Goal: Transaction & Acquisition: Book appointment/travel/reservation

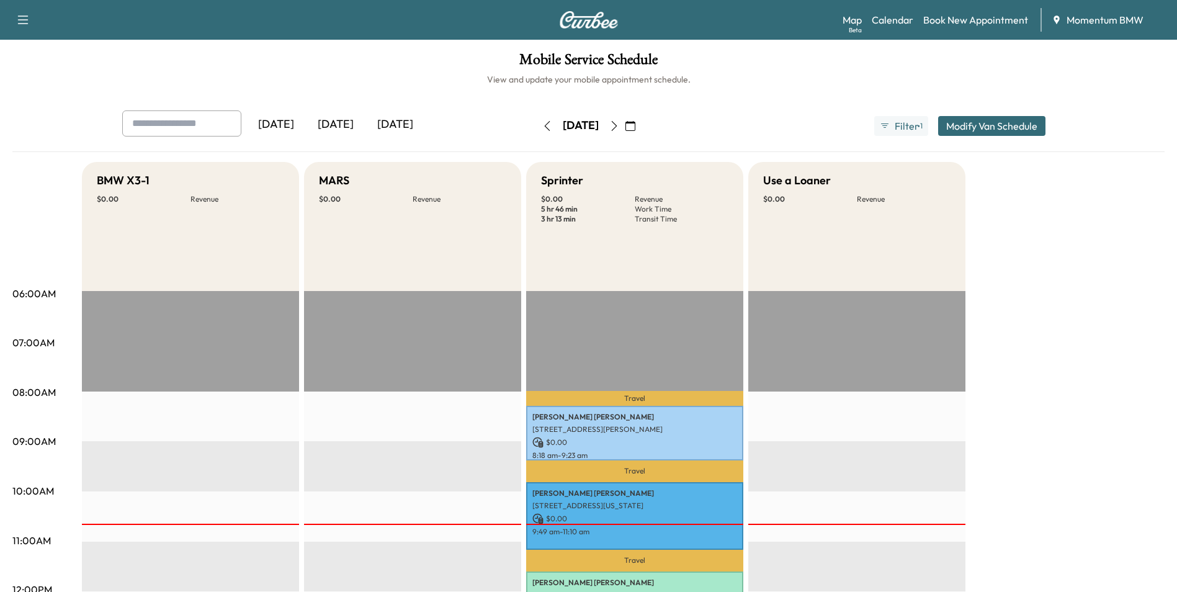
scroll to position [124, 0]
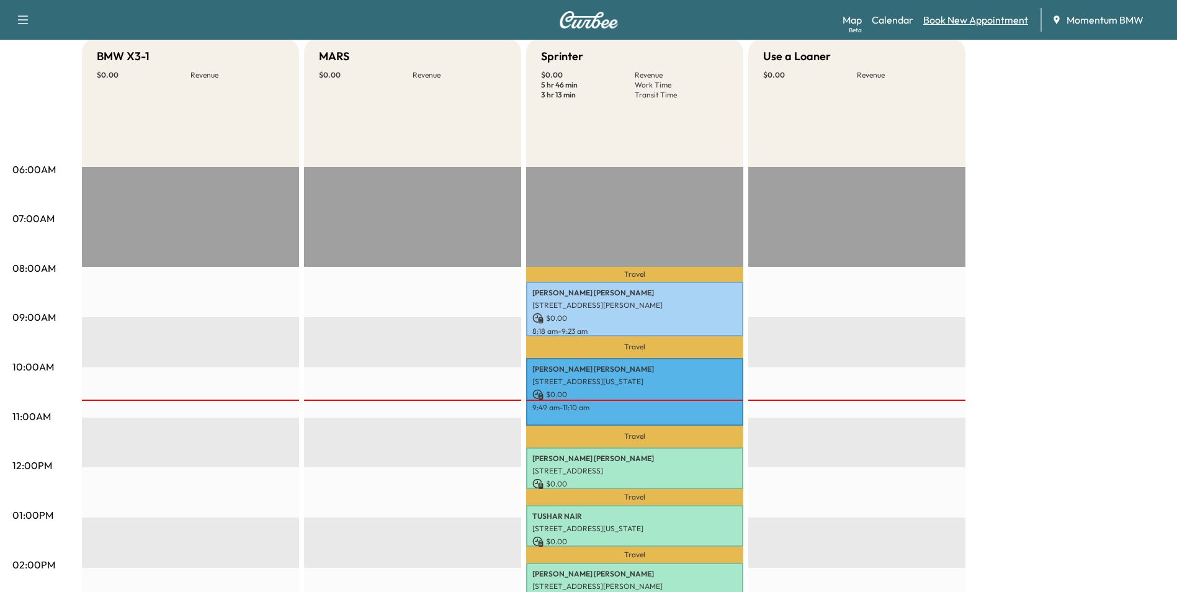
click at [991, 20] on link "Book New Appointment" at bounding box center [975, 19] width 105 height 15
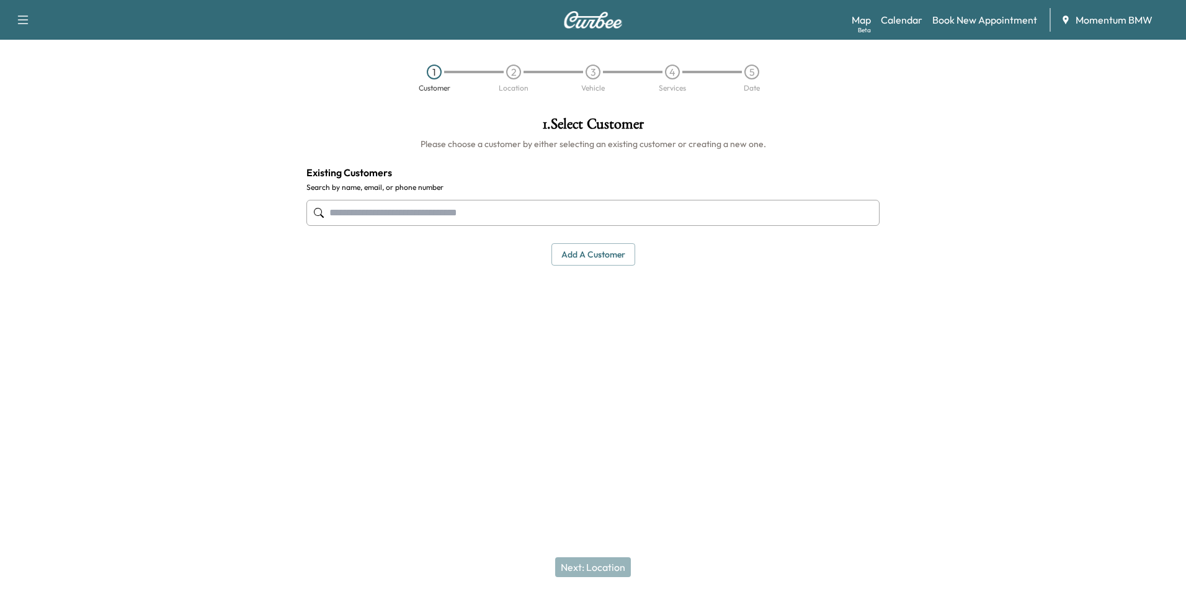
click at [605, 252] on button "Add a customer" at bounding box center [593, 254] width 84 height 23
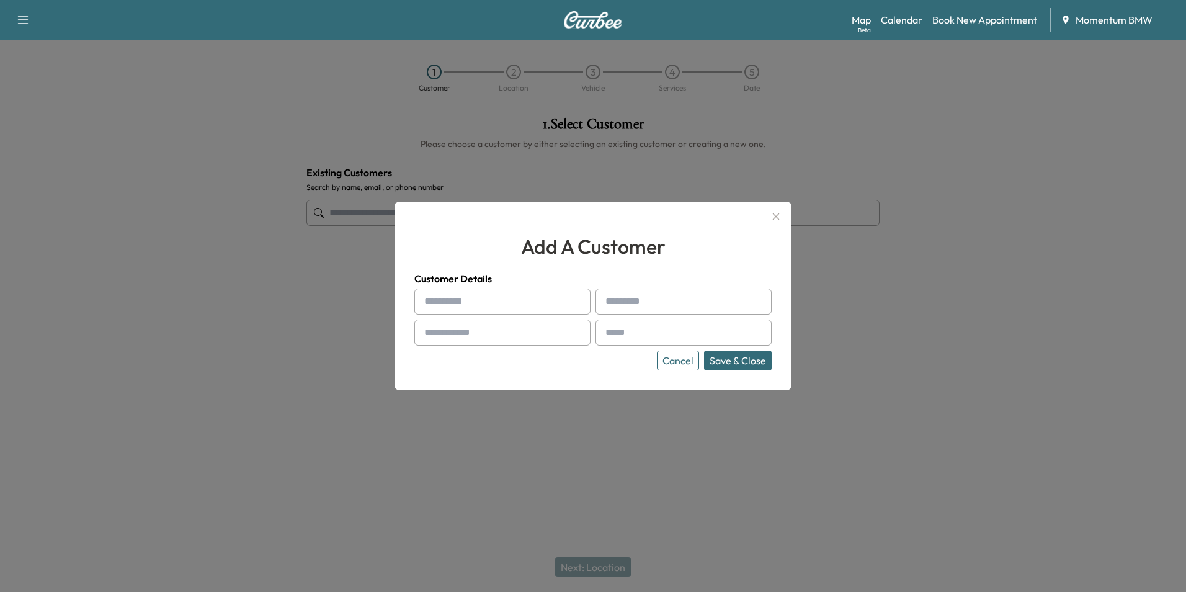
paste input "***"
type input "***"
click at [646, 301] on input "text" at bounding box center [683, 301] width 176 height 26
click at [617, 305] on input "text" at bounding box center [683, 301] width 176 height 26
paste input "*******"
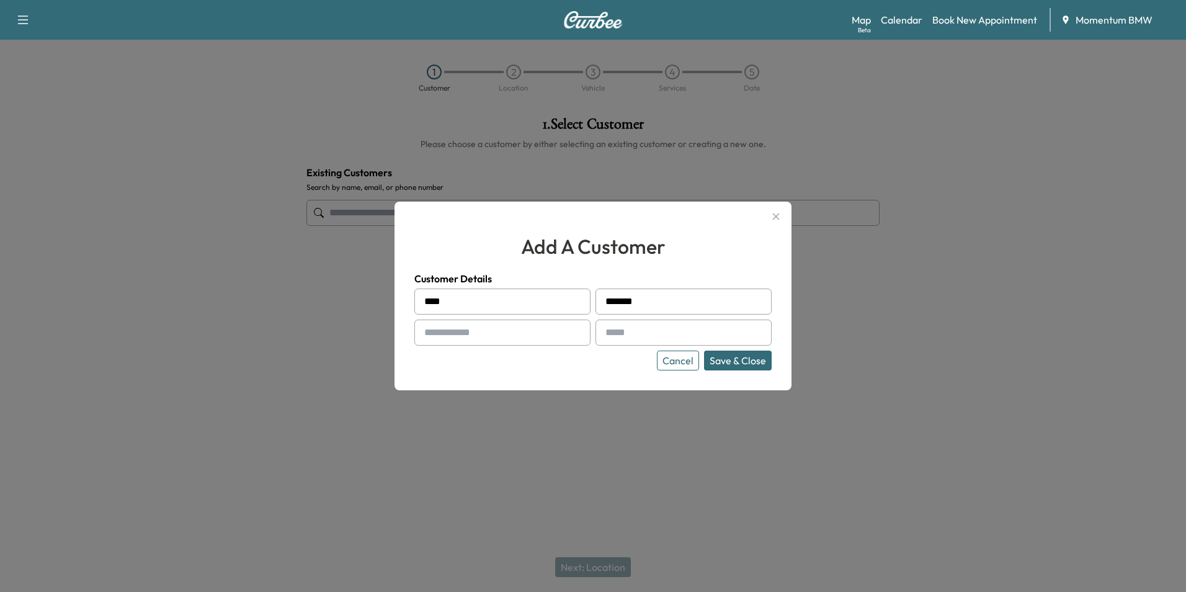
type input "*******"
click at [468, 328] on input "text" at bounding box center [502, 332] width 176 height 26
paste input "**********"
type input "**********"
click at [672, 328] on input "text" at bounding box center [683, 332] width 176 height 26
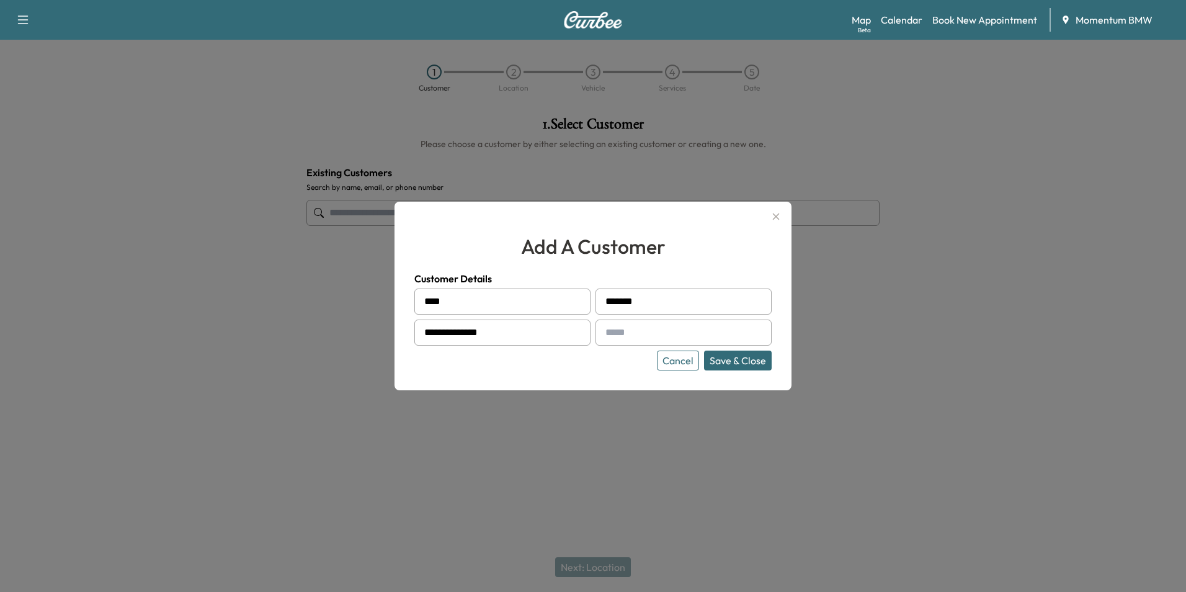
paste input "**********"
type input "**********"
click at [748, 363] on button "Save & Close" at bounding box center [738, 360] width 68 height 20
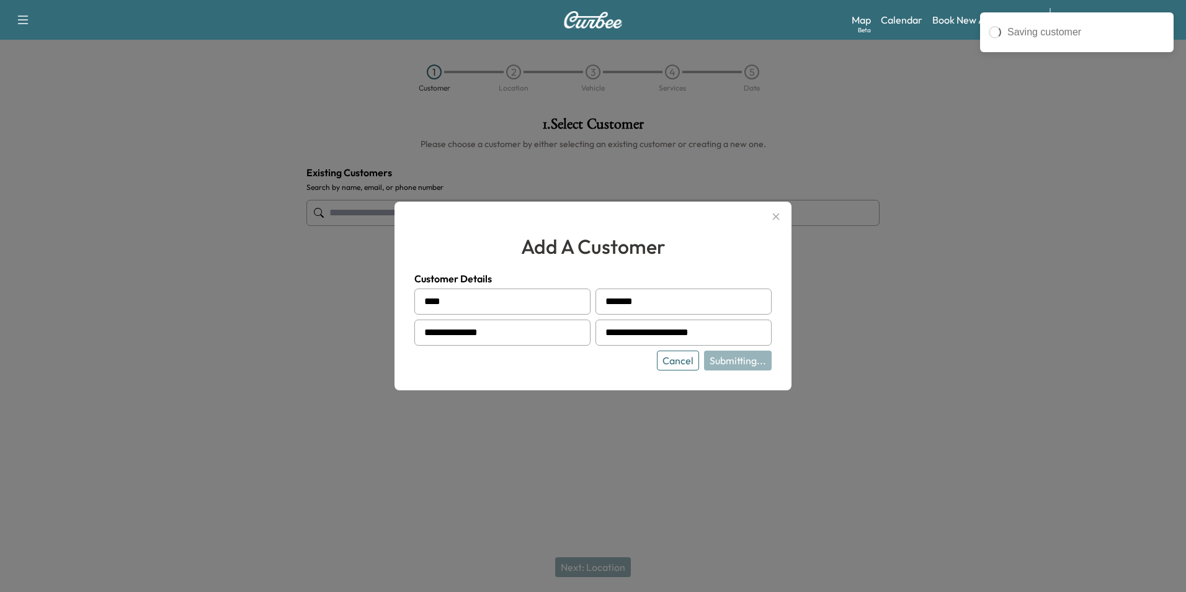
type input "**********"
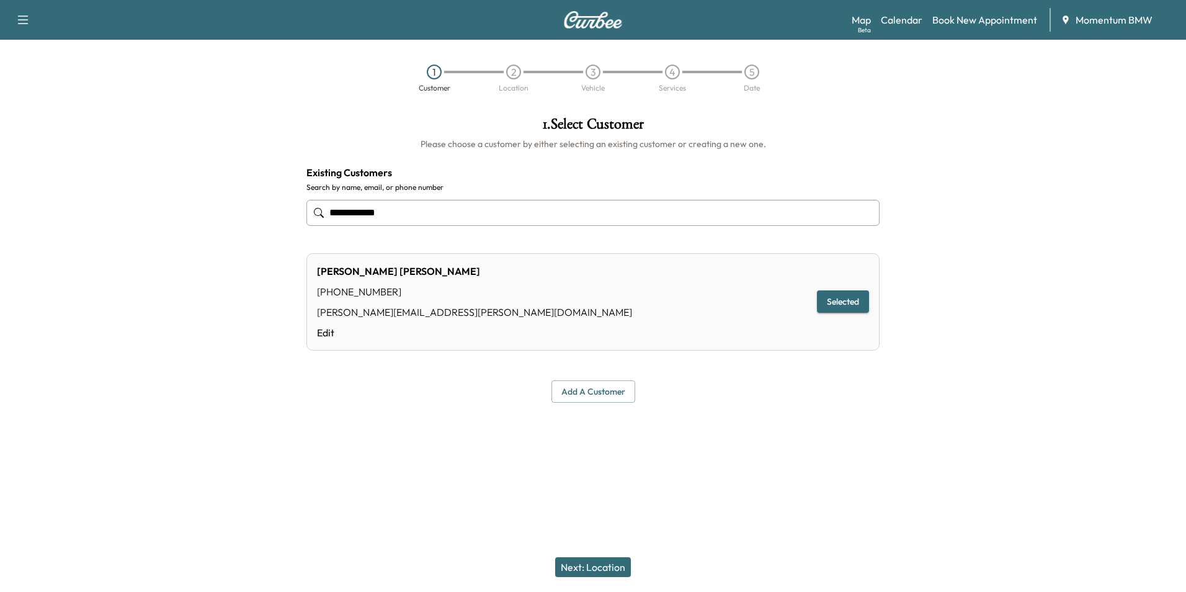
drag, startPoint x: 605, startPoint y: 561, endPoint x: 604, endPoint y: 554, distance: 7.1
click at [605, 560] on button "Next: Location" at bounding box center [593, 567] width 76 height 20
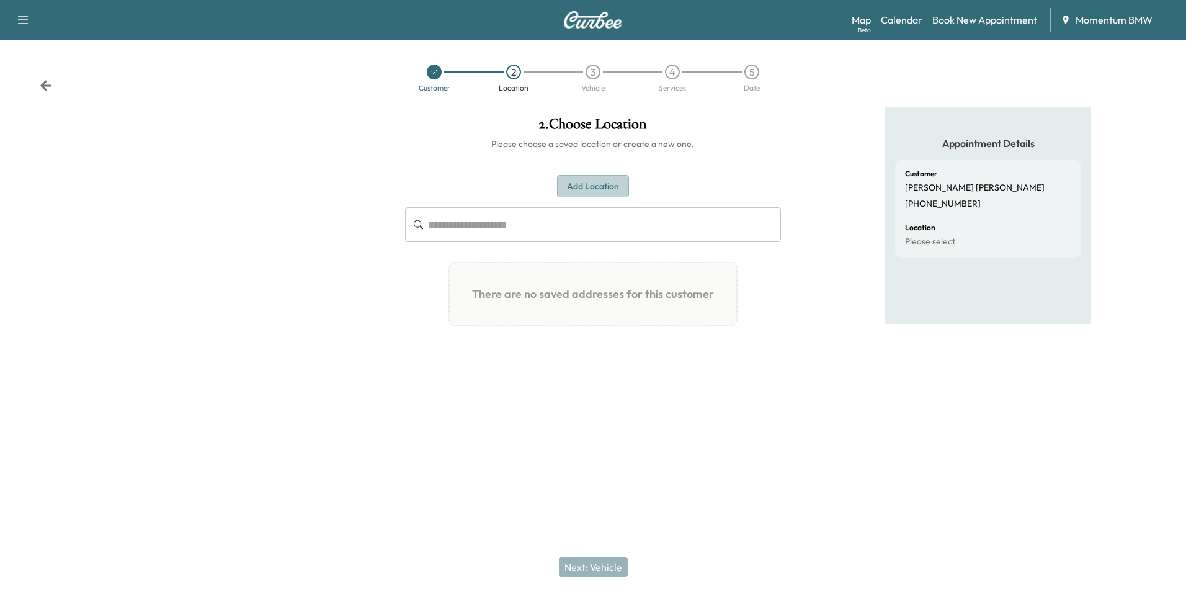
click at [600, 187] on button "Add Location" at bounding box center [593, 186] width 72 height 23
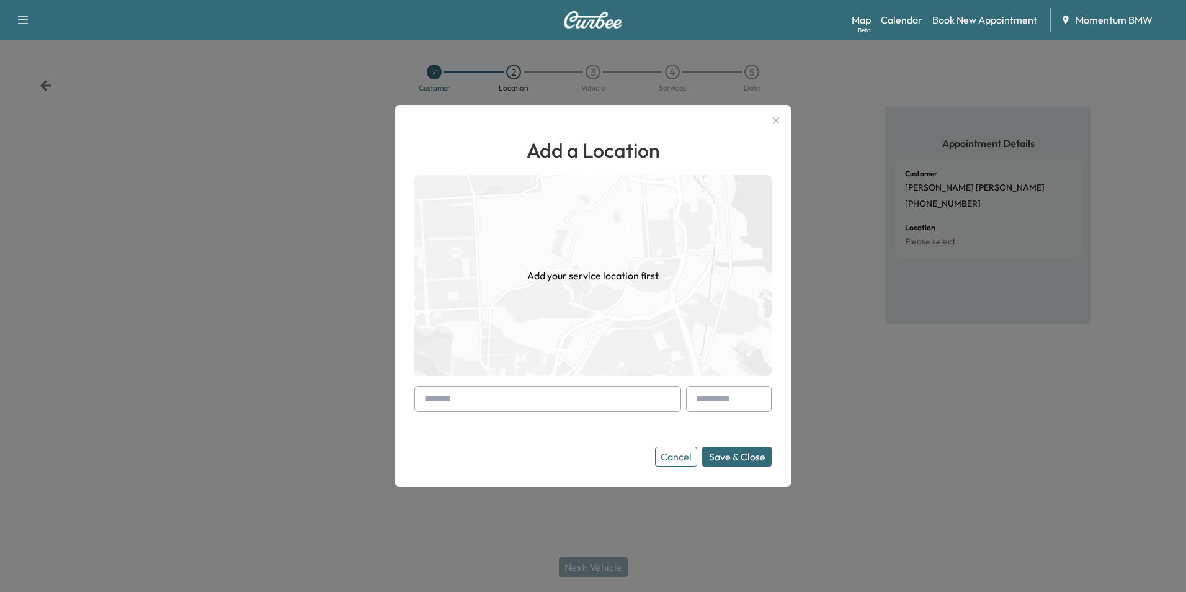
paste input "**********"
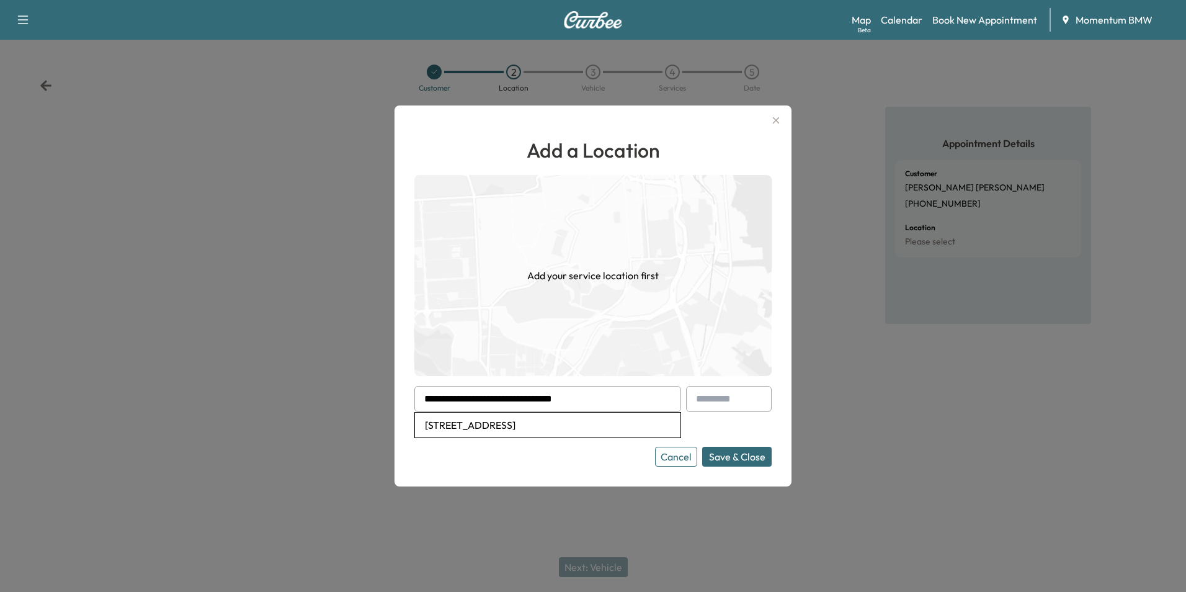
click at [519, 416] on li "[STREET_ADDRESS]" at bounding box center [547, 424] width 265 height 25
type input "**********"
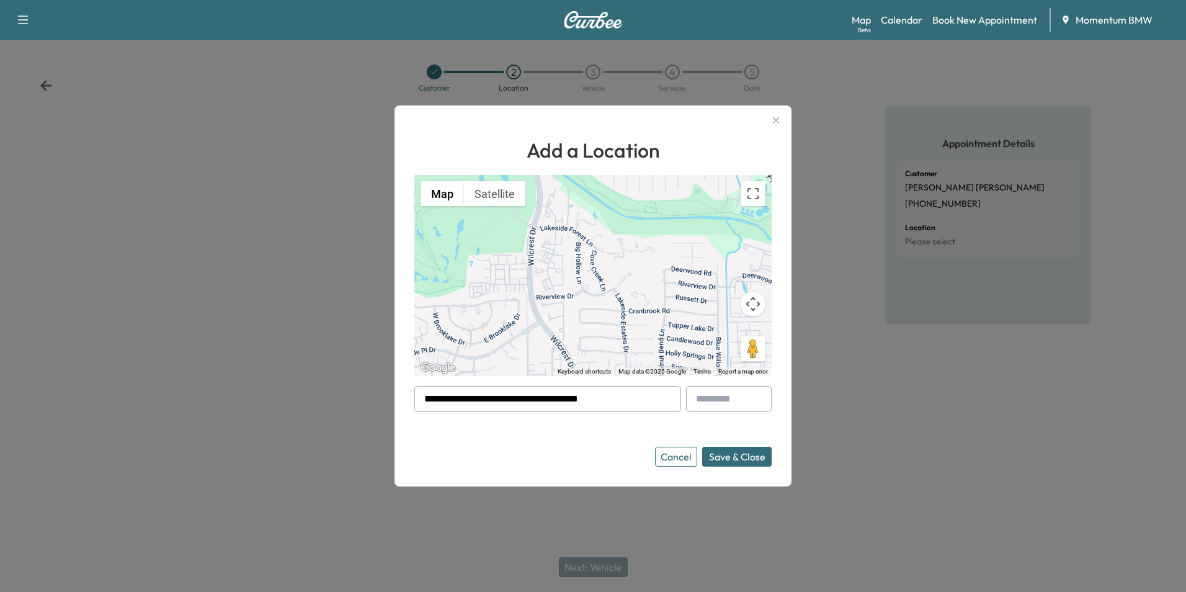
click at [732, 460] on button "Save & Close" at bounding box center [736, 457] width 69 height 20
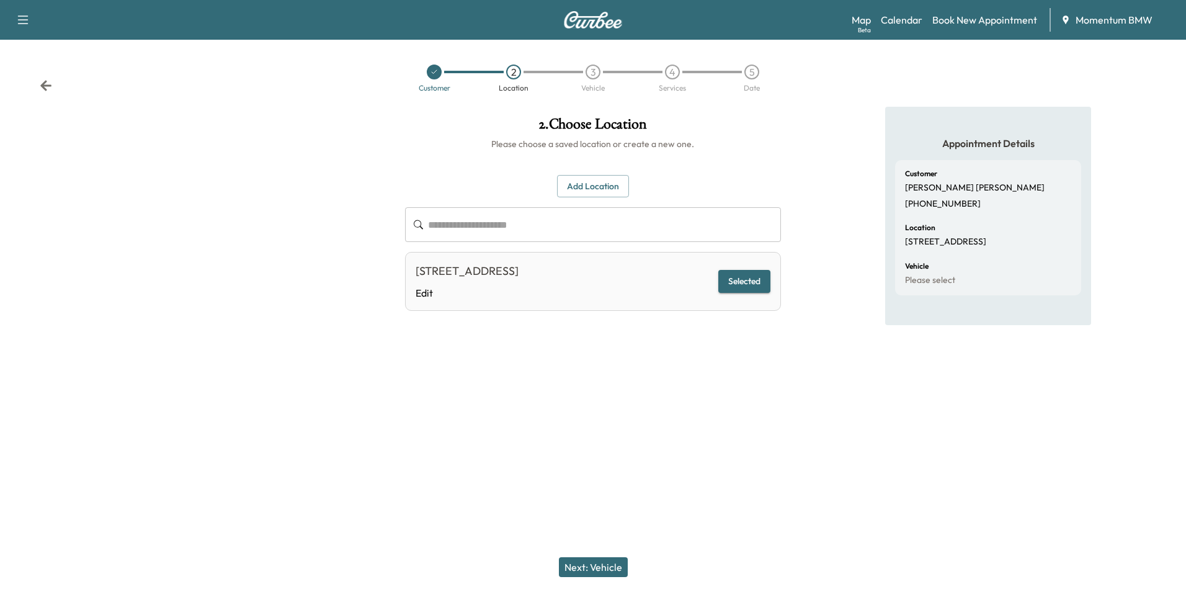
drag, startPoint x: 597, startPoint y: 573, endPoint x: 592, endPoint y: 567, distance: 8.3
click at [597, 573] on button "Next: Vehicle" at bounding box center [593, 567] width 69 height 20
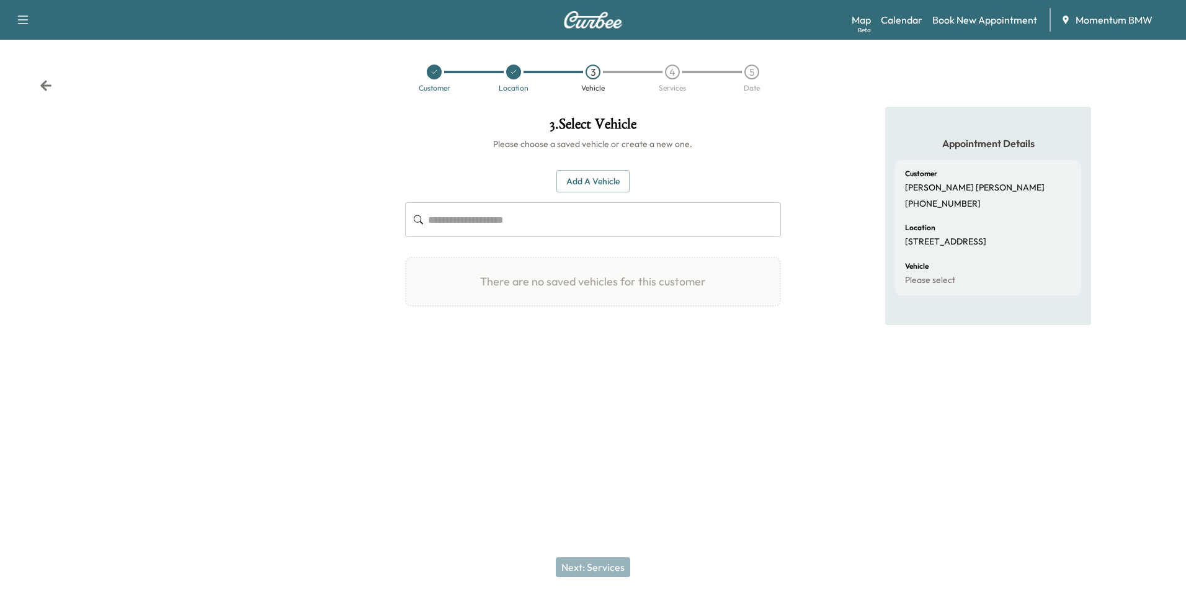
click at [595, 180] on button "Add a Vehicle" at bounding box center [592, 181] width 73 height 23
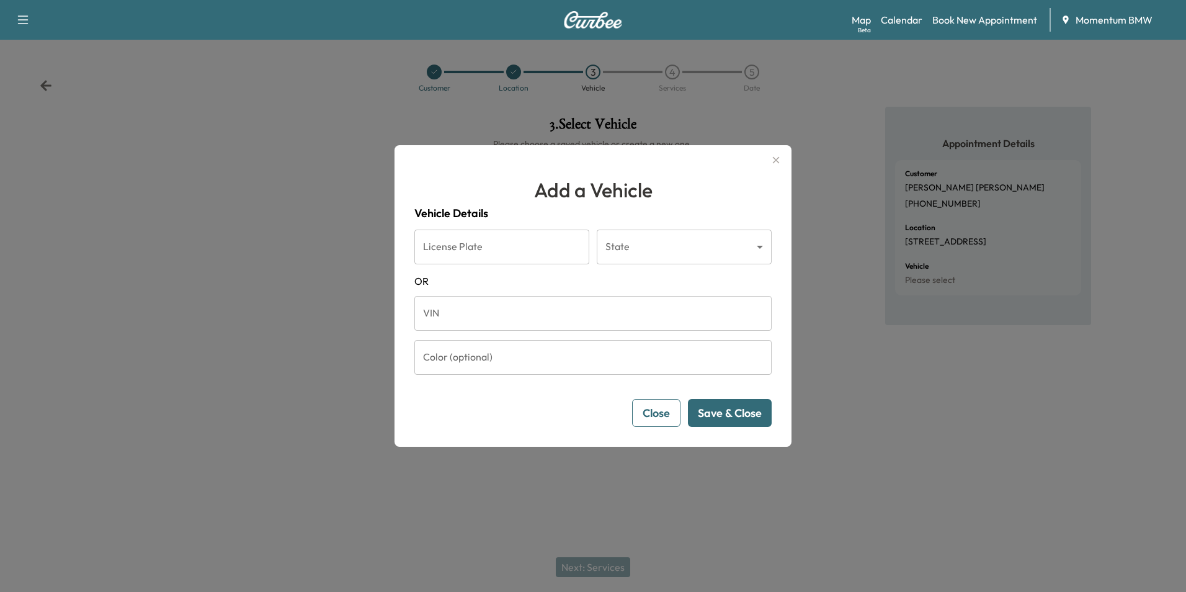
click at [436, 319] on input "VIN" at bounding box center [592, 313] width 357 height 35
paste input "**********"
type input "**********"
click at [731, 410] on button "Save & Close" at bounding box center [730, 413] width 84 height 28
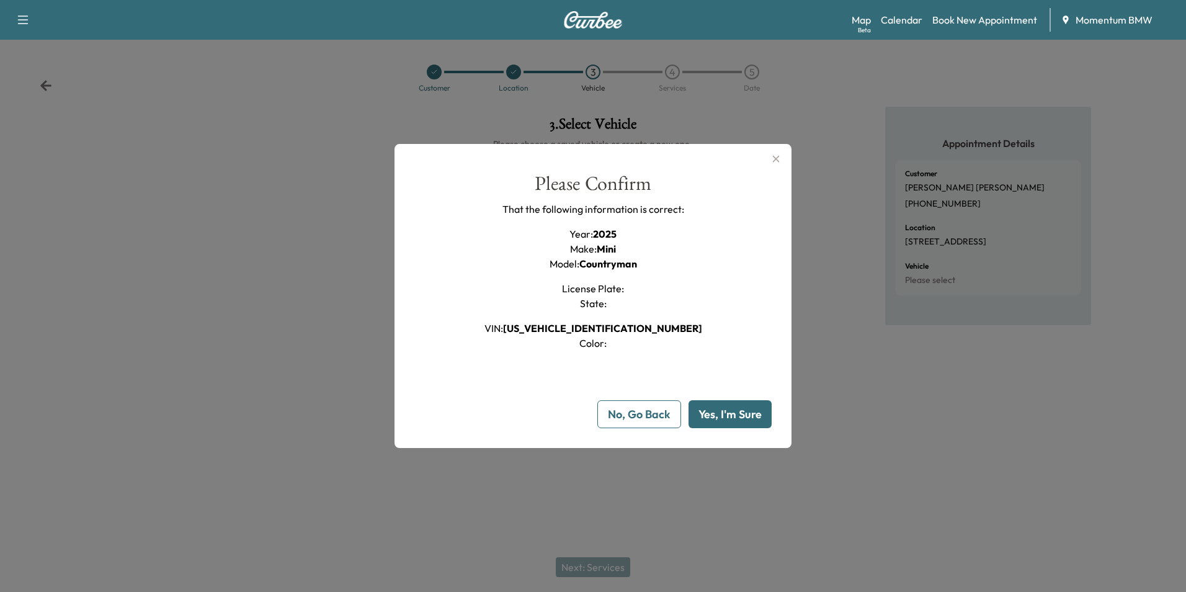
click at [731, 410] on button "Yes, I'm Sure" at bounding box center [730, 414] width 83 height 28
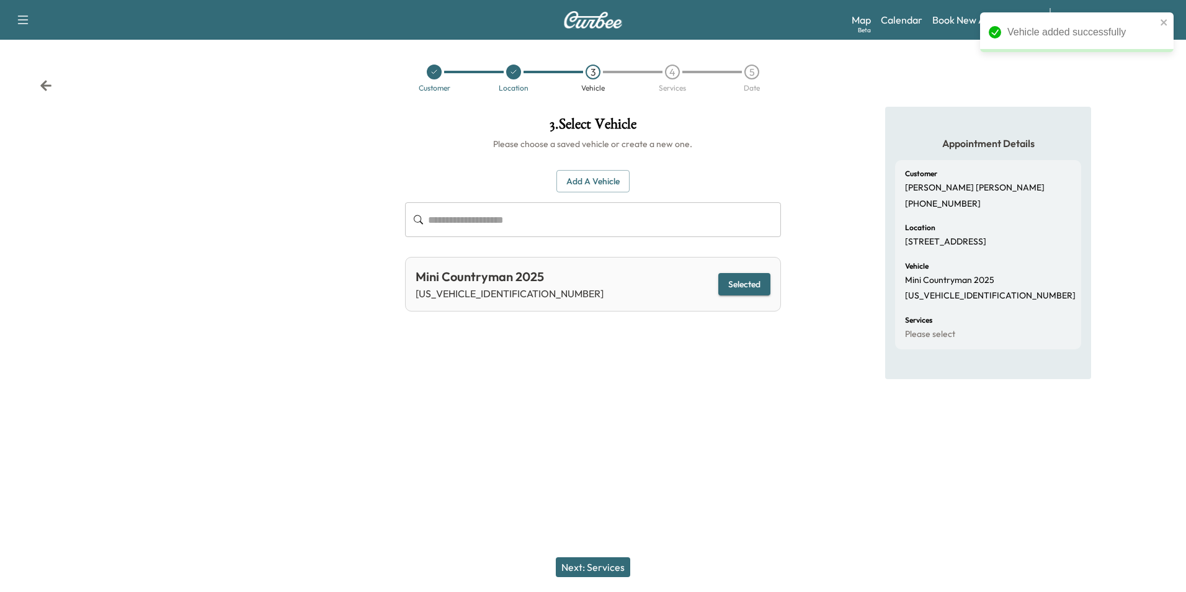
click at [601, 566] on button "Next: Services" at bounding box center [593, 567] width 74 height 20
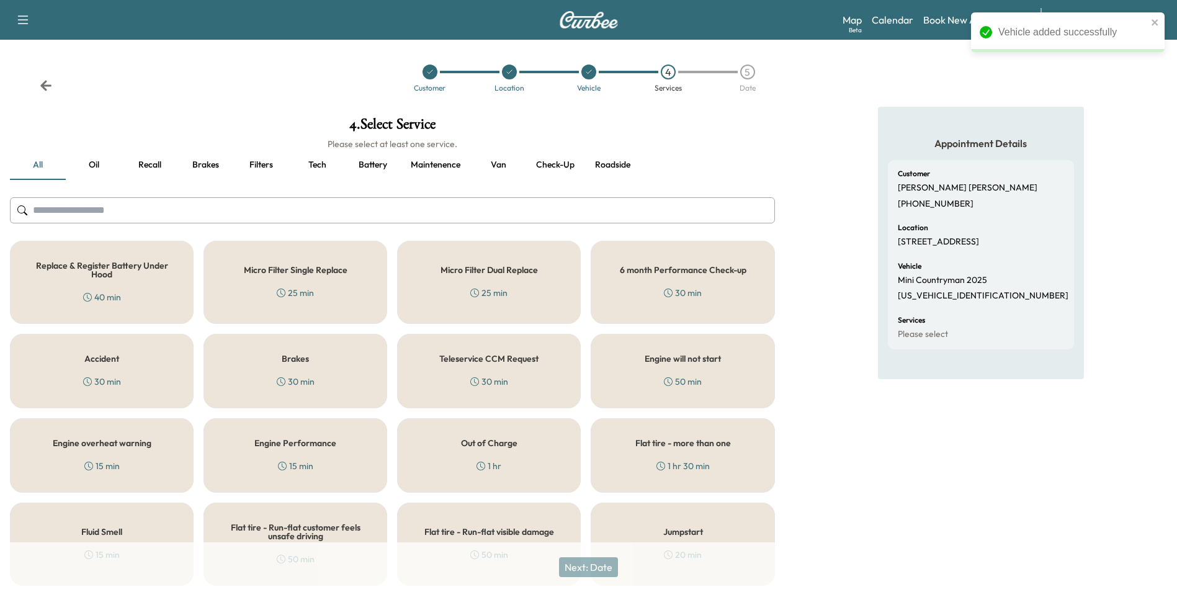
click at [93, 163] on button "Oil" at bounding box center [94, 165] width 56 height 30
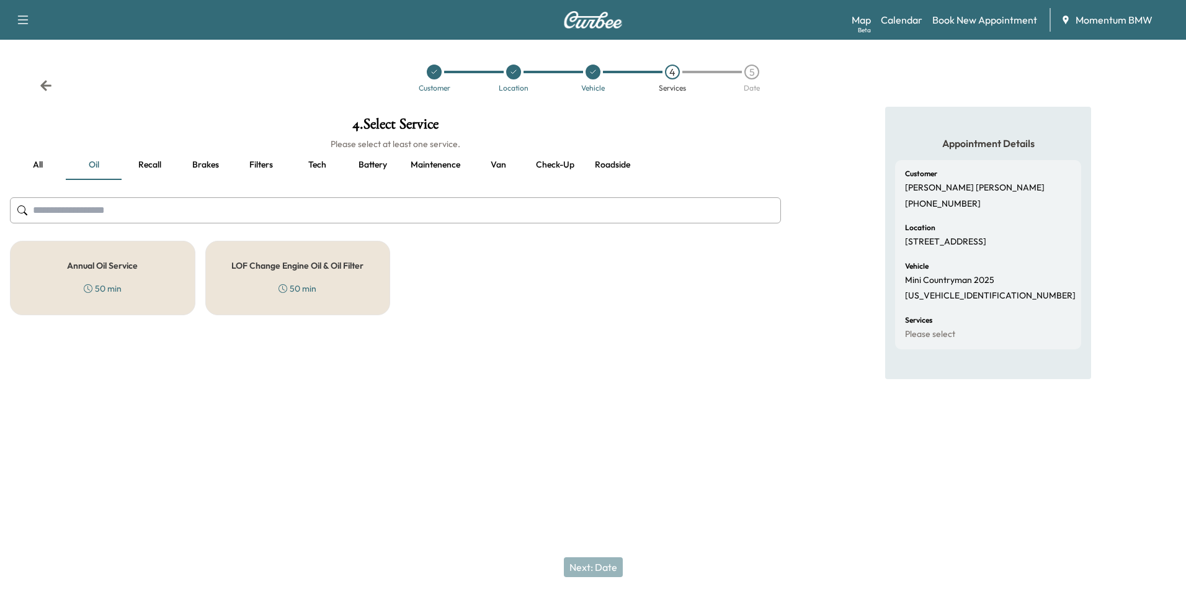
click at [96, 269] on h5 "Annual Oil Service" at bounding box center [102, 265] width 71 height 9
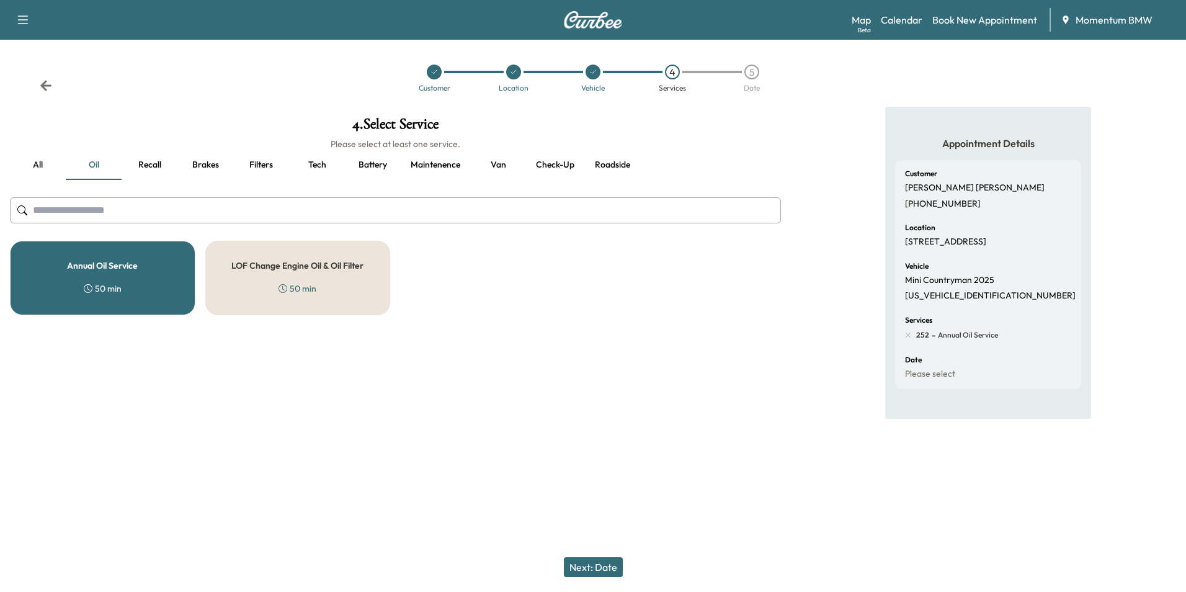
click at [606, 566] on button "Next: Date" at bounding box center [593, 567] width 59 height 20
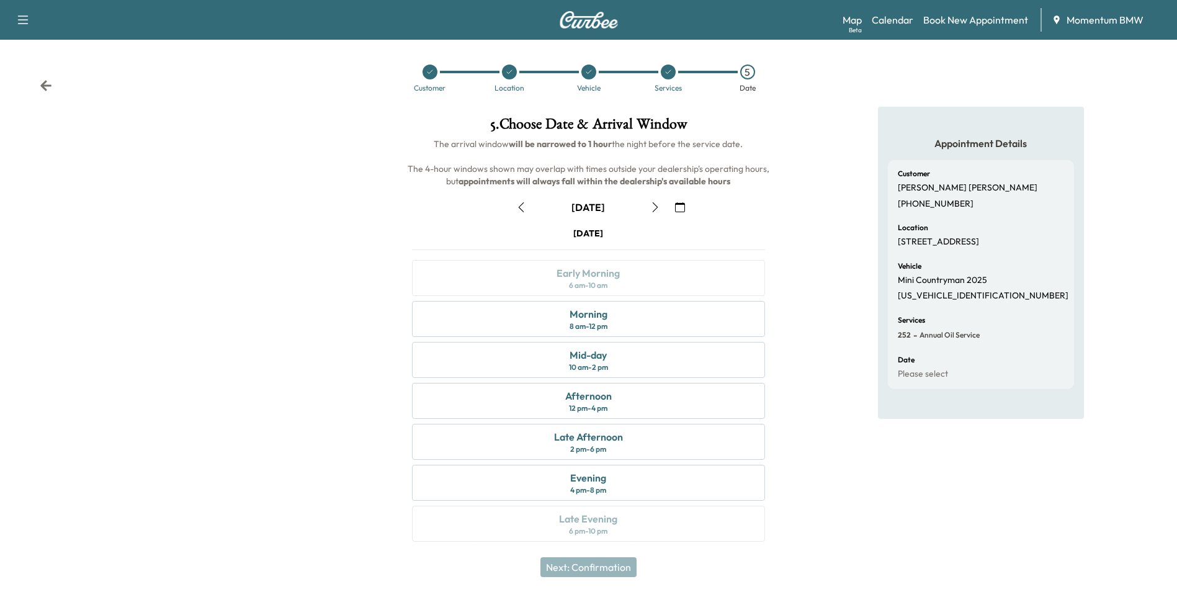
click at [674, 206] on button "button" at bounding box center [679, 207] width 21 height 20
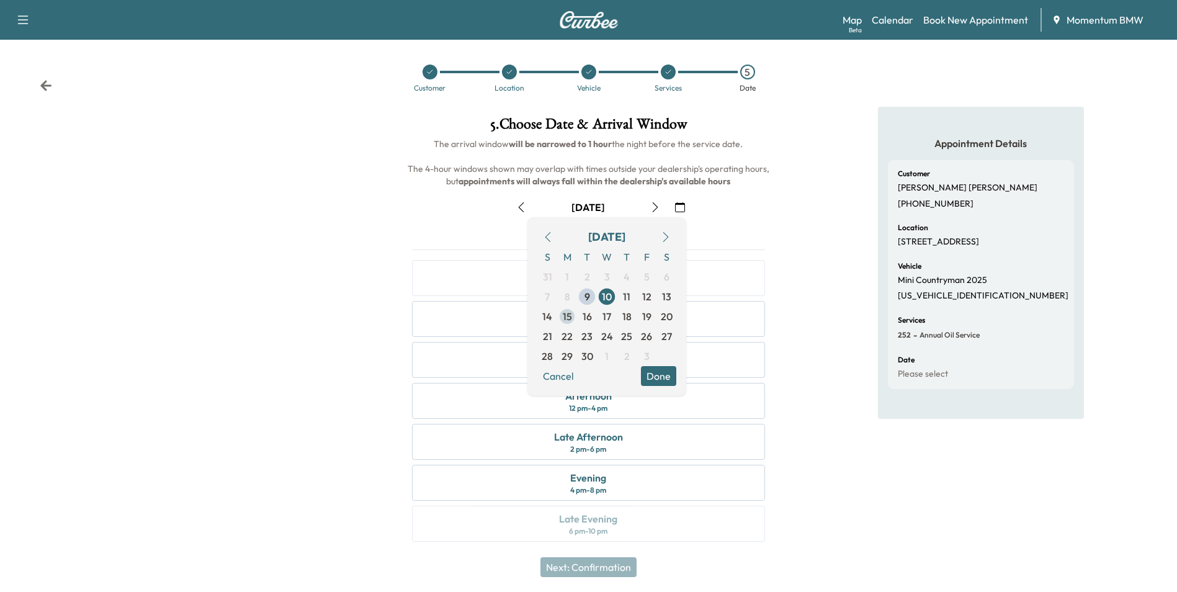
click at [569, 317] on span "15" at bounding box center [567, 316] width 9 height 15
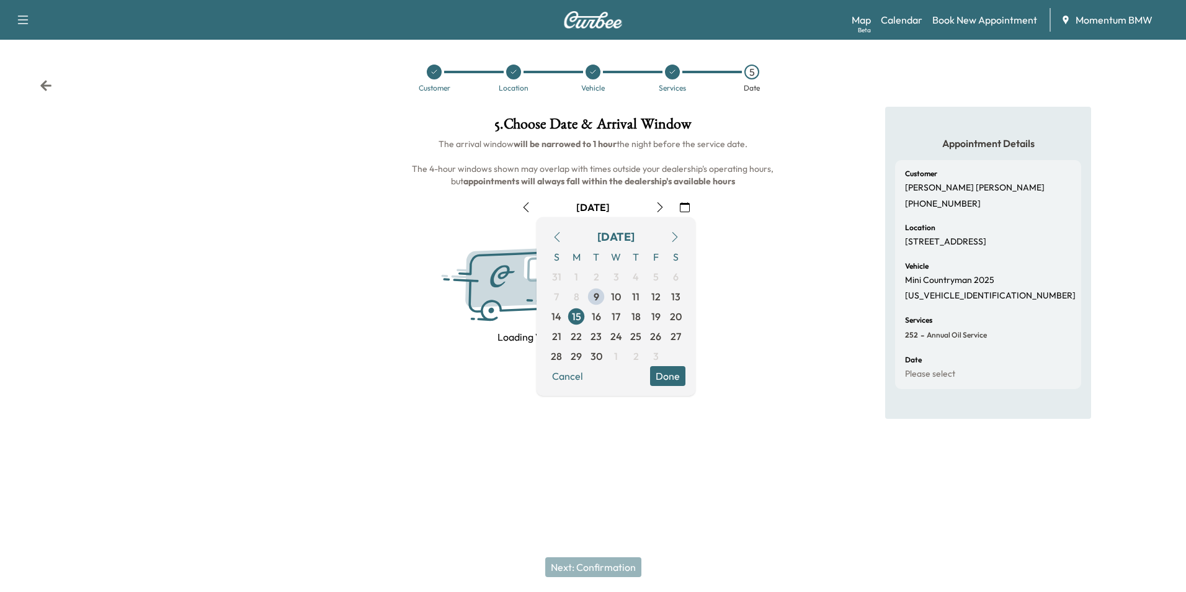
click at [663, 375] on button "Done" at bounding box center [667, 376] width 35 height 20
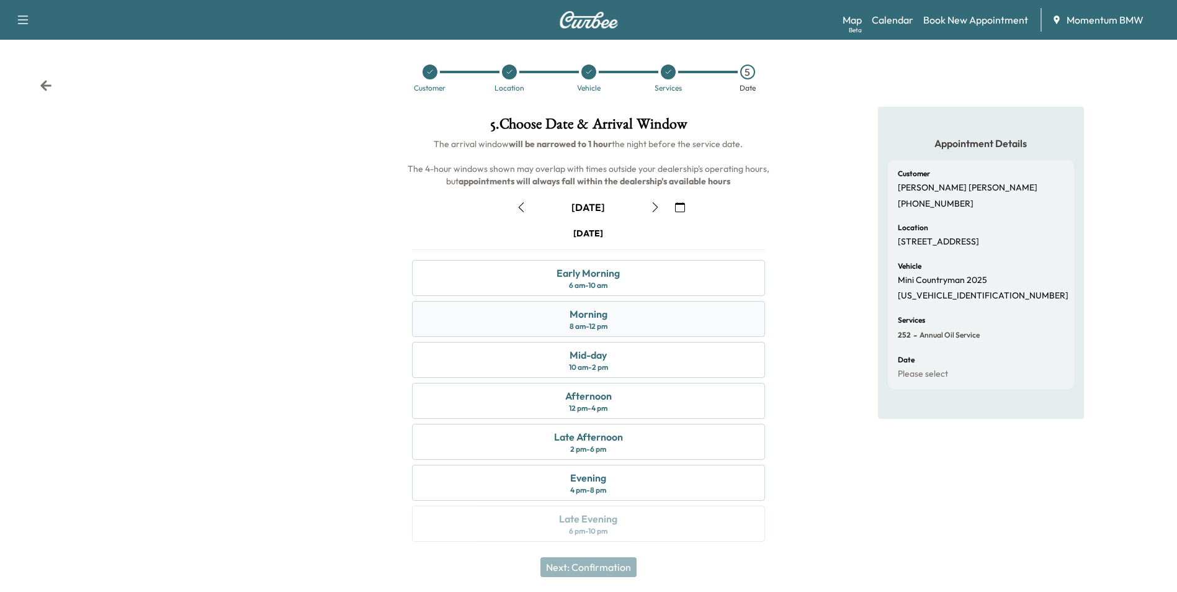
click at [641, 326] on div "Morning 8 am - 12 pm" at bounding box center [588, 319] width 352 height 36
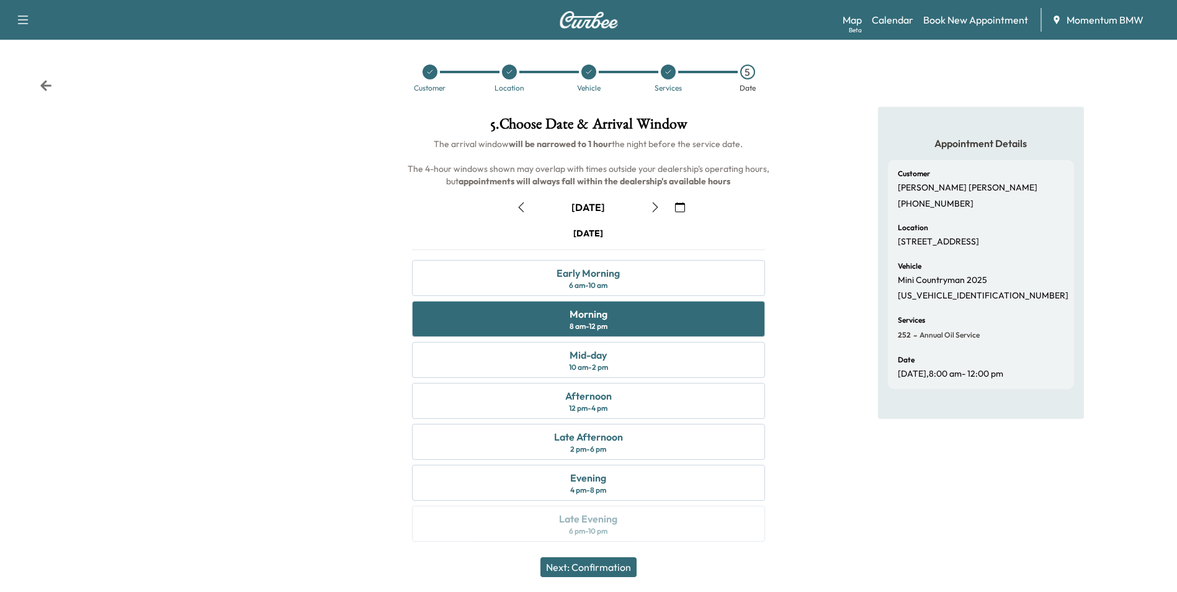
click at [599, 567] on button "Next: Confirmation" at bounding box center [588, 567] width 96 height 20
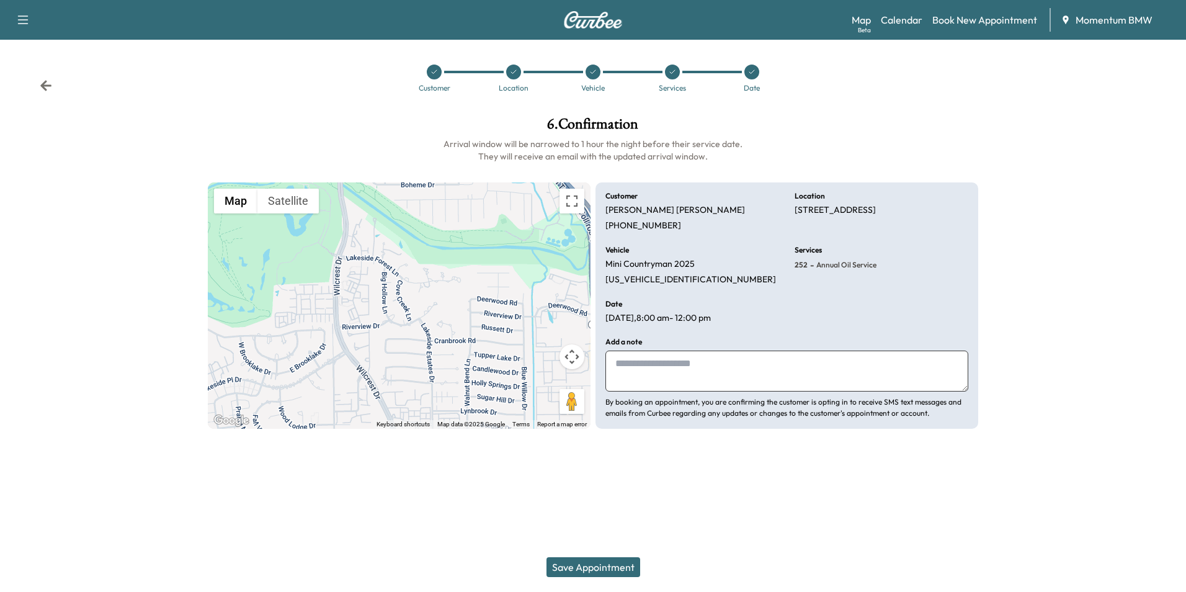
click at [623, 364] on textarea at bounding box center [786, 370] width 363 height 41
type textarea "**********"
click at [608, 568] on button "Save Appointment" at bounding box center [593, 567] width 94 height 20
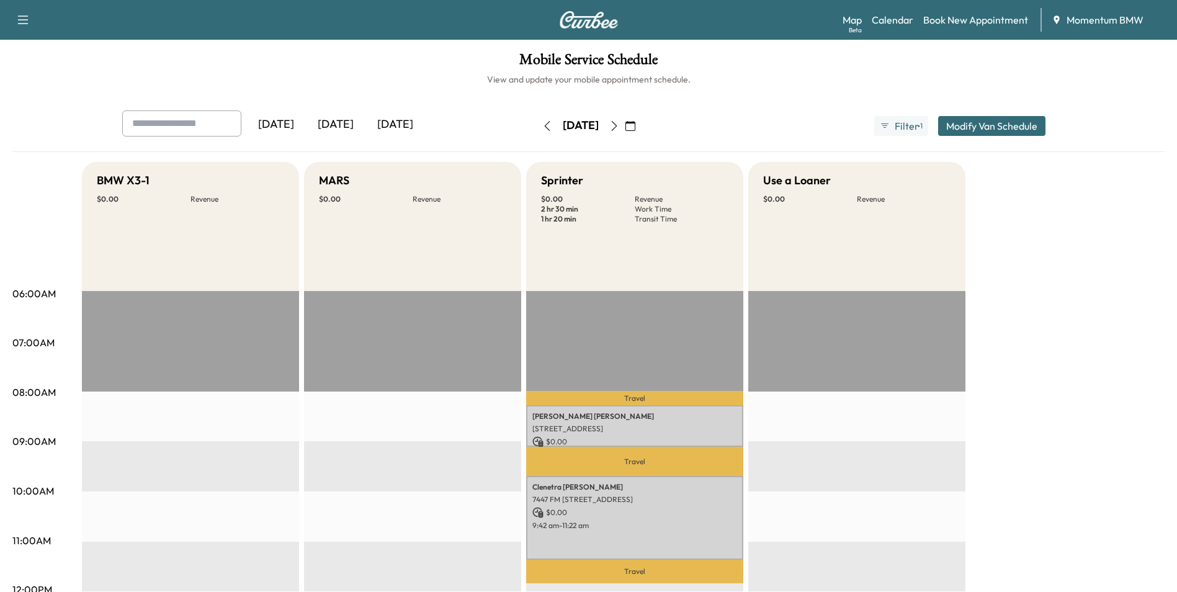
click at [542, 126] on icon "button" at bounding box center [547, 126] width 10 height 10
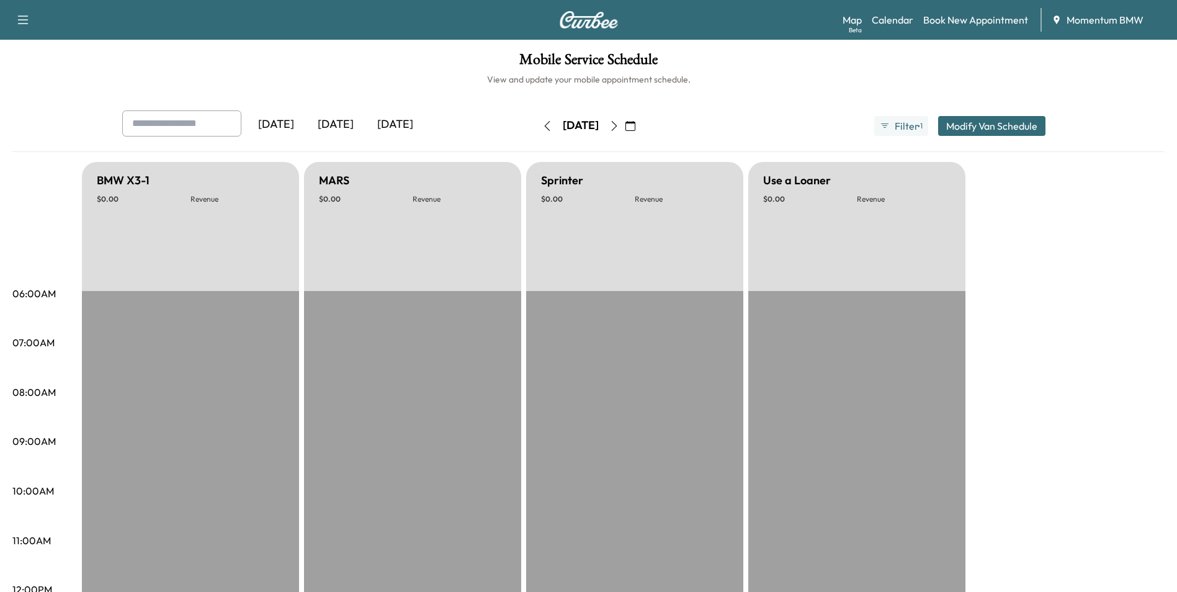
click at [641, 128] on button "button" at bounding box center [630, 126] width 21 height 20
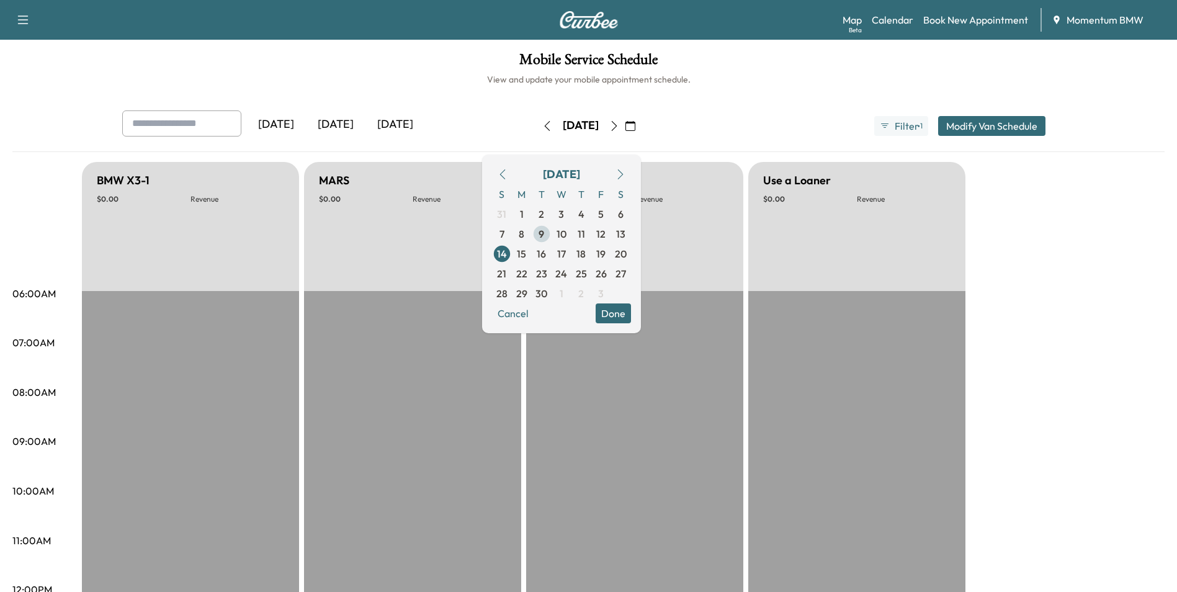
click at [544, 234] on span "9" at bounding box center [541, 233] width 6 height 15
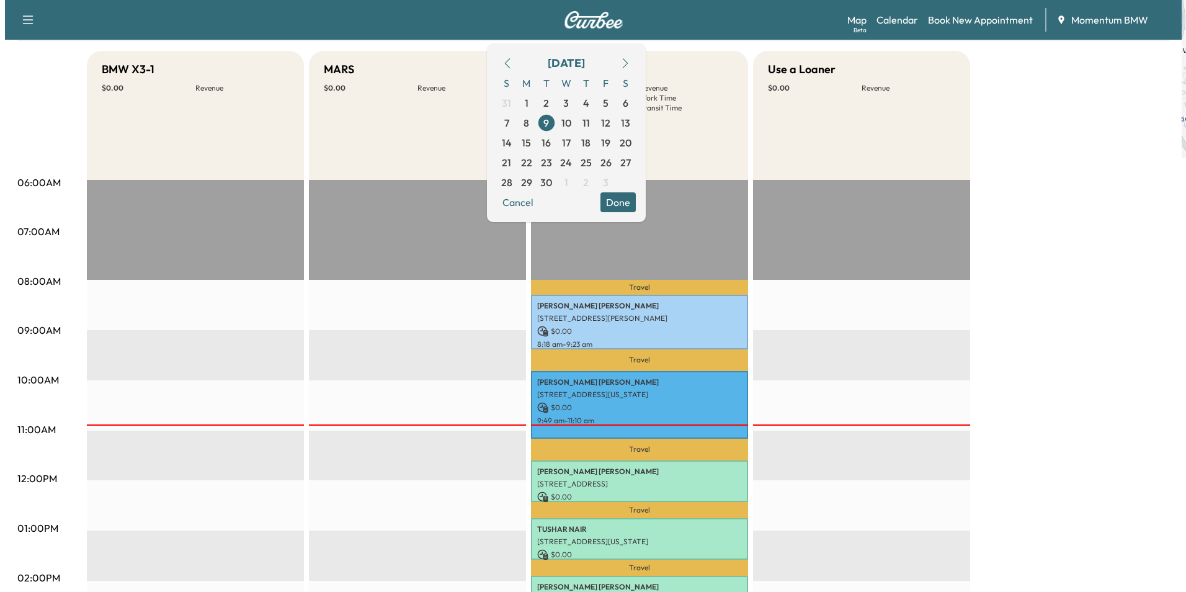
scroll to position [124, 0]
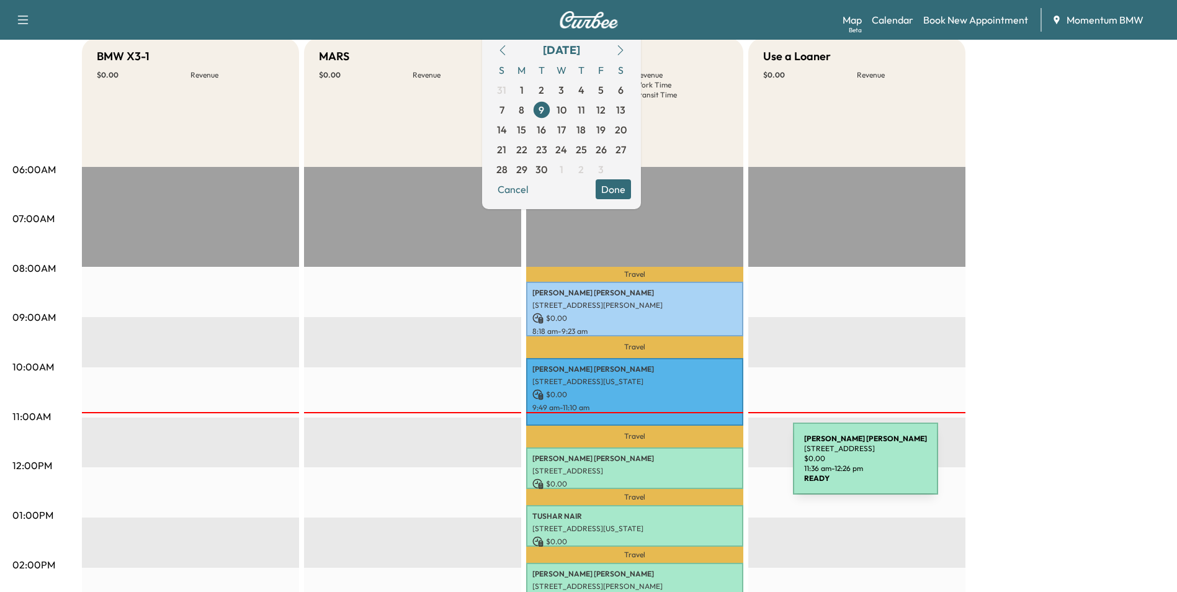
click at [700, 466] on p "[STREET_ADDRESS]" at bounding box center [634, 471] width 205 height 10
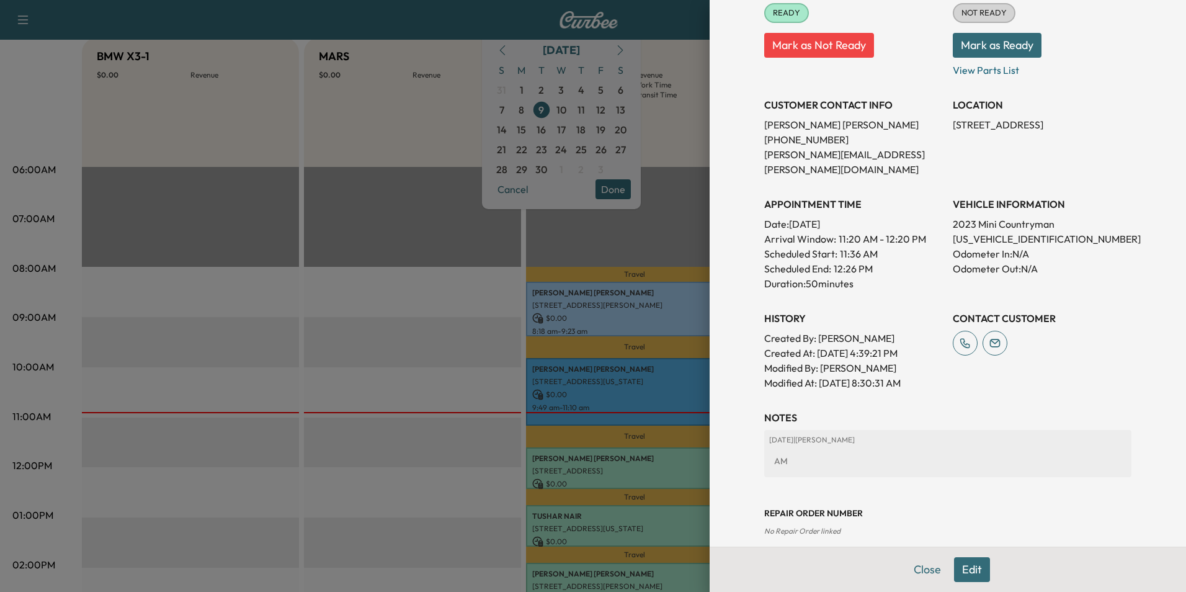
scroll to position [0, 0]
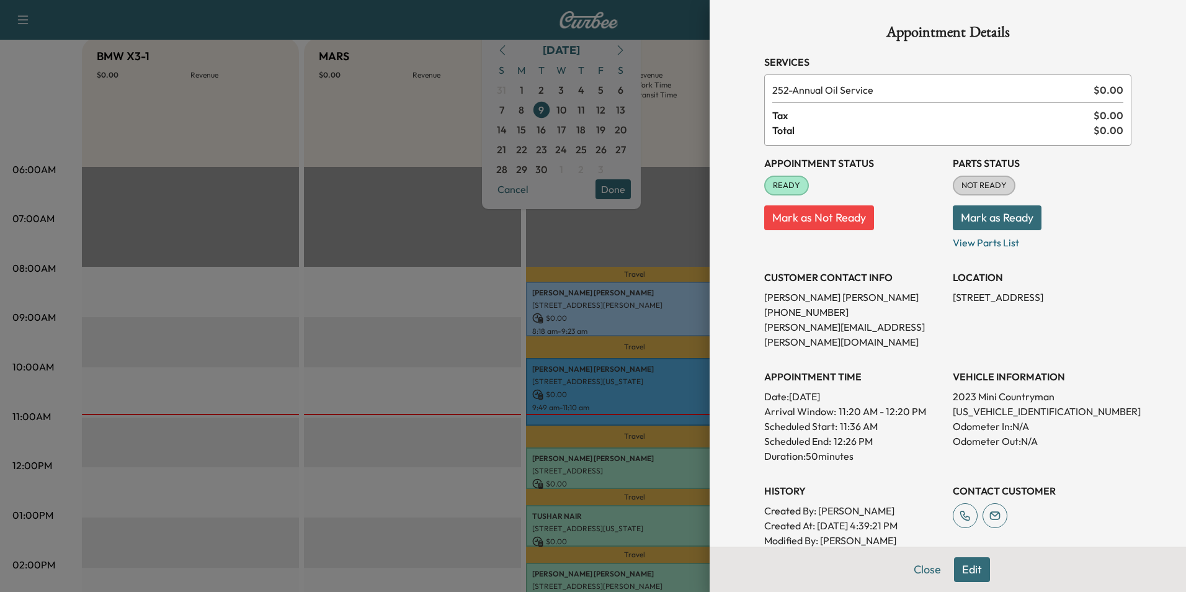
click at [627, 321] on div at bounding box center [593, 296] width 1186 height 592
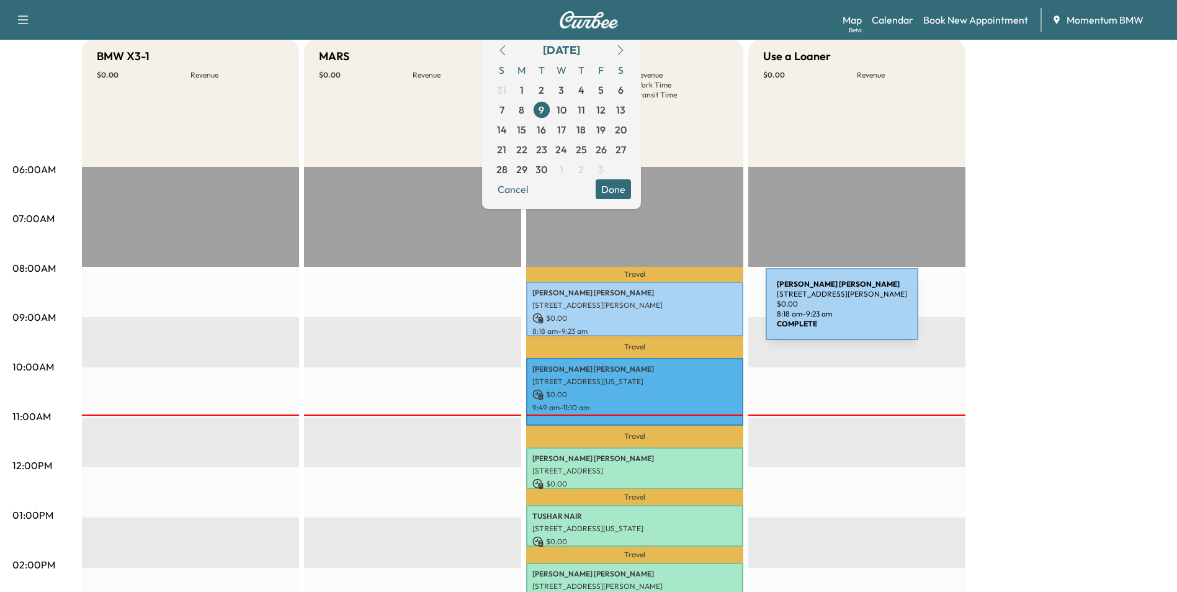
click at [674, 313] on p "$ 0.00" at bounding box center [634, 318] width 205 height 11
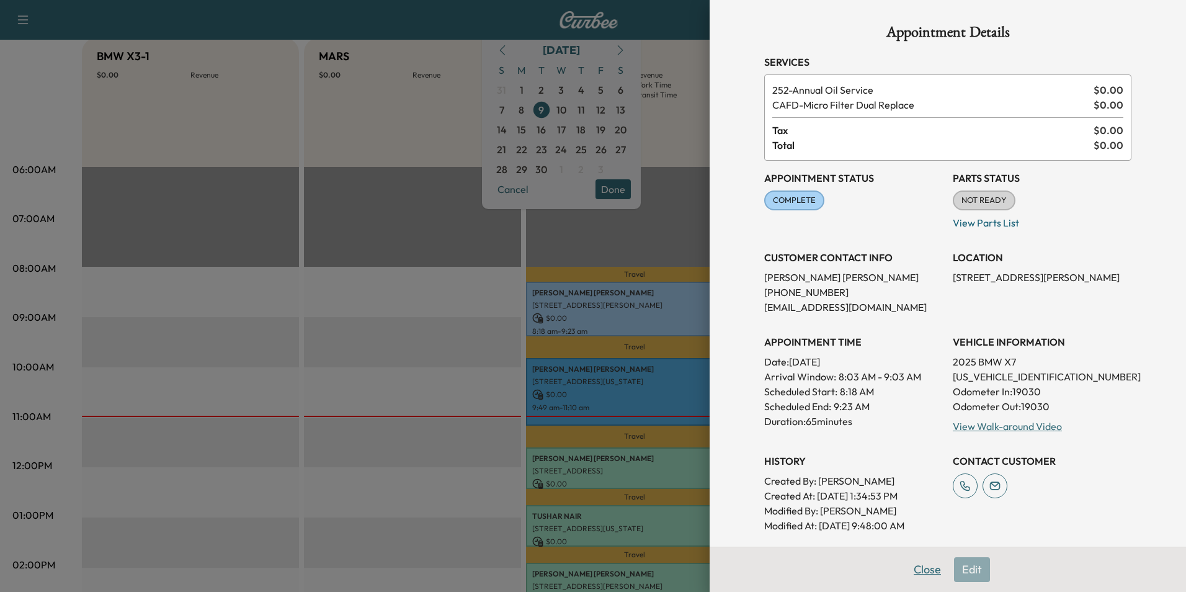
click at [925, 567] on button "Close" at bounding box center [927, 569] width 43 height 25
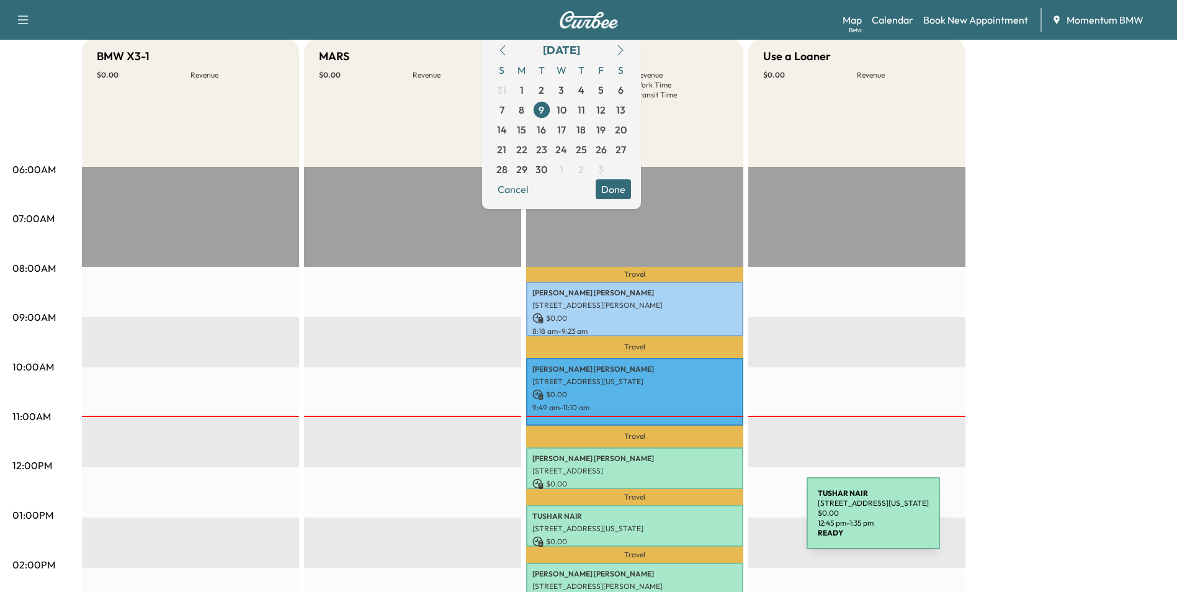
click at [713, 524] on p "[STREET_ADDRESS][US_STATE]" at bounding box center [634, 529] width 205 height 10
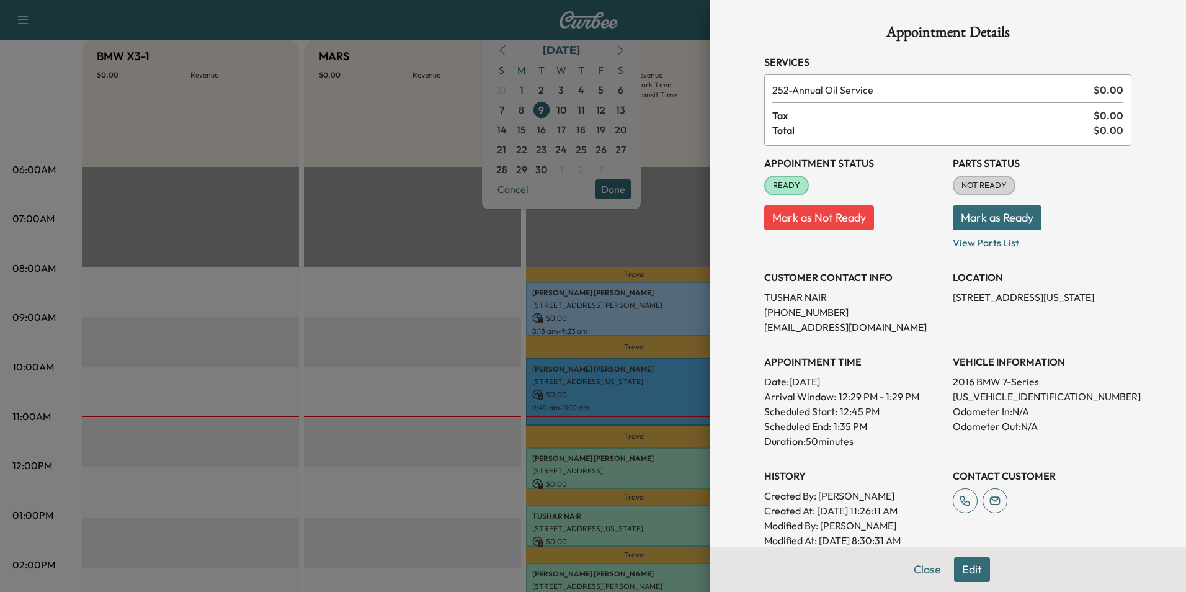
click at [849, 122] on span "Tax" at bounding box center [932, 115] width 321 height 15
click at [847, 85] on span "252 - Annual Oil Service" at bounding box center [930, 89] width 316 height 15
click at [968, 572] on button "Edit" at bounding box center [972, 569] width 36 height 25
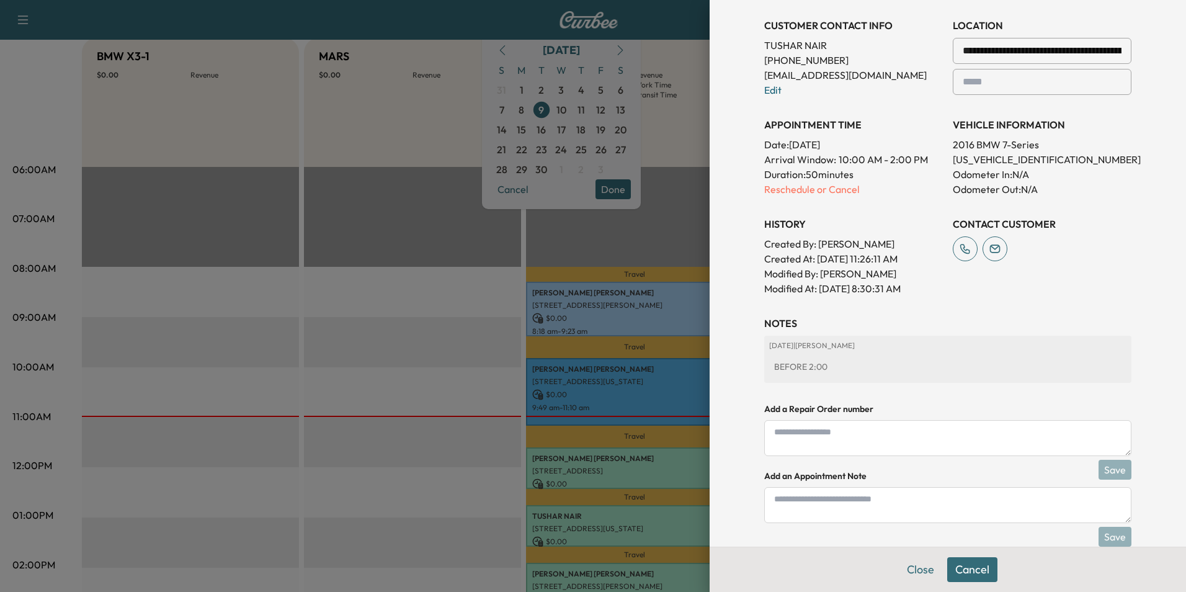
scroll to position [303, 0]
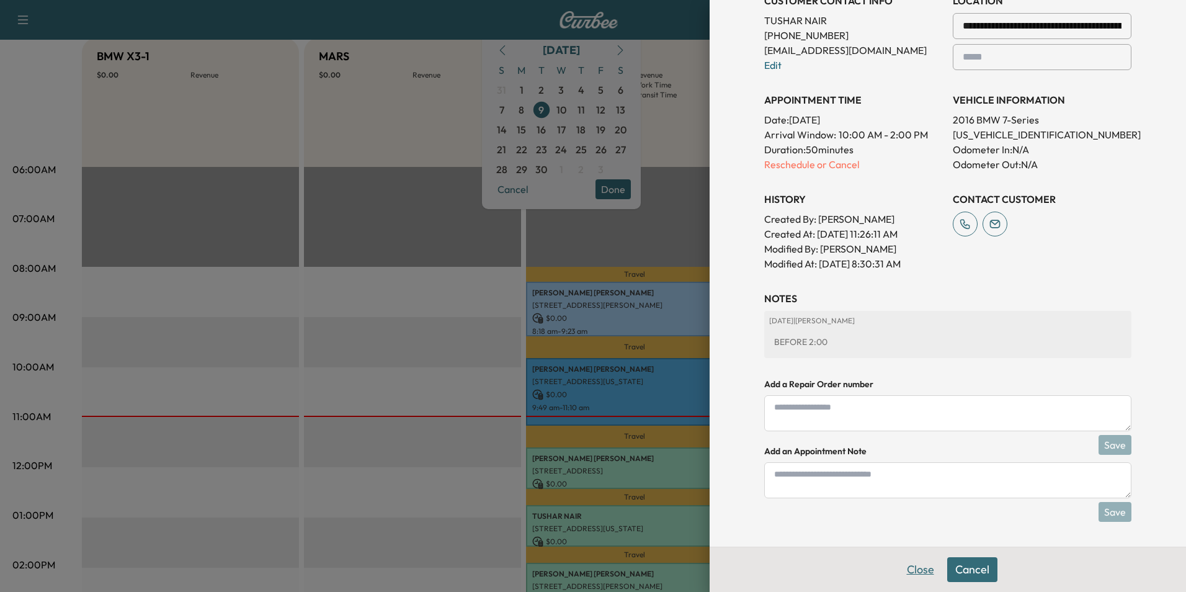
click at [911, 568] on button "Close" at bounding box center [920, 569] width 43 height 25
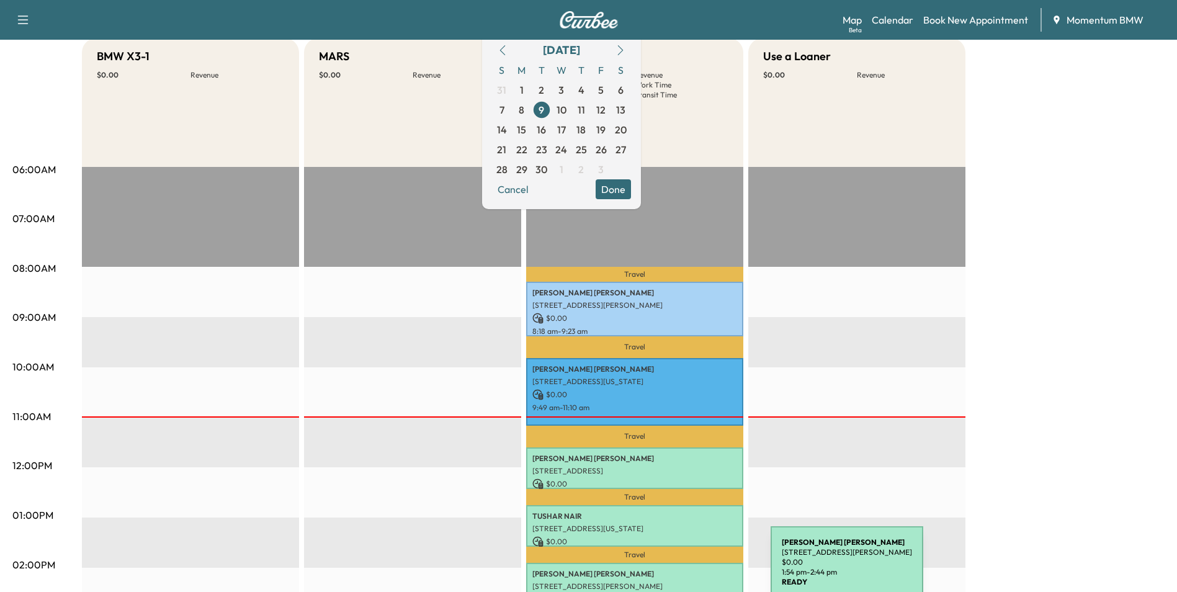
click at [677, 569] on p "[PERSON_NAME]" at bounding box center [634, 574] width 205 height 10
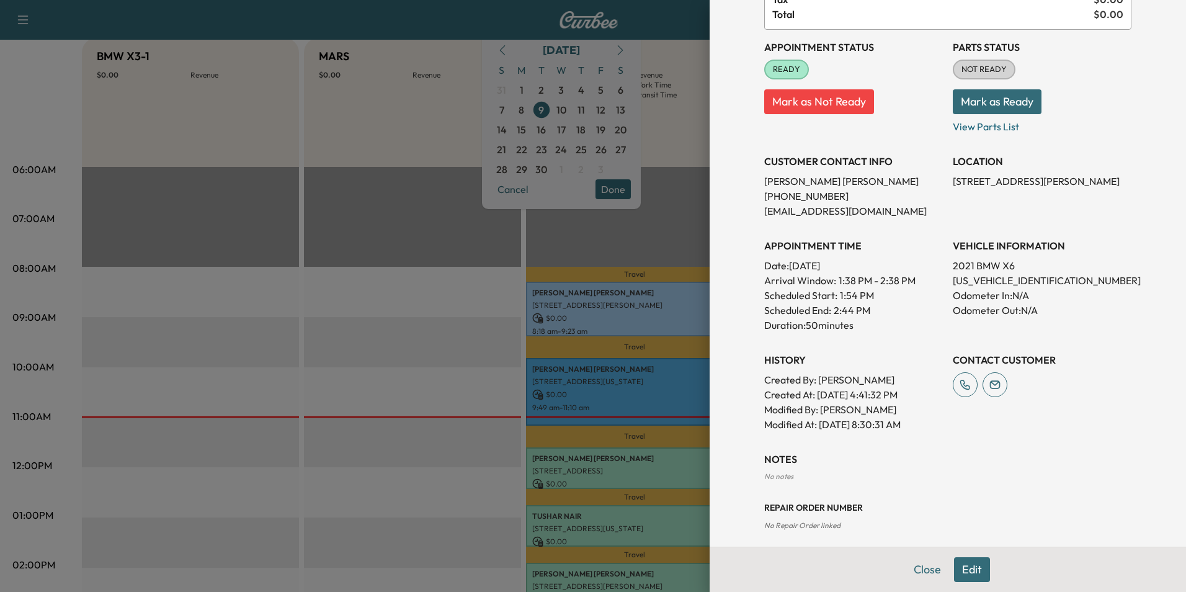
scroll to position [125, 0]
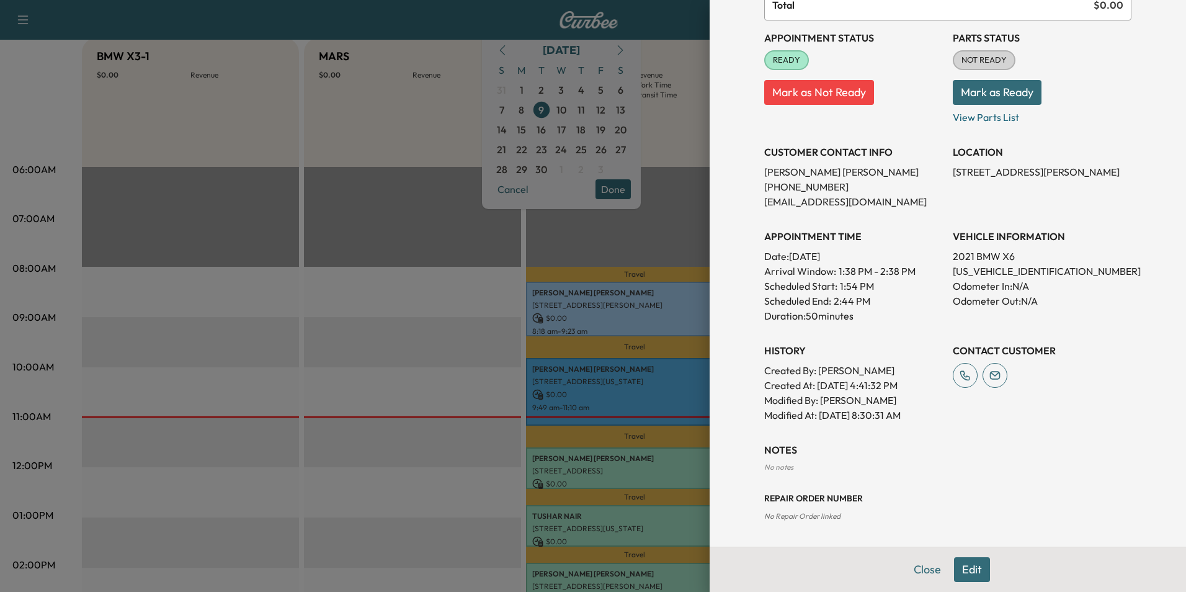
click at [662, 514] on div at bounding box center [593, 296] width 1186 height 592
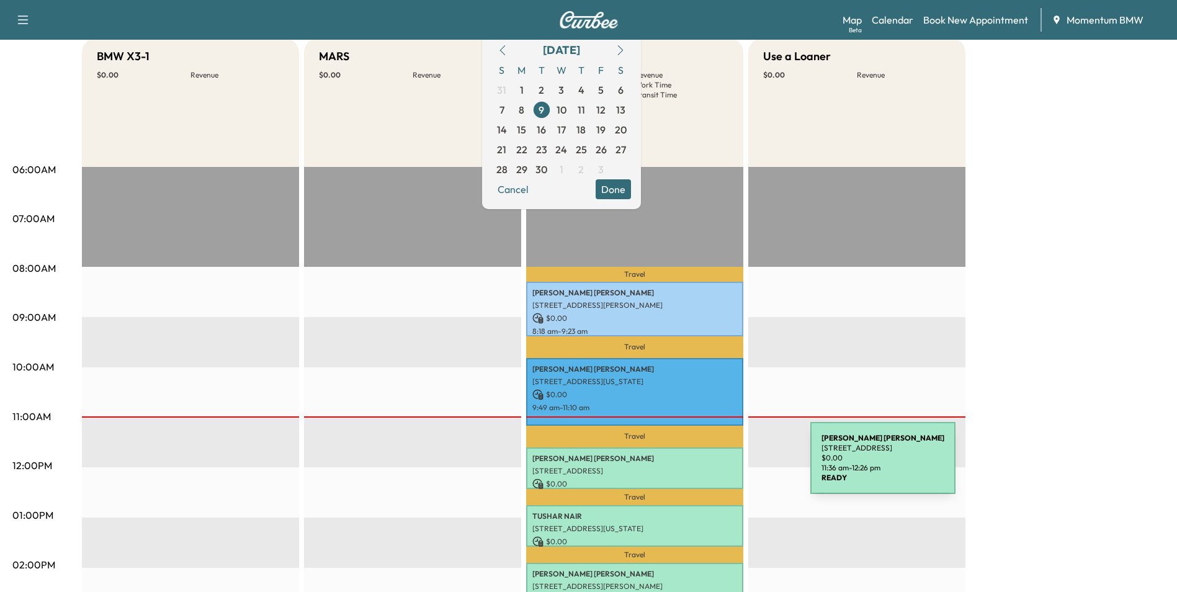
click at [717, 466] on p "[STREET_ADDRESS]" at bounding box center [634, 471] width 205 height 10
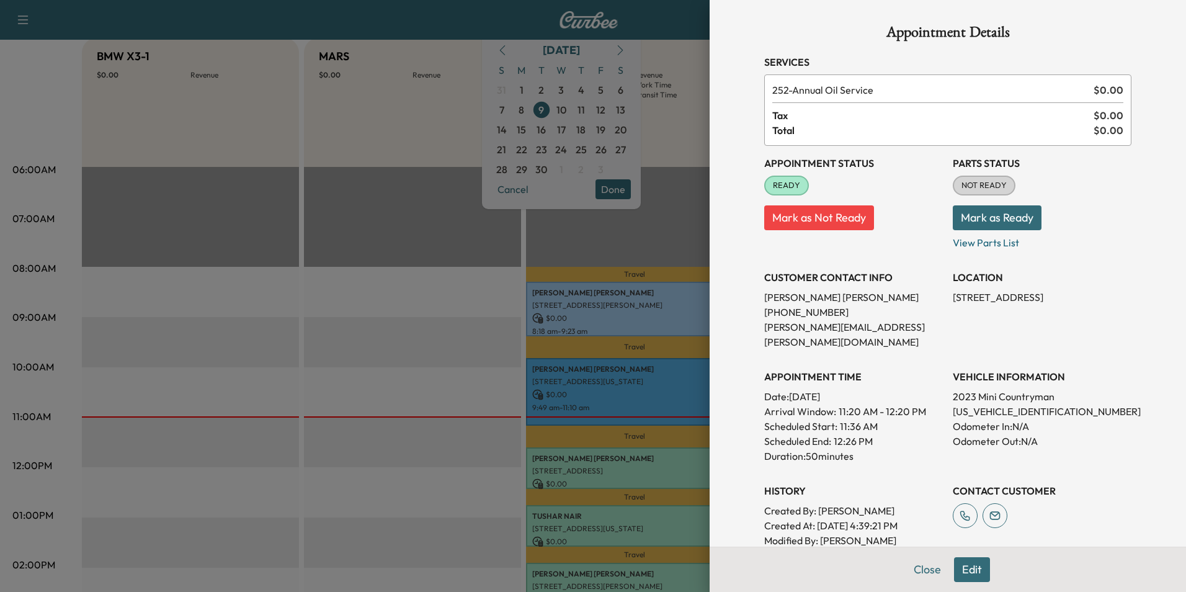
click at [958, 569] on button "Edit" at bounding box center [972, 569] width 36 height 25
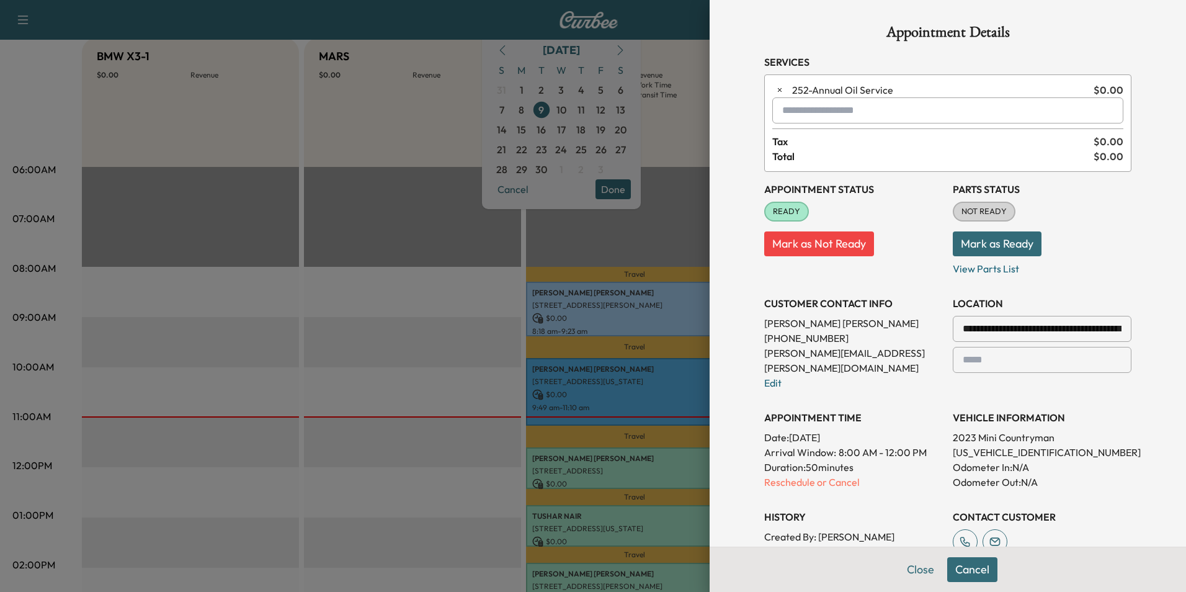
click at [804, 112] on input "text" at bounding box center [947, 110] width 351 height 26
type input "***"
click at [917, 574] on button "Close" at bounding box center [920, 569] width 43 height 25
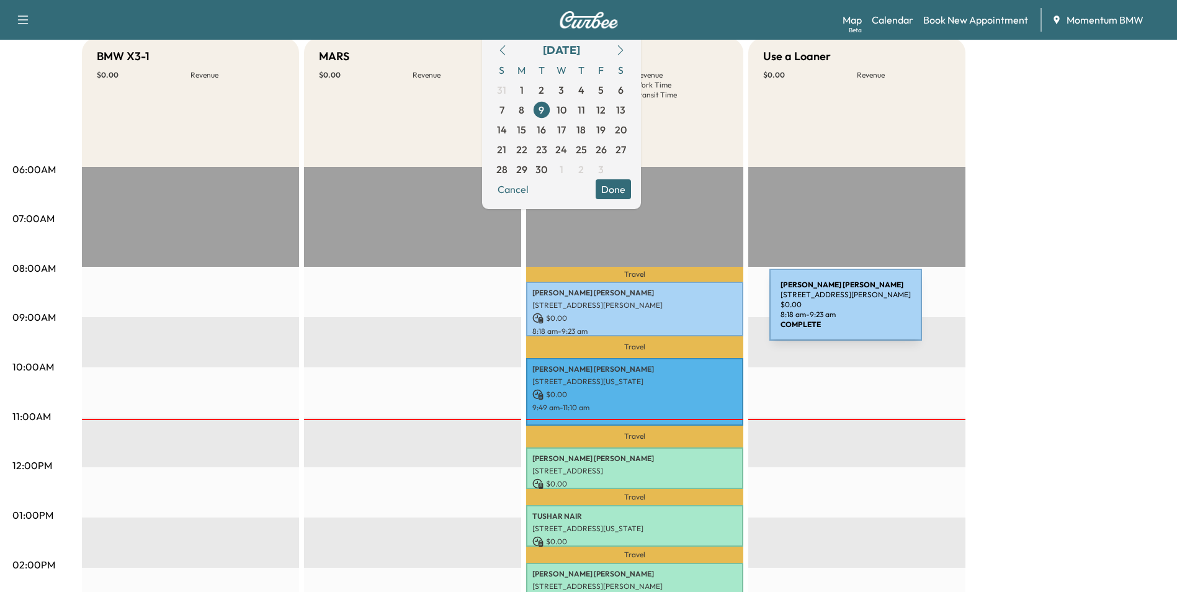
click at [676, 313] on p "$ 0.00" at bounding box center [634, 318] width 205 height 11
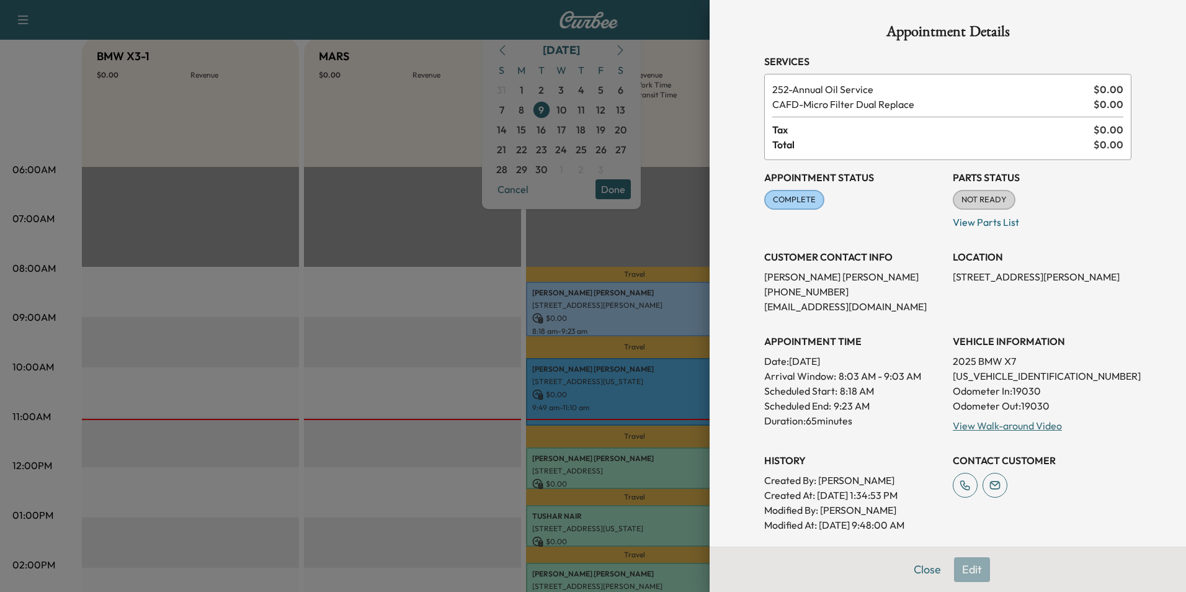
scroll to position [0, 0]
click at [644, 465] on div at bounding box center [593, 296] width 1186 height 592
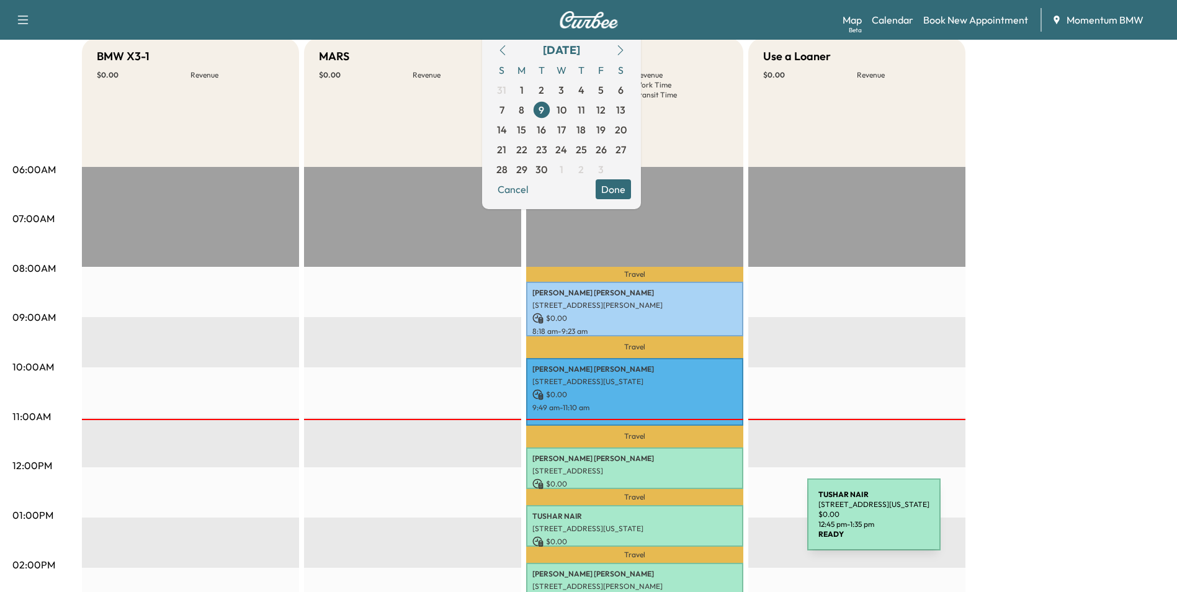
click at [714, 524] on p "[STREET_ADDRESS][US_STATE]" at bounding box center [634, 529] width 205 height 10
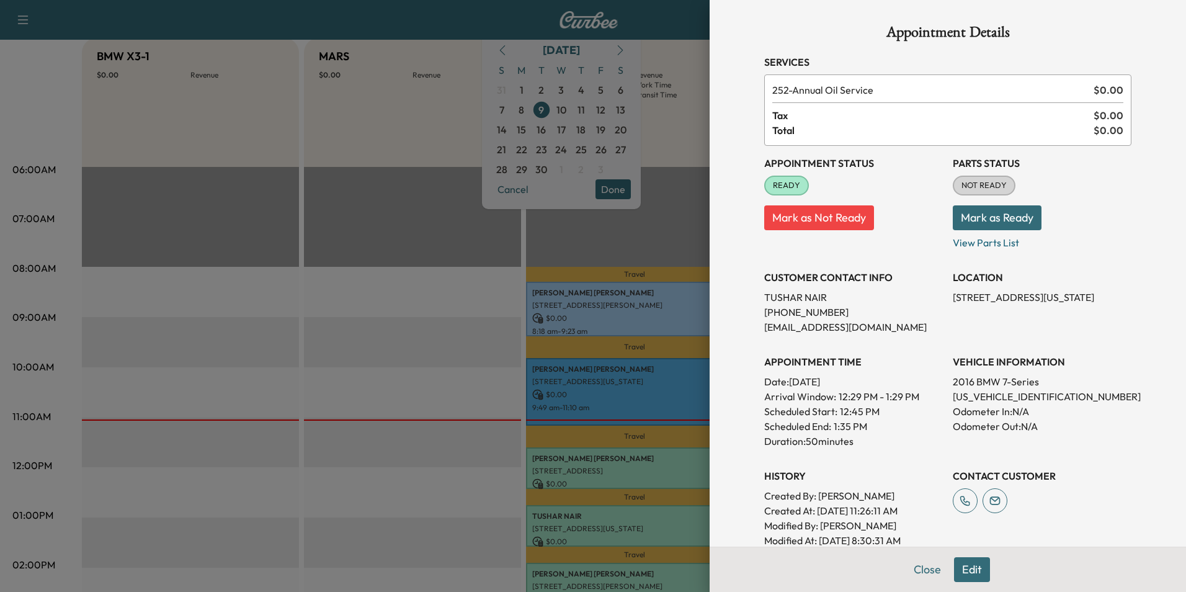
click at [972, 571] on button "Edit" at bounding box center [972, 569] width 36 height 25
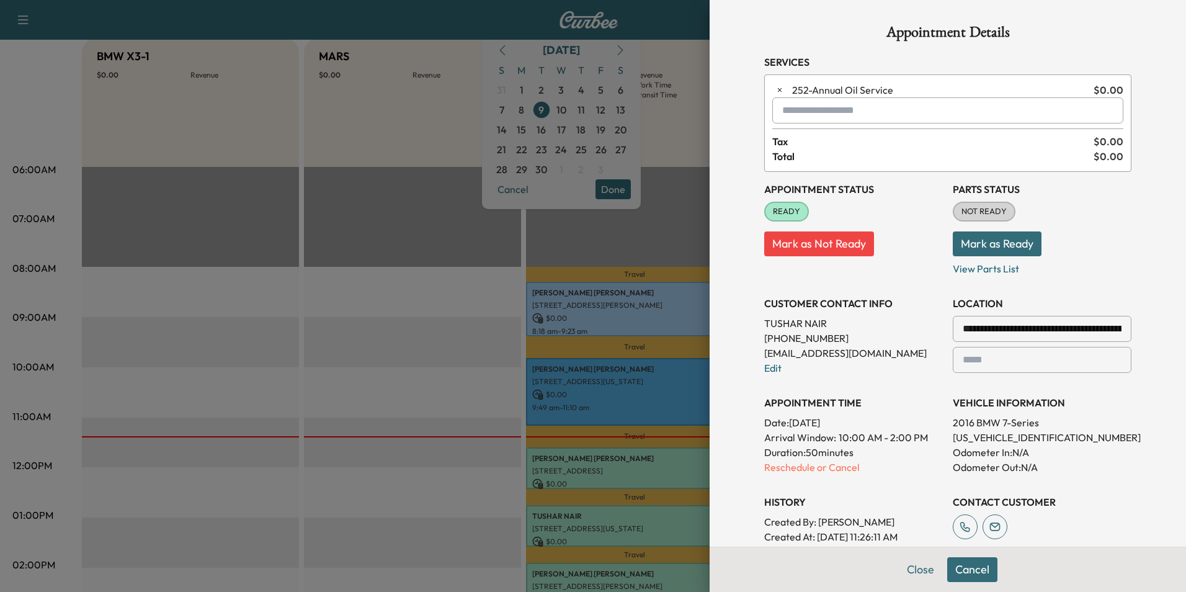
click at [907, 571] on button "Close" at bounding box center [920, 569] width 43 height 25
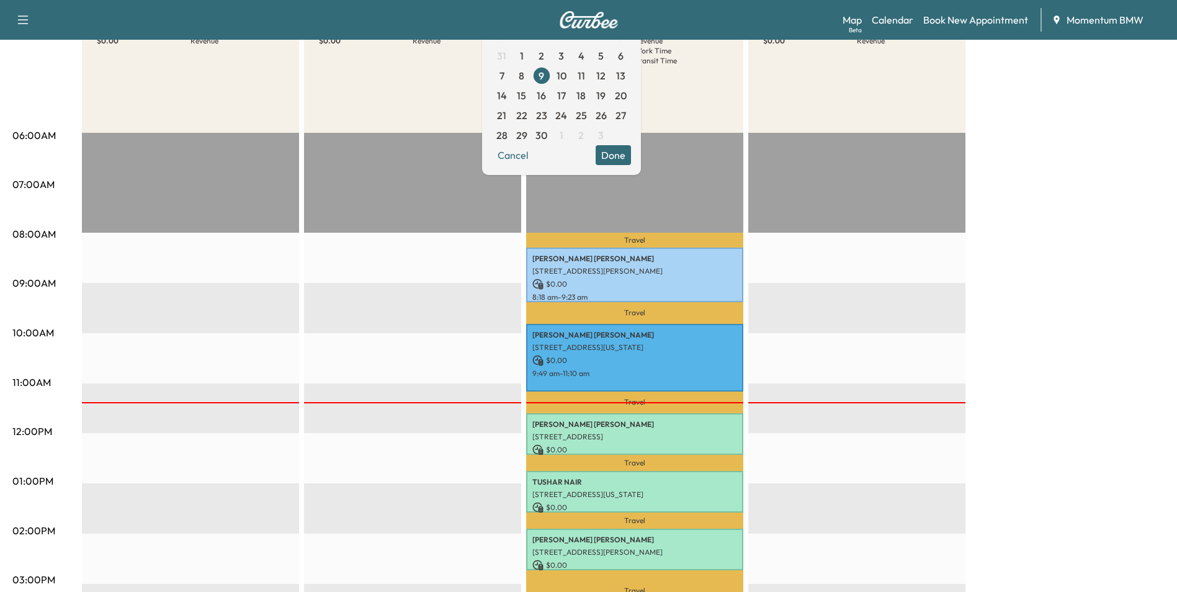
scroll to position [186, 0]
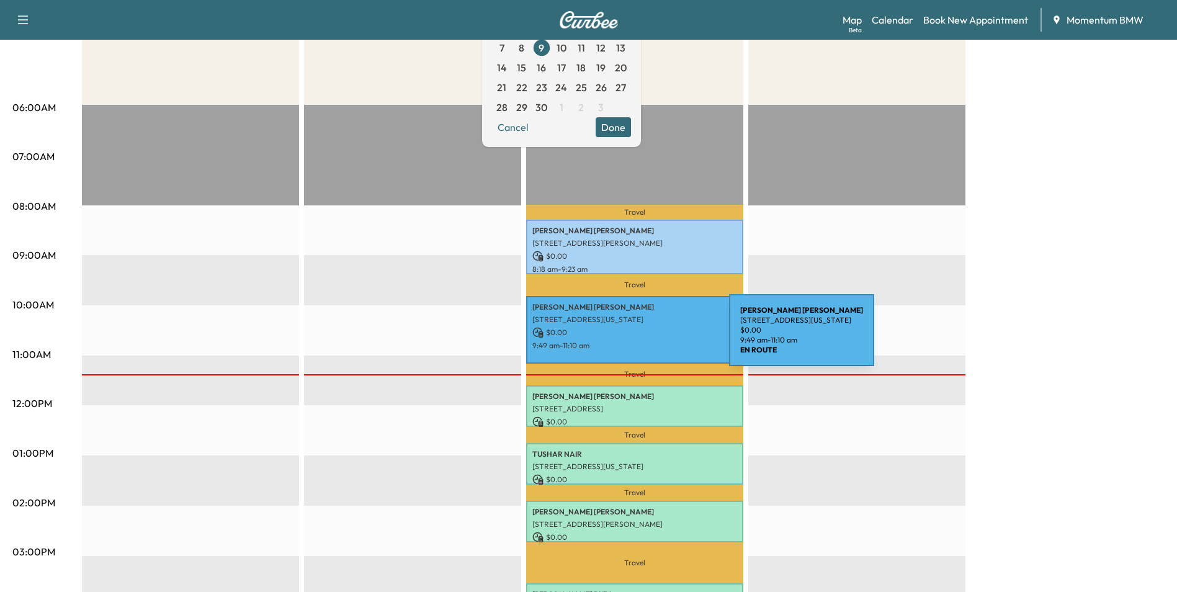
click at [636, 337] on div "[PERSON_NAME] [STREET_ADDRESS][US_STATE] $ 0.00 9:49 am - 11:10 am" at bounding box center [634, 330] width 217 height 68
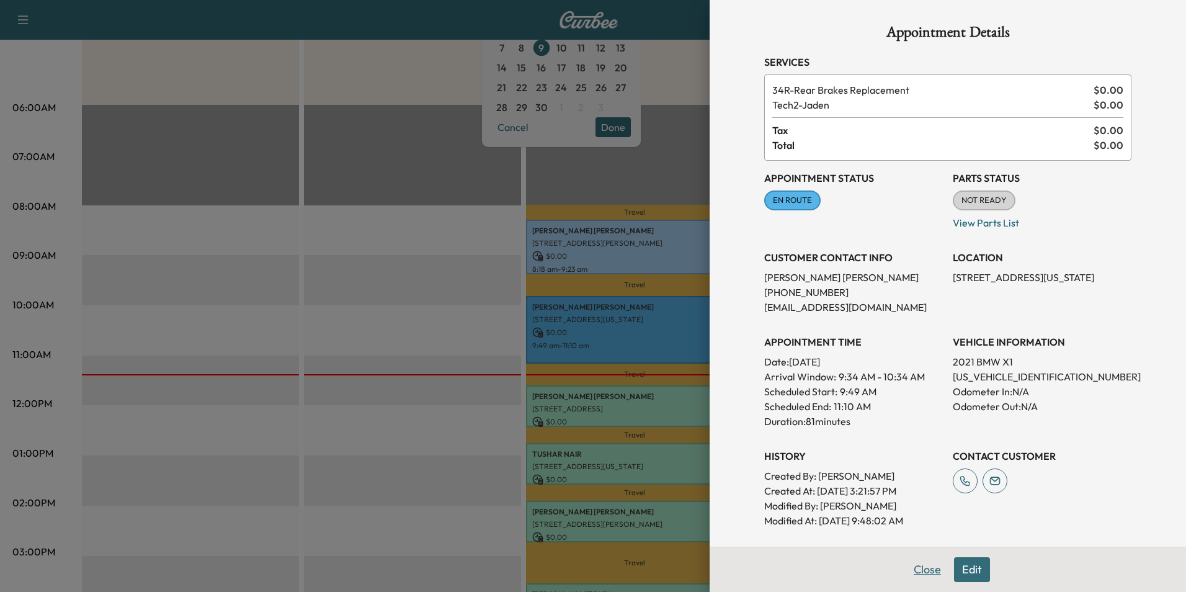
click at [920, 570] on button "Close" at bounding box center [927, 569] width 43 height 25
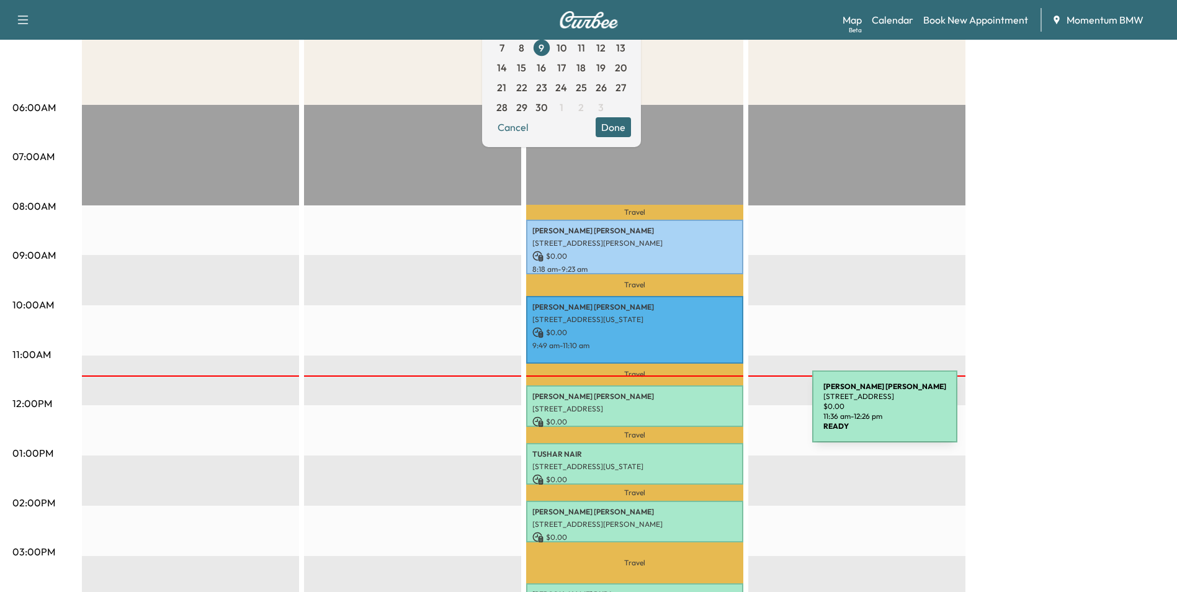
click at [719, 416] on p "$ 0.00" at bounding box center [634, 421] width 205 height 11
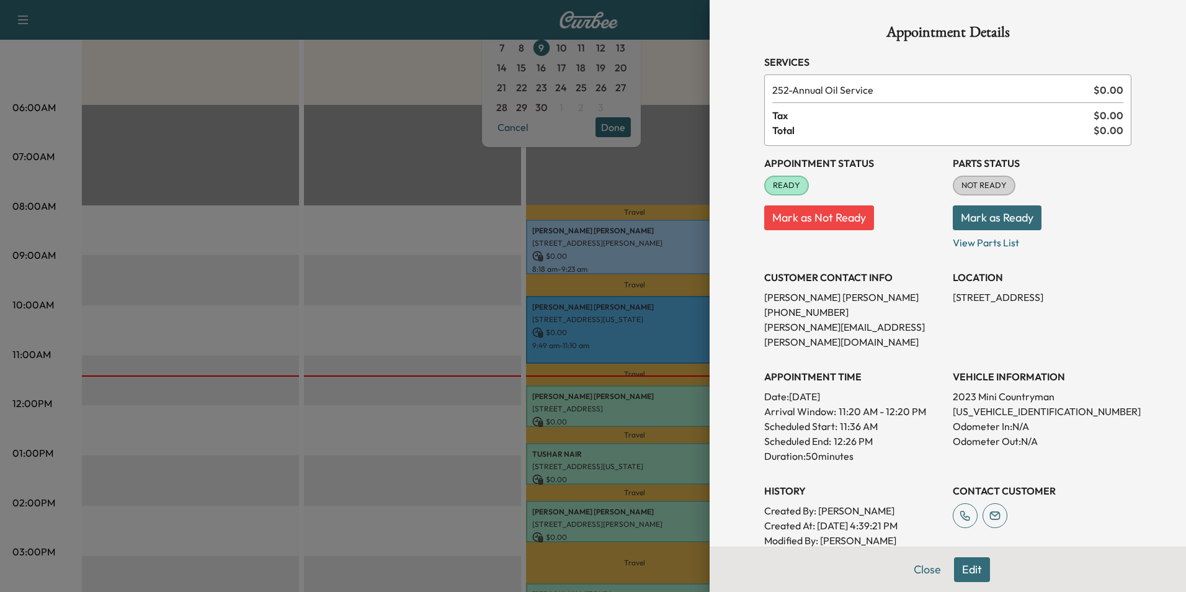
click at [673, 455] on div at bounding box center [593, 296] width 1186 height 592
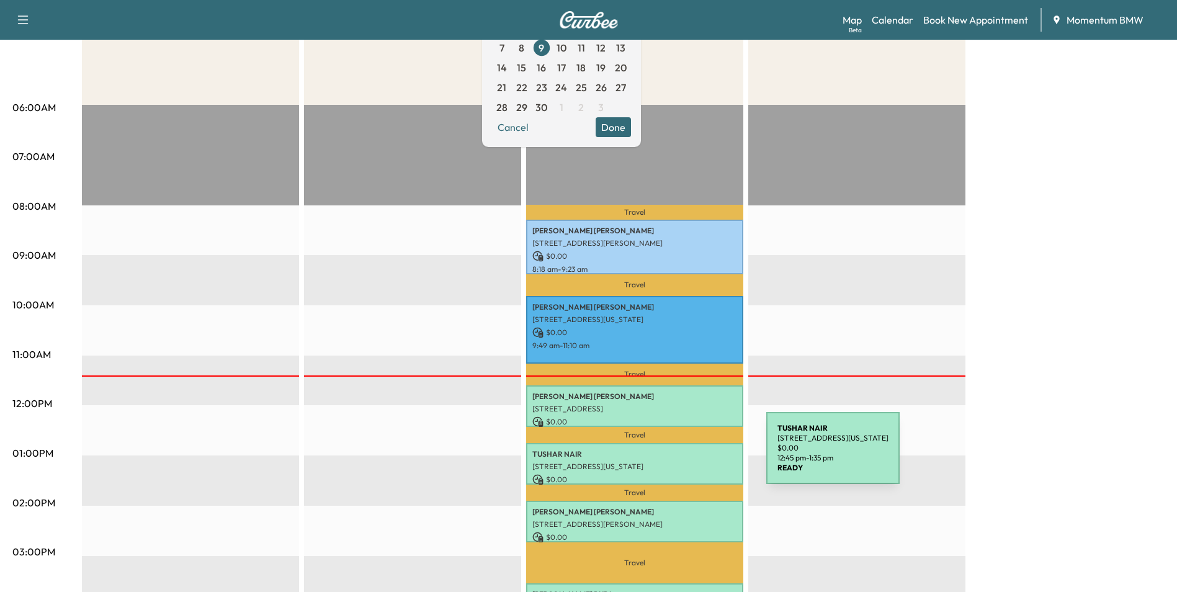
click at [673, 455] on div "[PERSON_NAME] [STREET_ADDRESS][PERSON_NAME][US_STATE] $ 0.00 12:45 pm - 1:35 pm" at bounding box center [634, 464] width 217 height 42
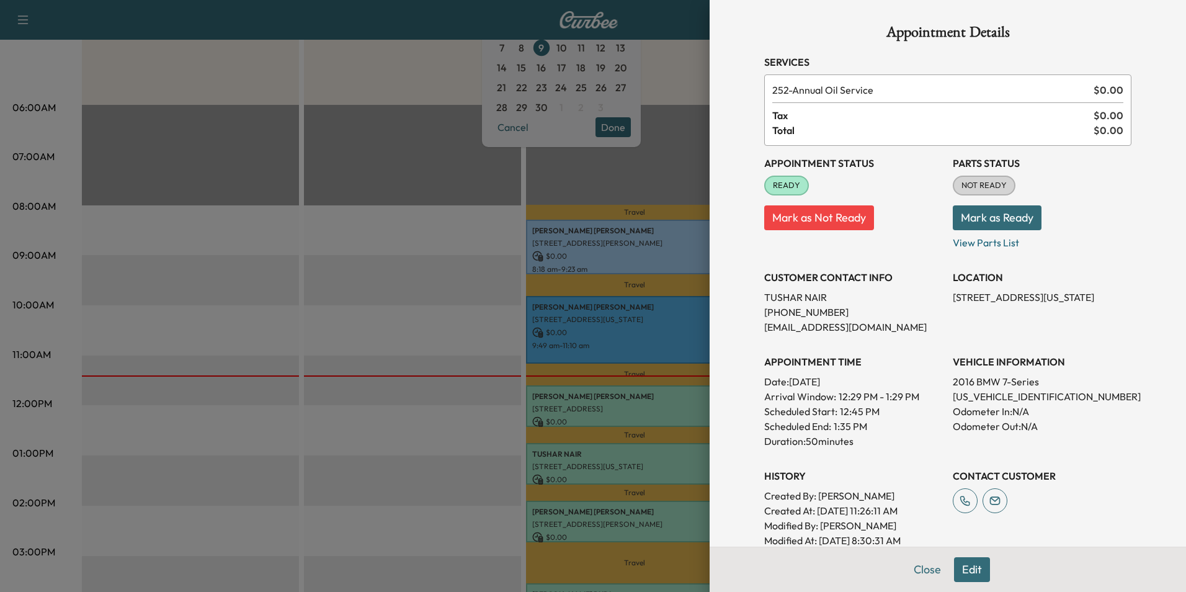
click at [669, 514] on div at bounding box center [593, 296] width 1186 height 592
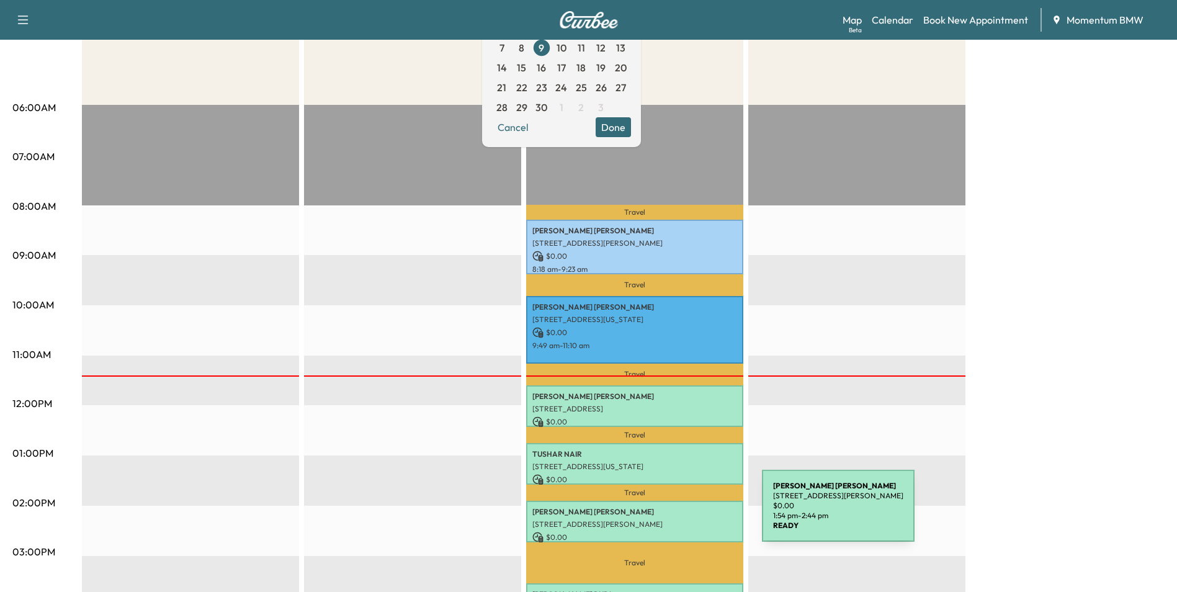
click at [669, 513] on div "[PERSON_NAME] [STREET_ADDRESS][PERSON_NAME] $ 0.00 1:54 pm - 2:44 pm" at bounding box center [634, 522] width 217 height 42
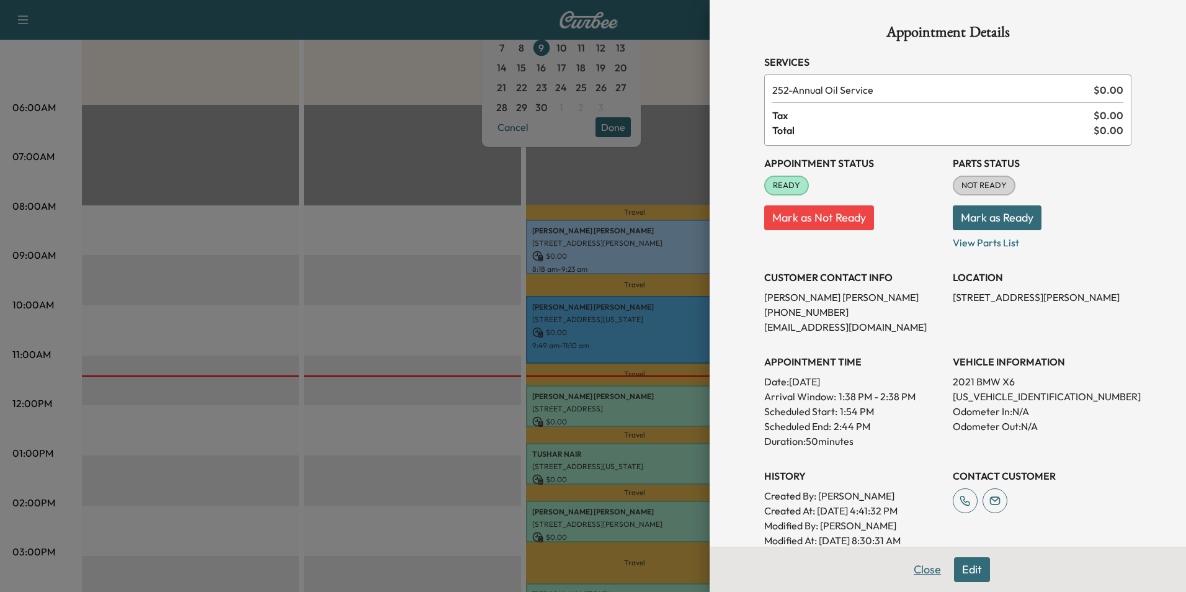
click at [925, 571] on button "Close" at bounding box center [927, 569] width 43 height 25
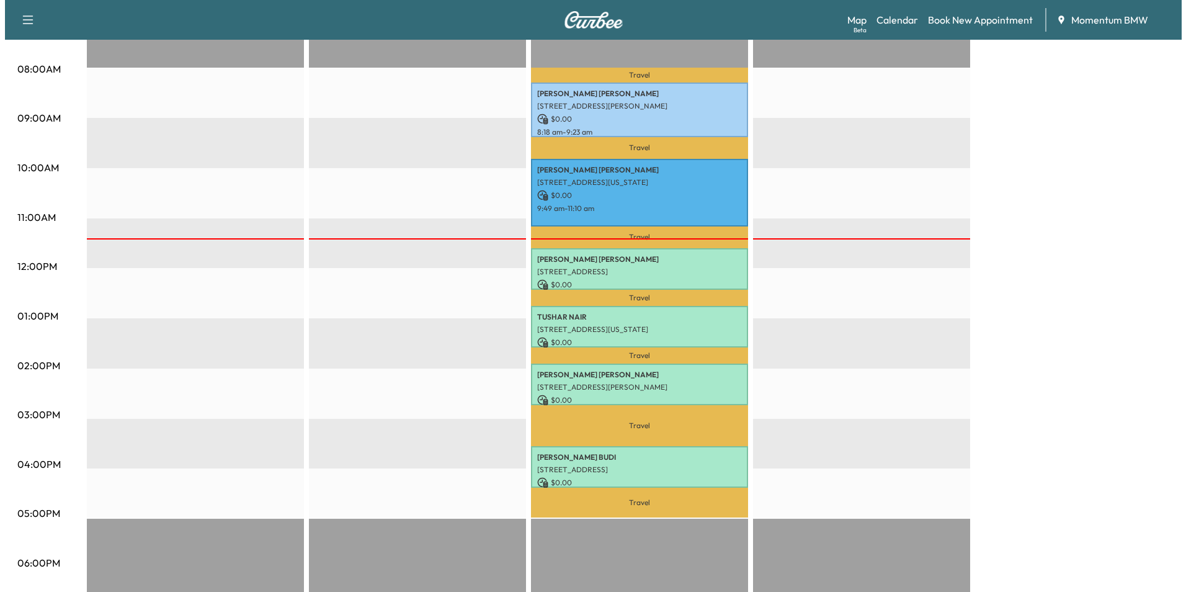
scroll to position [372, 0]
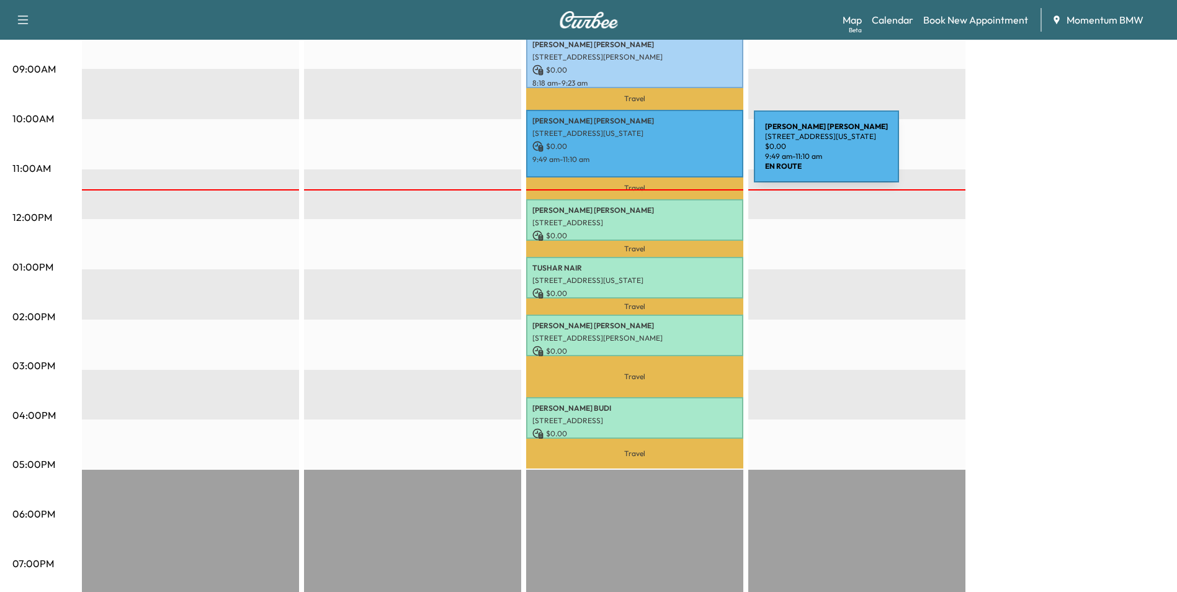
click at [661, 154] on p "9:49 am - 11:10 am" at bounding box center [634, 159] width 205 height 10
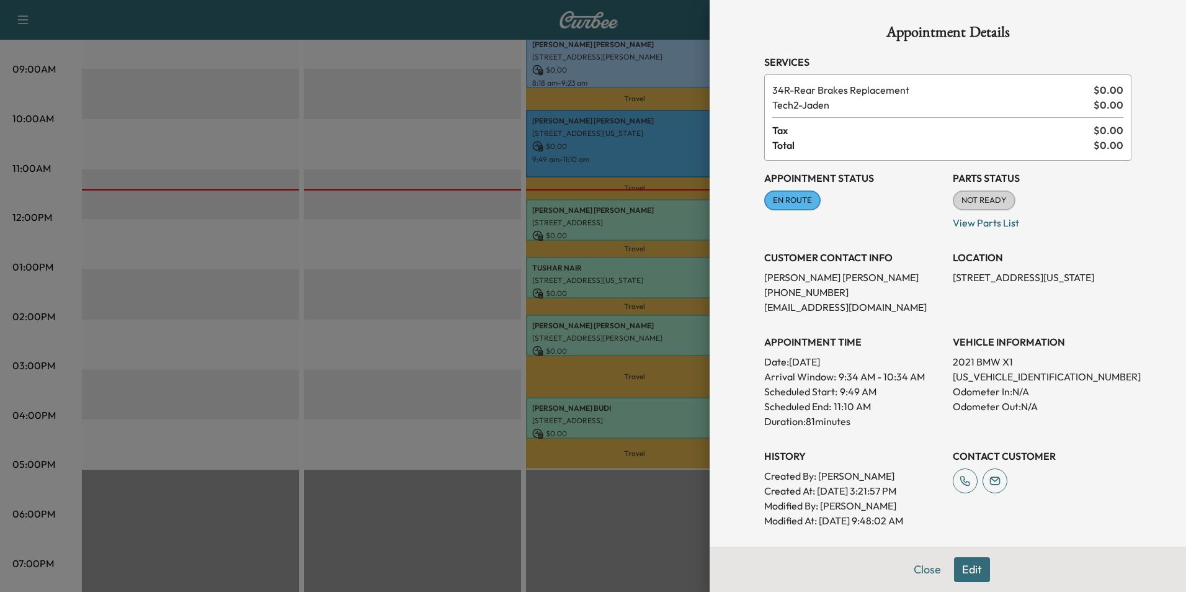
click at [958, 569] on button "Edit" at bounding box center [972, 569] width 36 height 25
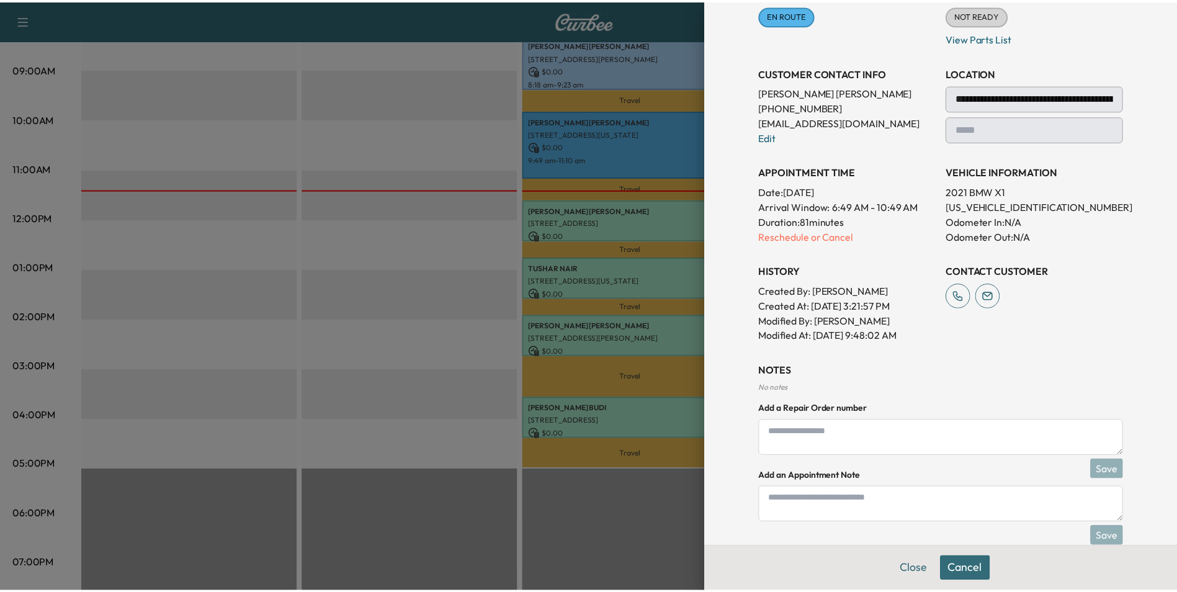
scroll to position [210, 0]
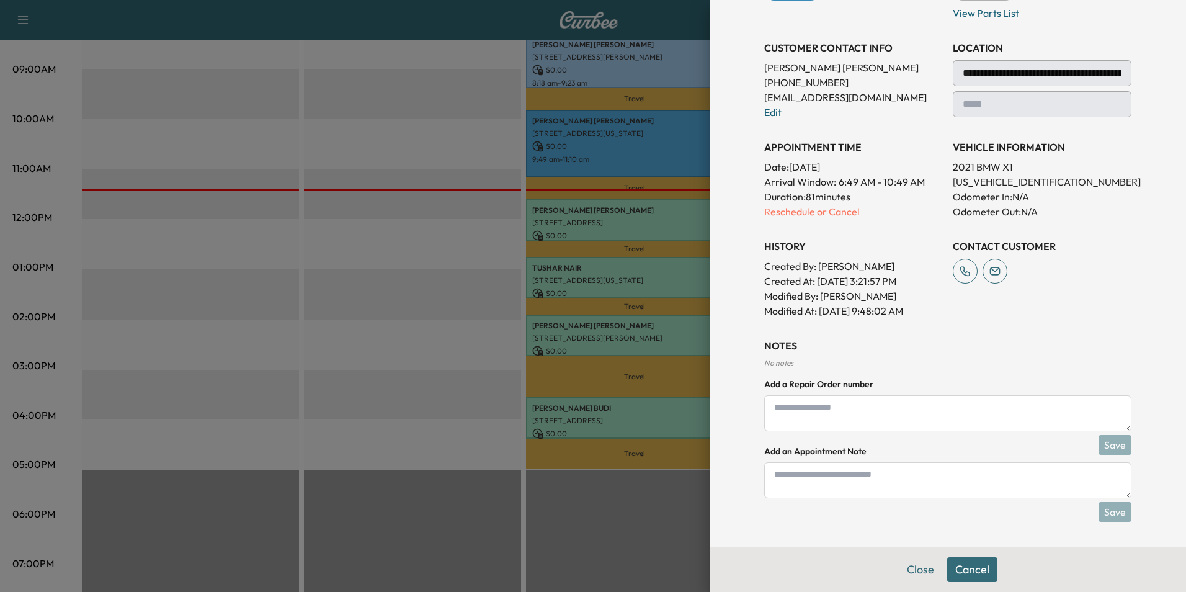
click at [788, 481] on textarea at bounding box center [947, 480] width 367 height 36
type textarea "*****"
click at [1108, 504] on button "Save" at bounding box center [1115, 512] width 33 height 20
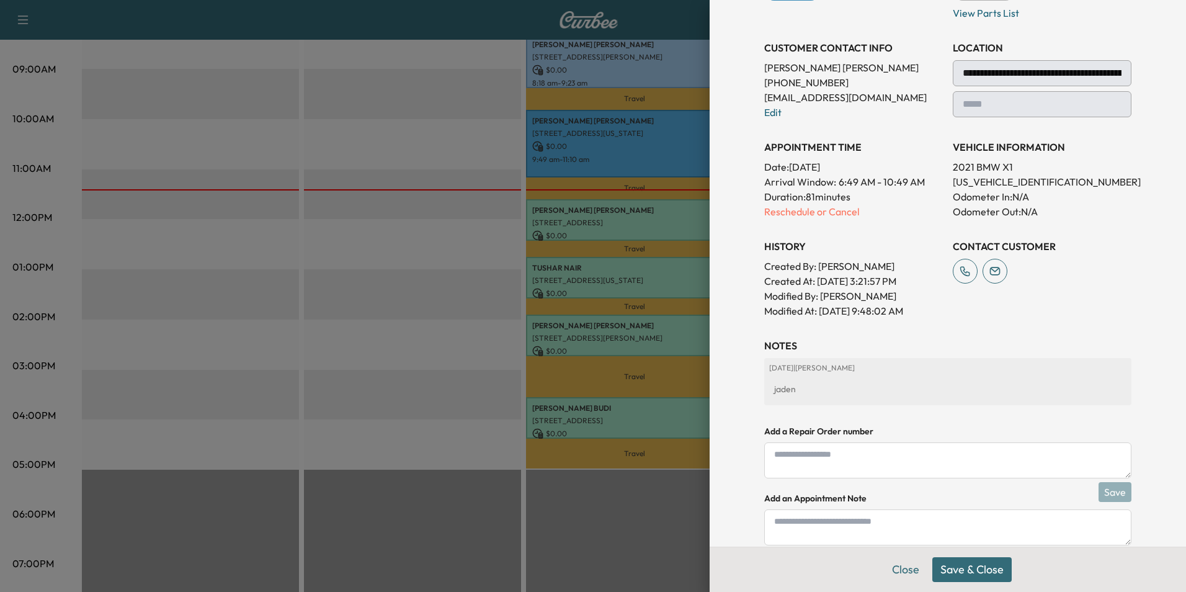
click at [964, 566] on button "Save & Close" at bounding box center [971, 569] width 79 height 25
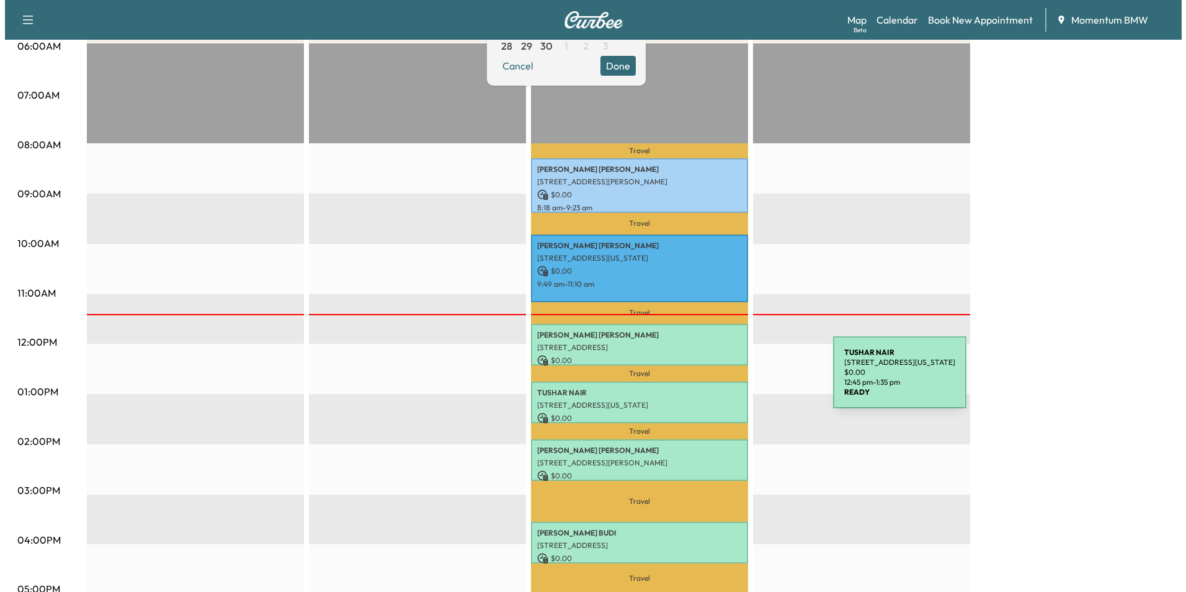
scroll to position [248, 0]
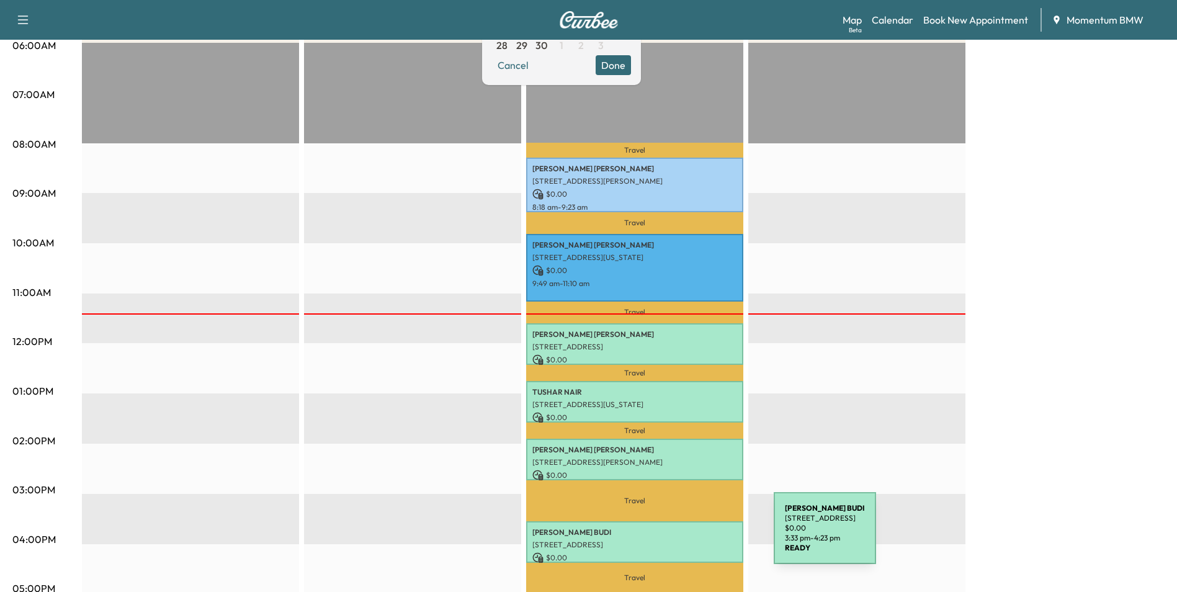
click at [680, 540] on p "[STREET_ADDRESS]" at bounding box center [634, 545] width 205 height 10
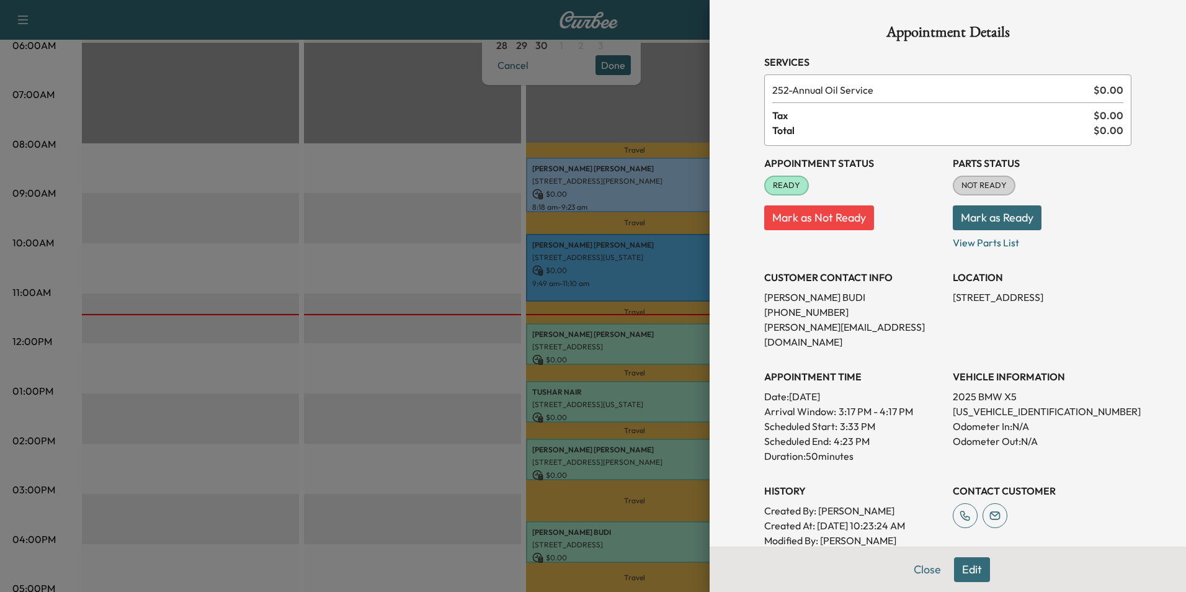
click at [653, 340] on div at bounding box center [593, 296] width 1186 height 592
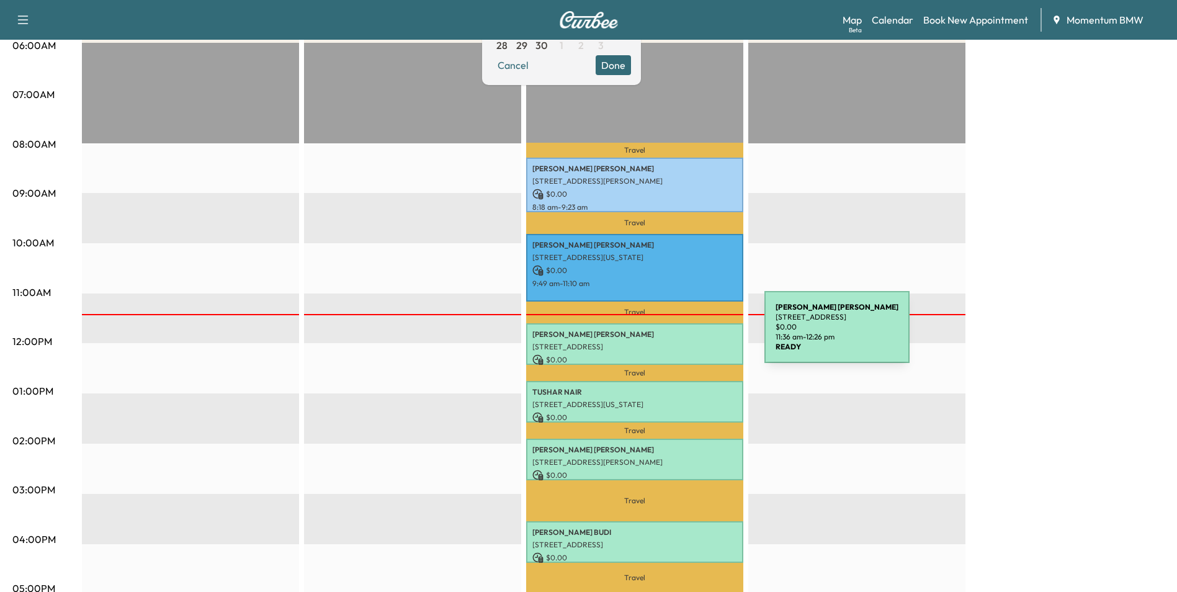
click at [671, 334] on p "[PERSON_NAME]" at bounding box center [634, 334] width 205 height 10
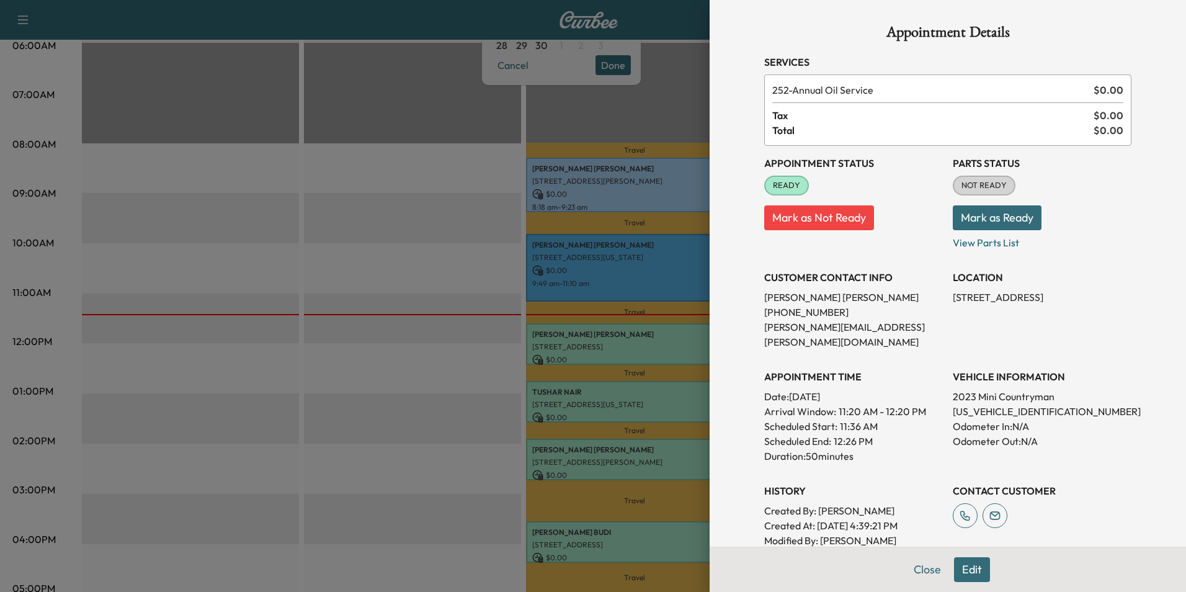
click at [962, 571] on button "Edit" at bounding box center [972, 569] width 36 height 25
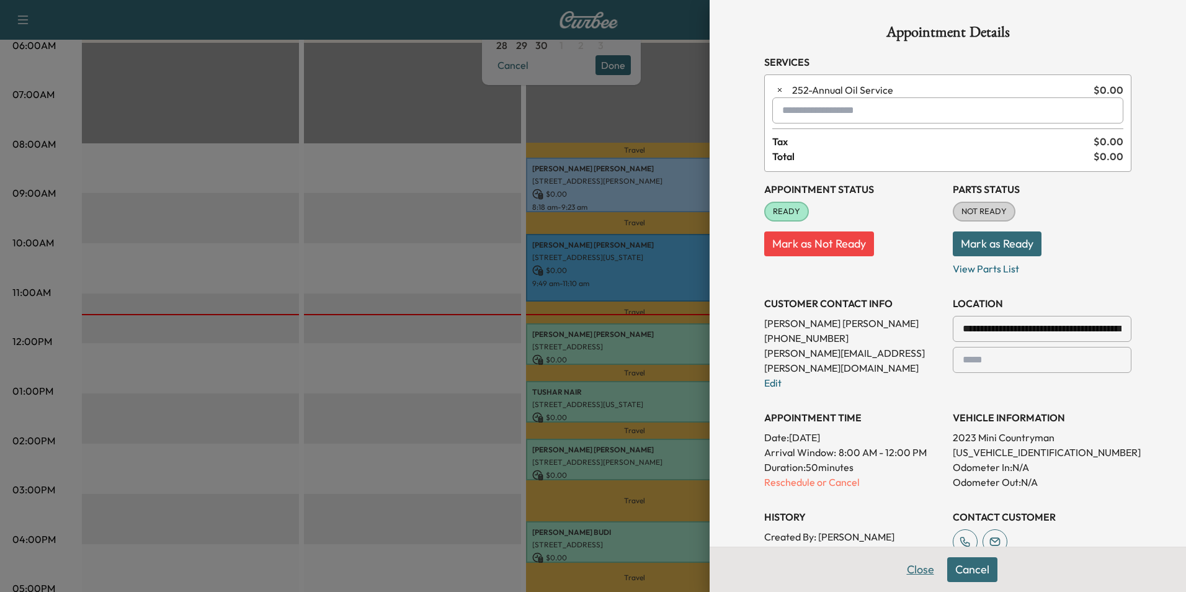
click at [910, 568] on button "Close" at bounding box center [920, 569] width 43 height 25
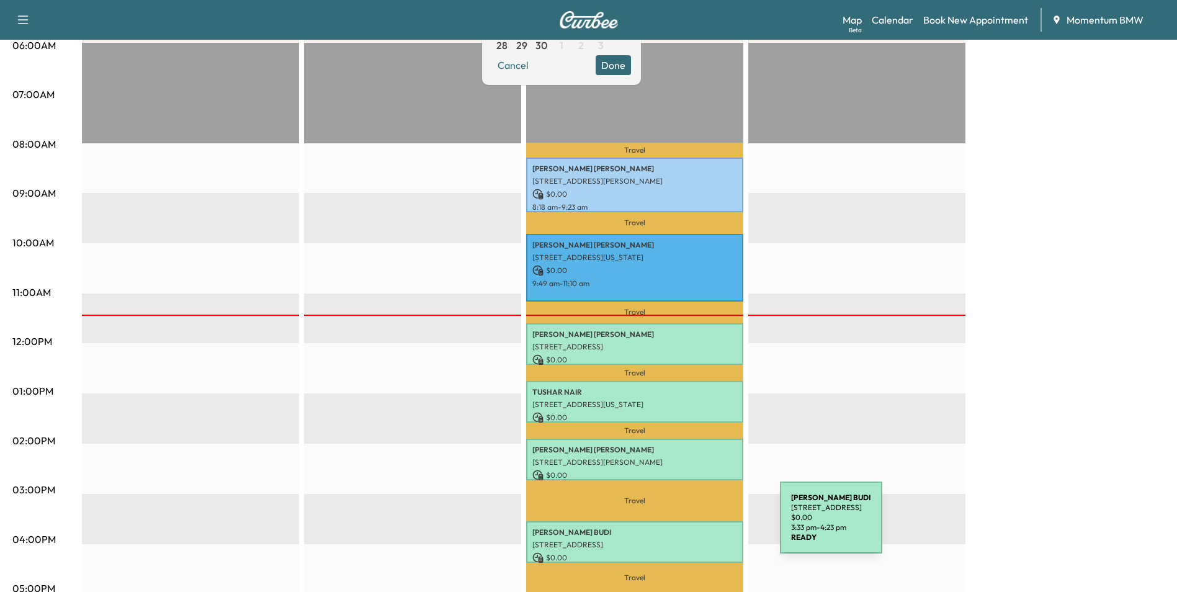
click at [687, 527] on p "[PERSON_NAME]" at bounding box center [634, 532] width 205 height 10
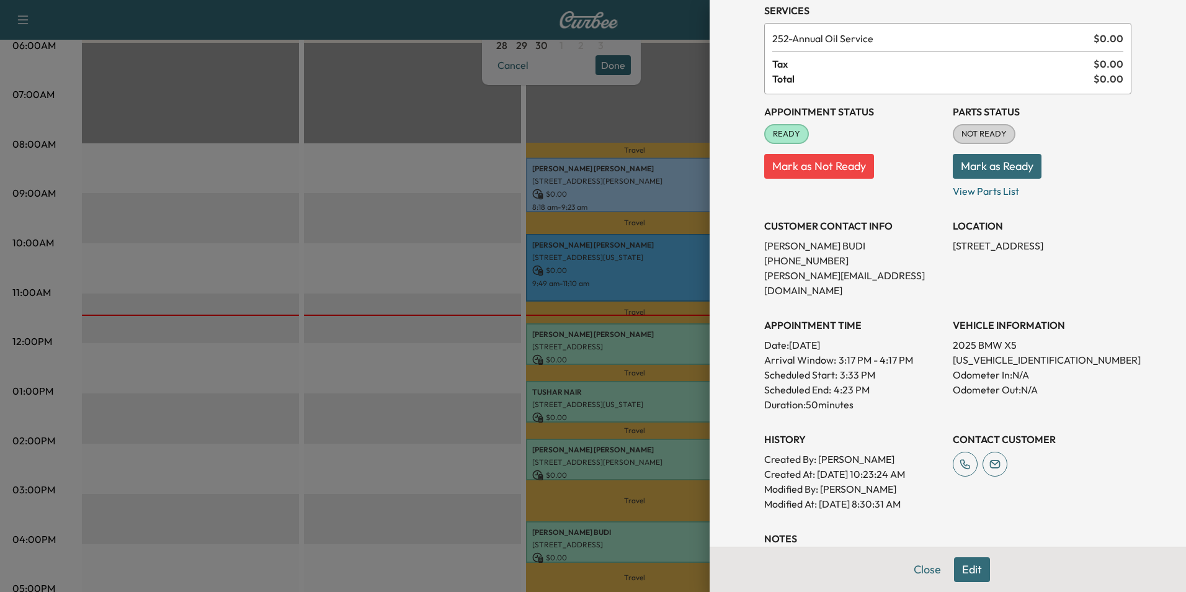
scroll to position [172, 0]
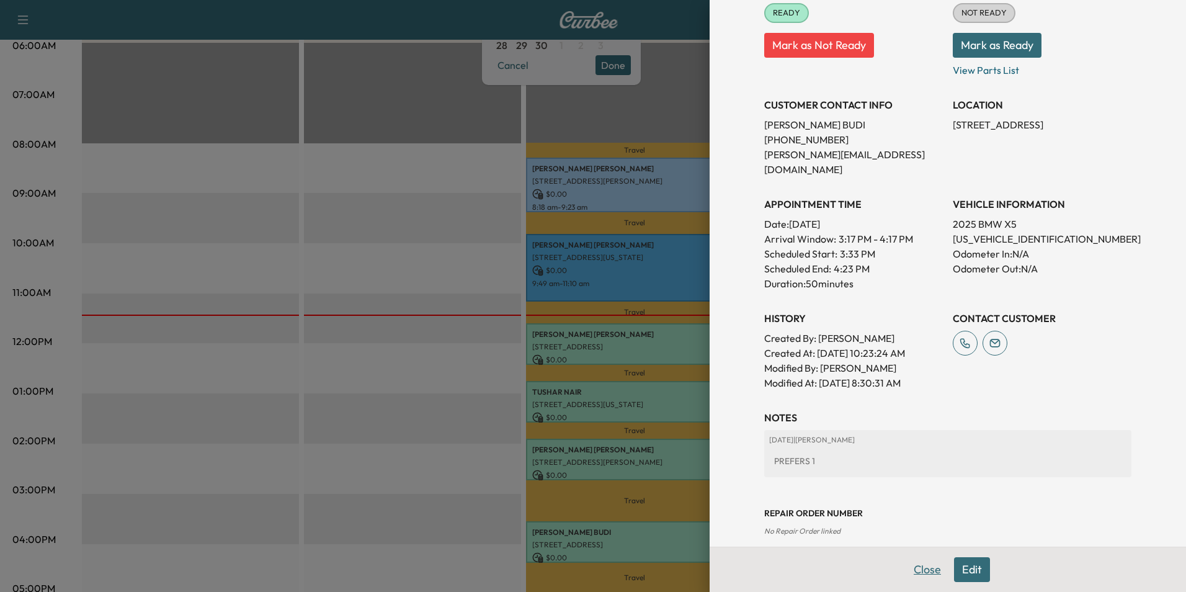
click at [920, 573] on button "Close" at bounding box center [927, 569] width 43 height 25
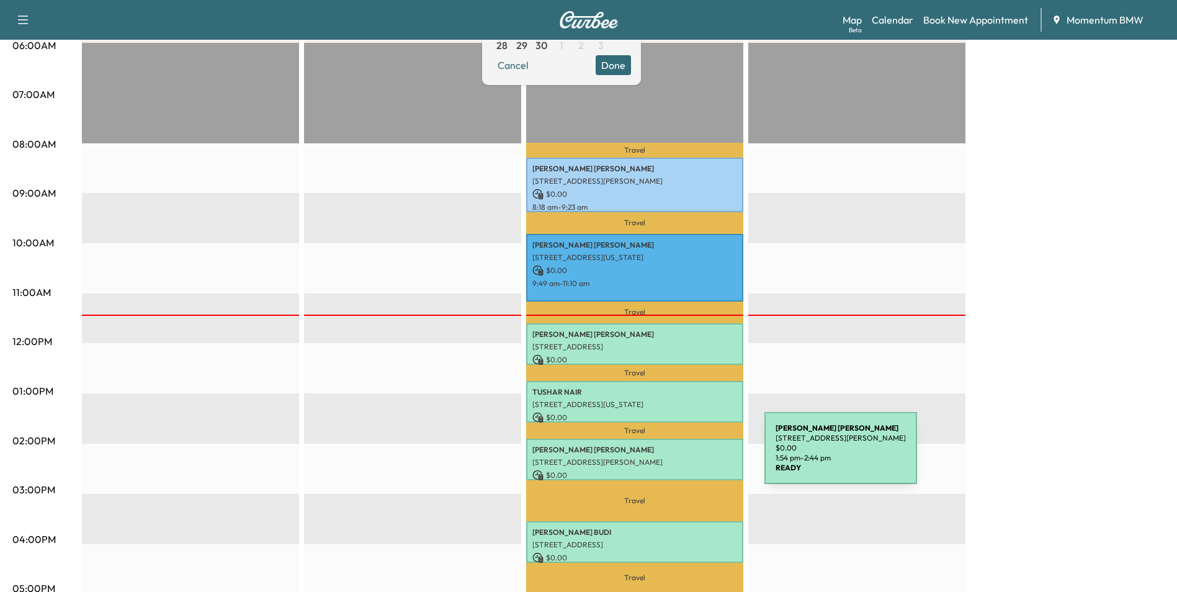
click at [671, 457] on p "[STREET_ADDRESS][PERSON_NAME]" at bounding box center [634, 462] width 205 height 10
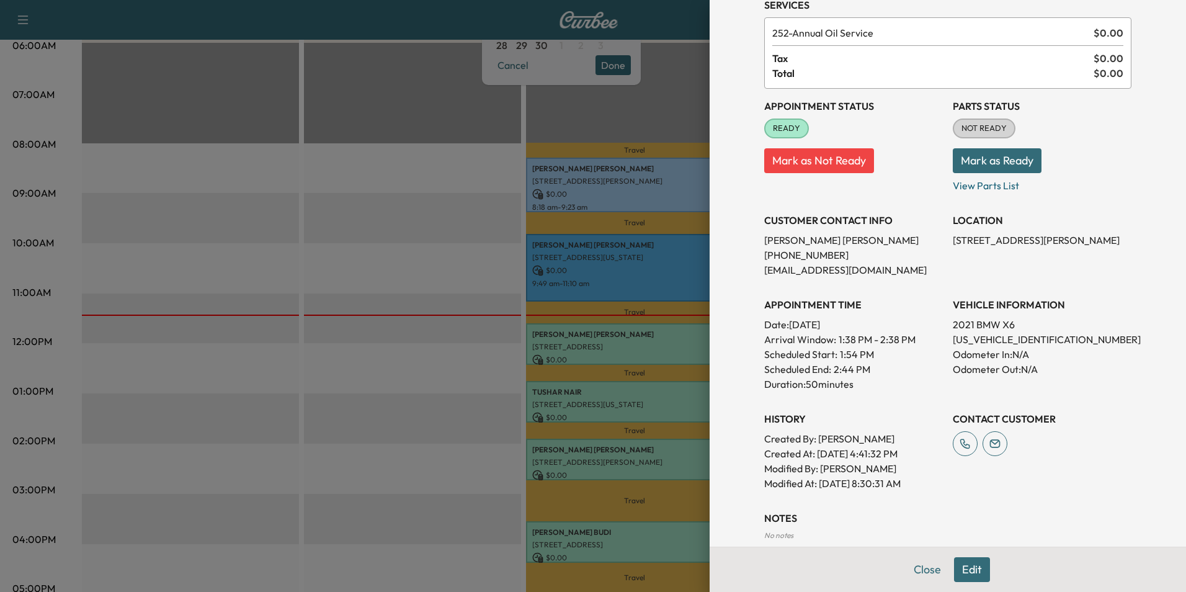
scroll to position [125, 0]
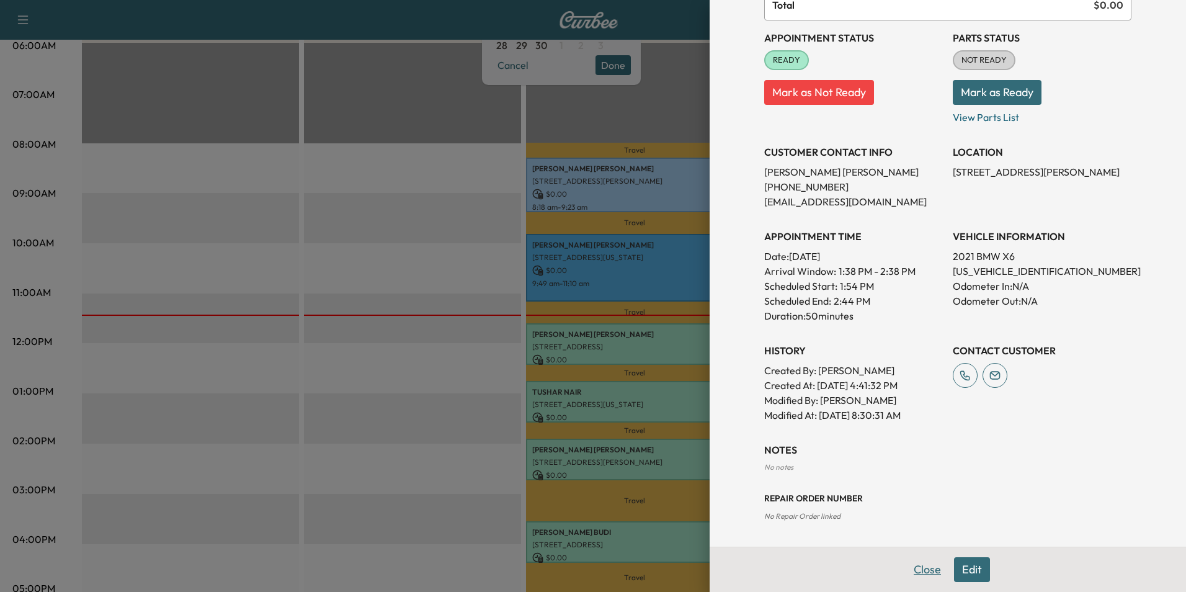
click at [918, 572] on button "Close" at bounding box center [927, 569] width 43 height 25
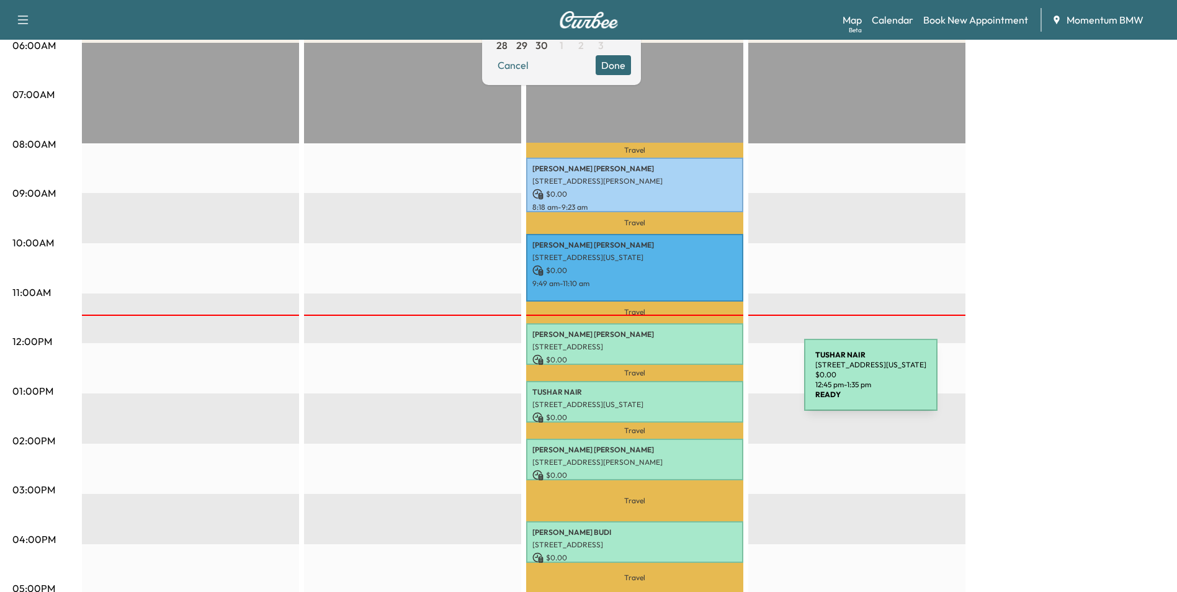
click at [711, 382] on div "[PERSON_NAME] [STREET_ADDRESS][PERSON_NAME][US_STATE] $ 0.00 12:45 pm - 1:35 pm" at bounding box center [634, 402] width 217 height 42
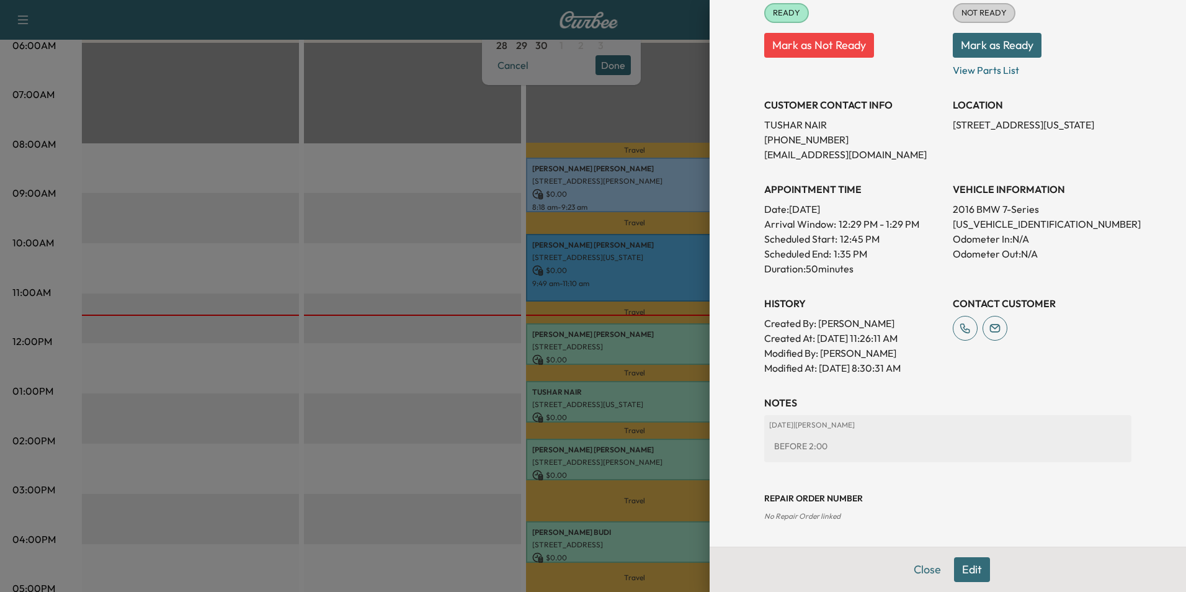
scroll to position [0, 0]
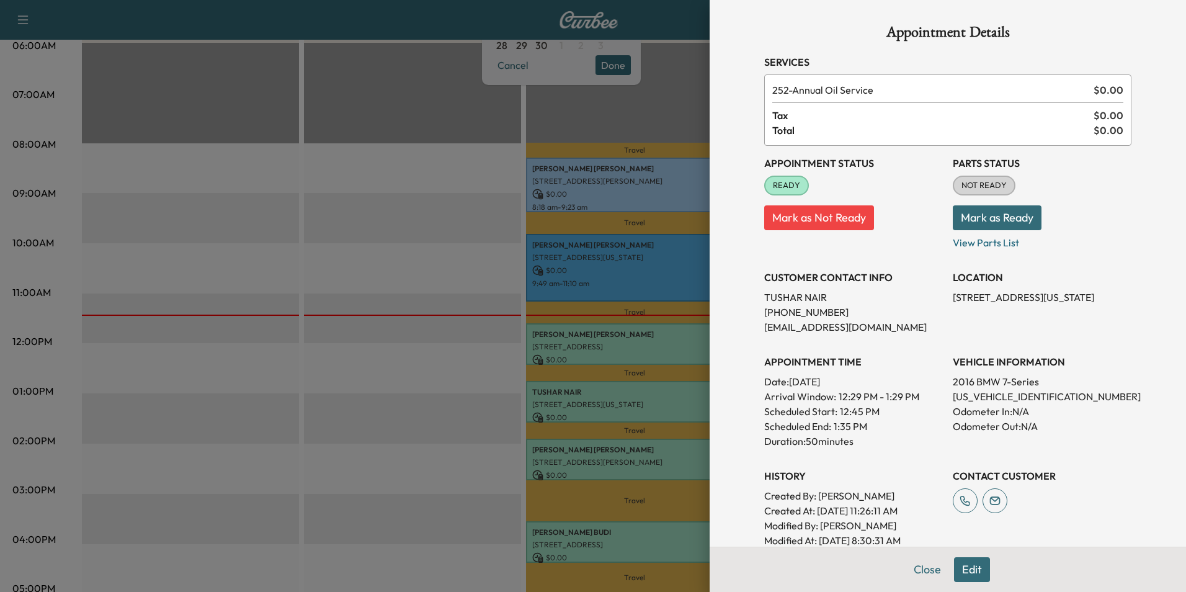
click at [659, 401] on div at bounding box center [593, 296] width 1186 height 592
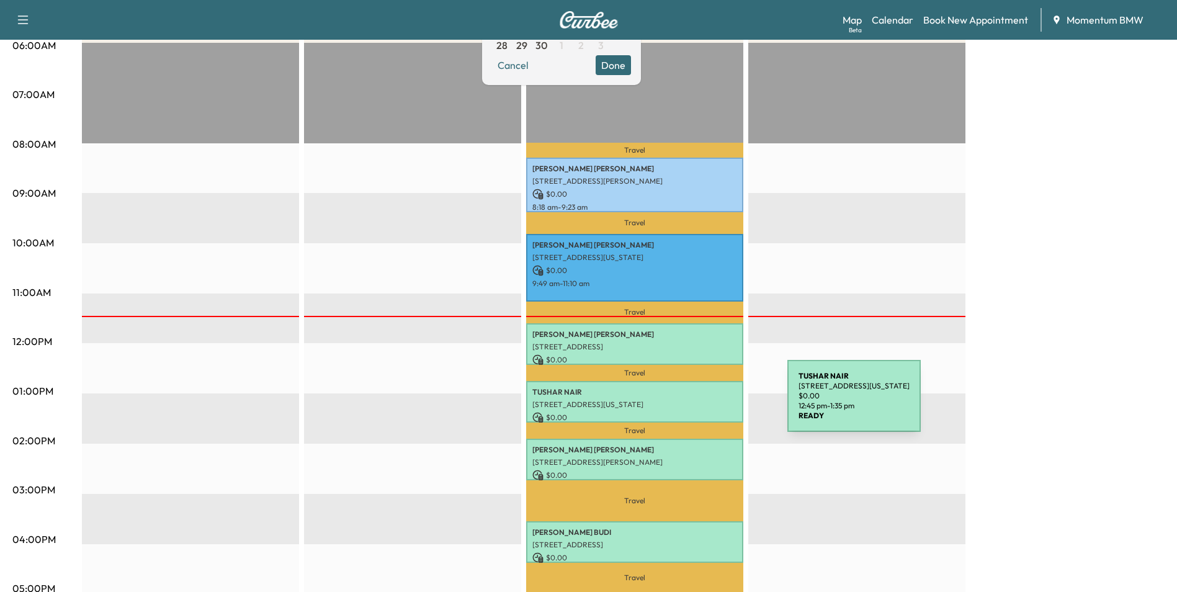
click at [694, 403] on p "[STREET_ADDRESS][US_STATE]" at bounding box center [634, 404] width 205 height 10
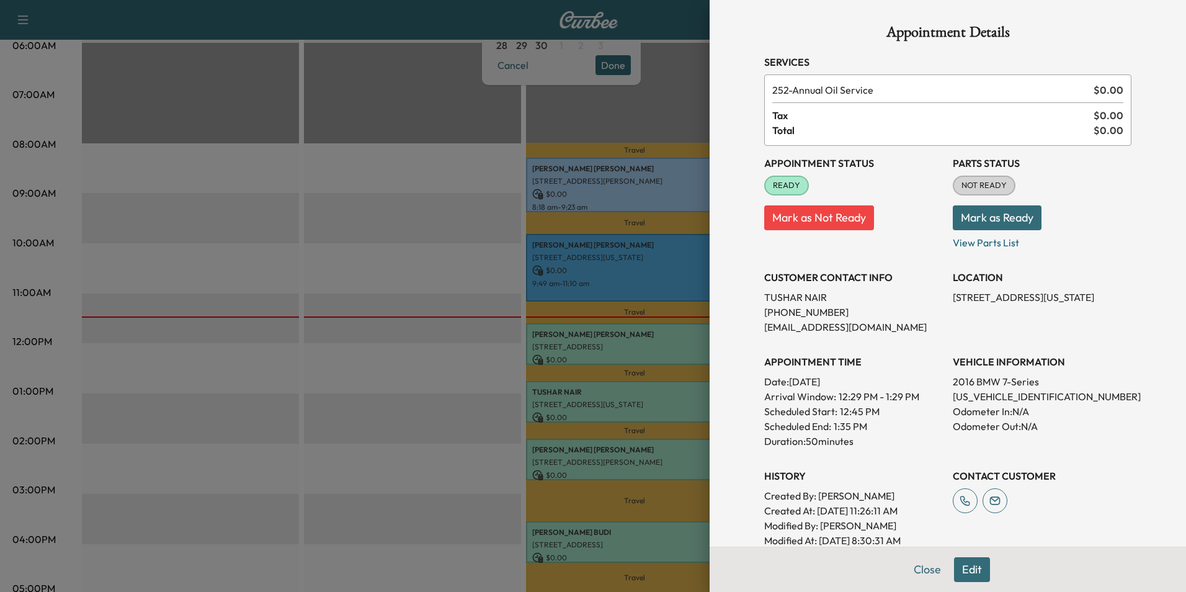
click at [648, 341] on div at bounding box center [593, 296] width 1186 height 592
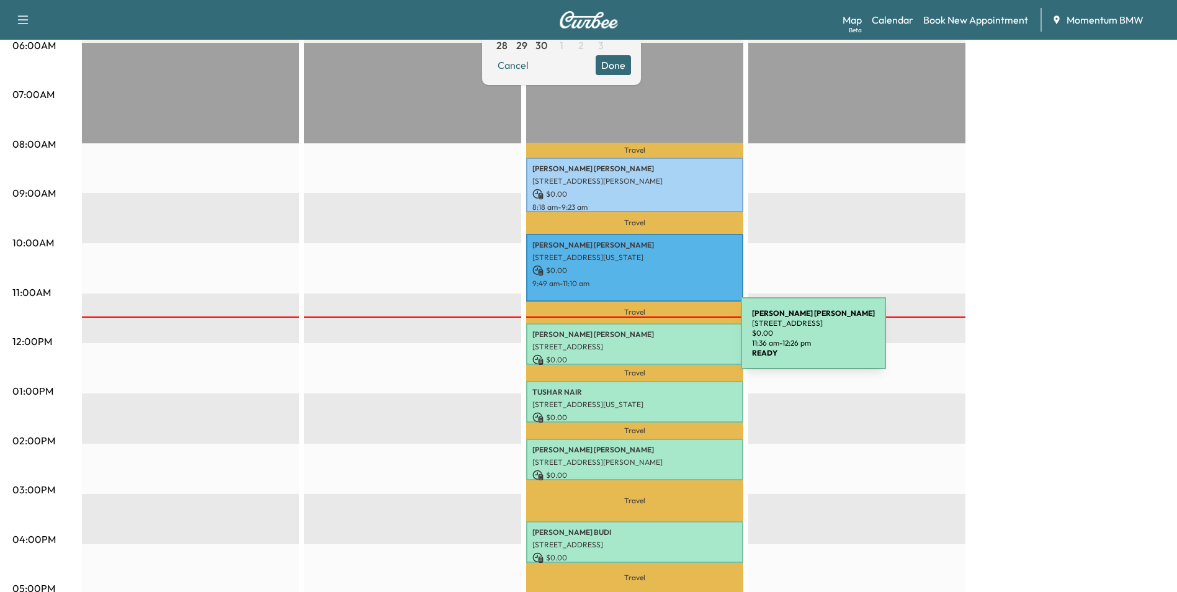
click at [648, 342] on p "[STREET_ADDRESS]" at bounding box center [634, 347] width 205 height 10
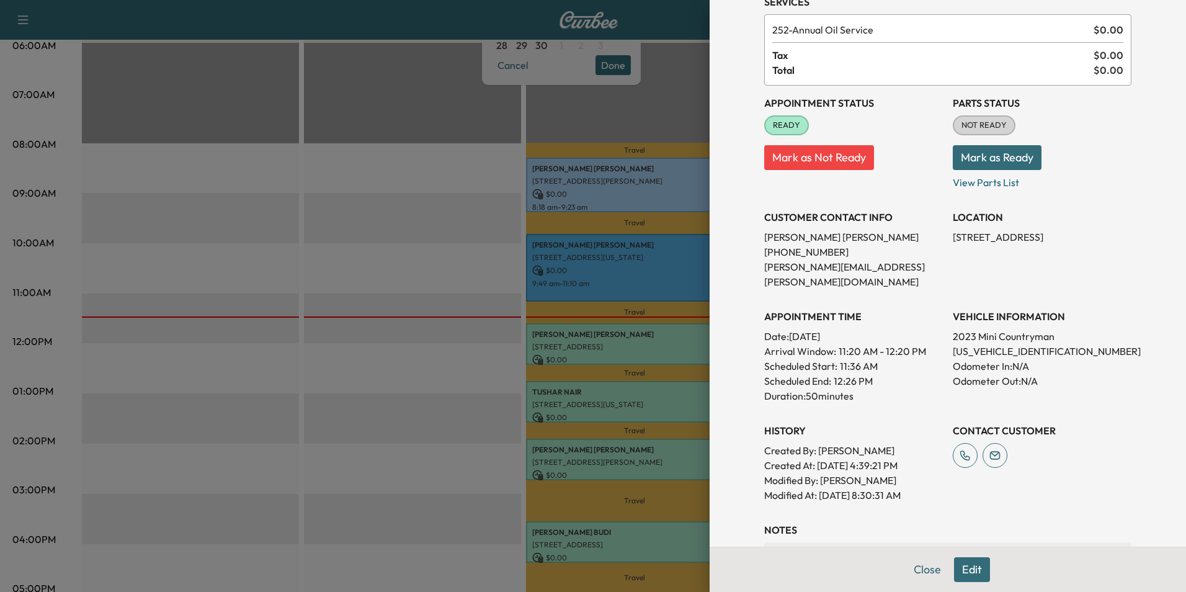
scroll to position [48, 0]
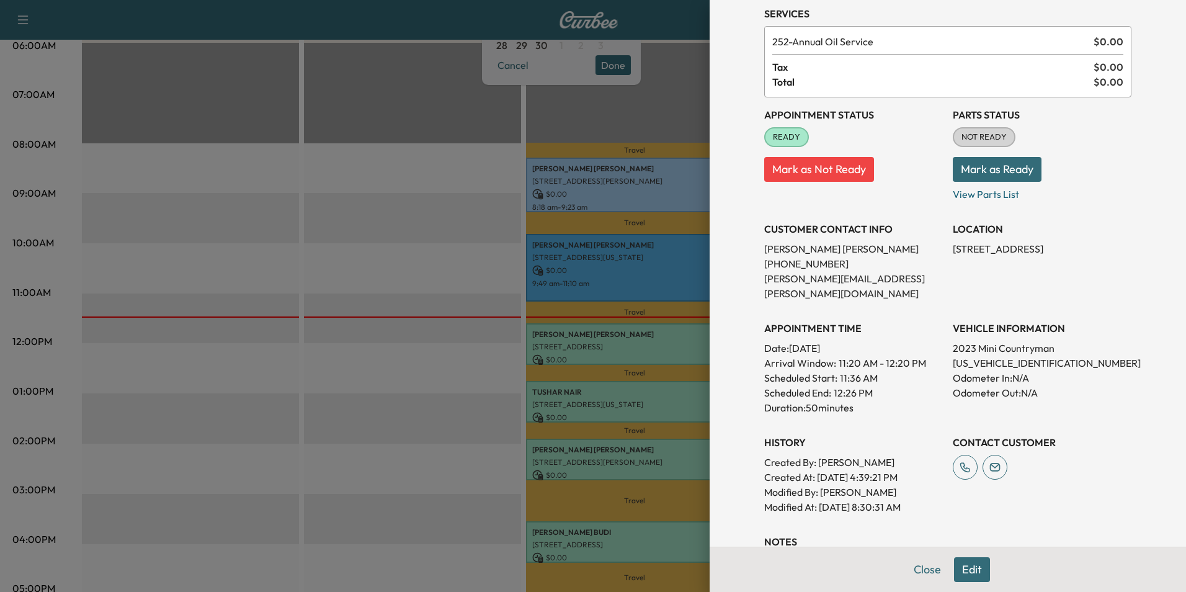
click at [661, 404] on div at bounding box center [593, 296] width 1186 height 592
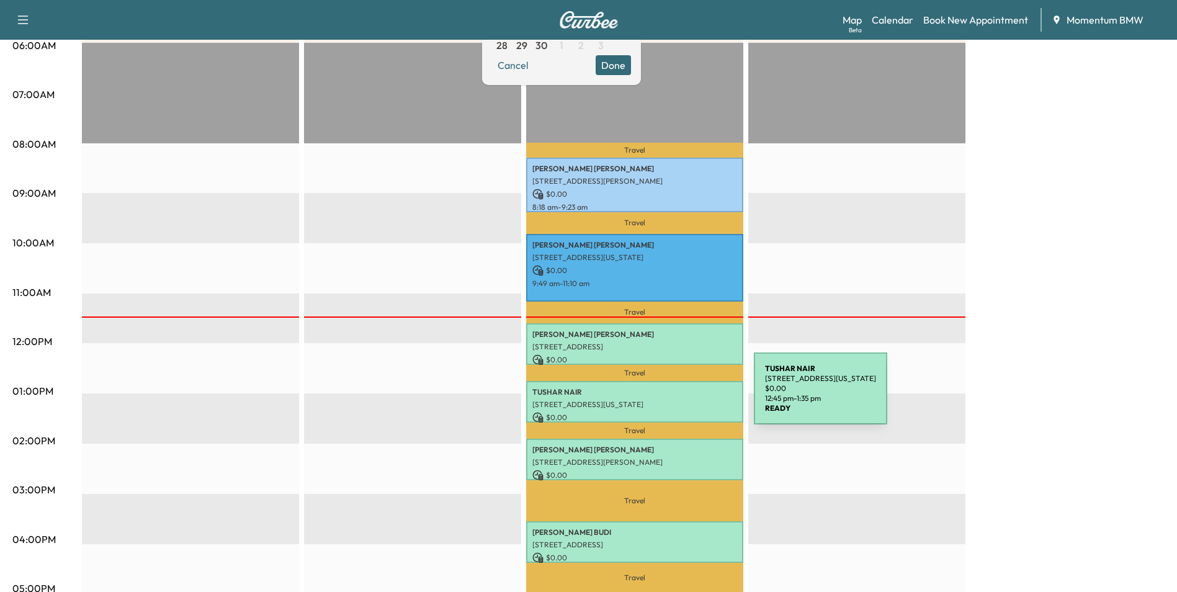
click at [661, 399] on p "[STREET_ADDRESS][US_STATE]" at bounding box center [634, 404] width 205 height 10
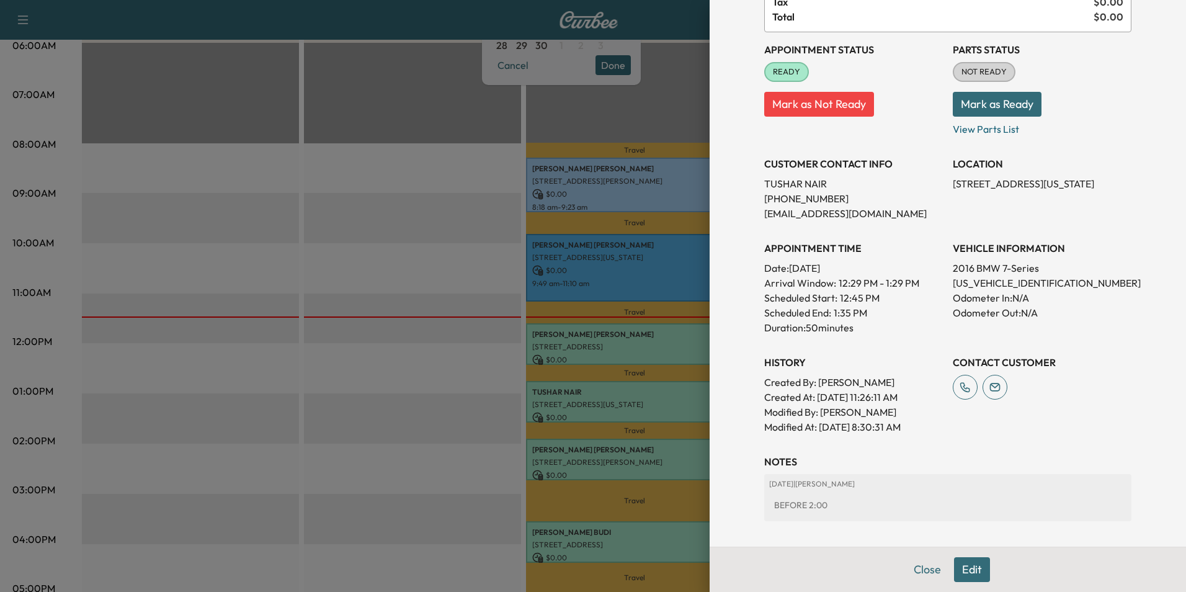
scroll to position [124, 0]
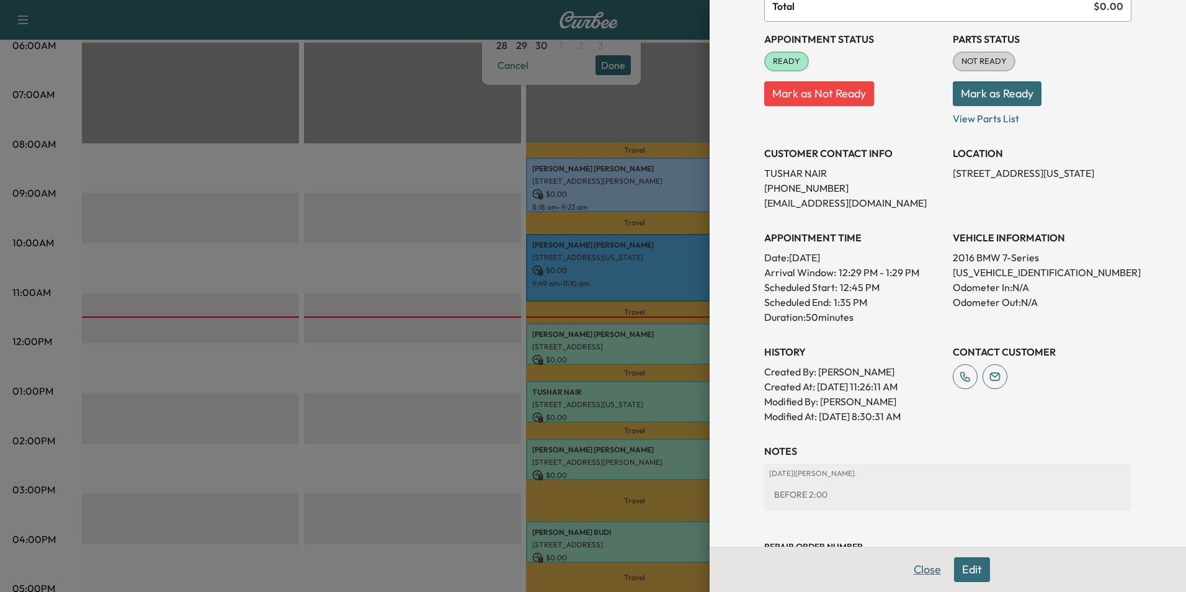
click at [914, 567] on button "Close" at bounding box center [927, 569] width 43 height 25
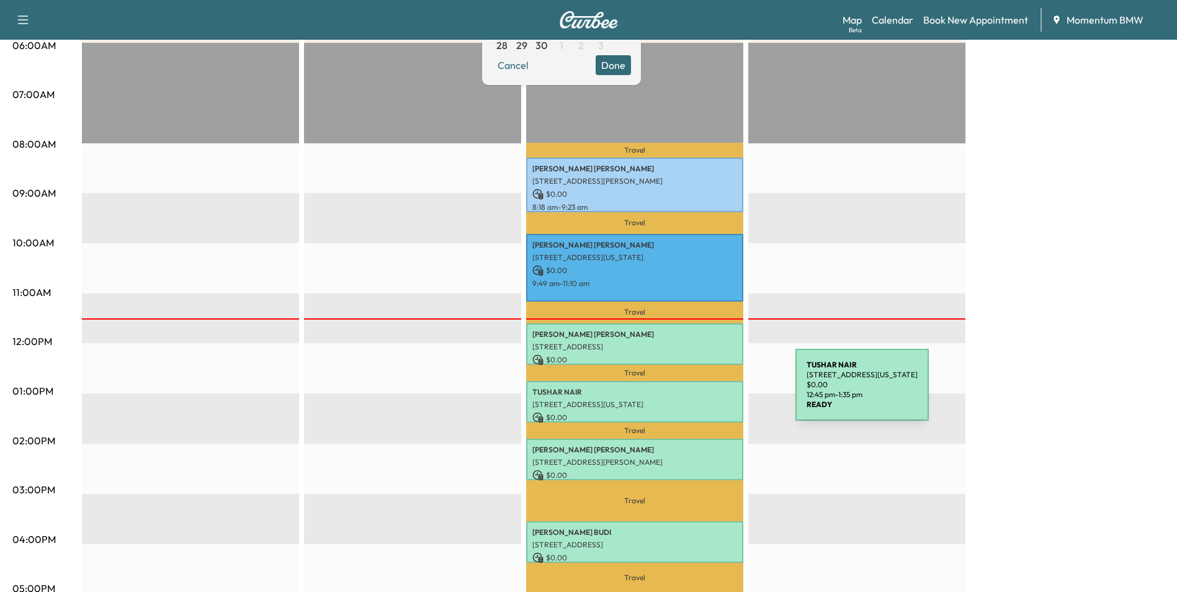
click at [703, 390] on p "[PERSON_NAME]" at bounding box center [634, 392] width 205 height 10
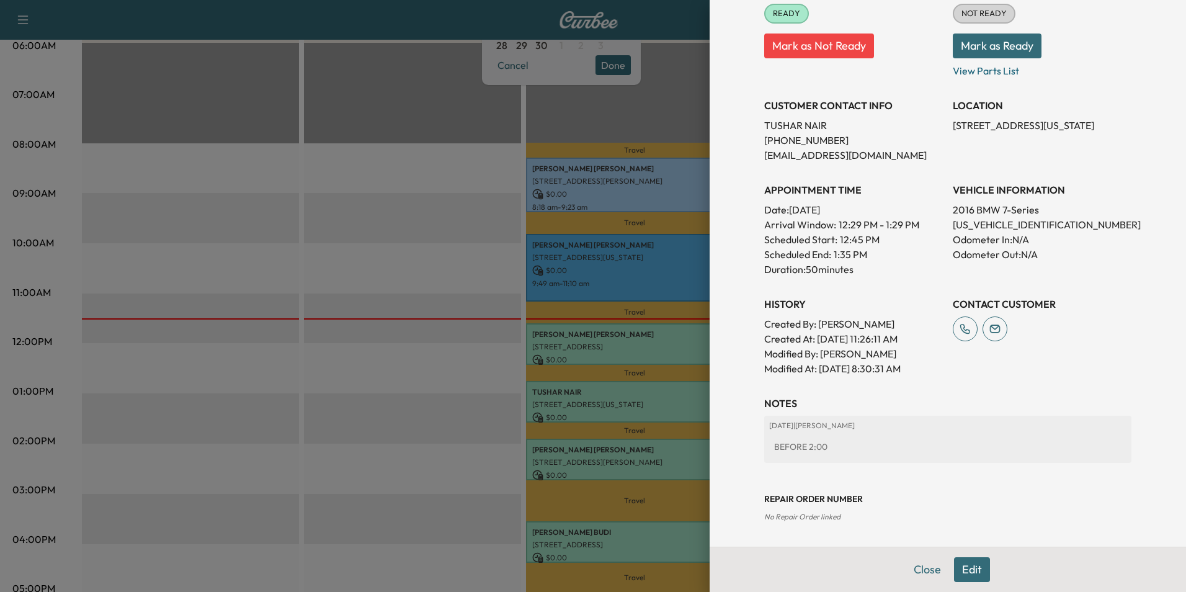
scroll to position [172, 0]
click at [919, 564] on button "Close" at bounding box center [927, 569] width 43 height 25
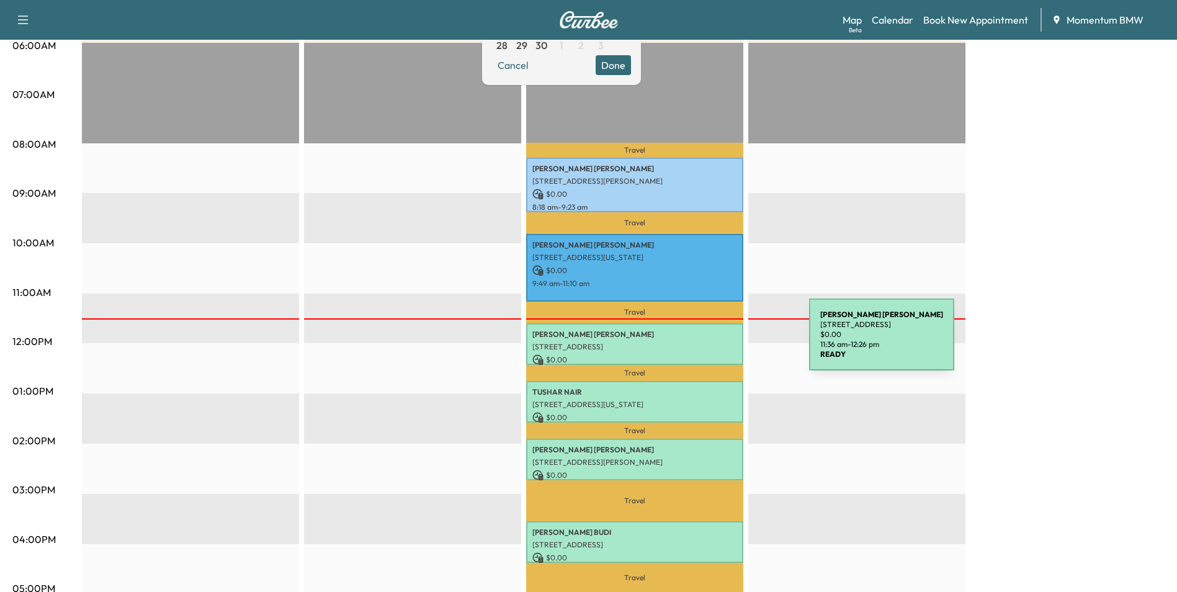
click at [716, 342] on p "[STREET_ADDRESS]" at bounding box center [634, 347] width 205 height 10
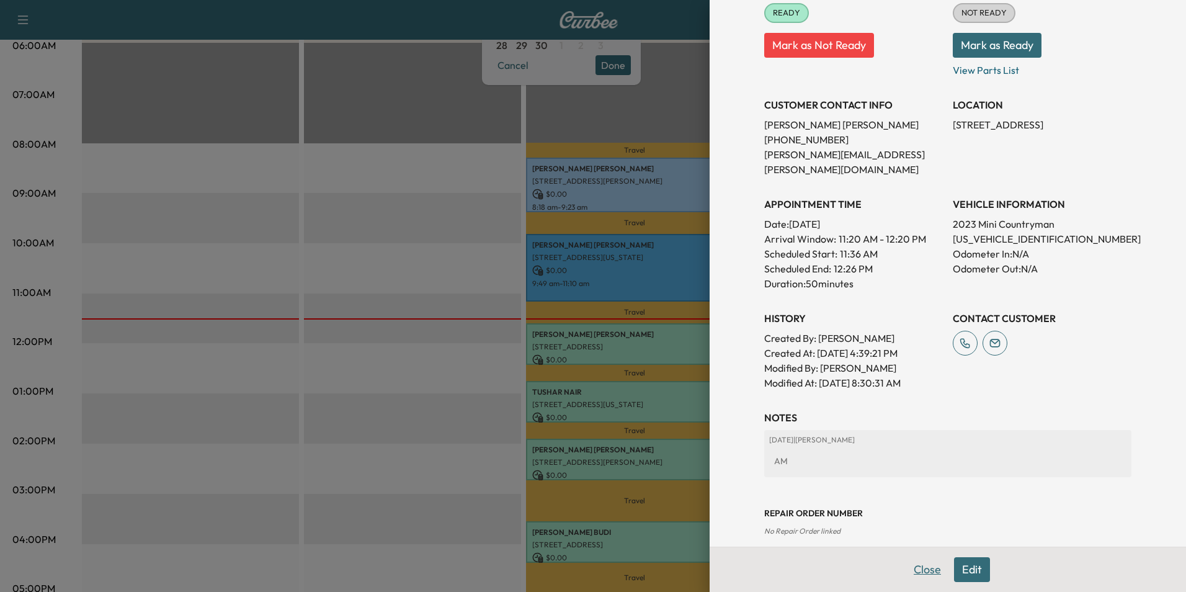
click at [923, 572] on button "Close" at bounding box center [927, 569] width 43 height 25
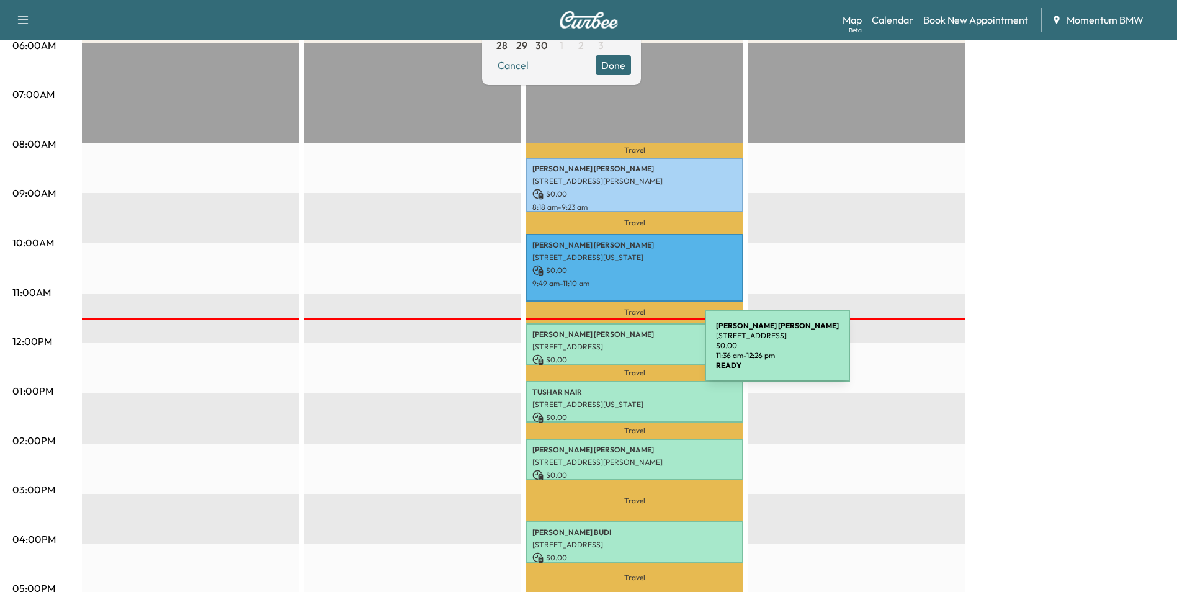
click at [689, 331] on p "[PERSON_NAME]" at bounding box center [634, 334] width 205 height 10
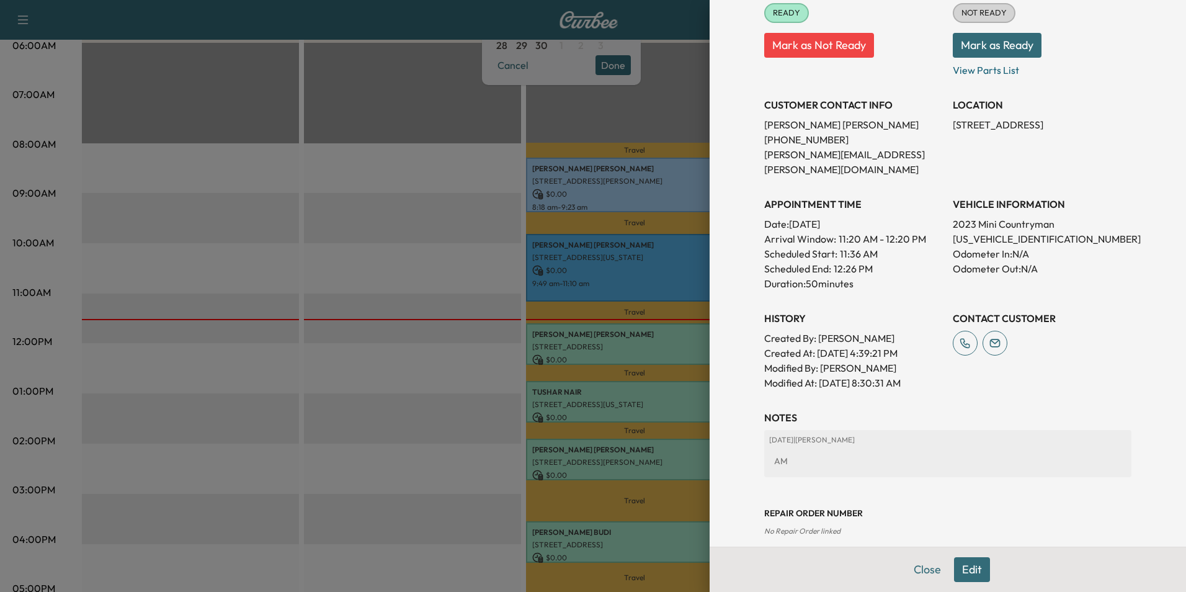
click at [920, 556] on div "Close Edit" at bounding box center [948, 568] width 476 height 45
drag, startPoint x: 917, startPoint y: 570, endPoint x: 907, endPoint y: 553, distance: 20.0
click at [911, 561] on button "Close" at bounding box center [927, 569] width 43 height 25
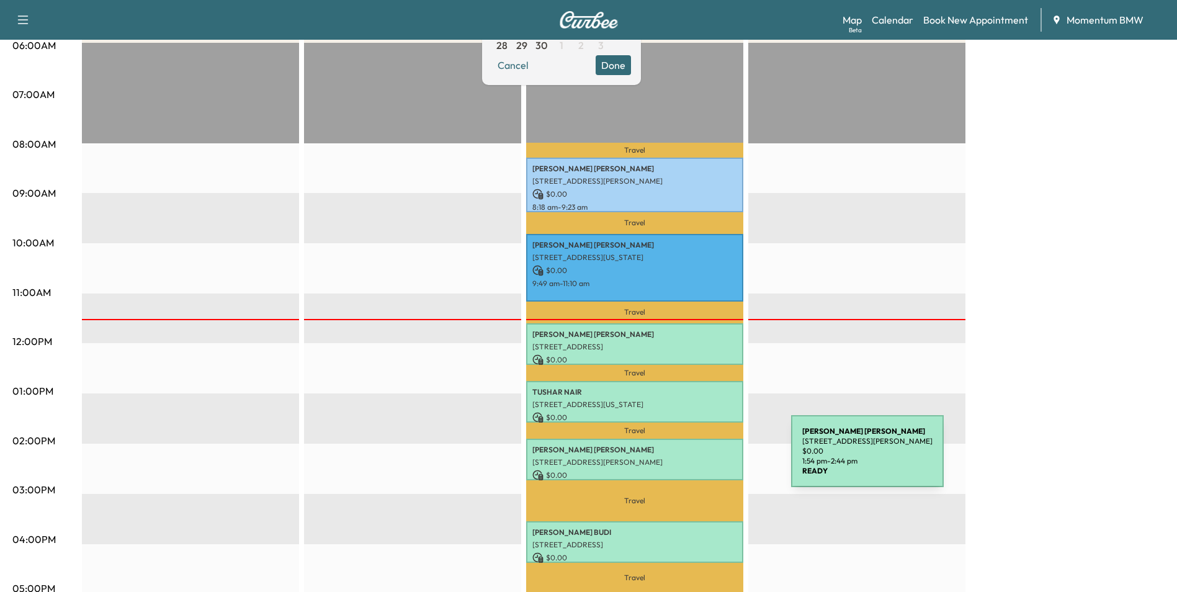
click at [699, 458] on p "[STREET_ADDRESS][PERSON_NAME]" at bounding box center [634, 462] width 205 height 10
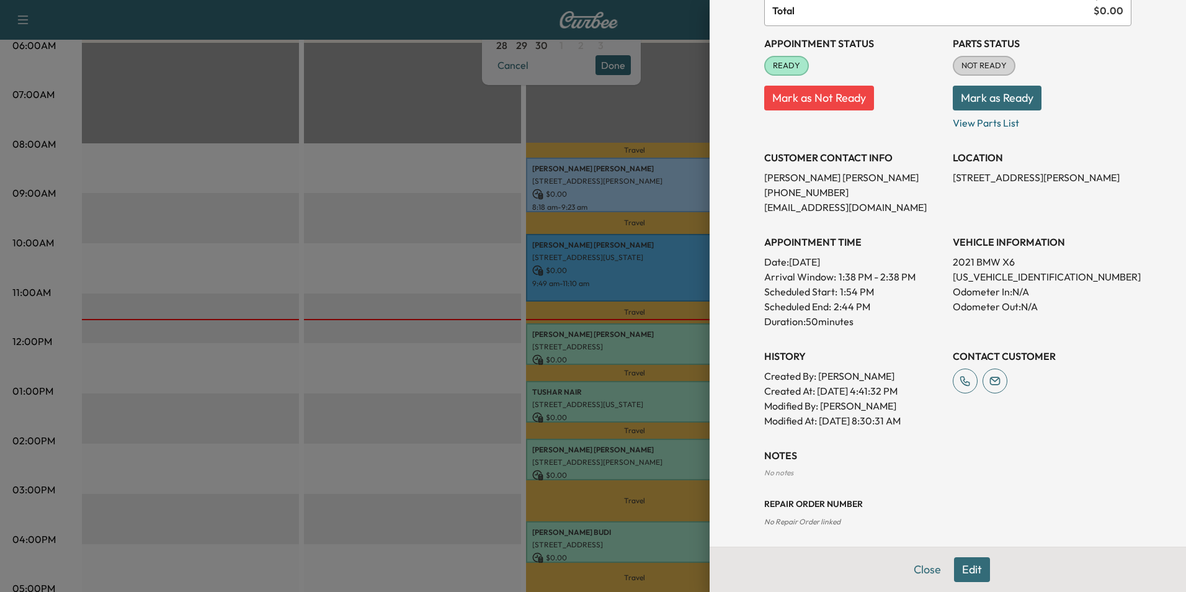
scroll to position [125, 0]
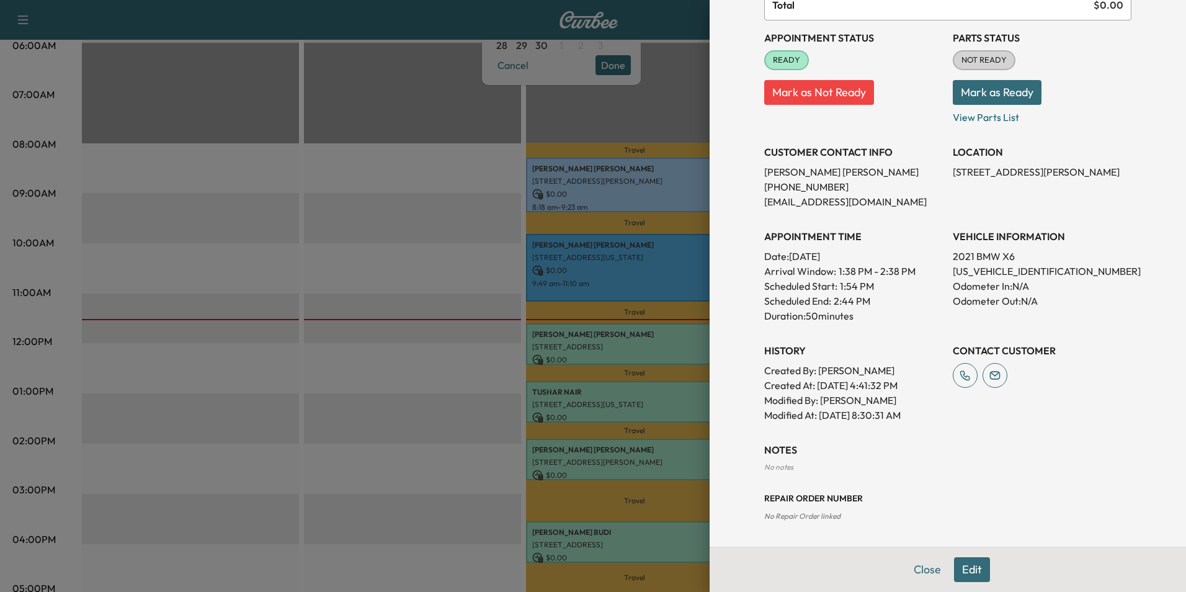
click at [922, 574] on button "Close" at bounding box center [927, 569] width 43 height 25
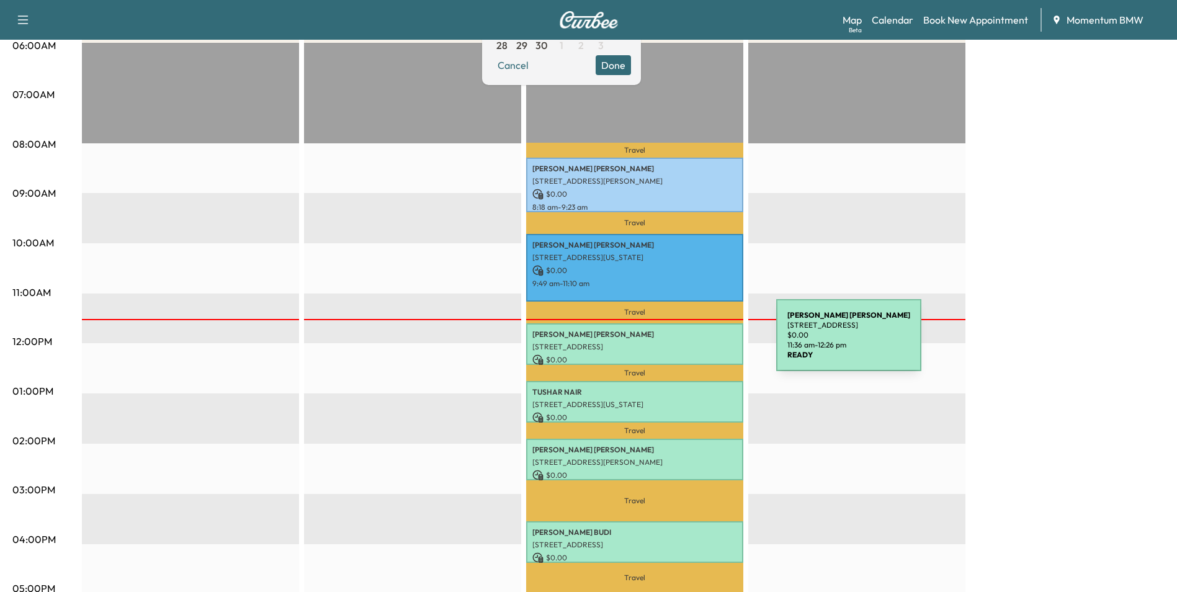
click at [682, 342] on p "[STREET_ADDRESS]" at bounding box center [634, 347] width 205 height 10
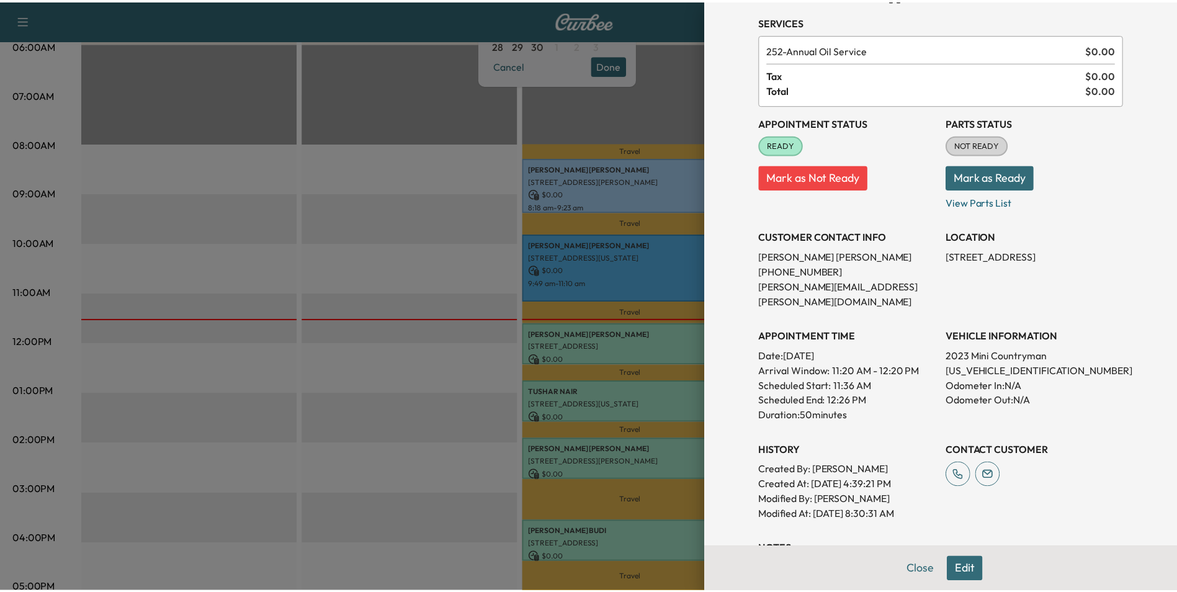
scroll to position [172, 0]
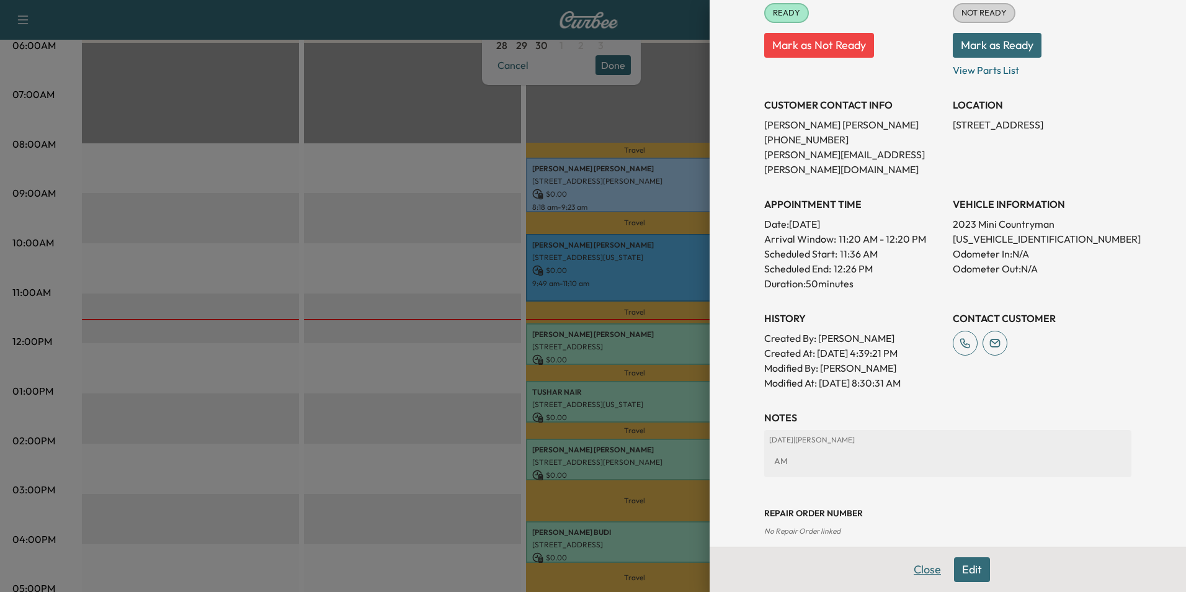
click at [914, 571] on button "Close" at bounding box center [927, 569] width 43 height 25
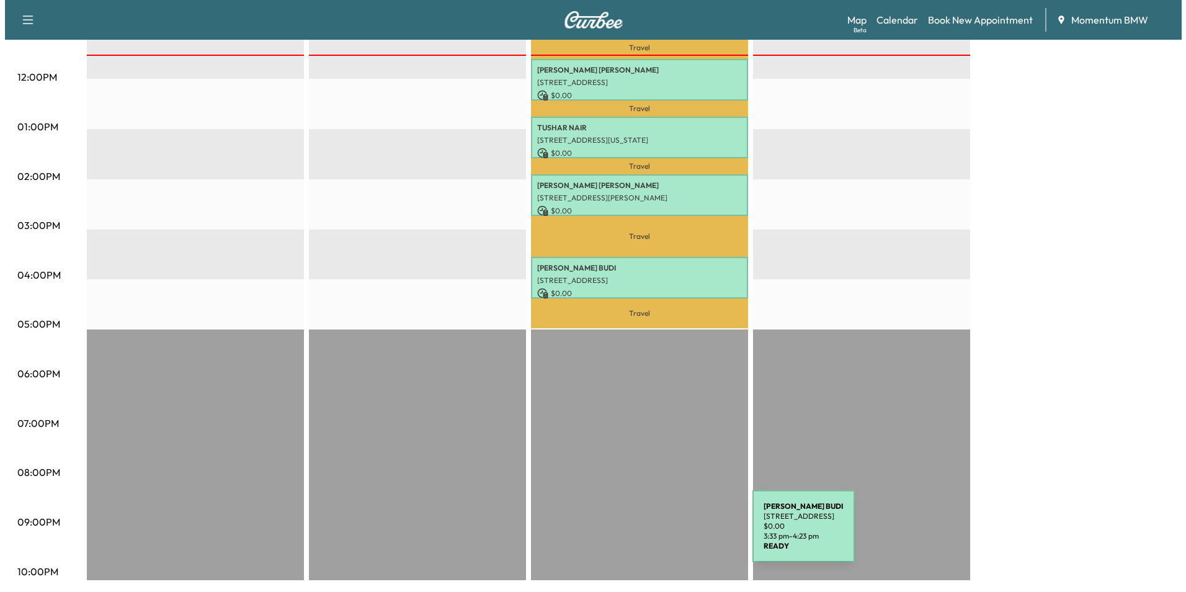
scroll to position [513, 0]
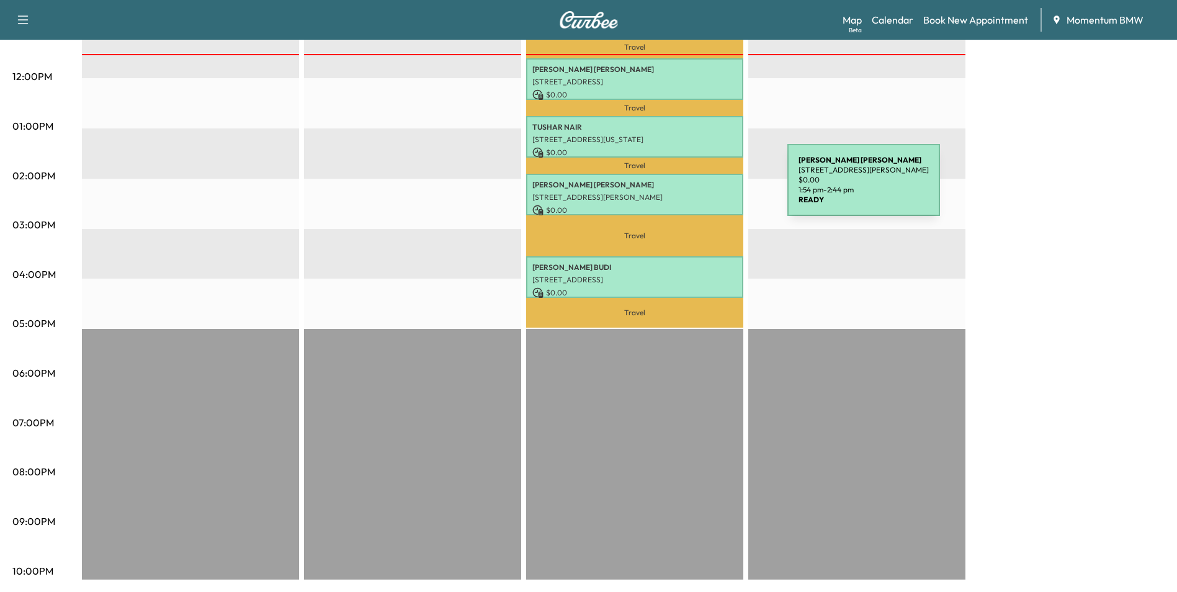
click at [694, 192] on p "[STREET_ADDRESS][PERSON_NAME]" at bounding box center [634, 197] width 205 height 10
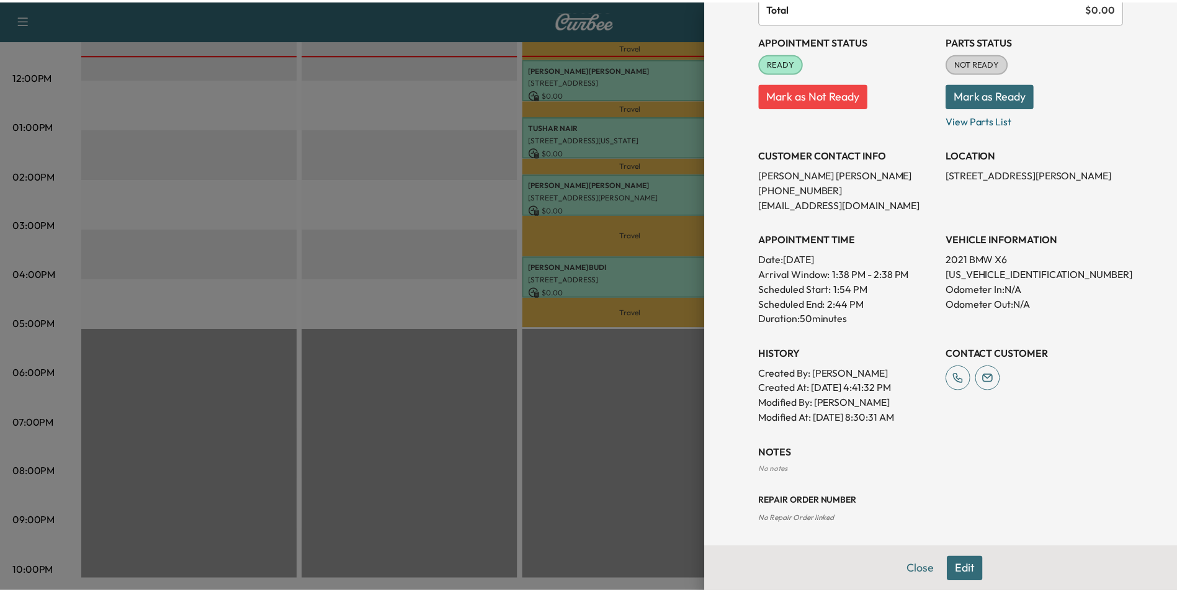
scroll to position [125, 0]
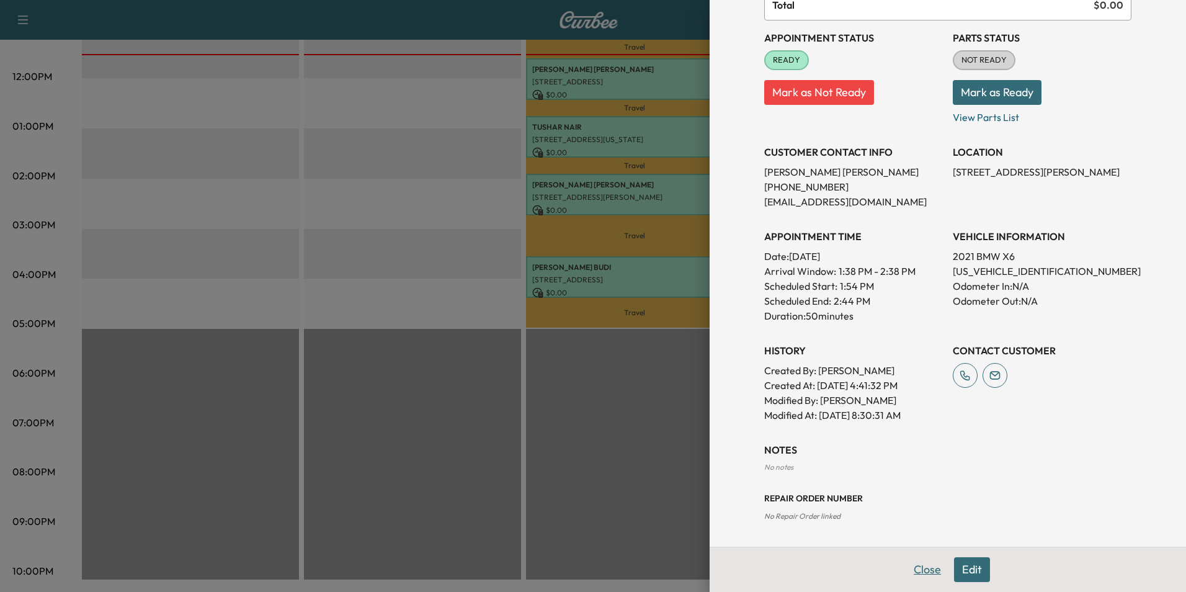
click at [918, 568] on button "Close" at bounding box center [927, 569] width 43 height 25
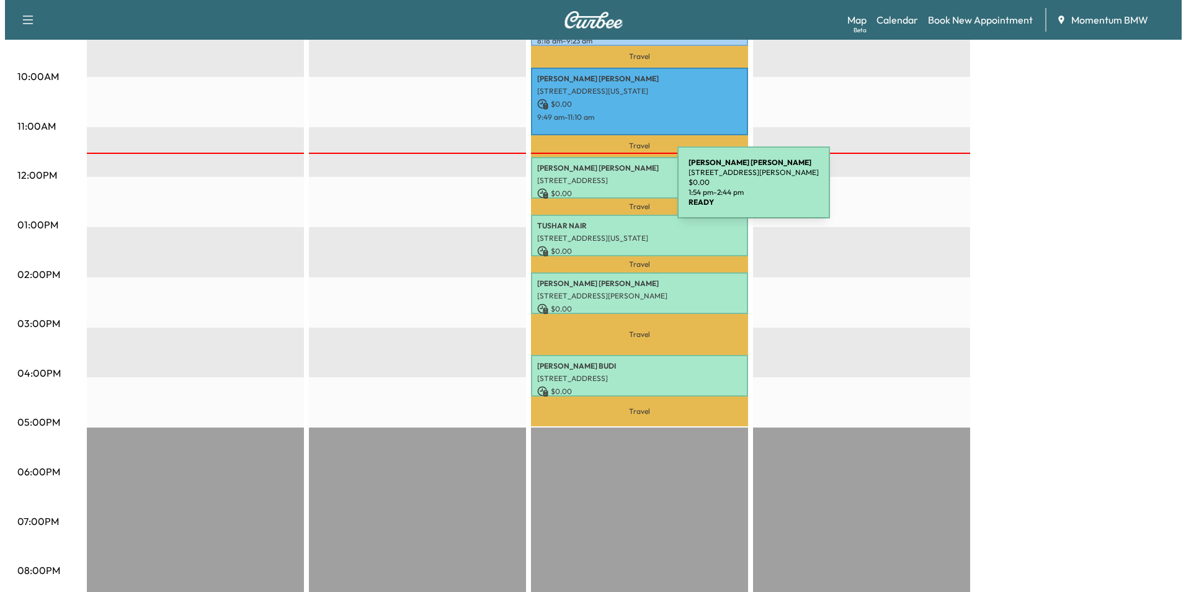
scroll to position [265, 0]
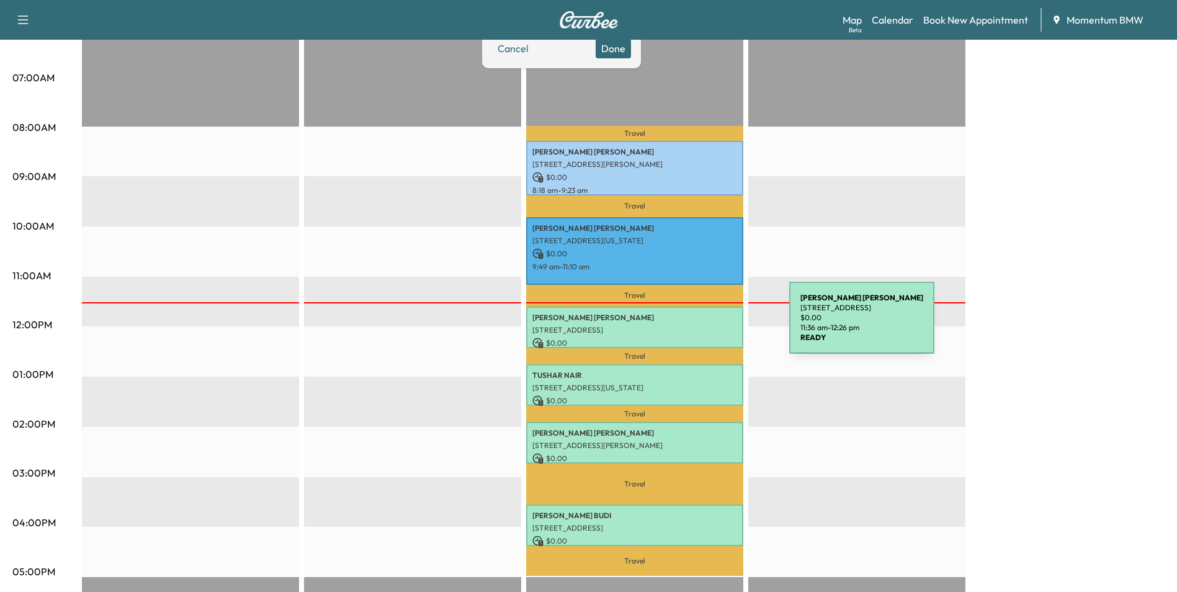
click at [696, 325] on p "[STREET_ADDRESS]" at bounding box center [634, 330] width 205 height 10
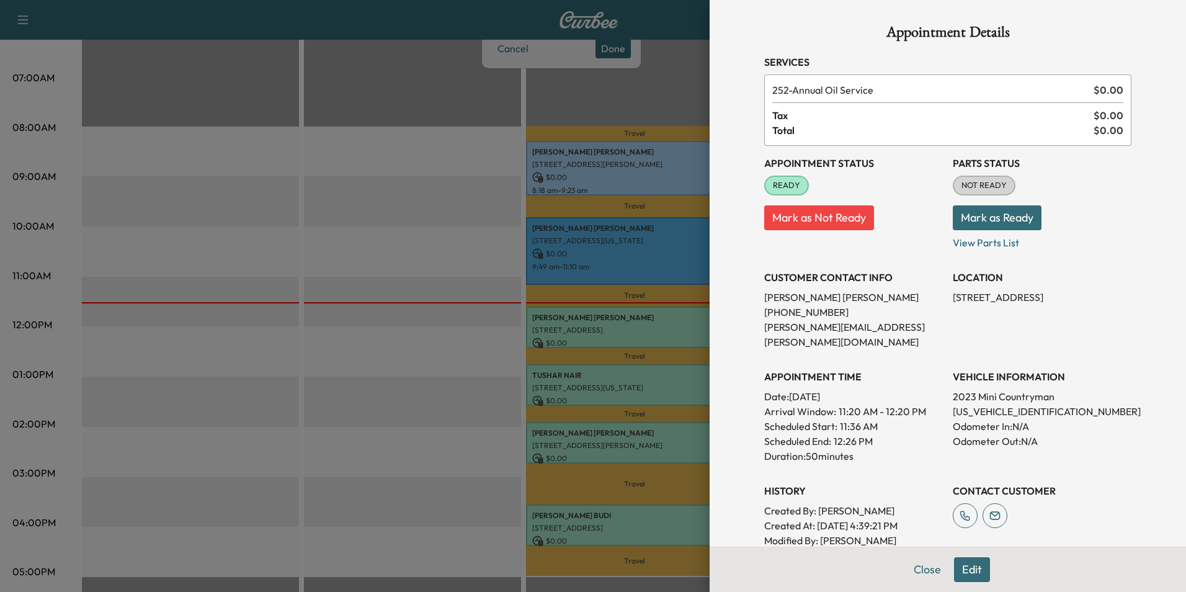
click at [963, 566] on button "Edit" at bounding box center [972, 569] width 36 height 25
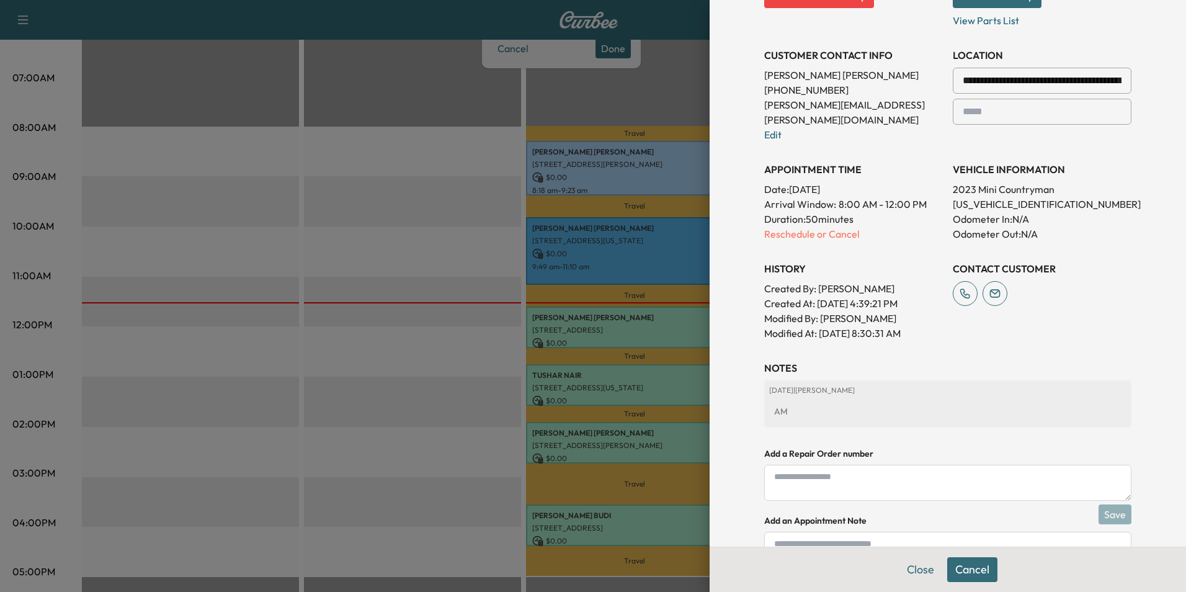
scroll to position [303, 0]
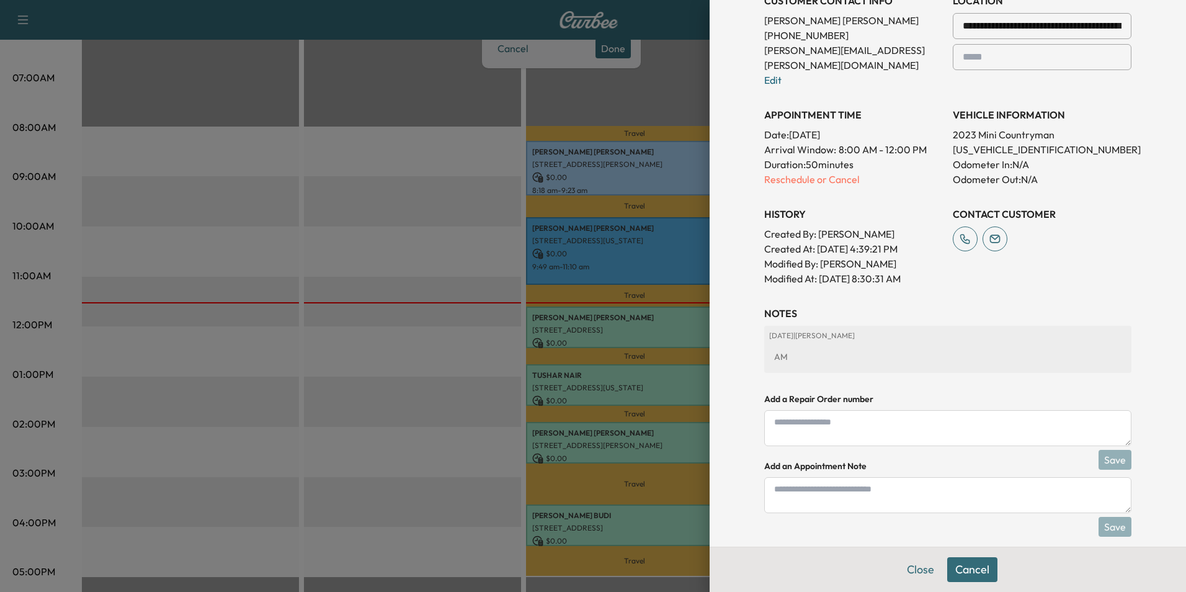
click at [783, 478] on textarea at bounding box center [947, 495] width 367 height 36
type textarea "****"
click at [1100, 517] on button "Save" at bounding box center [1115, 527] width 33 height 20
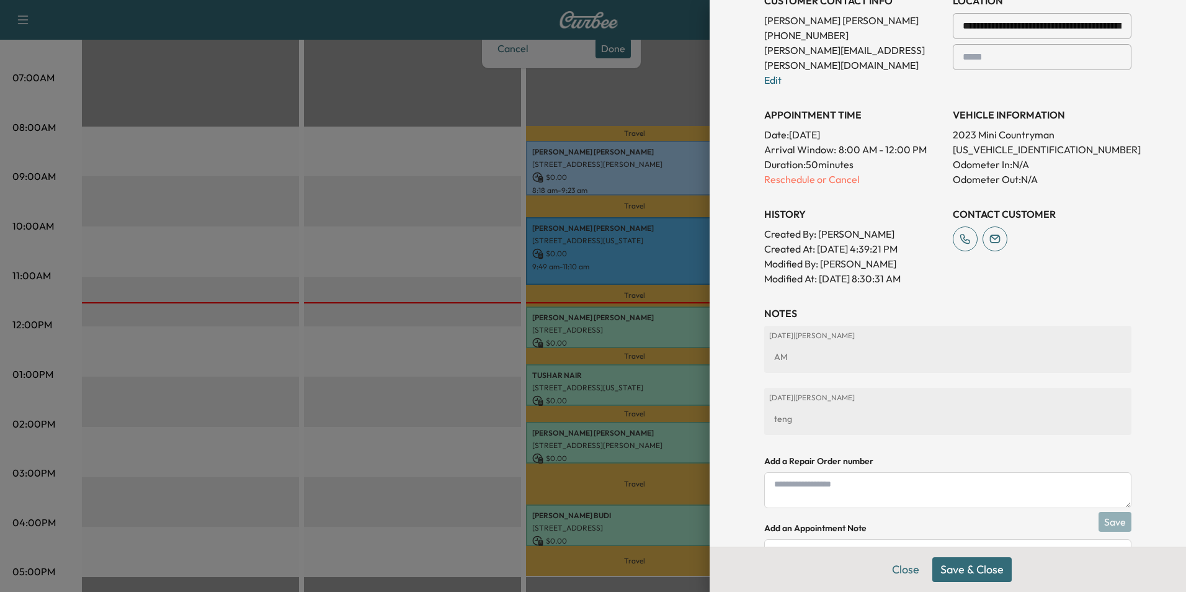
click at [960, 569] on button "Save & Close" at bounding box center [971, 569] width 79 height 25
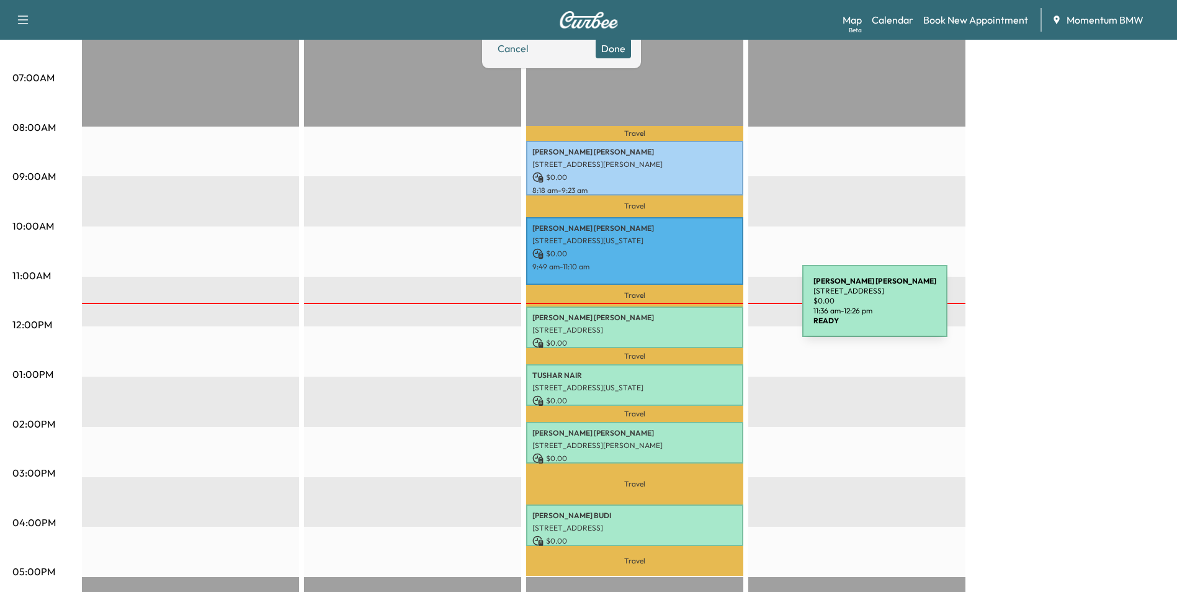
click at [709, 308] on div "[PERSON_NAME] [STREET_ADDRESS] $ 0.00 11:36 am - 12:26 pm" at bounding box center [634, 327] width 217 height 42
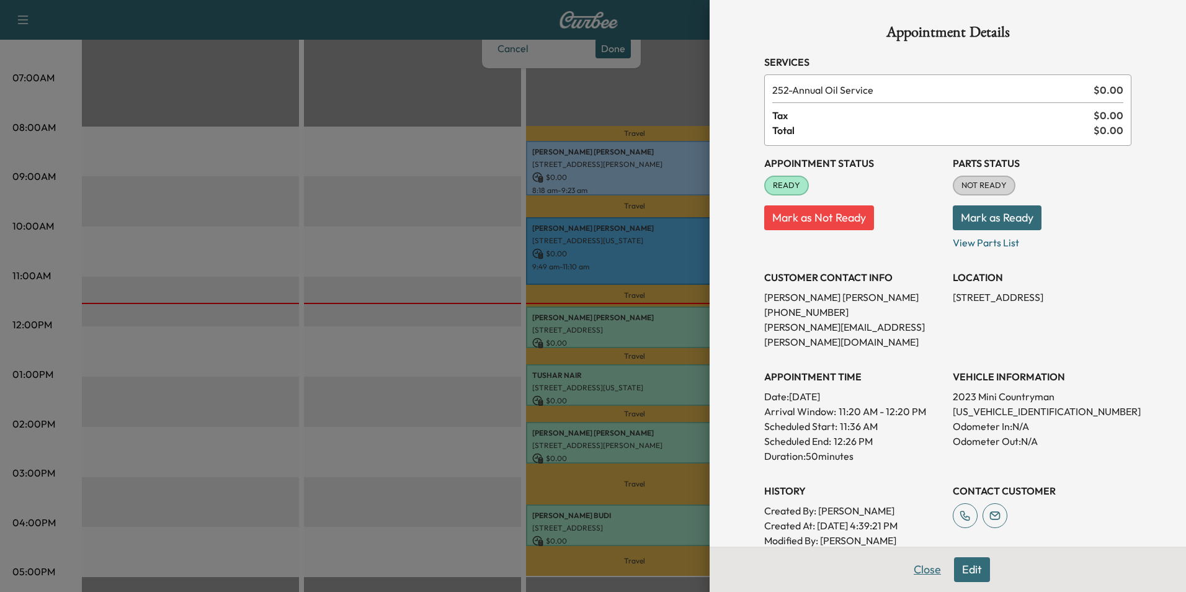
click at [922, 570] on button "Close" at bounding box center [927, 569] width 43 height 25
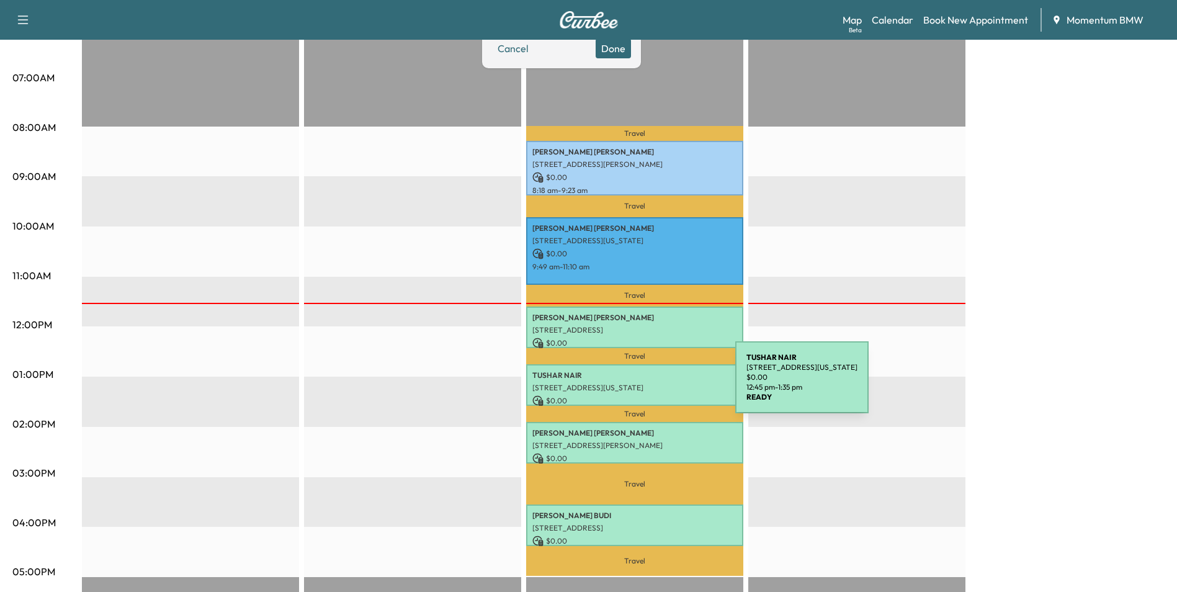
click at [642, 385] on p "[STREET_ADDRESS][US_STATE]" at bounding box center [634, 388] width 205 height 10
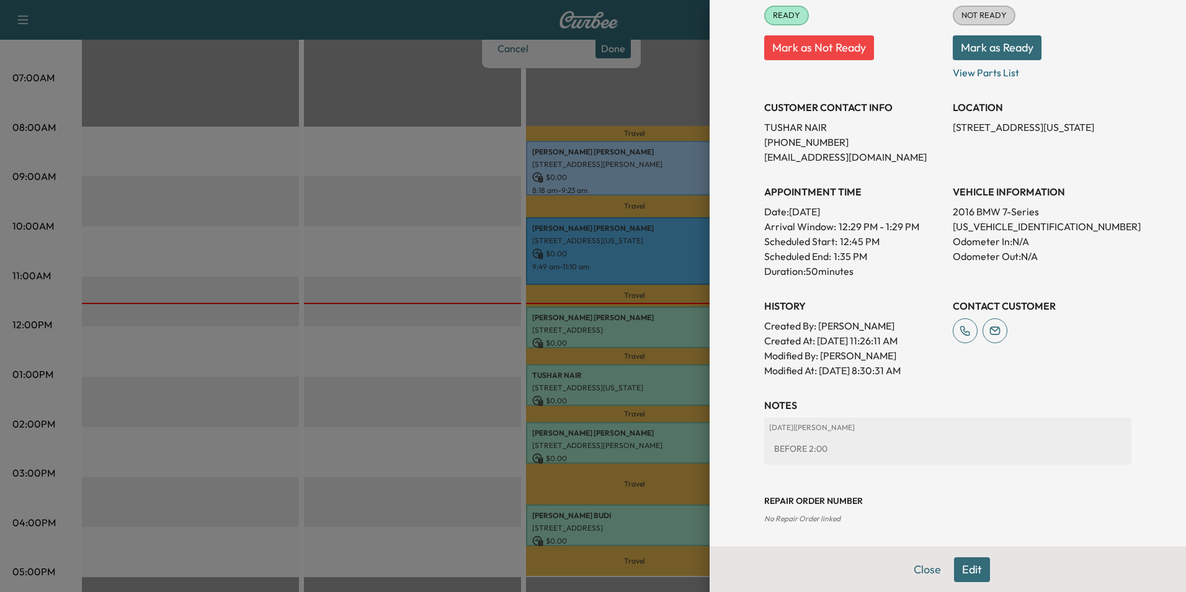
scroll to position [172, 0]
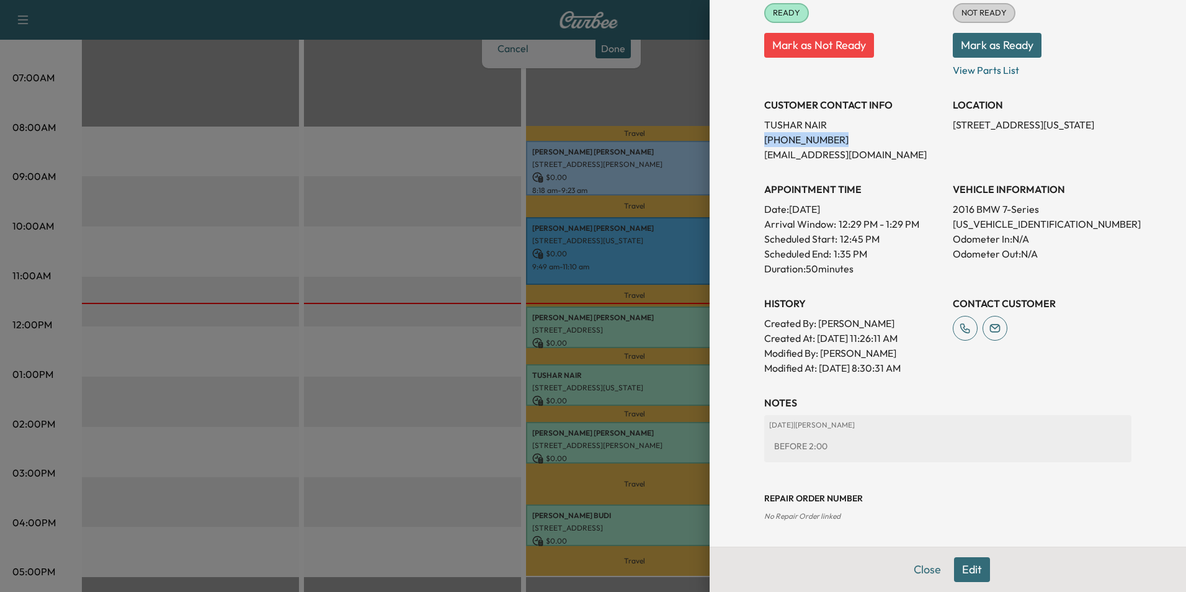
drag, startPoint x: 753, startPoint y: 137, endPoint x: 842, endPoint y: 146, distance: 89.1
click at [842, 146] on div "Appointment Details Services 252 - Annual Oil Service $ 0.00 Tax $ 0.00 Total $…" at bounding box center [947, 187] width 397 height 719
drag, startPoint x: 842, startPoint y: 146, endPoint x: 804, endPoint y: 133, distance: 39.4
copy p "[PHONE_NUMBER]"
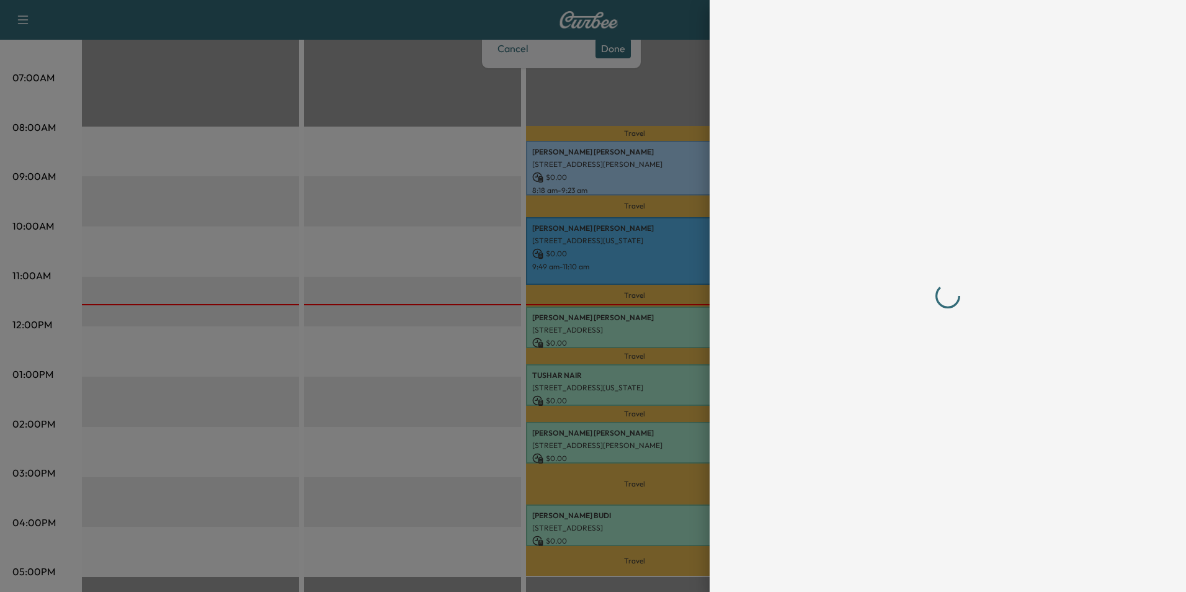
scroll to position [0, 0]
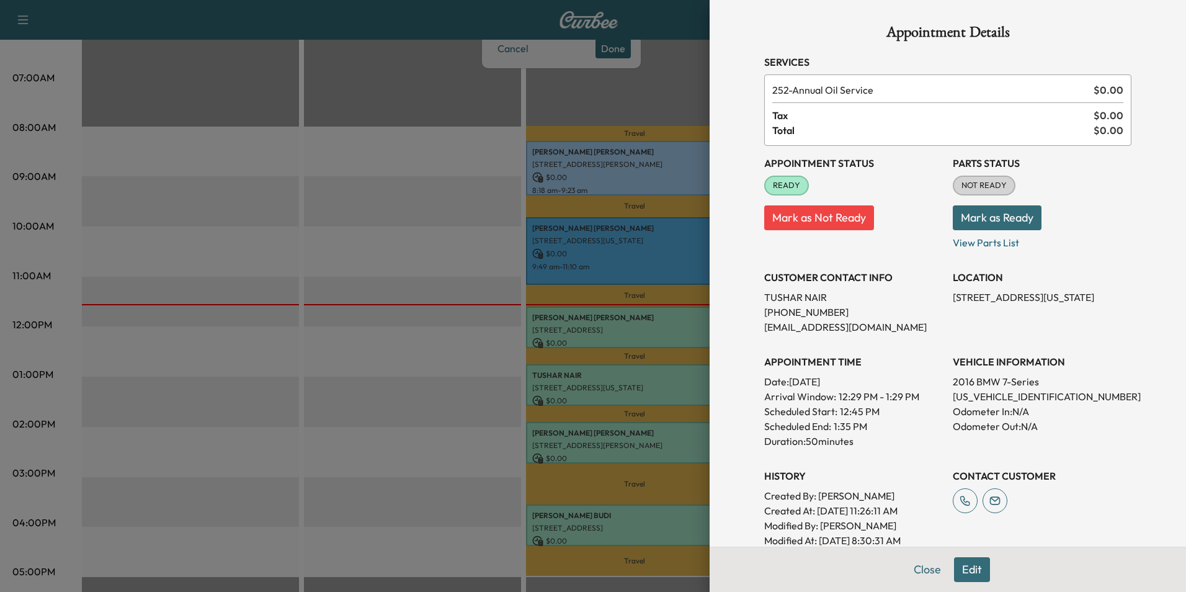
click at [677, 380] on div at bounding box center [593, 296] width 1186 height 592
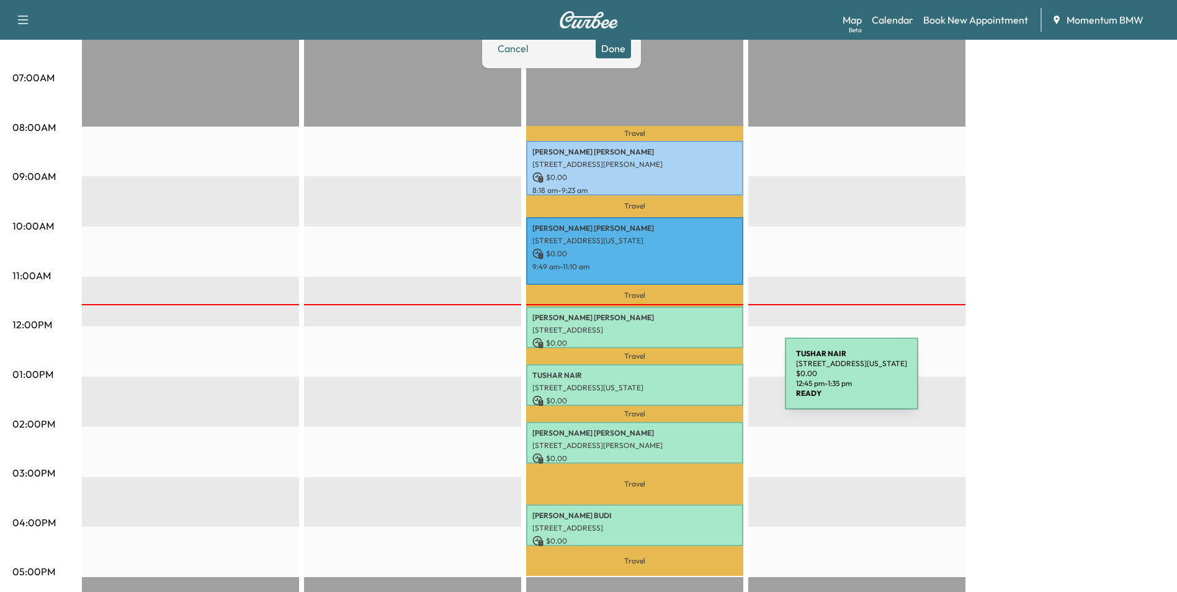
click at [692, 383] on p "[STREET_ADDRESS][US_STATE]" at bounding box center [634, 388] width 205 height 10
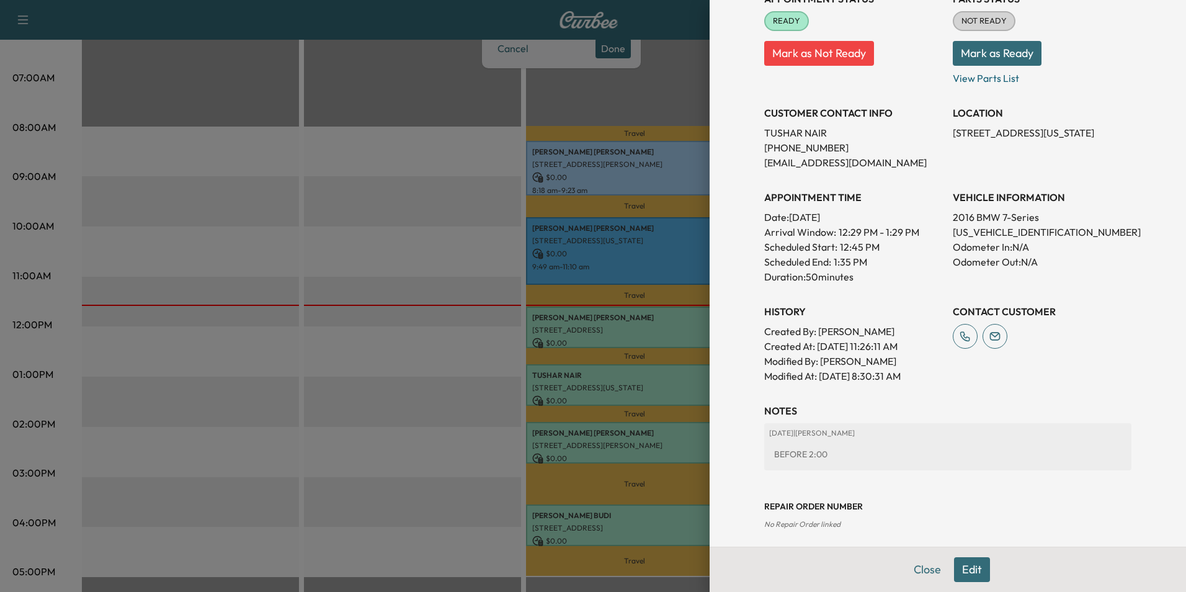
scroll to position [172, 0]
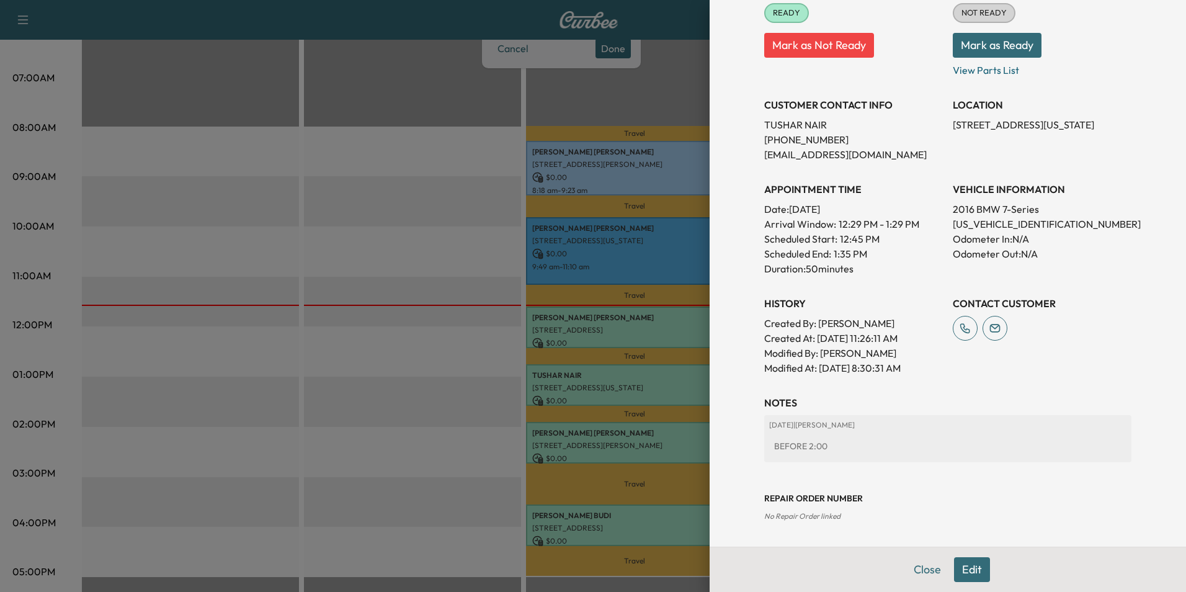
click at [968, 568] on button "Edit" at bounding box center [972, 569] width 36 height 25
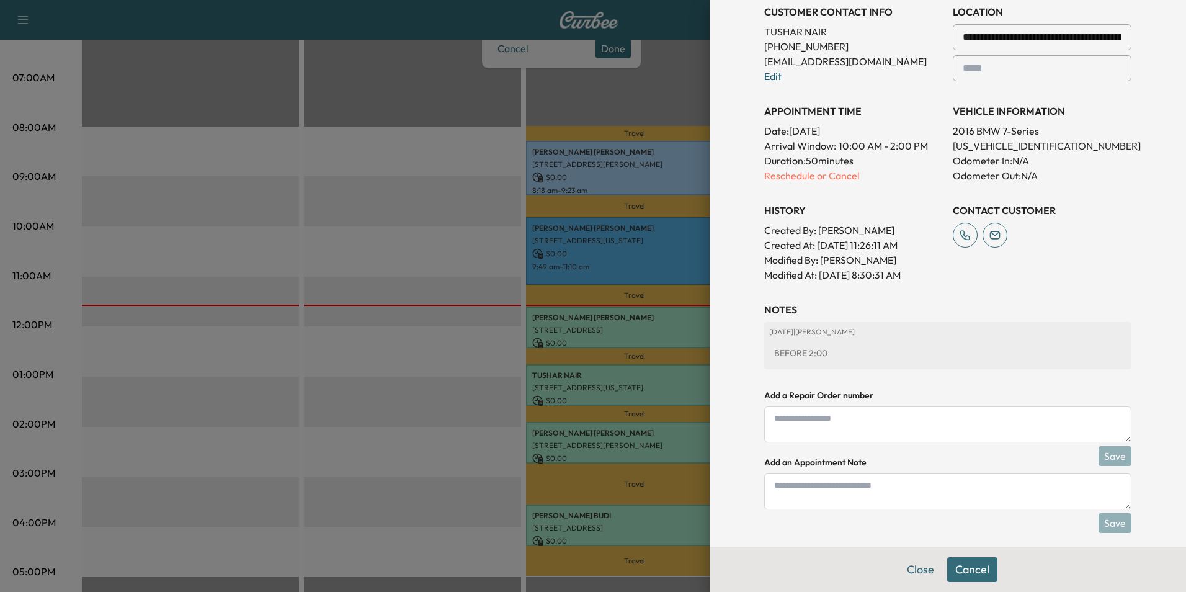
scroll to position [303, 0]
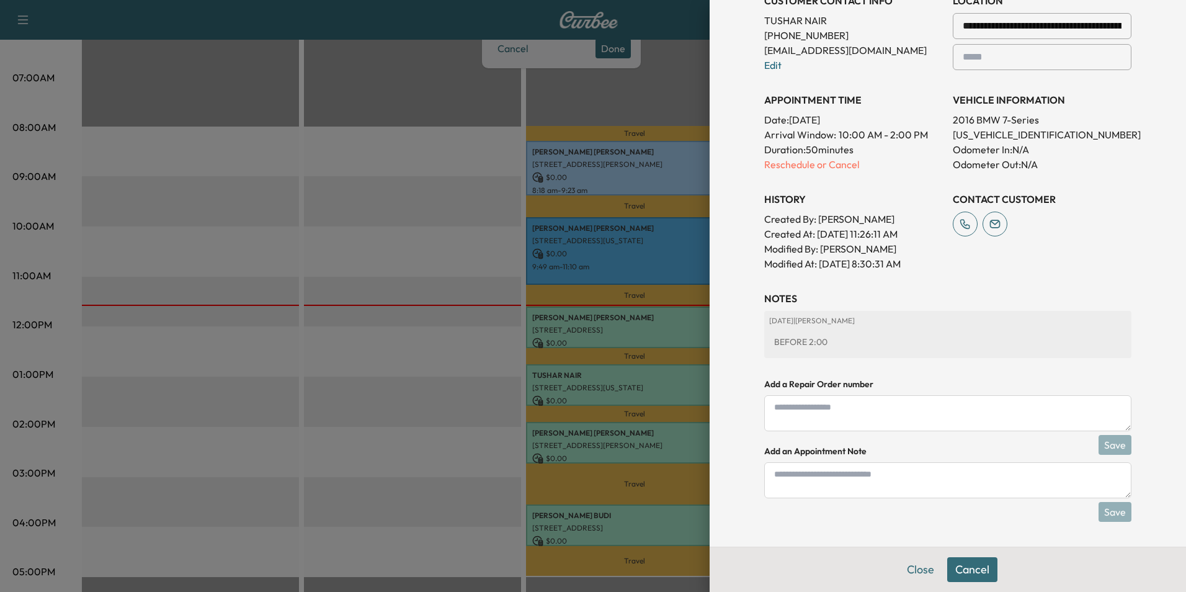
click at [793, 478] on textarea at bounding box center [947, 480] width 367 height 36
type textarea "*****"
click at [1108, 509] on button "Save" at bounding box center [1115, 512] width 33 height 20
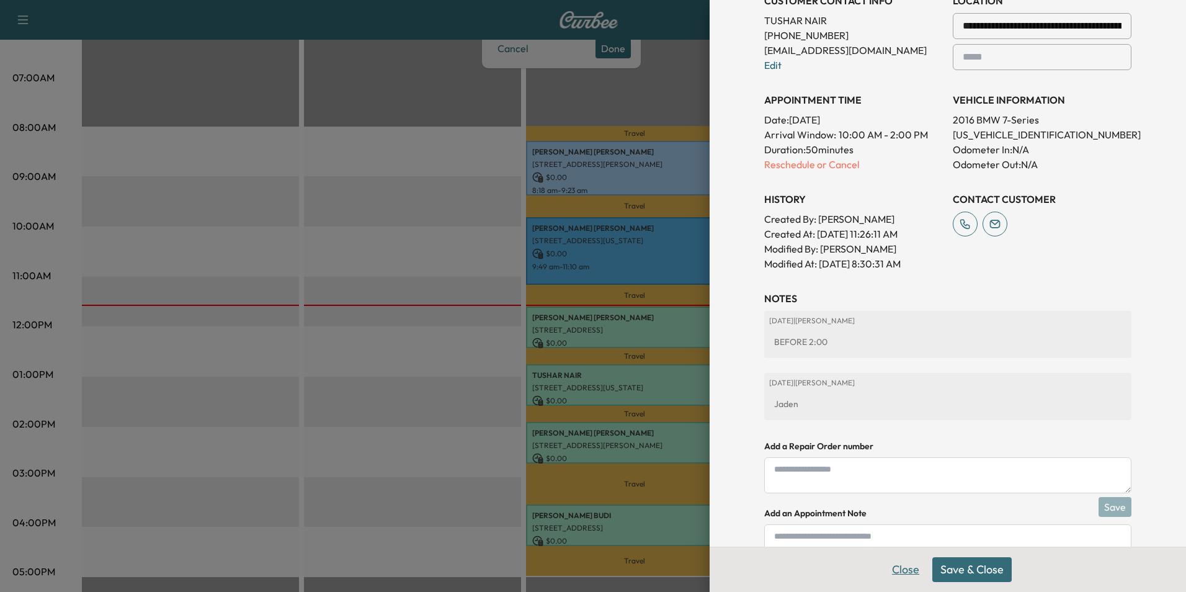
click at [898, 562] on button "Close" at bounding box center [905, 569] width 43 height 25
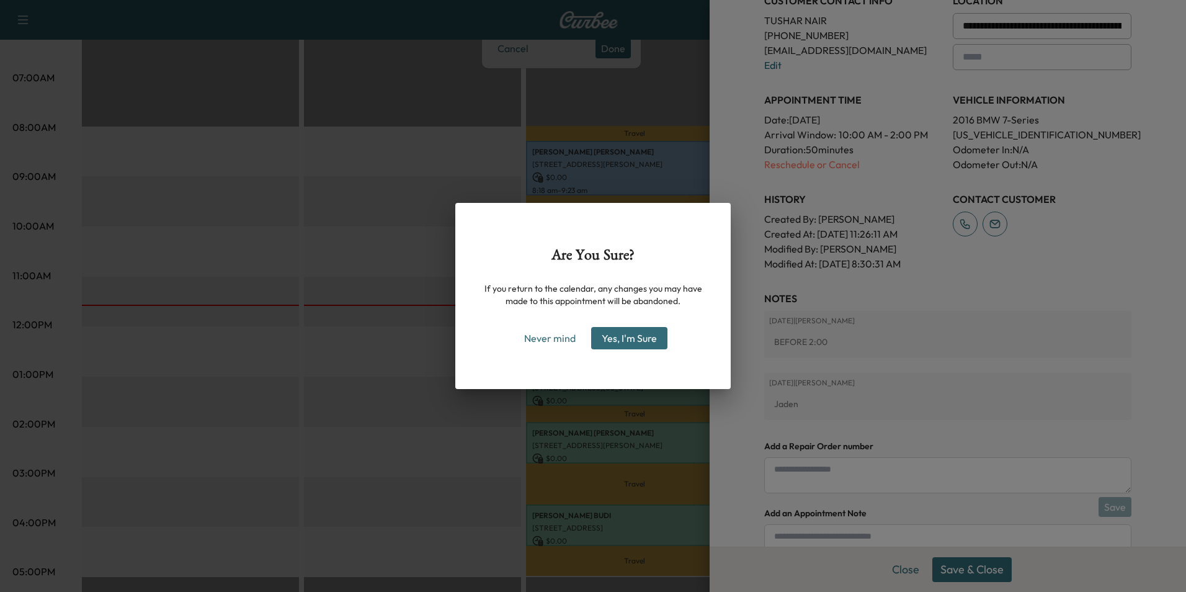
click at [502, 352] on div "Are You Sure? If you return to the calendar, any changes you may have made to t…" at bounding box center [592, 296] width 275 height 186
click at [548, 335] on button "Never mind" at bounding box center [550, 338] width 63 height 20
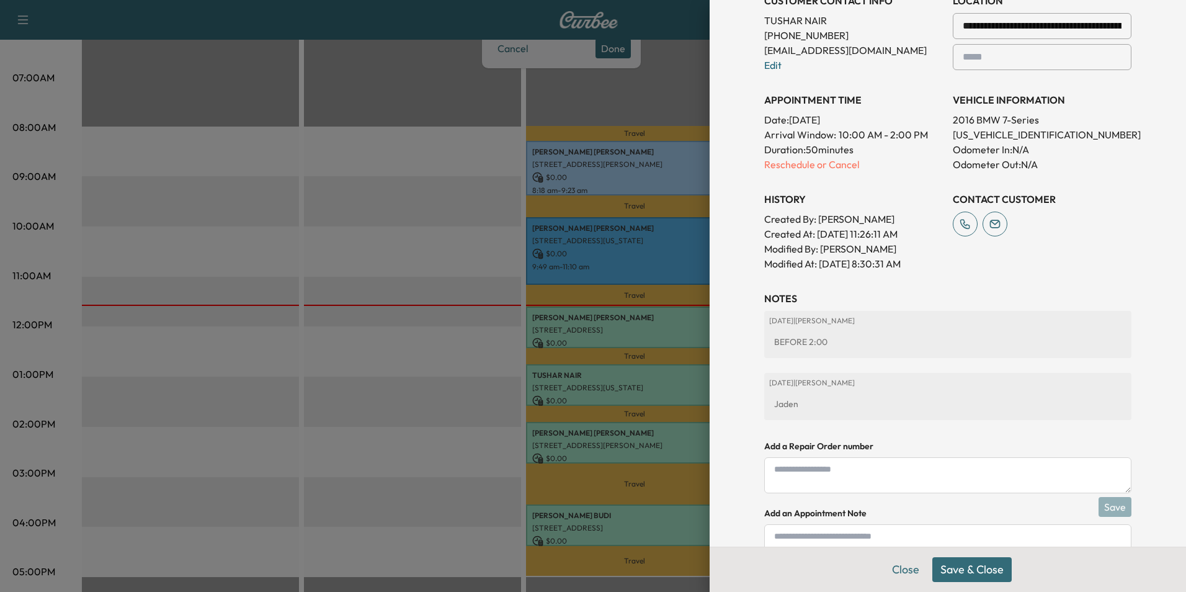
click at [976, 569] on button "Save & Close" at bounding box center [971, 569] width 79 height 25
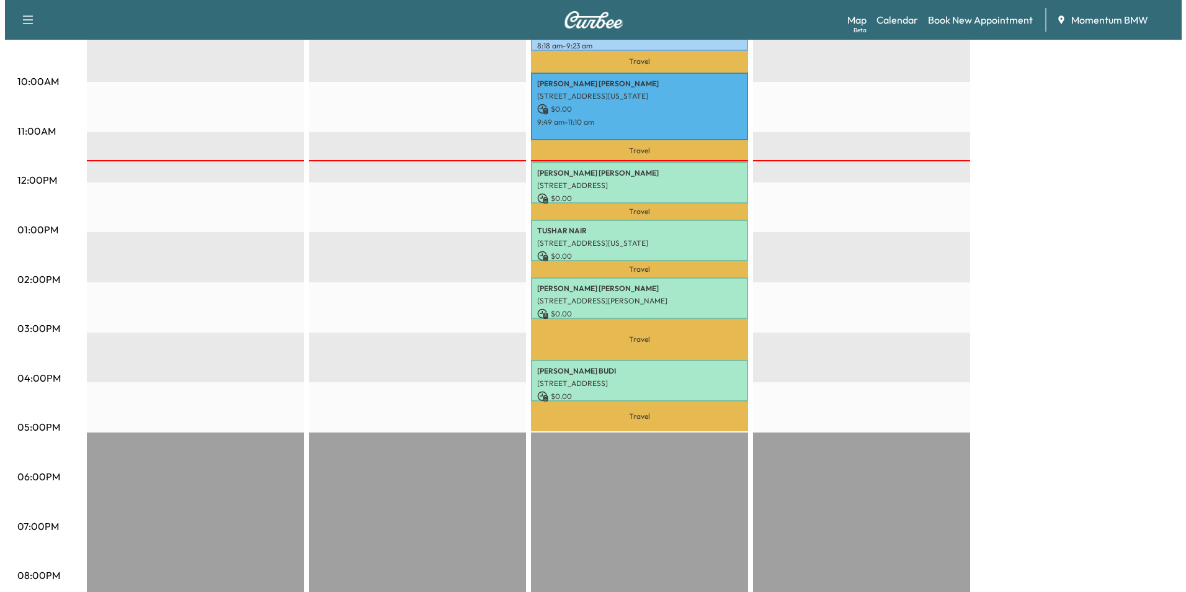
scroll to position [451, 0]
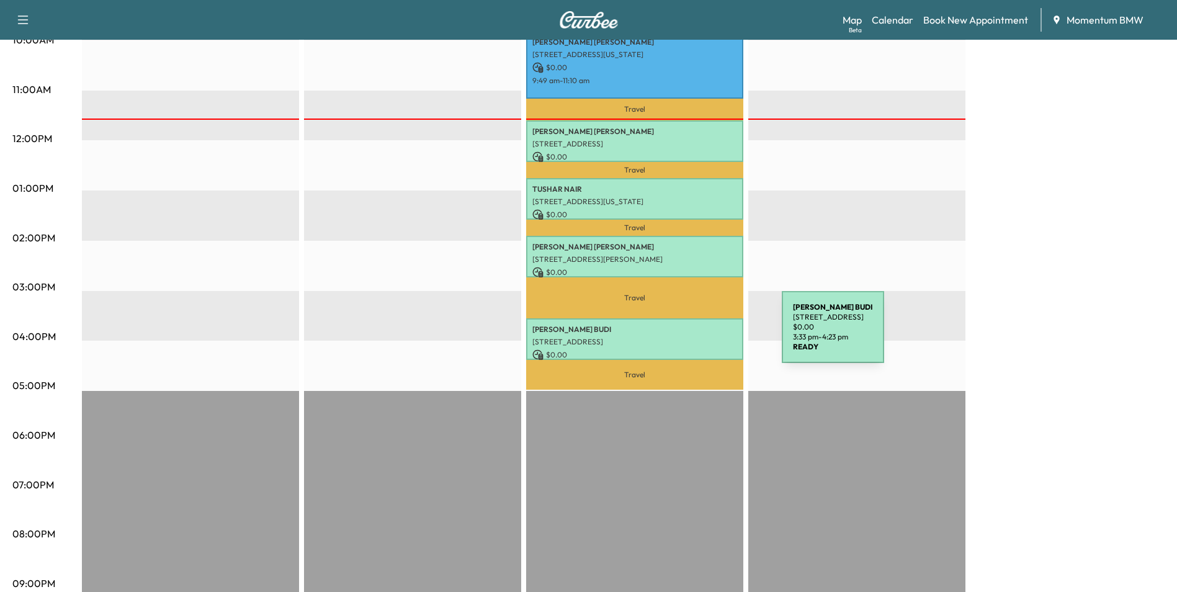
click at [689, 337] on p "[STREET_ADDRESS]" at bounding box center [634, 342] width 205 height 10
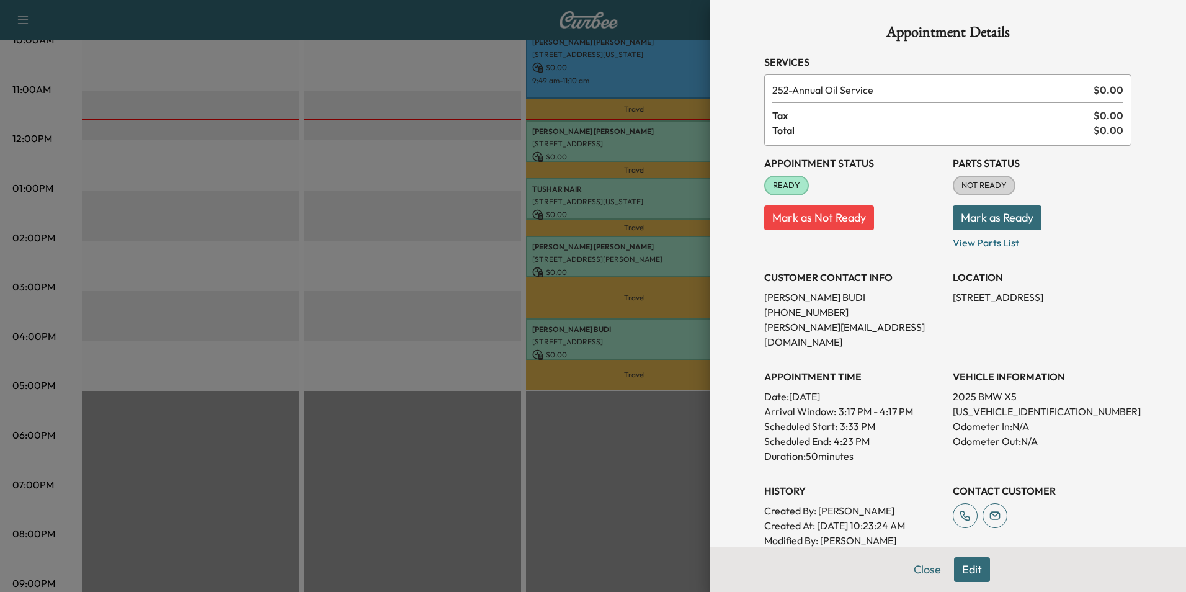
click at [662, 249] on div at bounding box center [593, 296] width 1186 height 592
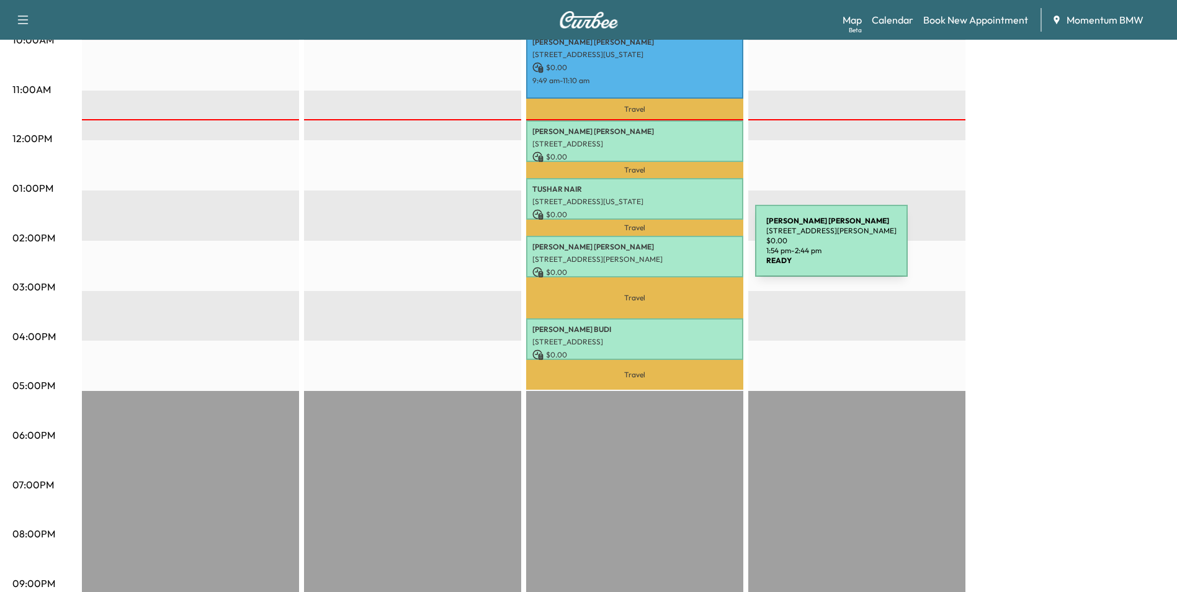
click at [662, 248] on div "[PERSON_NAME] [STREET_ADDRESS][PERSON_NAME] $ 0.00 1:54 pm - 2:44 pm" at bounding box center [634, 257] width 217 height 42
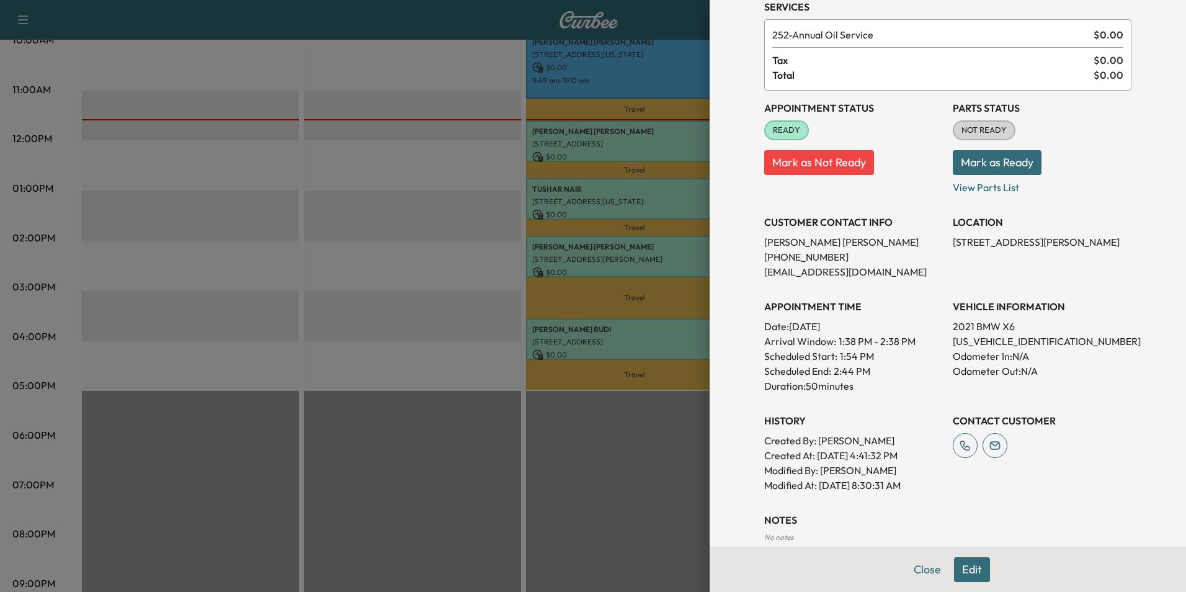
scroll to position [125, 0]
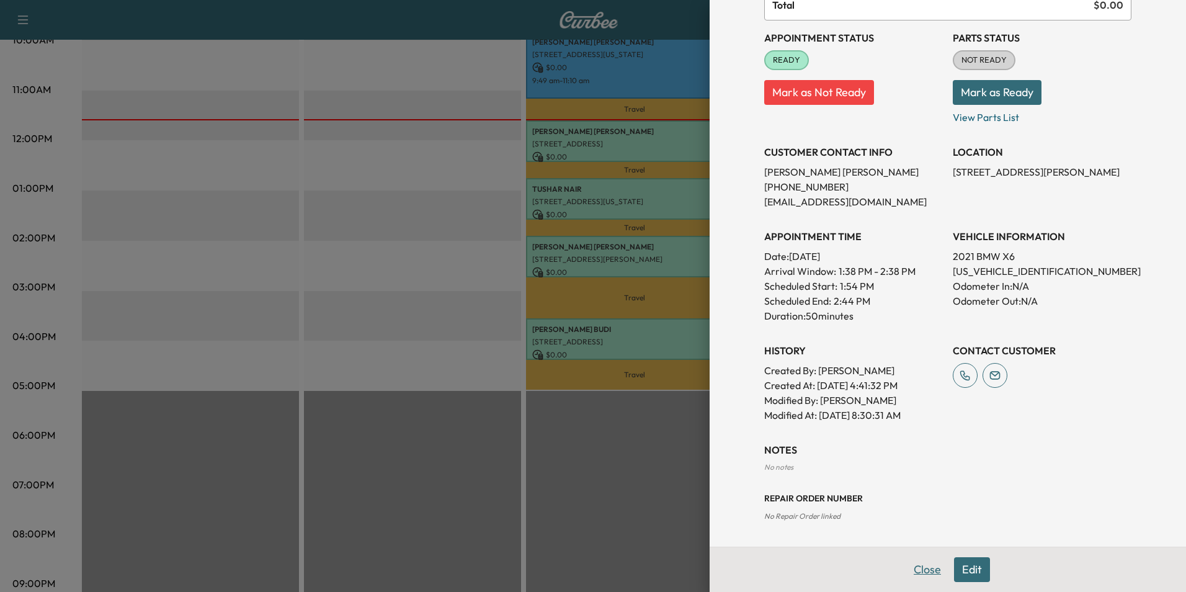
click at [924, 571] on button "Close" at bounding box center [927, 569] width 43 height 25
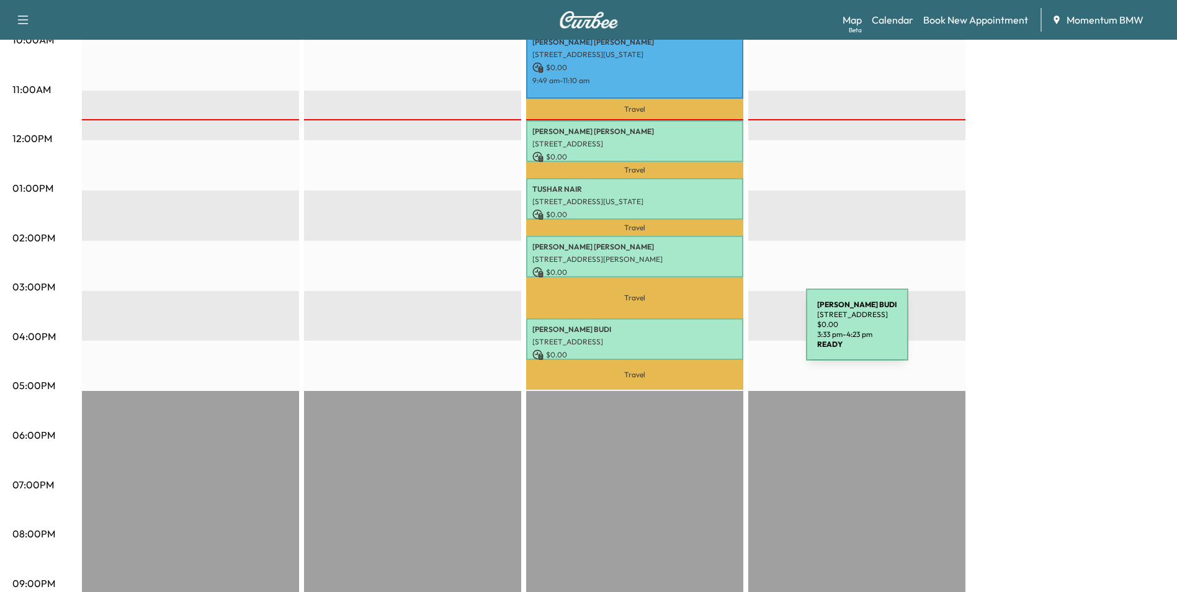
click at [713, 337] on p "[STREET_ADDRESS]" at bounding box center [634, 342] width 205 height 10
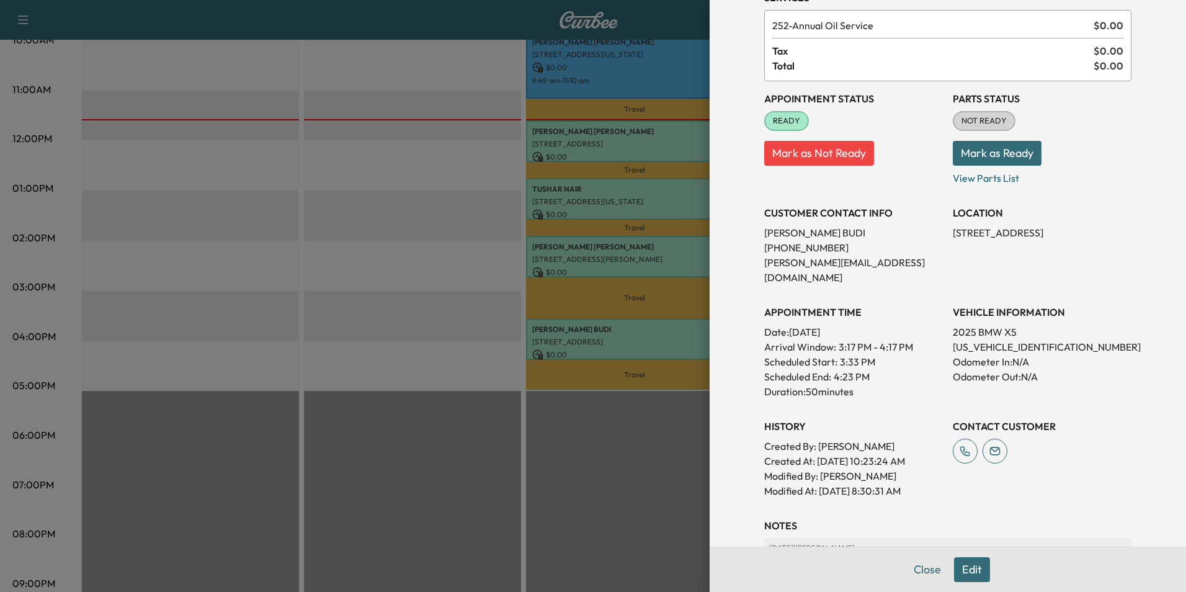
scroll to position [172, 0]
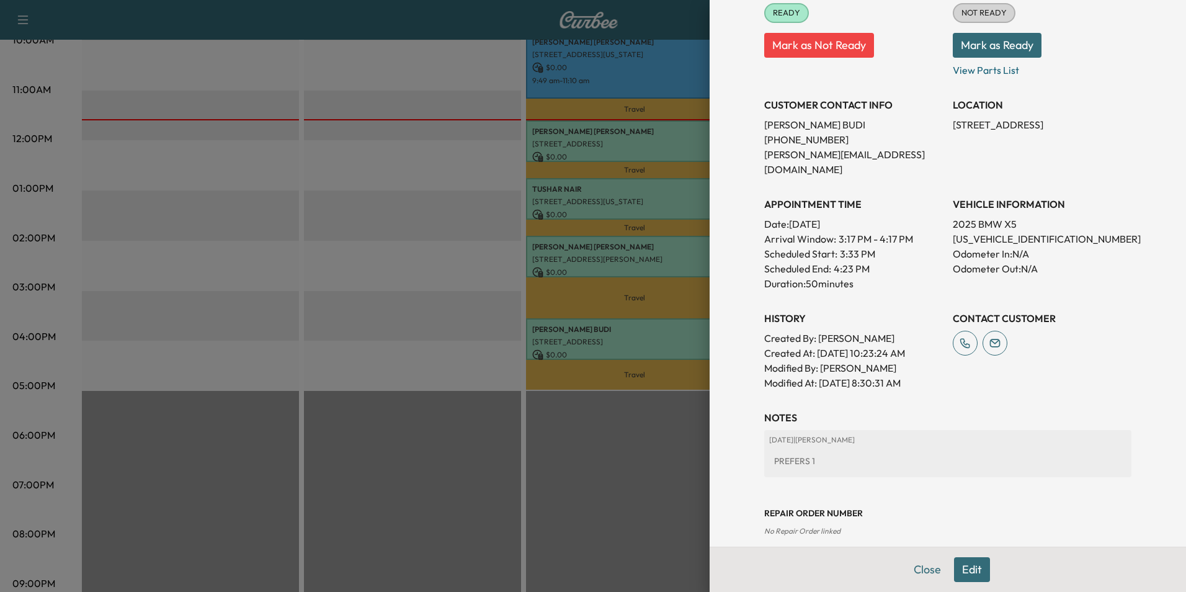
click at [963, 563] on button "Edit" at bounding box center [972, 569] width 36 height 25
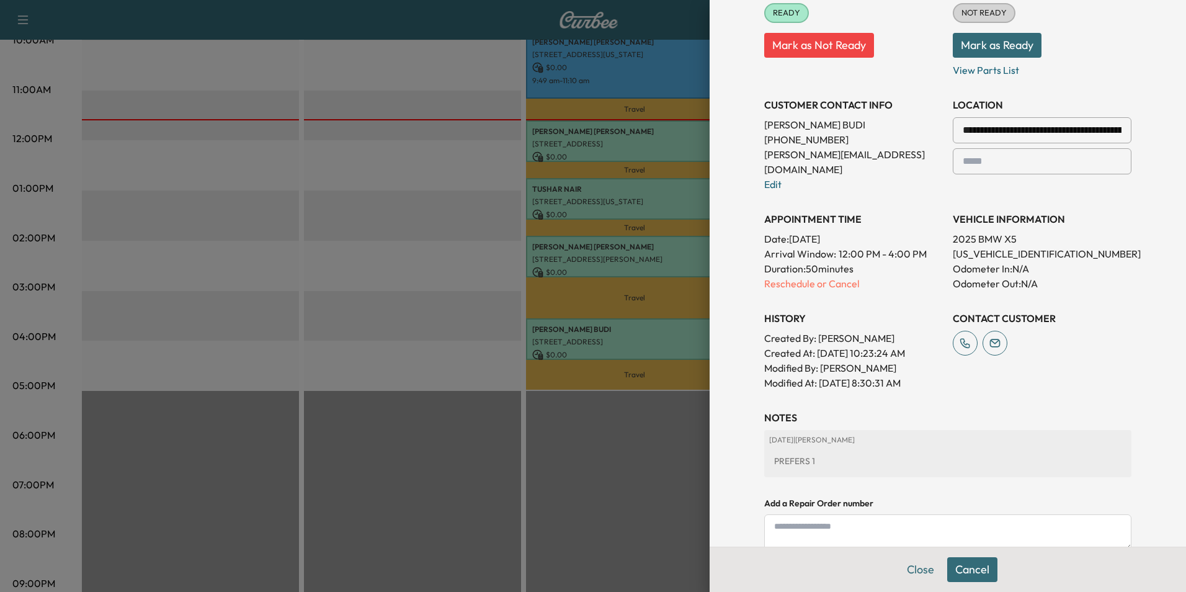
click at [804, 514] on textarea at bounding box center [947, 532] width 367 height 36
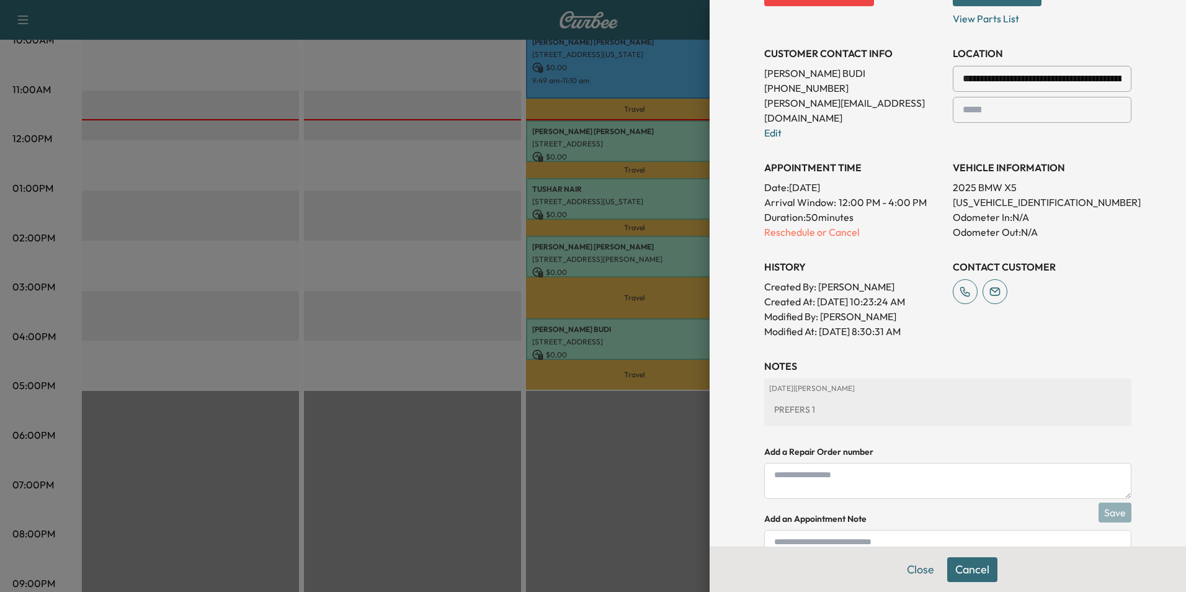
scroll to position [303, 0]
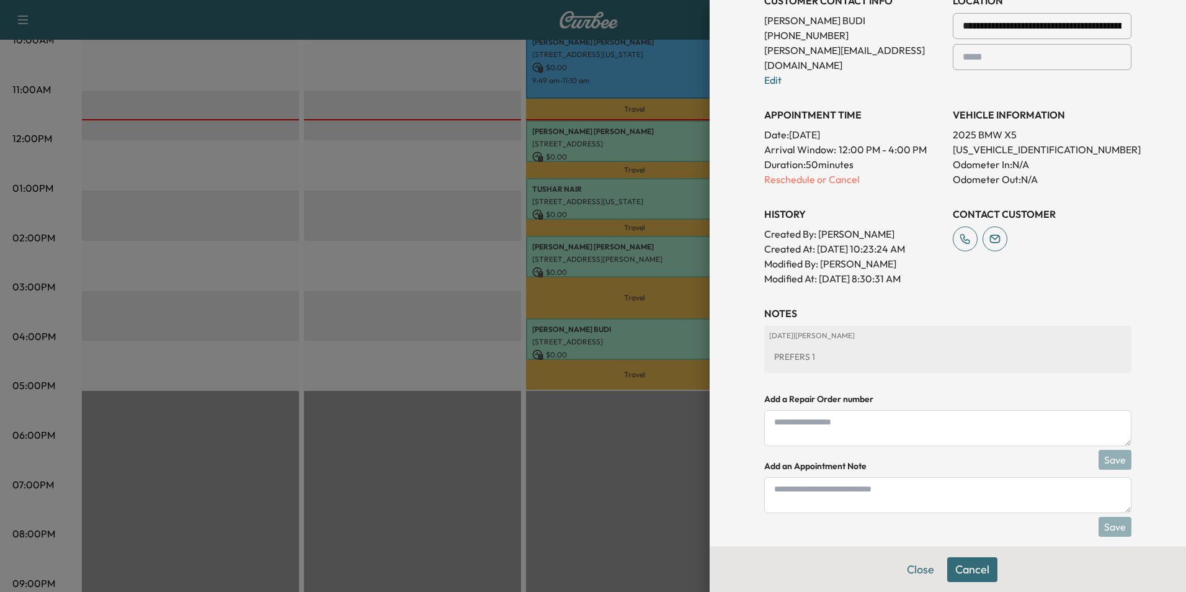
click at [794, 480] on textarea at bounding box center [947, 495] width 367 height 36
type textarea "*****"
click at [1103, 517] on button "Save" at bounding box center [1115, 527] width 33 height 20
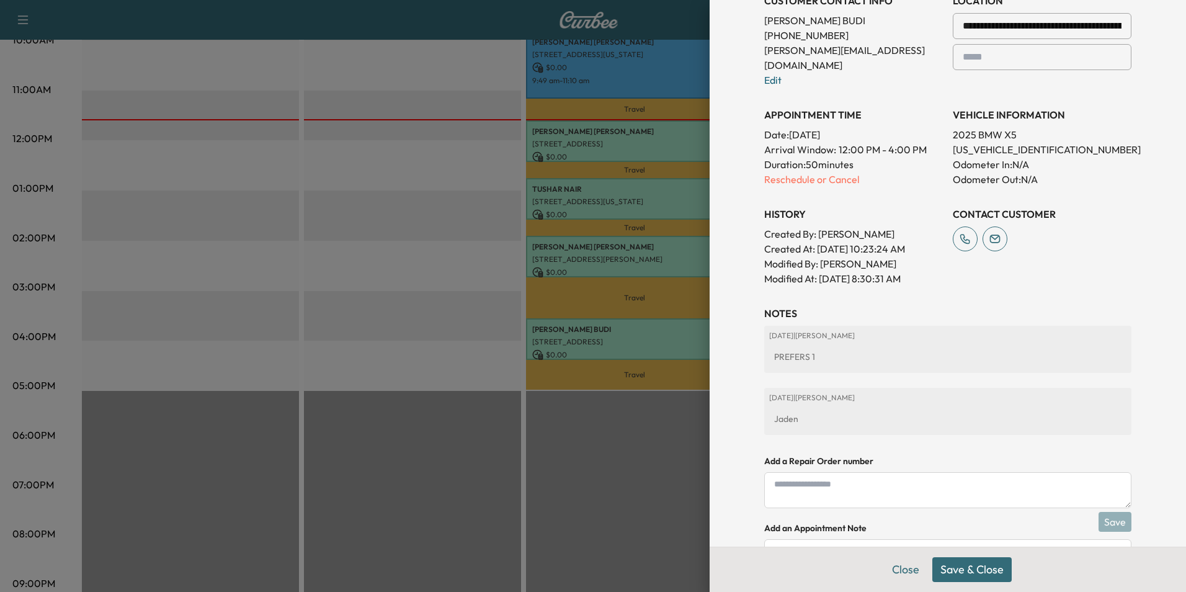
click at [969, 566] on button "Save & Close" at bounding box center [971, 569] width 79 height 25
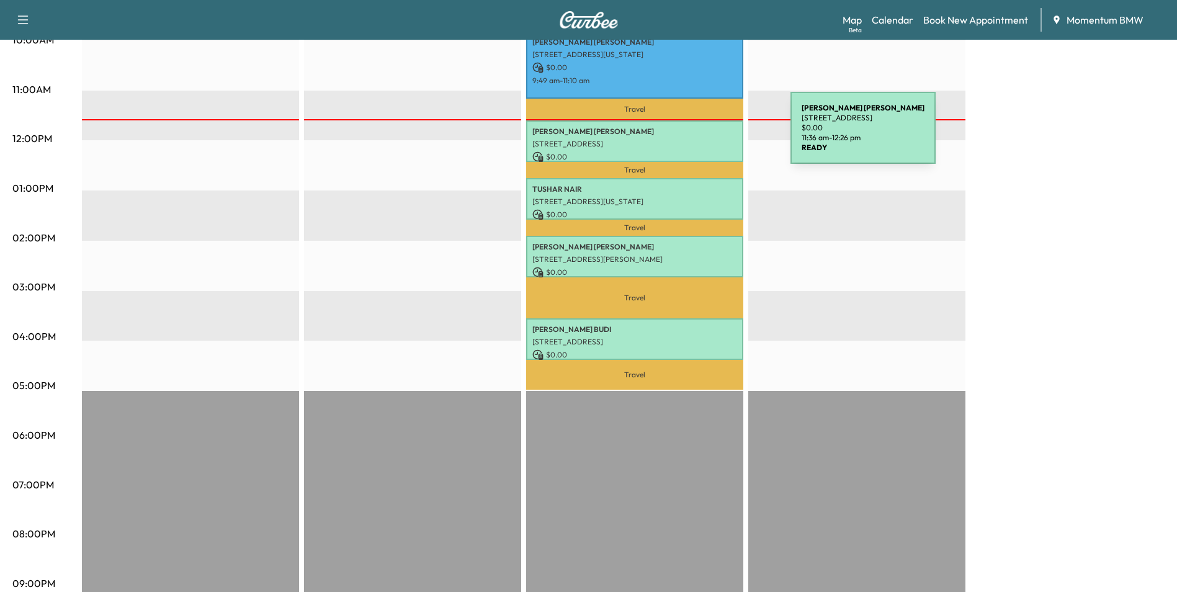
click at [697, 139] on p "[STREET_ADDRESS]" at bounding box center [634, 144] width 205 height 10
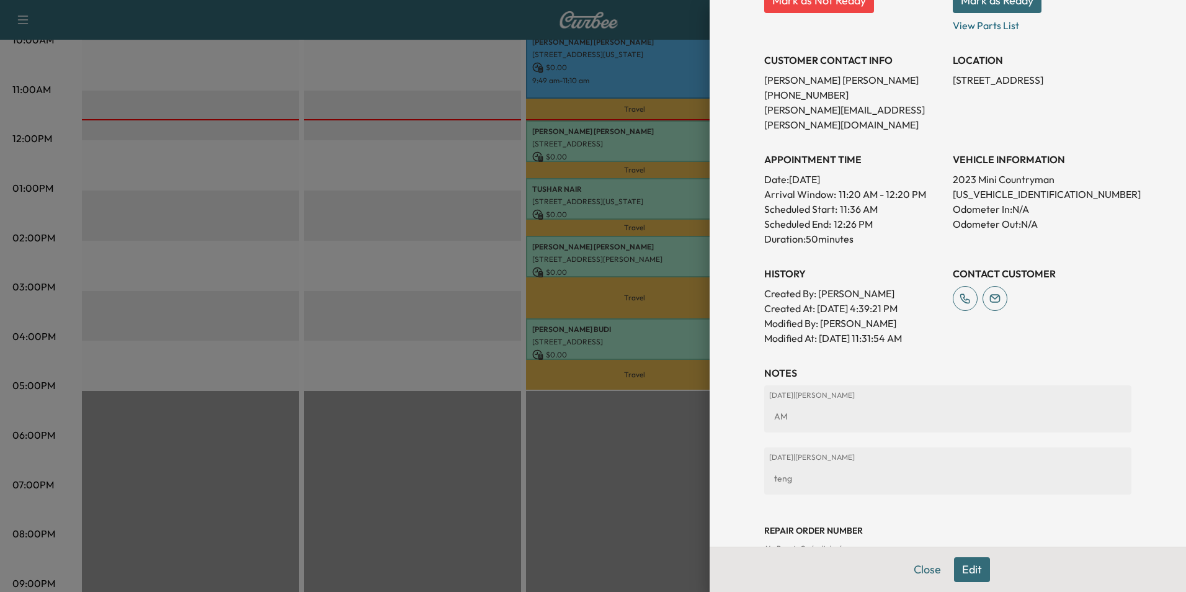
scroll to position [234, 0]
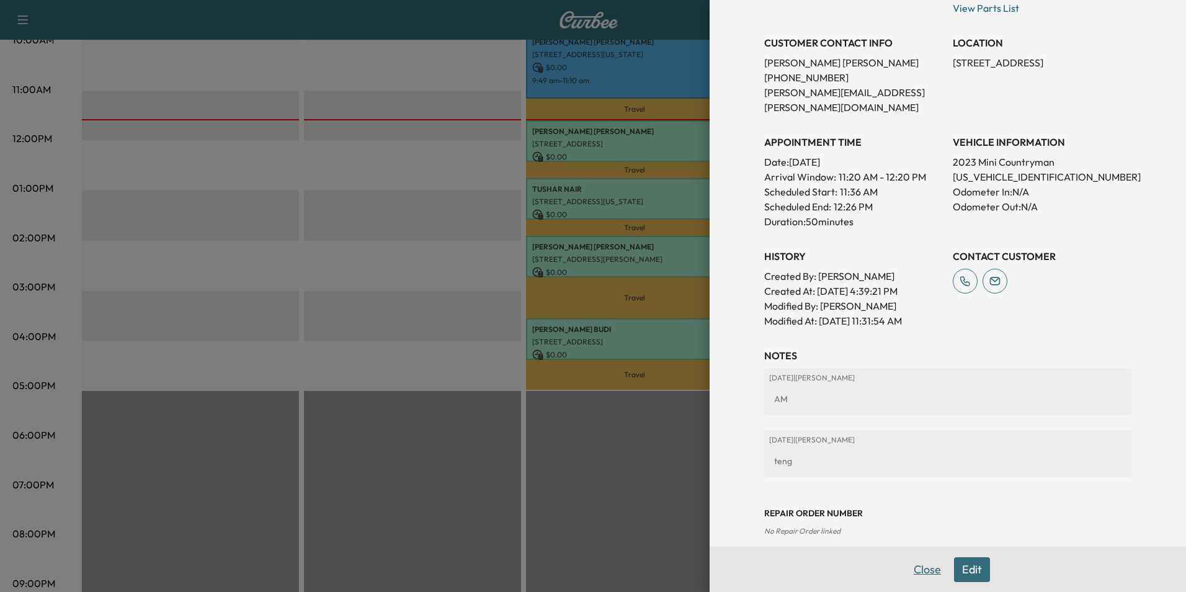
click at [923, 567] on button "Close" at bounding box center [927, 569] width 43 height 25
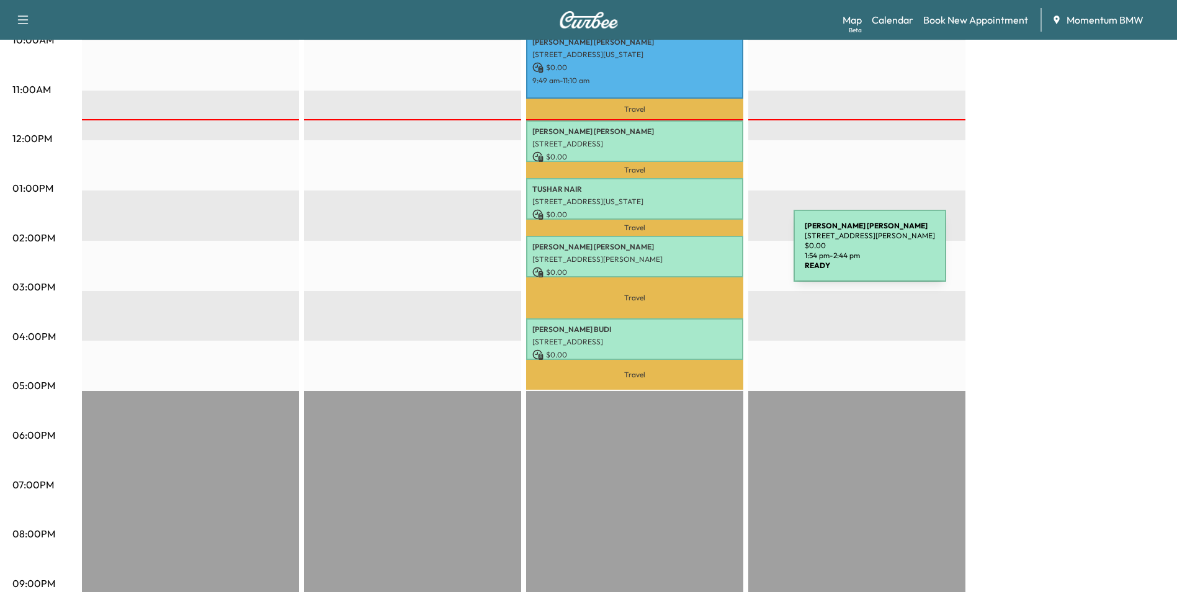
click at [700, 254] on p "[STREET_ADDRESS][PERSON_NAME]" at bounding box center [634, 259] width 205 height 10
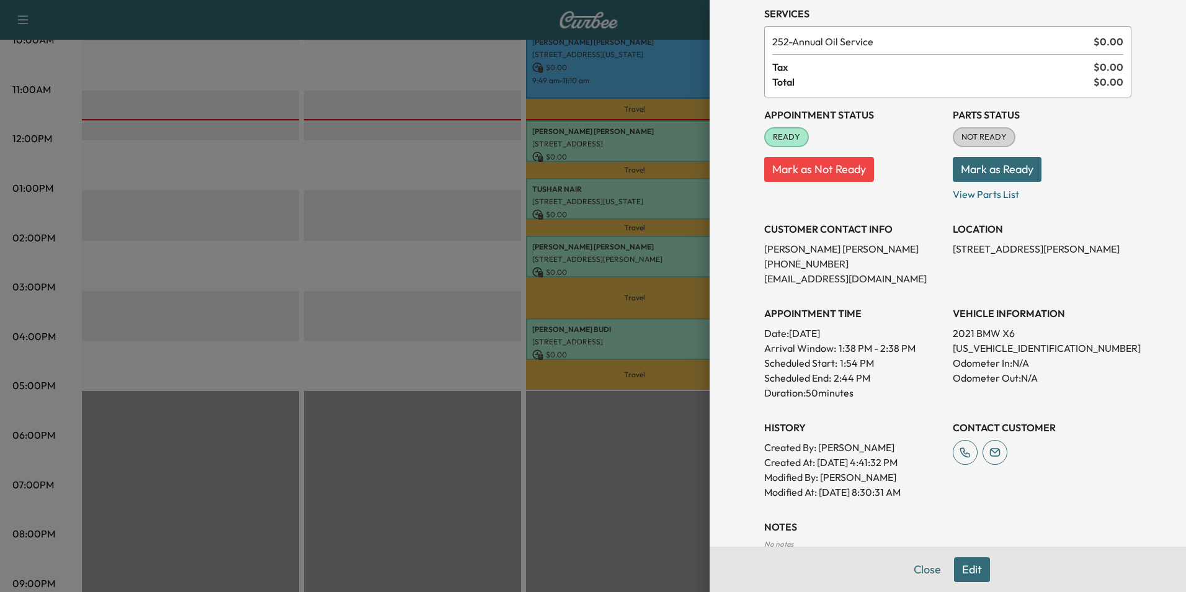
scroll to position [125, 0]
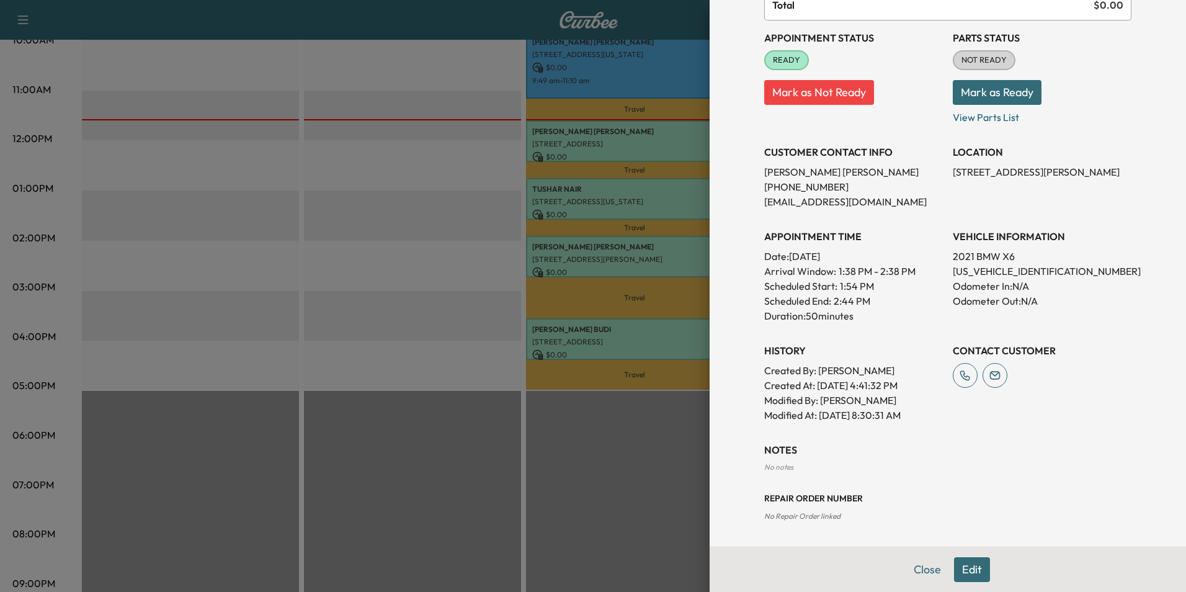
click at [966, 571] on button "Edit" at bounding box center [972, 569] width 36 height 25
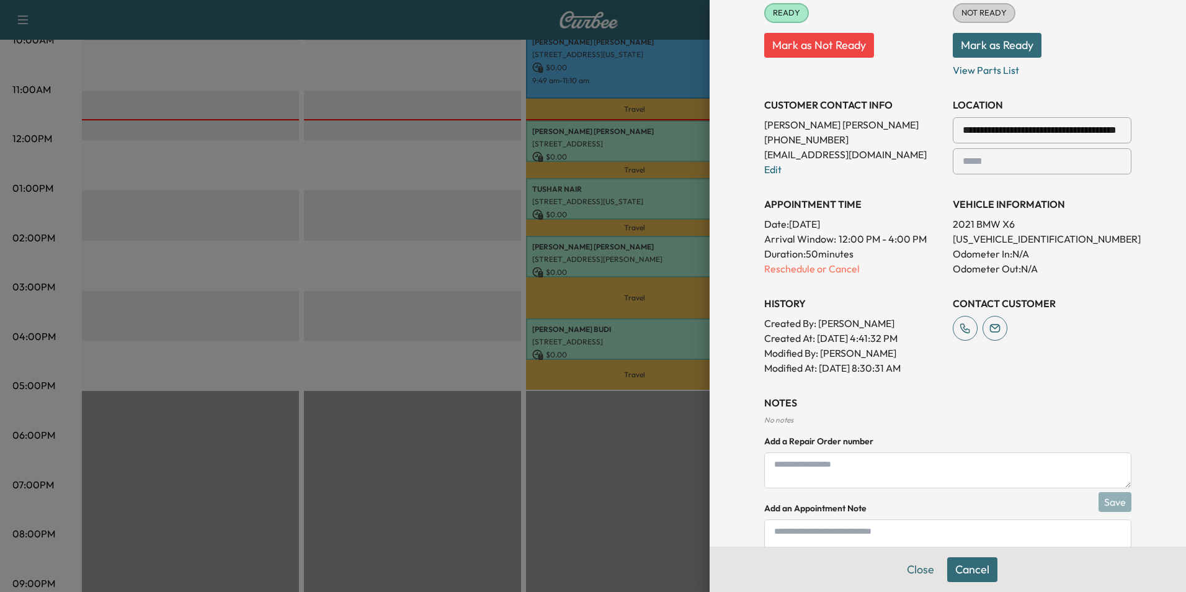
scroll to position [256, 0]
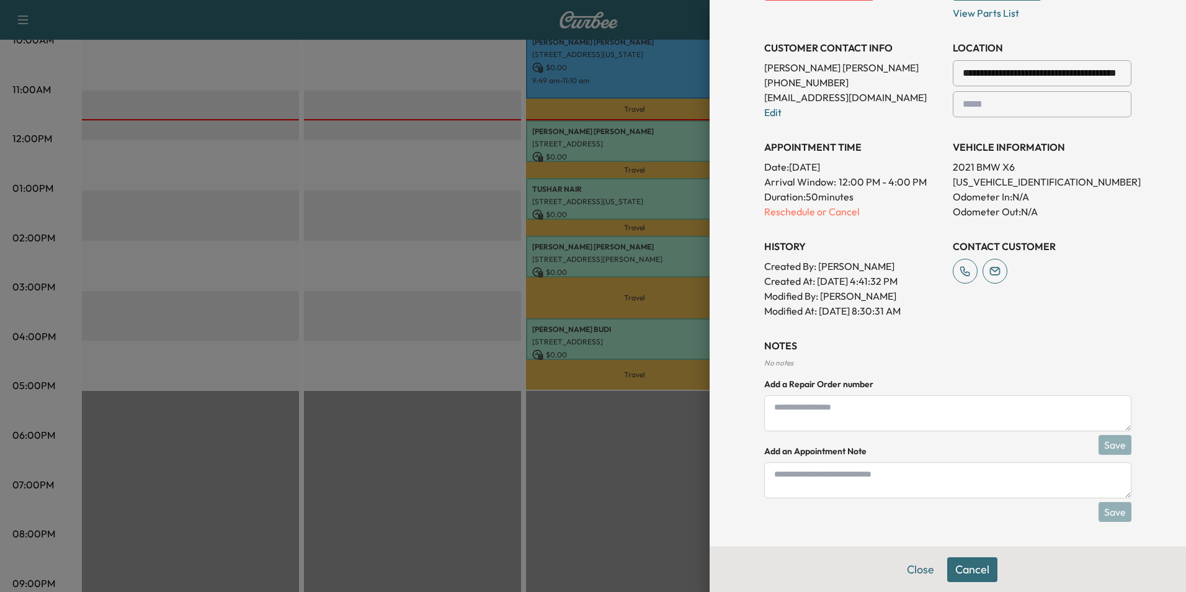
click at [809, 472] on textarea at bounding box center [947, 480] width 367 height 36
type textarea "****"
click at [1099, 512] on button "Save" at bounding box center [1115, 512] width 33 height 20
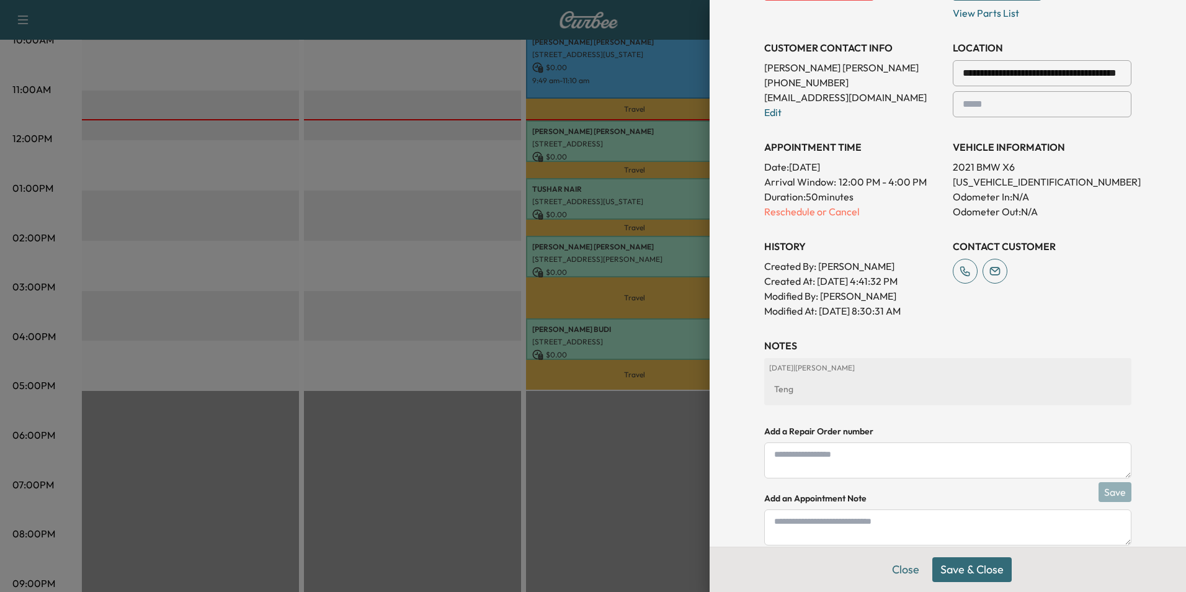
click at [955, 563] on button "Save & Close" at bounding box center [971, 569] width 79 height 25
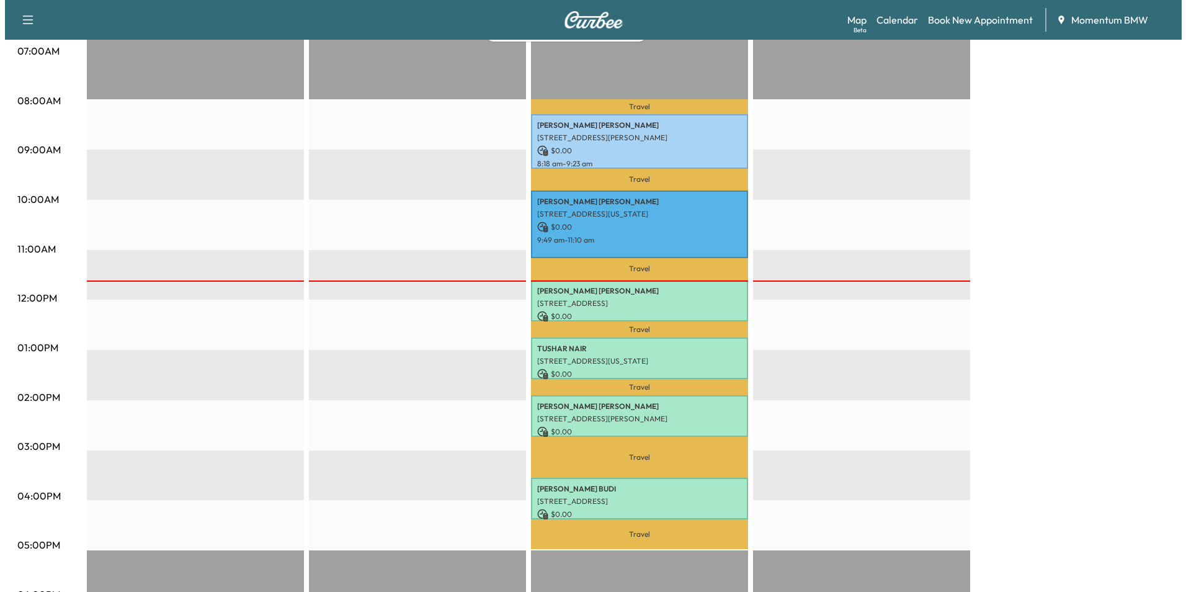
scroll to position [265, 0]
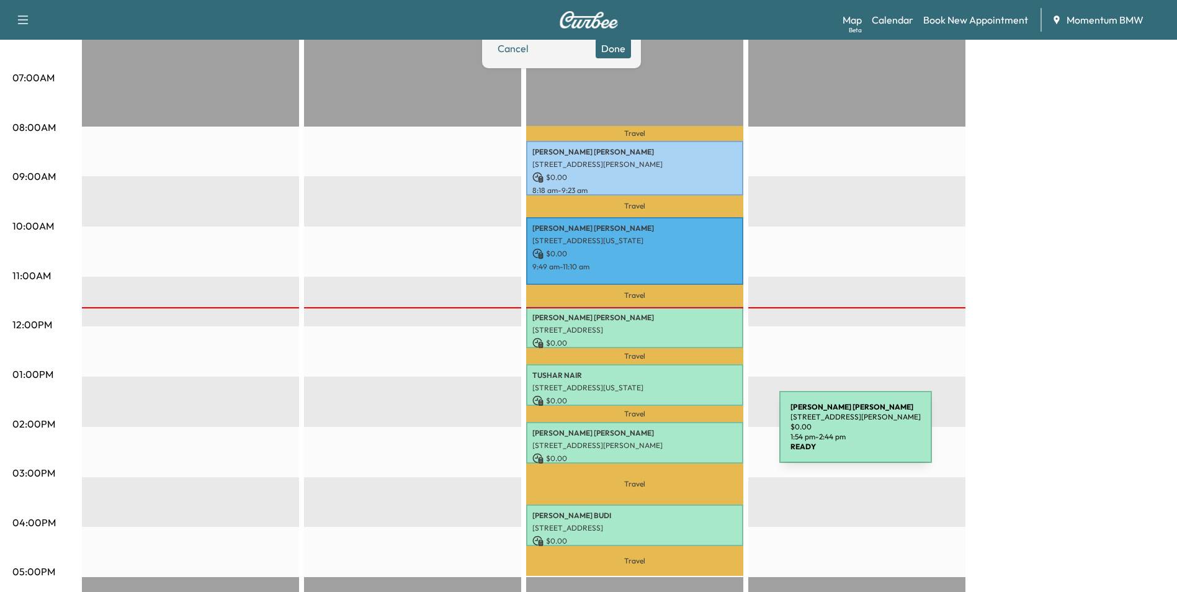
click at [686, 434] on div "[PERSON_NAME] [STREET_ADDRESS][PERSON_NAME] $ 0.00 1:54 pm - 2:44 pm" at bounding box center [634, 443] width 217 height 42
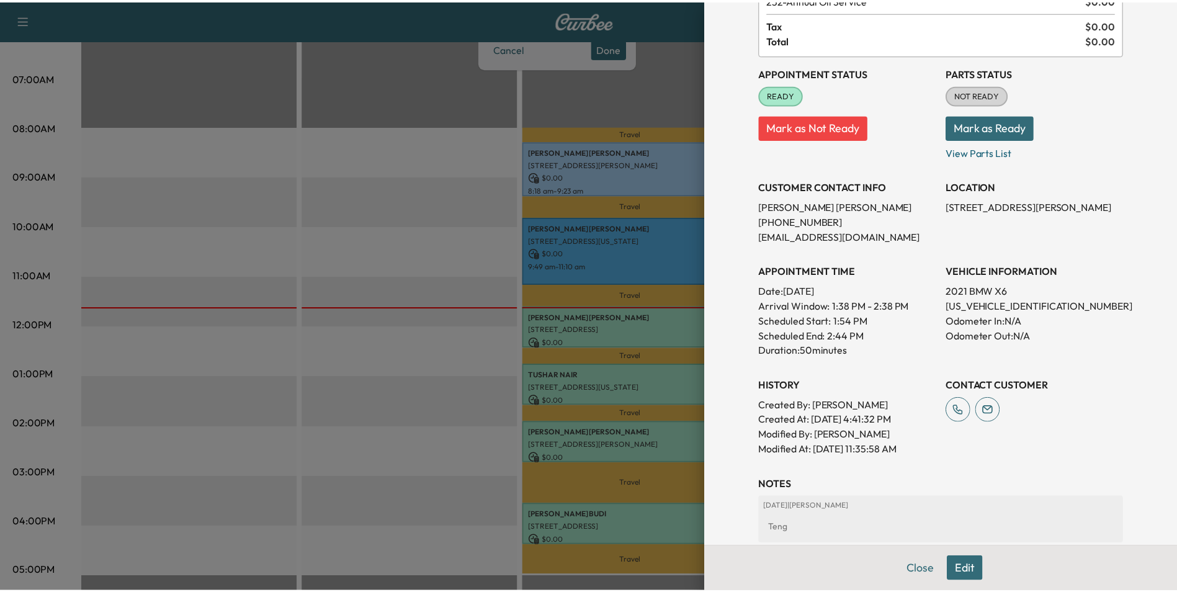
scroll to position [172, 0]
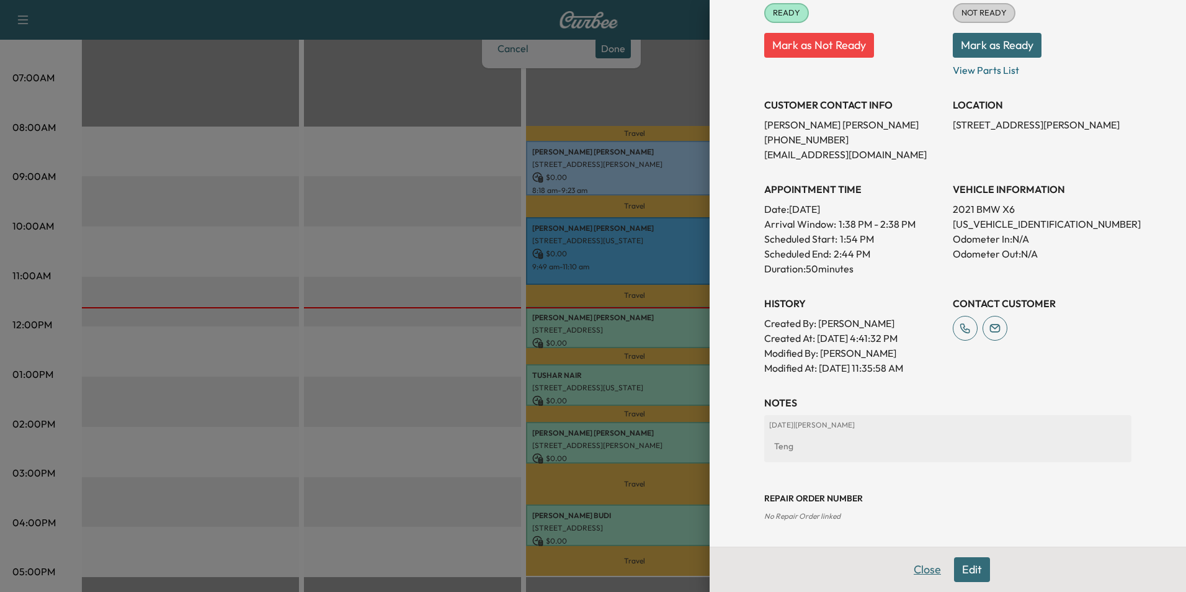
click at [922, 571] on button "Close" at bounding box center [927, 569] width 43 height 25
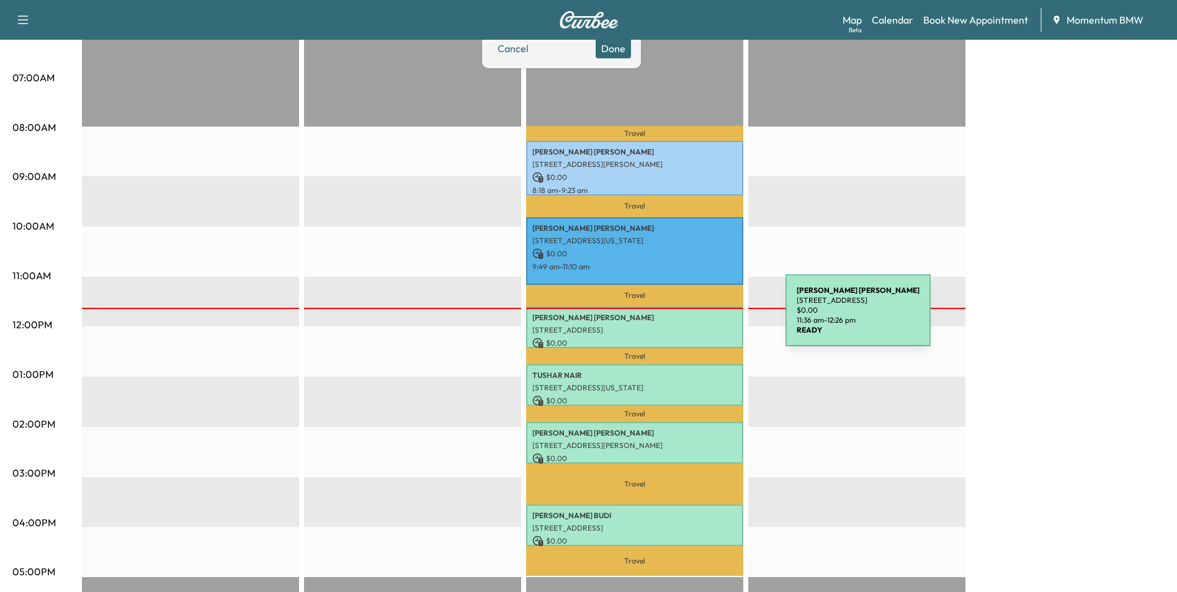
click at [692, 318] on p "[PERSON_NAME]" at bounding box center [634, 318] width 205 height 10
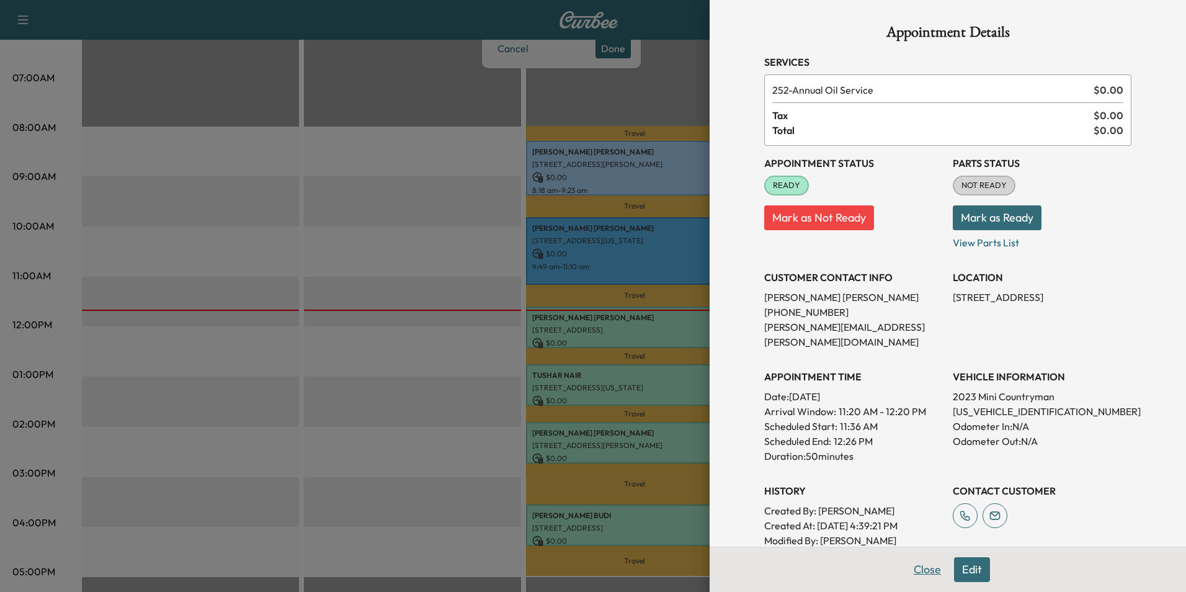
click at [918, 564] on button "Close" at bounding box center [927, 569] width 43 height 25
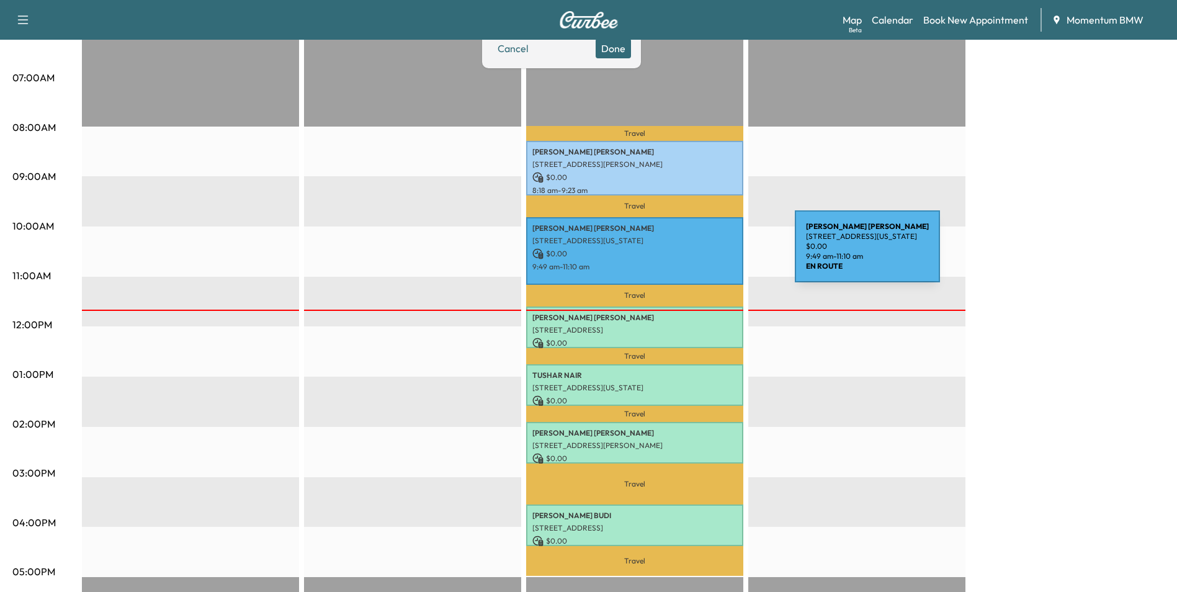
click at [702, 254] on p "$ 0.00" at bounding box center [634, 253] width 205 height 11
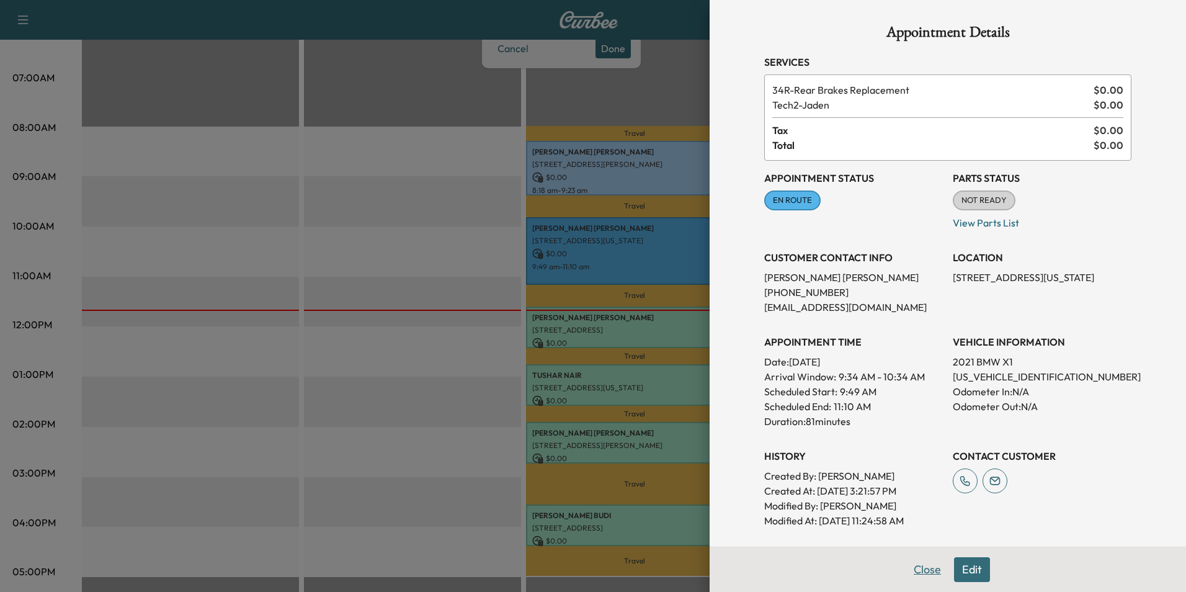
click at [920, 571] on button "Close" at bounding box center [927, 569] width 43 height 25
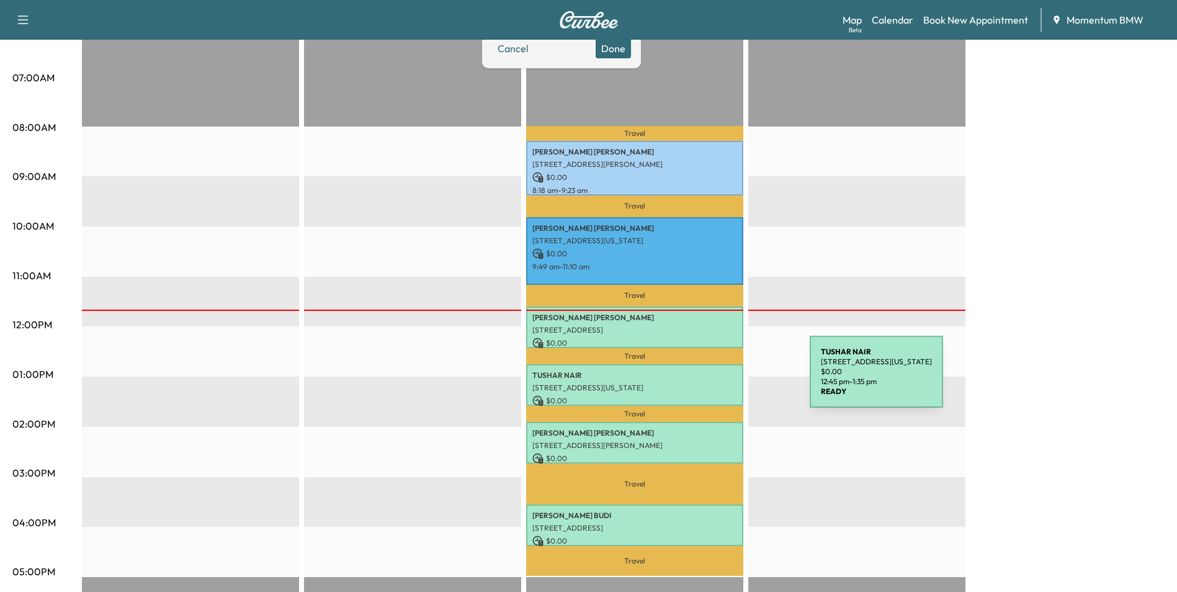
click at [716, 383] on p "[STREET_ADDRESS][US_STATE]" at bounding box center [634, 388] width 205 height 10
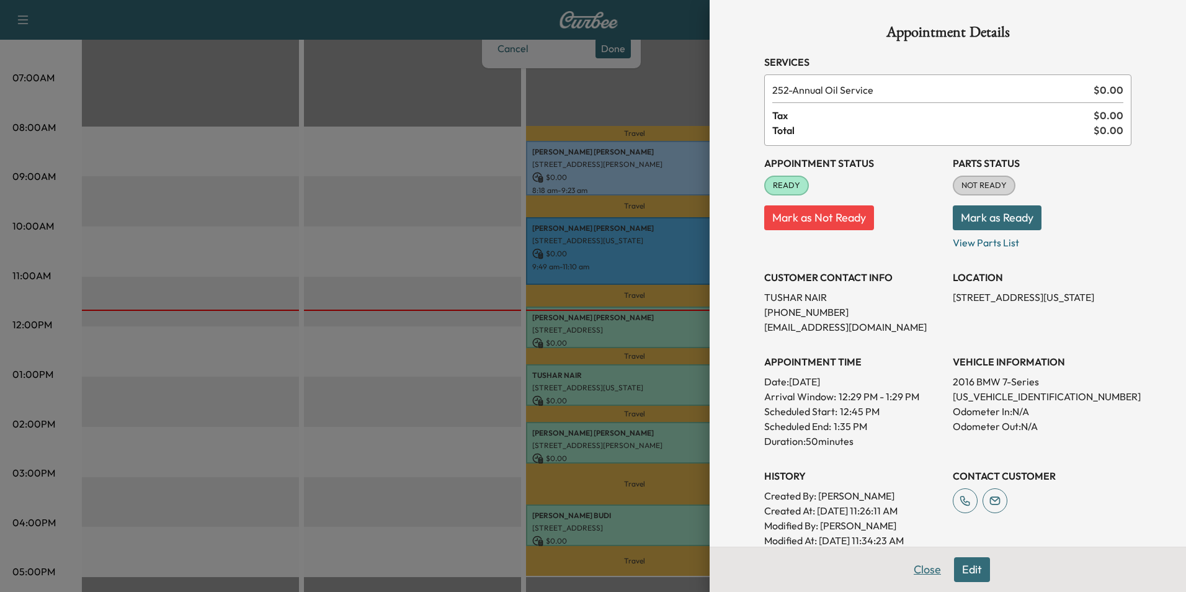
click at [917, 566] on button "Close" at bounding box center [927, 569] width 43 height 25
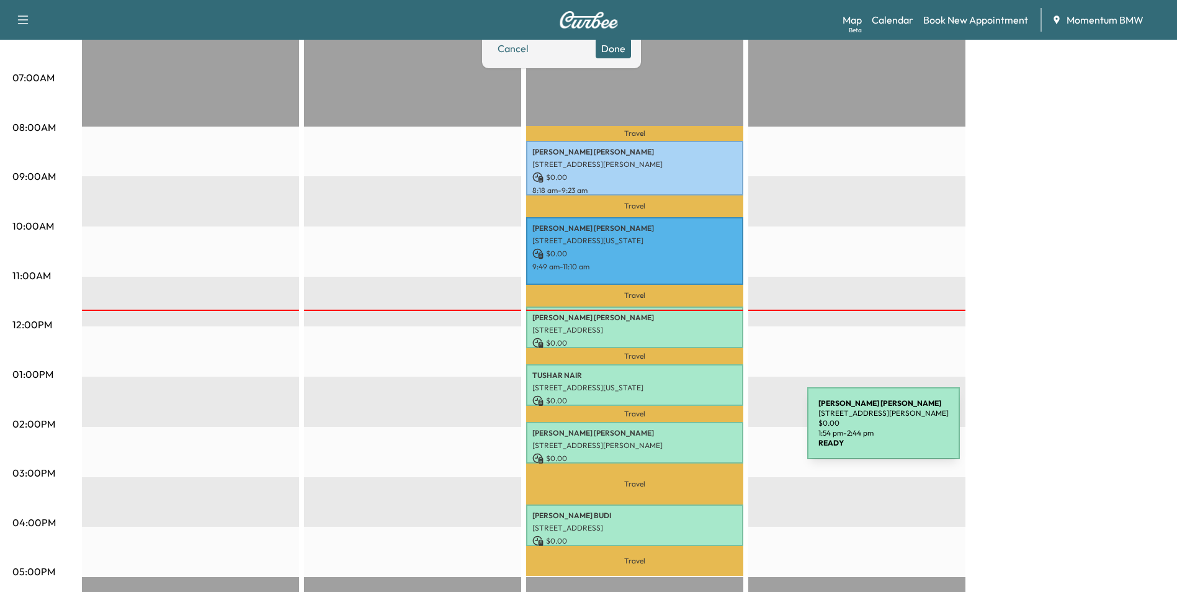
click at [714, 430] on p "[PERSON_NAME]" at bounding box center [634, 433] width 205 height 10
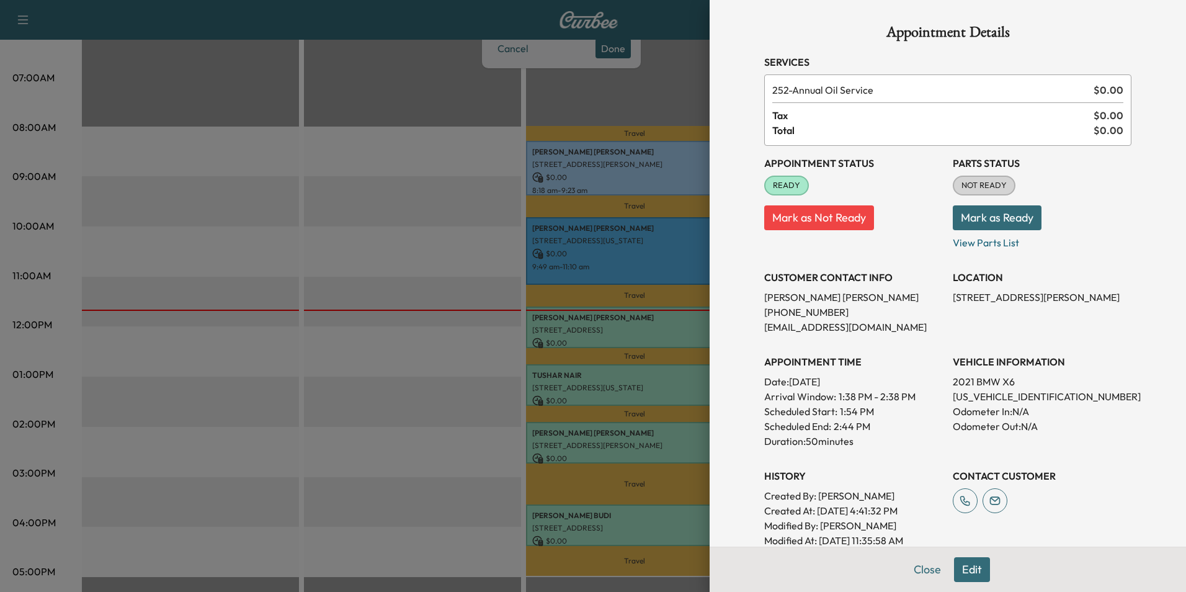
click at [983, 396] on p "[US_VEHICLE_IDENTIFICATION_NUMBER]" at bounding box center [1042, 396] width 179 height 15
copy p "[US_VEHICLE_IDENTIFICATION_NUMBER]"
drag, startPoint x: 943, startPoint y: 296, endPoint x: 1015, endPoint y: 296, distance: 72.0
click at [1015, 296] on p "[STREET_ADDRESS][PERSON_NAME]" at bounding box center [1042, 297] width 179 height 15
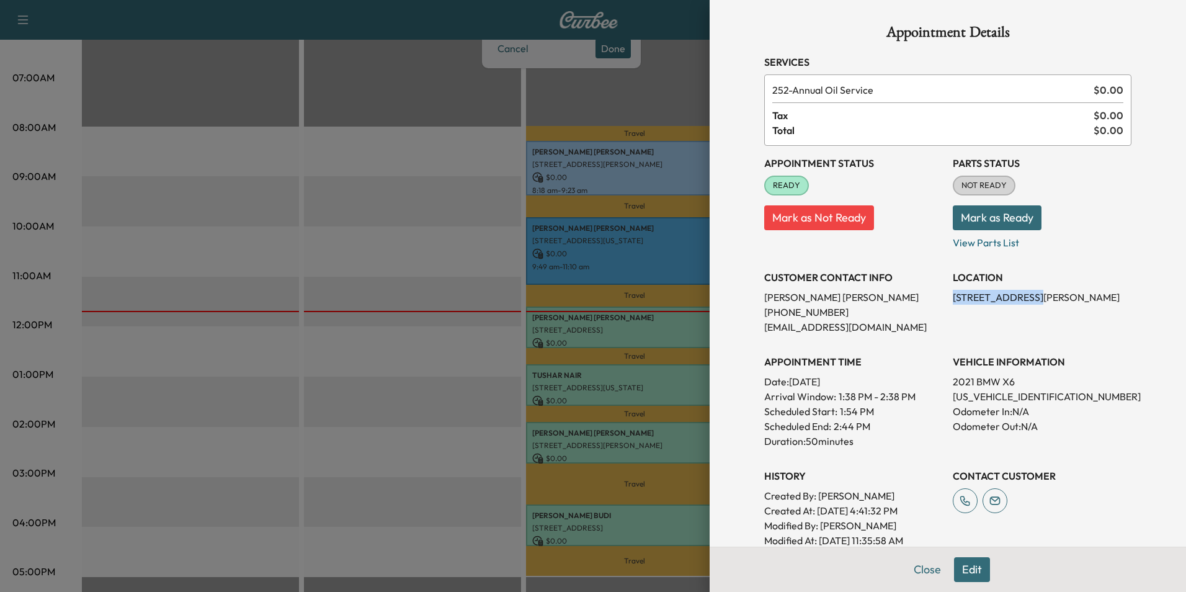
copy p "[STREET_ADDRESS][PERSON_NAME]"
click at [640, 510] on div at bounding box center [593, 296] width 1186 height 592
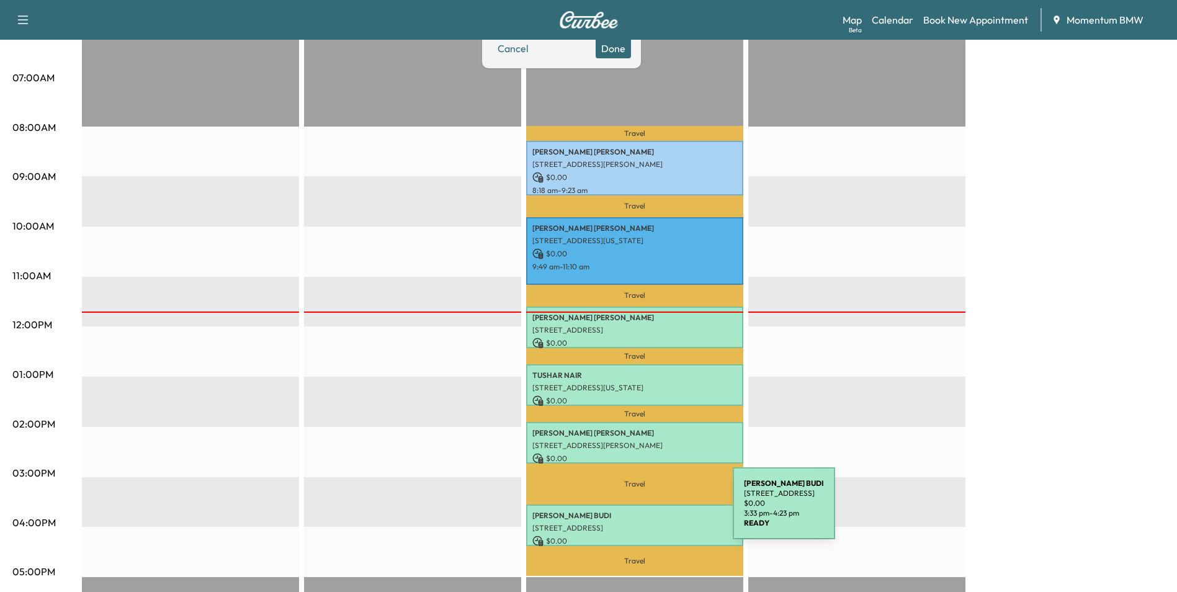
click at [640, 510] on p "[PERSON_NAME]" at bounding box center [634, 515] width 205 height 10
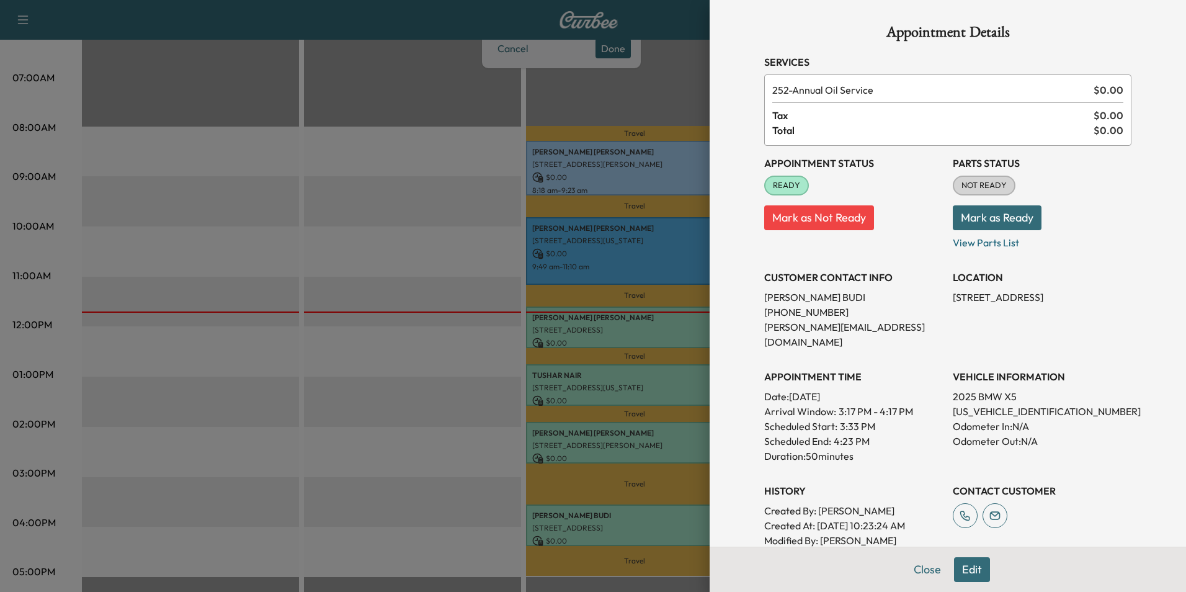
click at [991, 404] on p "[US_VEHICLE_IDENTIFICATION_NUMBER]" at bounding box center [1042, 411] width 179 height 15
copy p "[US_VEHICLE_IDENTIFICATION_NUMBER]"
drag, startPoint x: 943, startPoint y: 296, endPoint x: 1036, endPoint y: 296, distance: 93.0
click at [1036, 296] on p "[STREET_ADDRESS]" at bounding box center [1042, 297] width 179 height 15
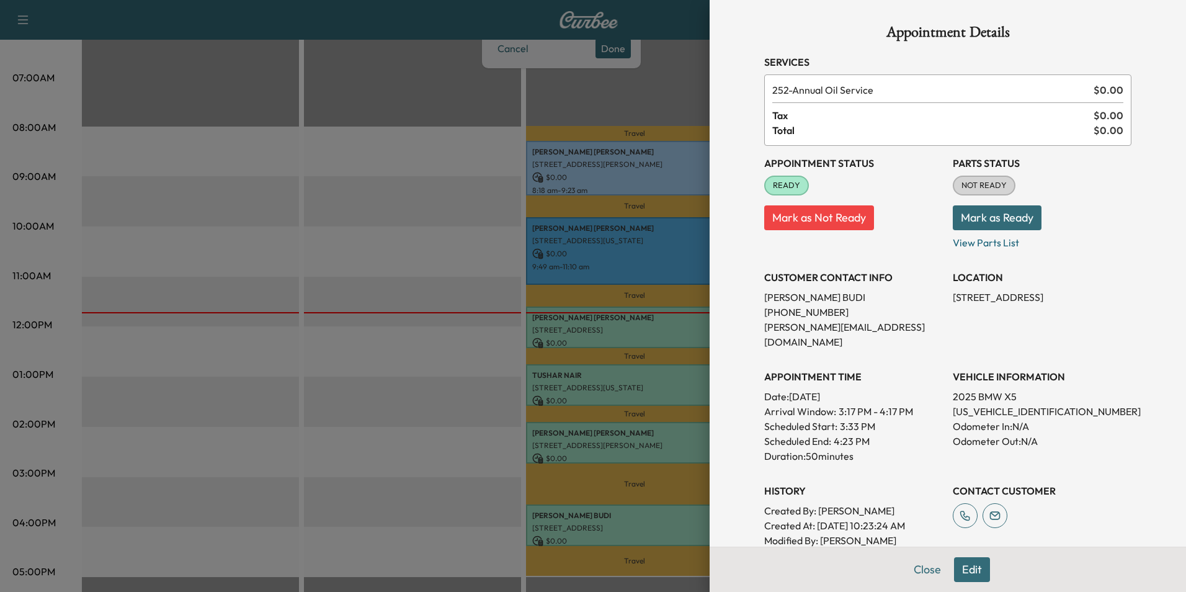
copy p "9118 Monarch Mist Ln"
click at [922, 569] on button "Close" at bounding box center [927, 569] width 43 height 25
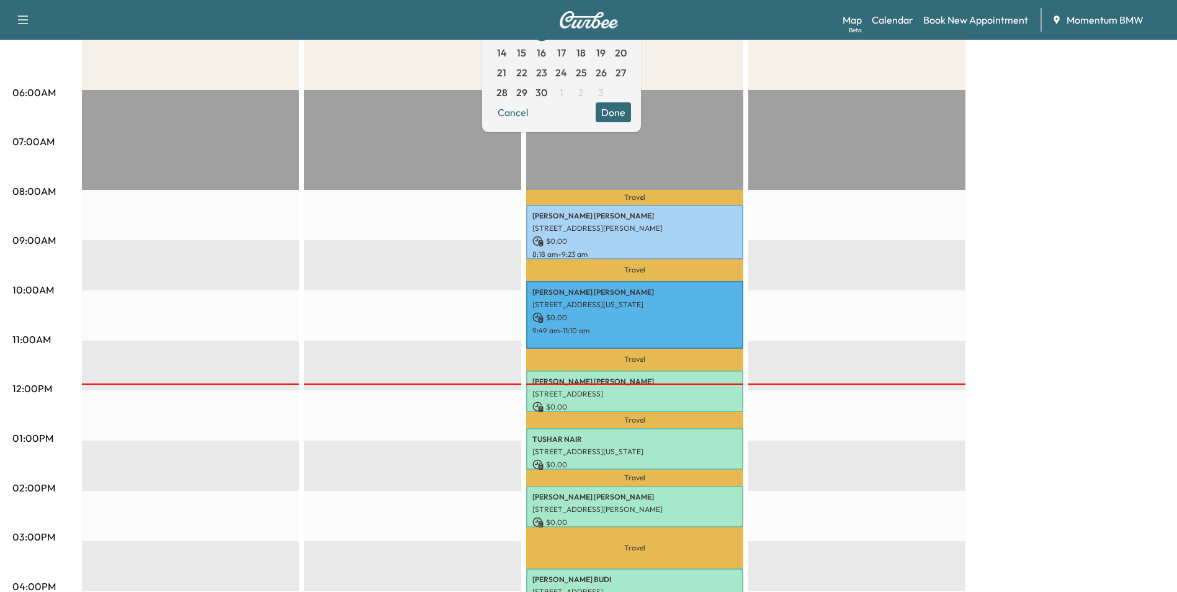
scroll to position [17, 0]
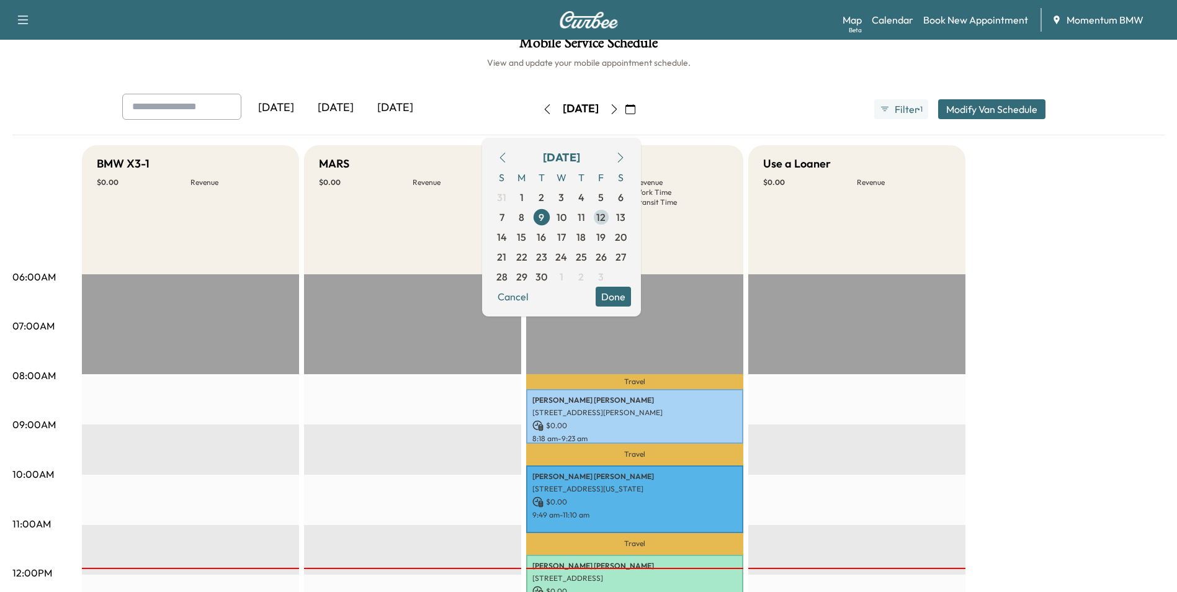
click at [605, 218] on span "12" at bounding box center [600, 217] width 9 height 15
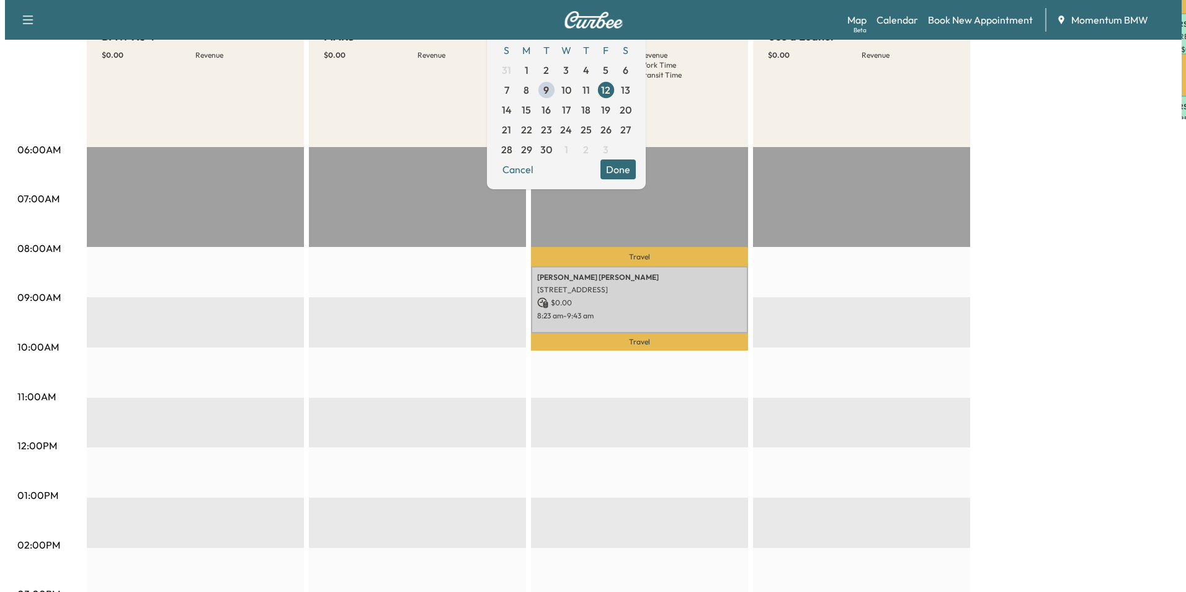
scroll to position [186, 0]
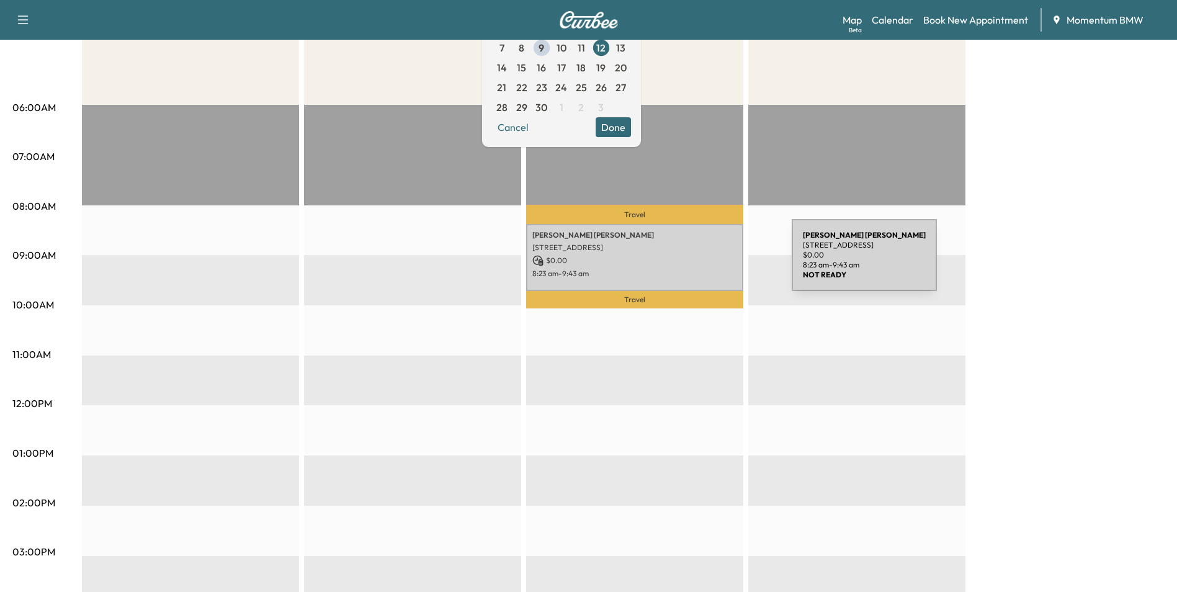
click at [698, 262] on p "$ 0.00" at bounding box center [634, 260] width 205 height 11
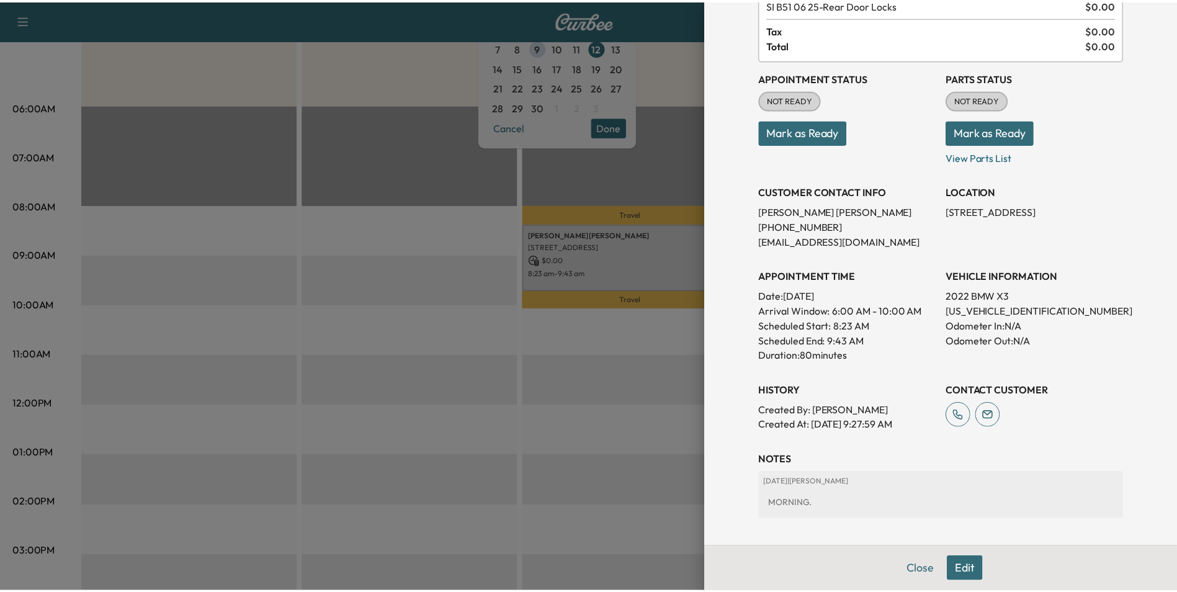
scroll to position [0, 0]
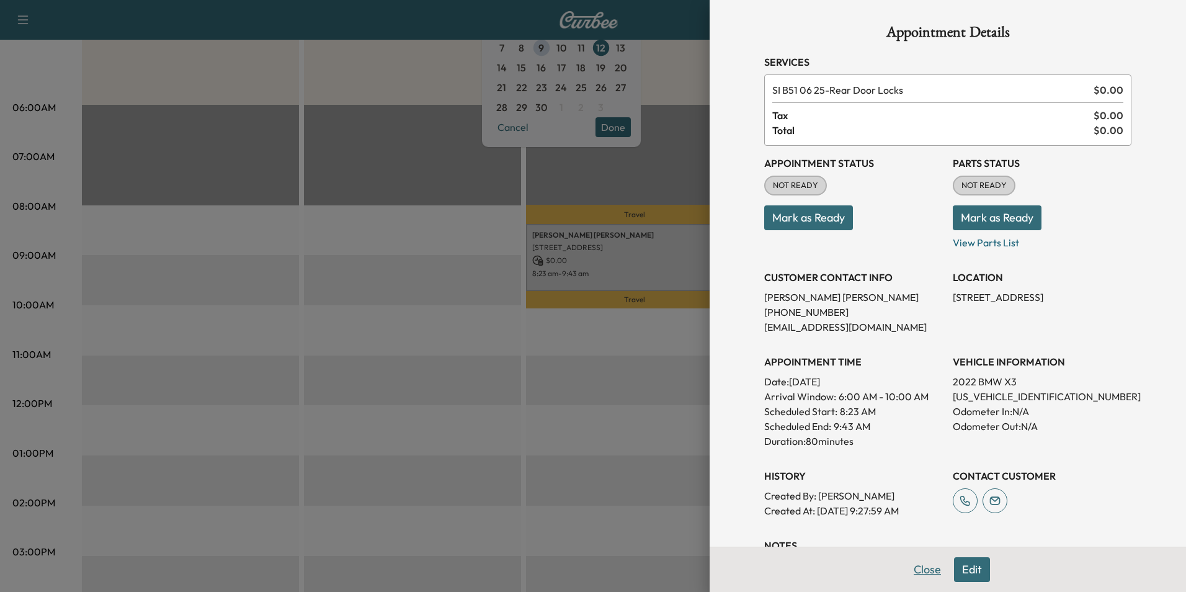
click at [924, 571] on button "Close" at bounding box center [927, 569] width 43 height 25
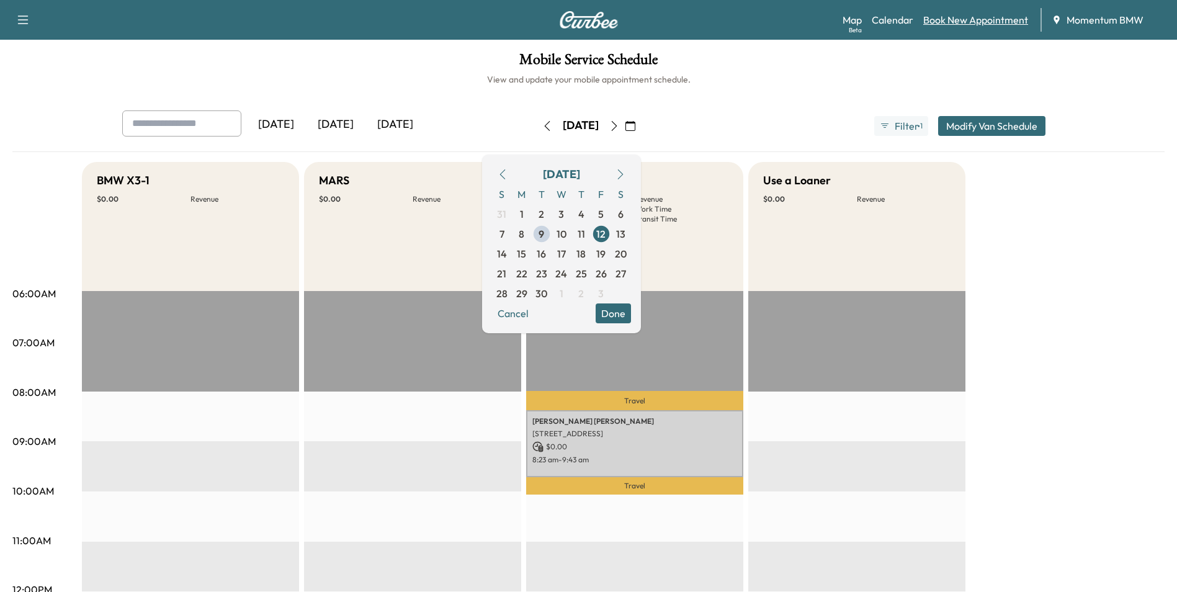
click at [979, 19] on link "Book New Appointment" at bounding box center [975, 19] width 105 height 15
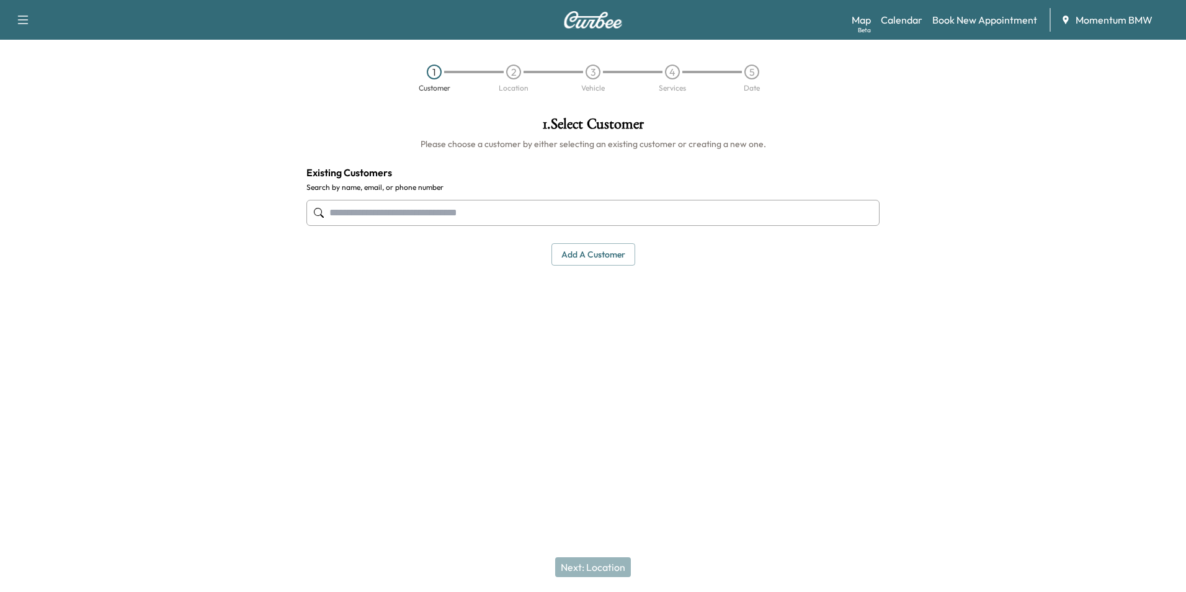
click at [594, 252] on button "Add a customer" at bounding box center [593, 254] width 84 height 23
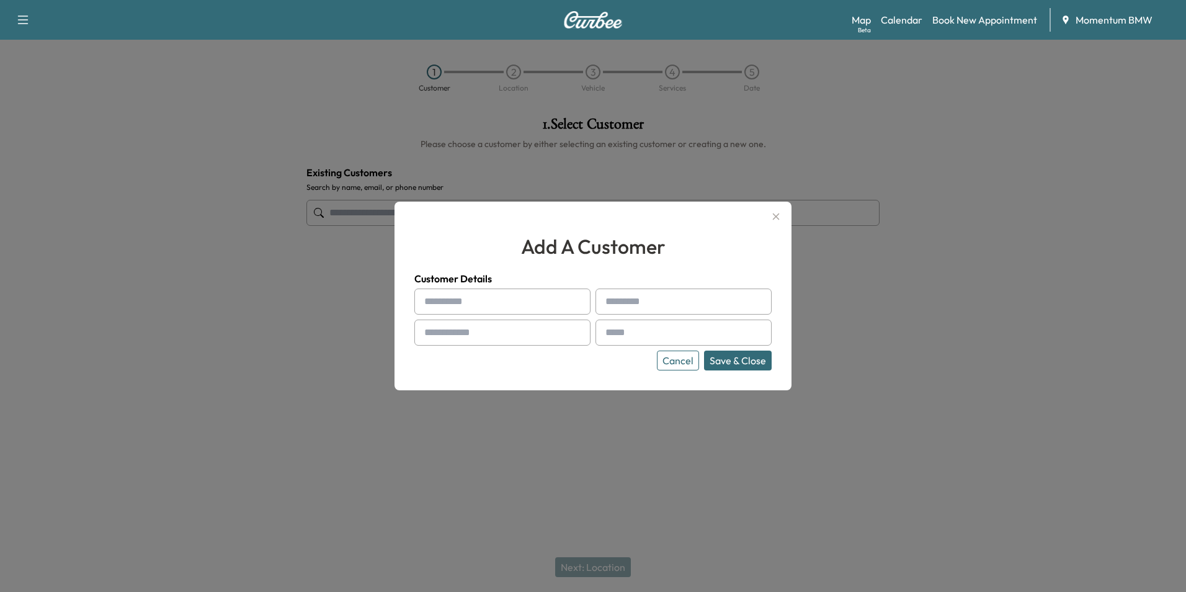
click at [445, 300] on input "text" at bounding box center [502, 301] width 176 height 26
paste input "***"
type input "***"
click at [638, 301] on input "text" at bounding box center [683, 301] width 176 height 26
paste input "****"
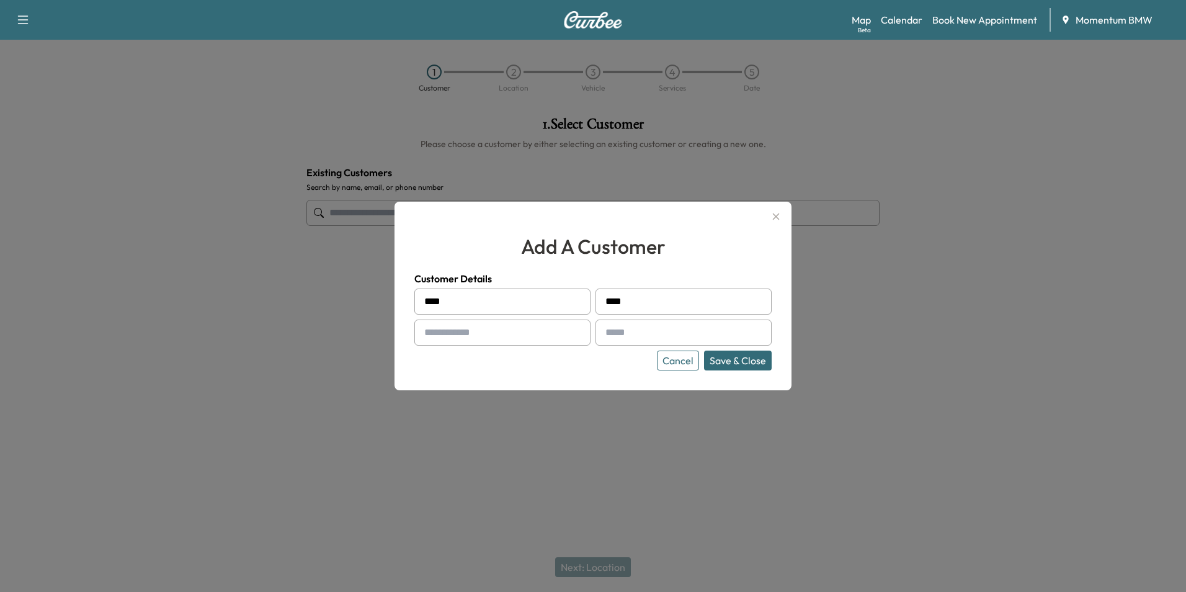
type input "****"
click at [469, 331] on input "text" at bounding box center [502, 332] width 176 height 26
paste input "**********"
type input "**********"
click at [623, 331] on input "text" at bounding box center [683, 332] width 176 height 26
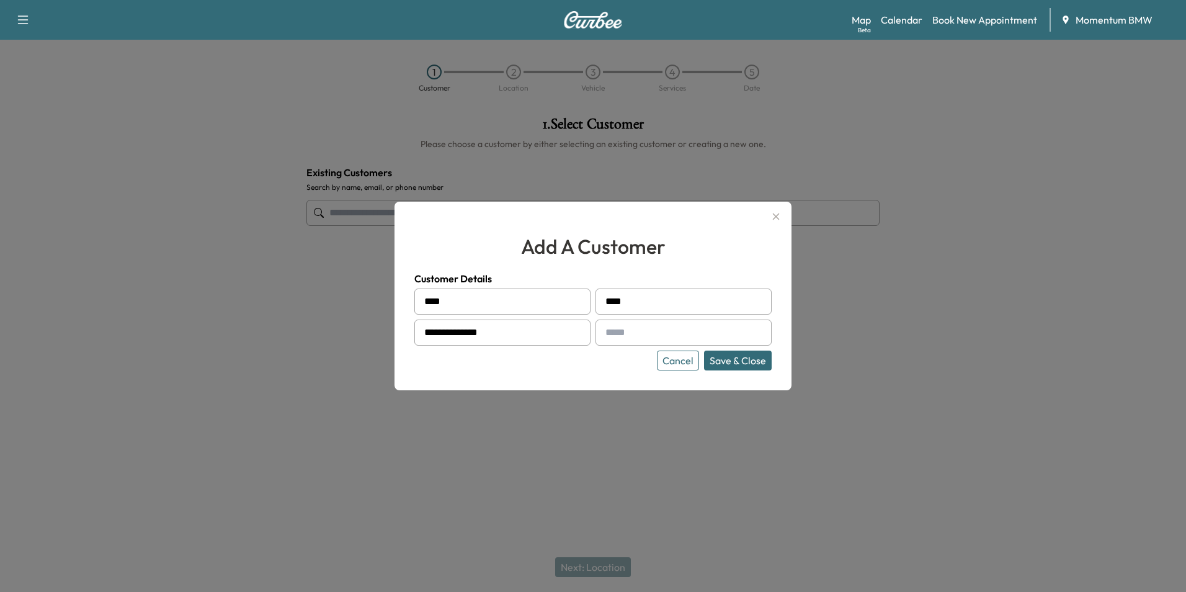
click at [642, 335] on input "text" at bounding box center [683, 332] width 176 height 26
paste input "**********"
type input "**********"
click at [731, 363] on button "Save & Close" at bounding box center [738, 360] width 68 height 20
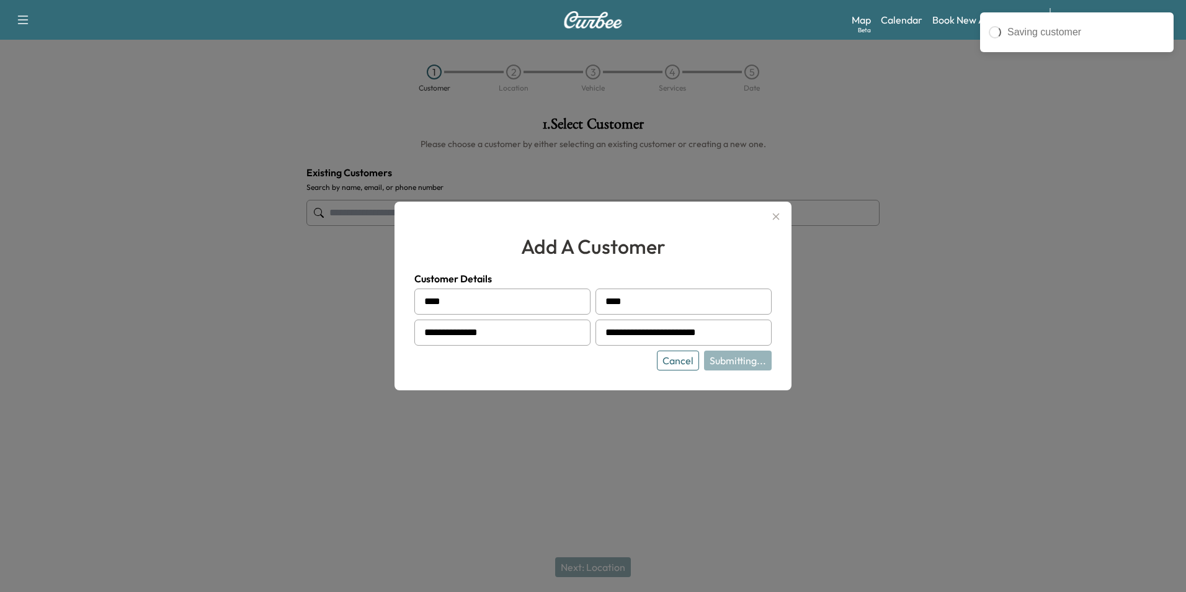
type input "*********"
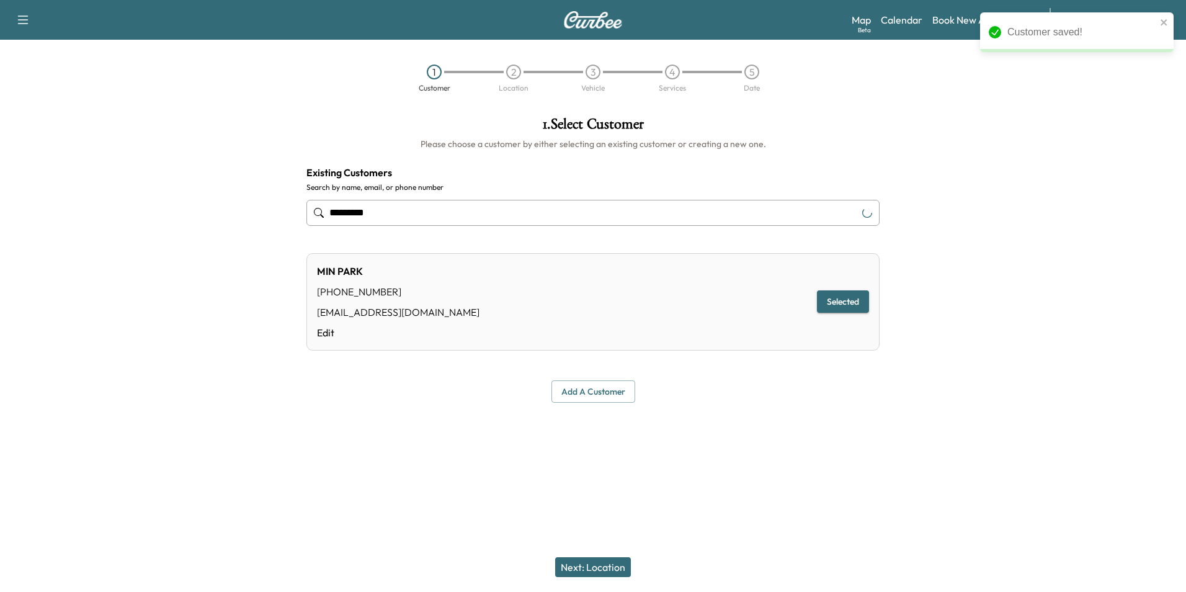
click at [594, 568] on button "Next: Location" at bounding box center [593, 567] width 76 height 20
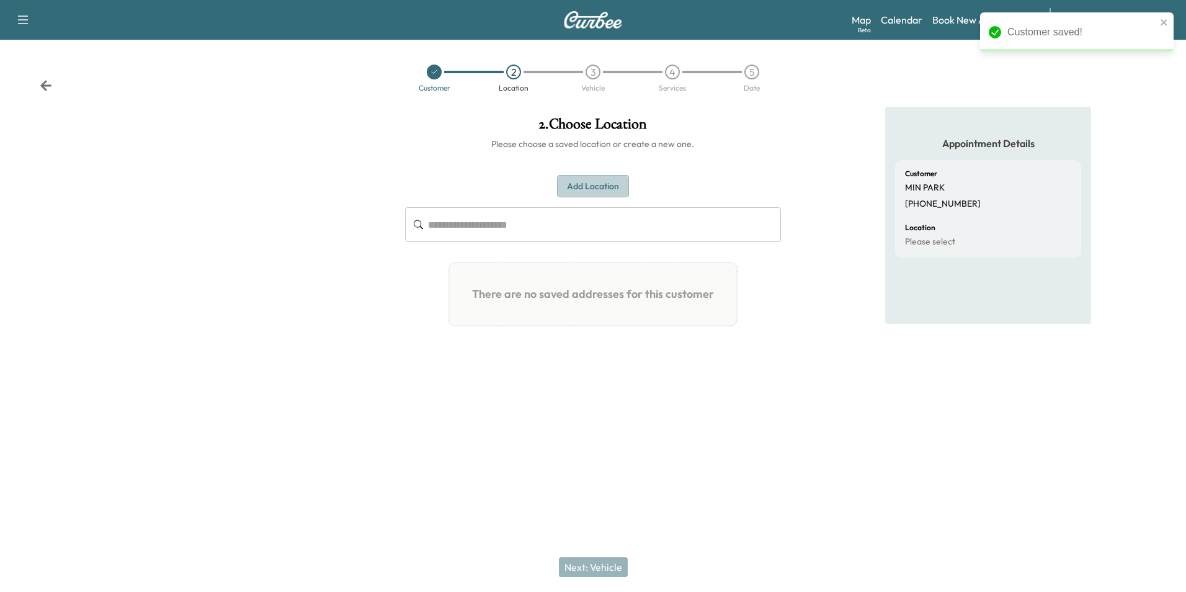
click at [608, 180] on button "Add Location" at bounding box center [593, 186] width 72 height 23
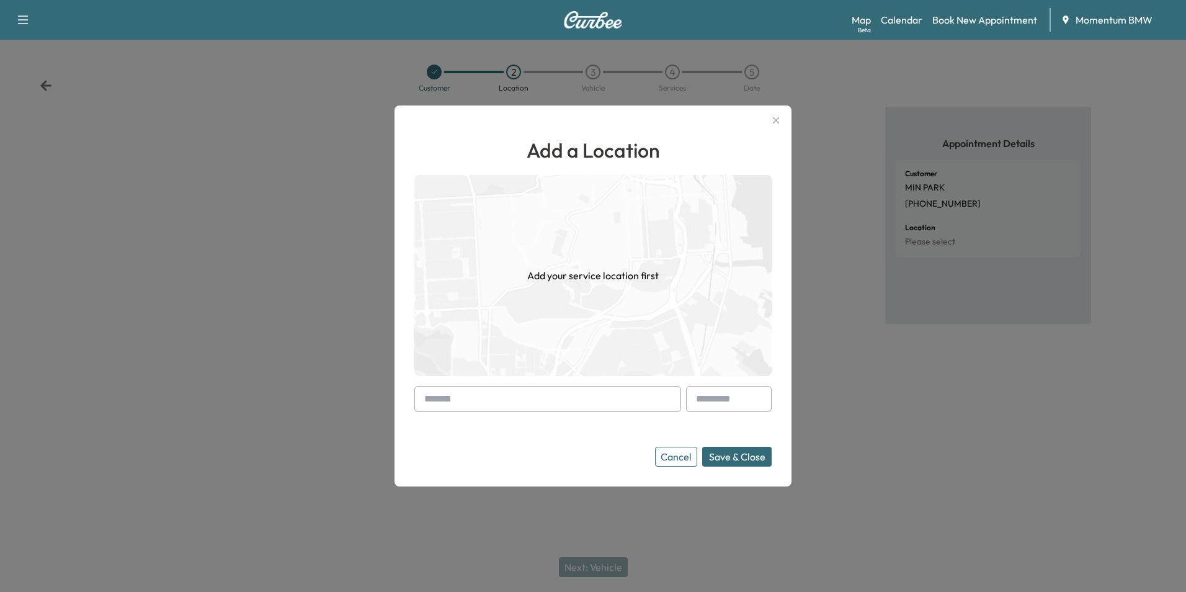
click at [479, 393] on input "text" at bounding box center [547, 399] width 267 height 26
paste input "**********"
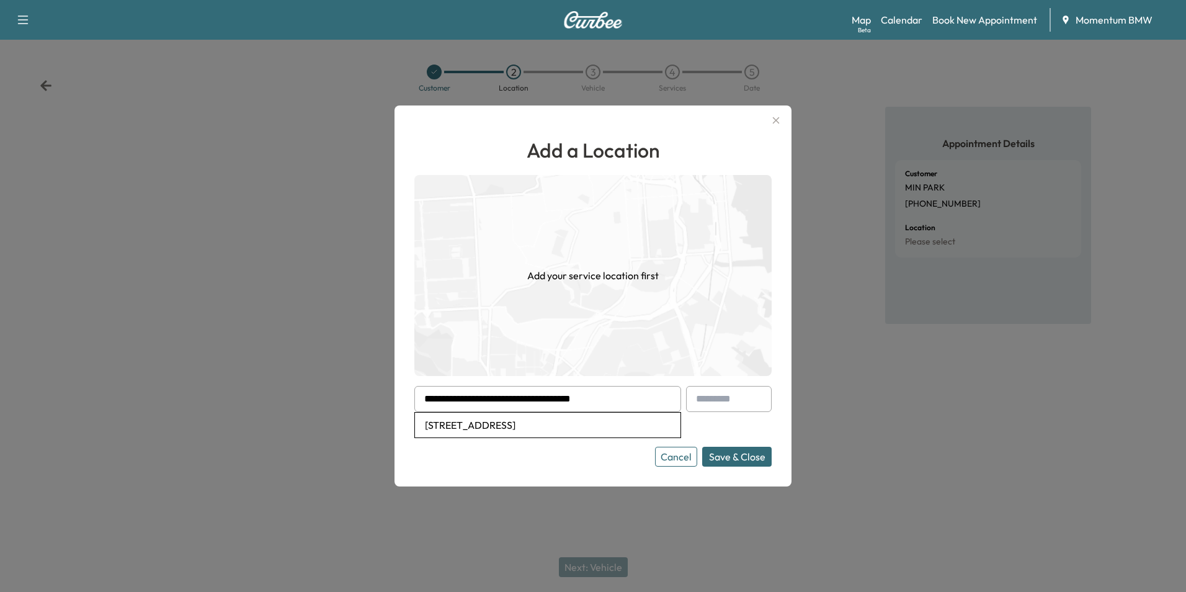
click at [512, 427] on li "[STREET_ADDRESS]" at bounding box center [547, 424] width 265 height 25
type input "**********"
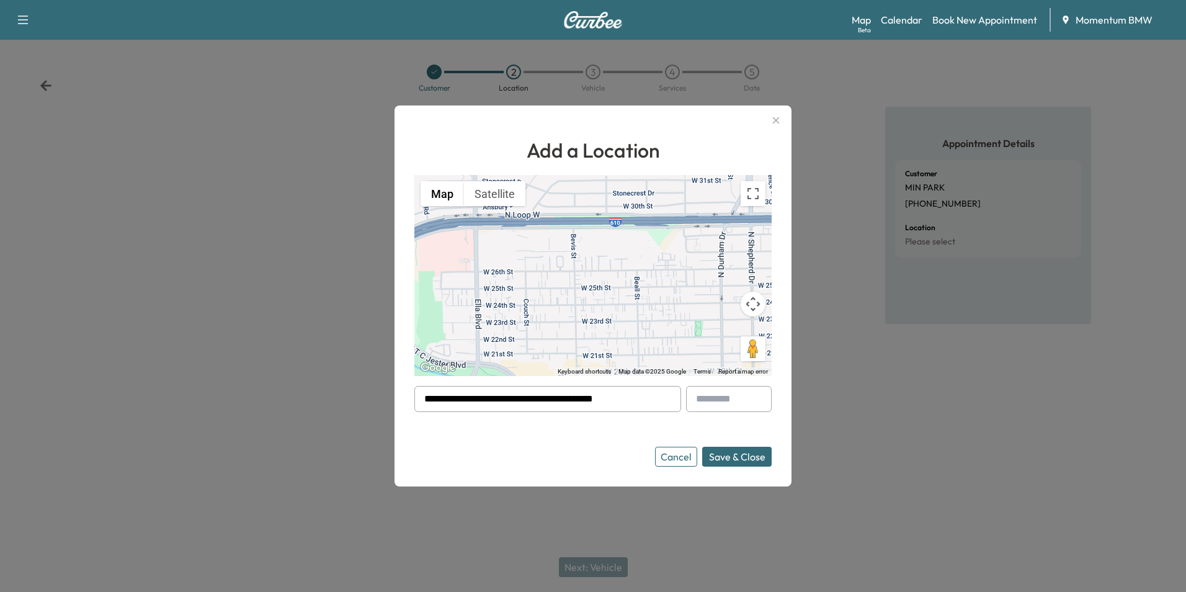
click at [746, 455] on button "Save & Close" at bounding box center [736, 457] width 69 height 20
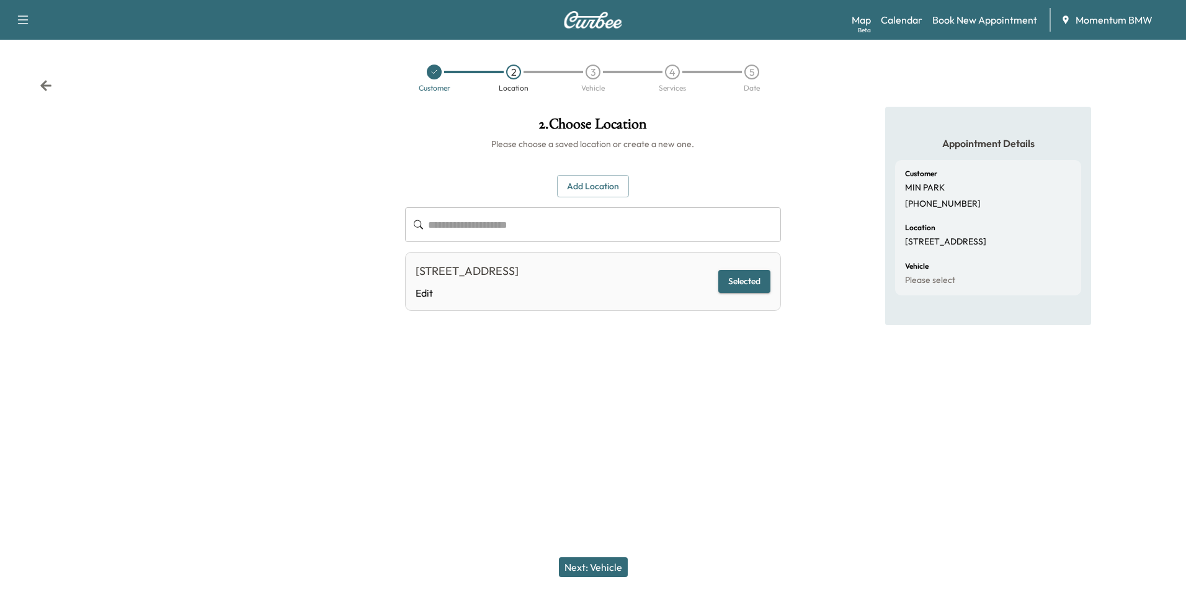
click at [604, 561] on button "Next: Vehicle" at bounding box center [593, 567] width 69 height 20
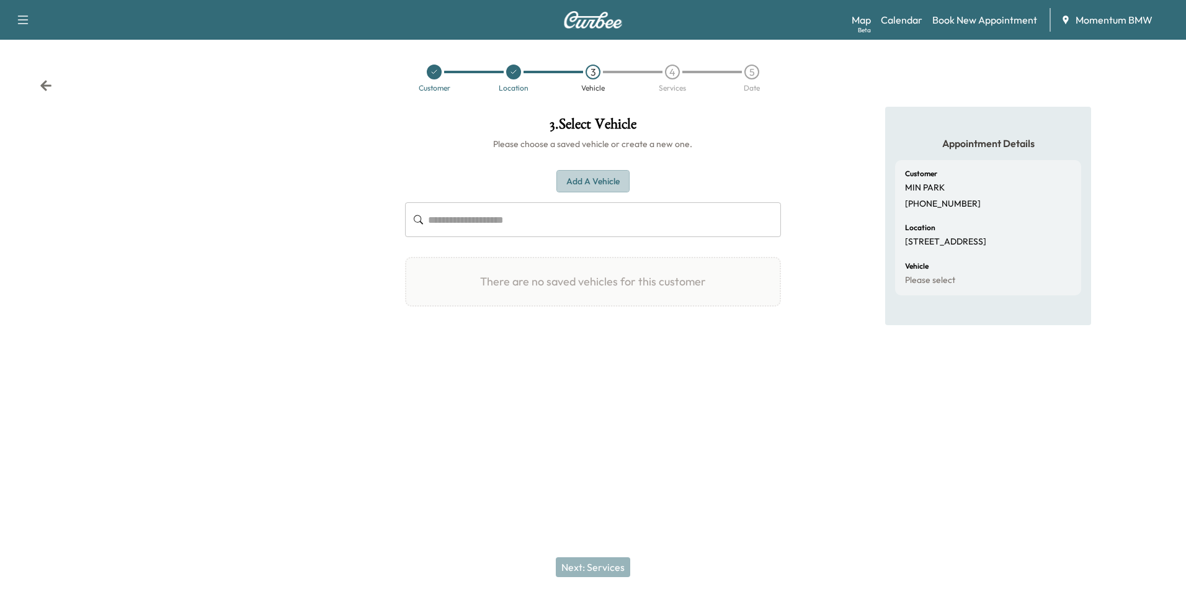
click at [601, 180] on button "Add a Vehicle" at bounding box center [592, 181] width 73 height 23
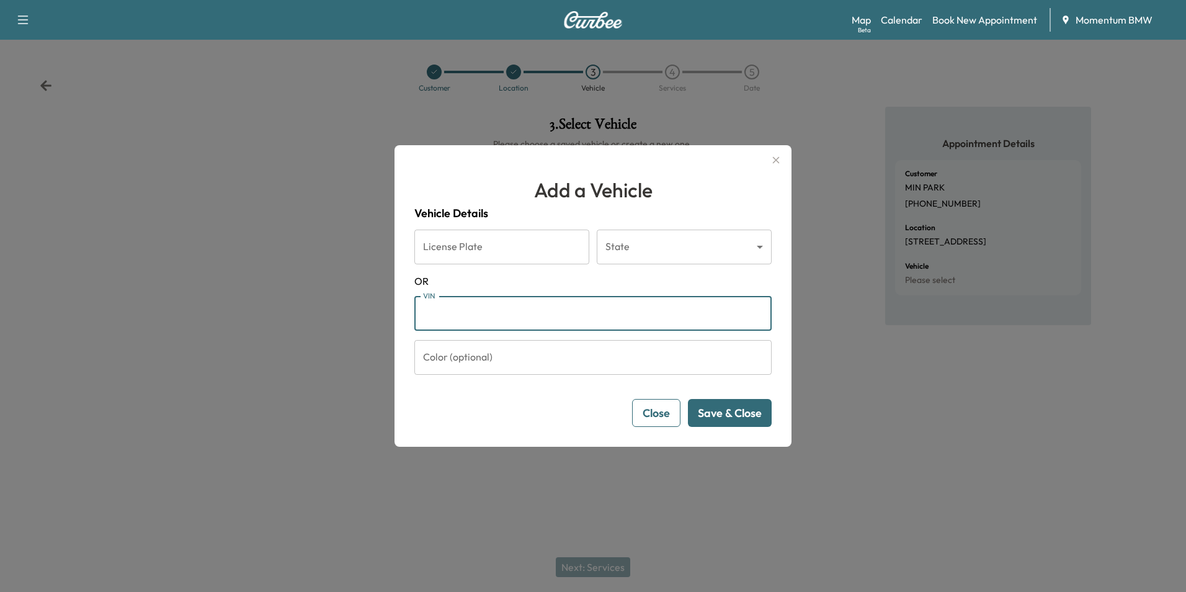
paste input "**********"
type input "**********"
click at [735, 409] on button "Save & Close" at bounding box center [730, 413] width 84 height 28
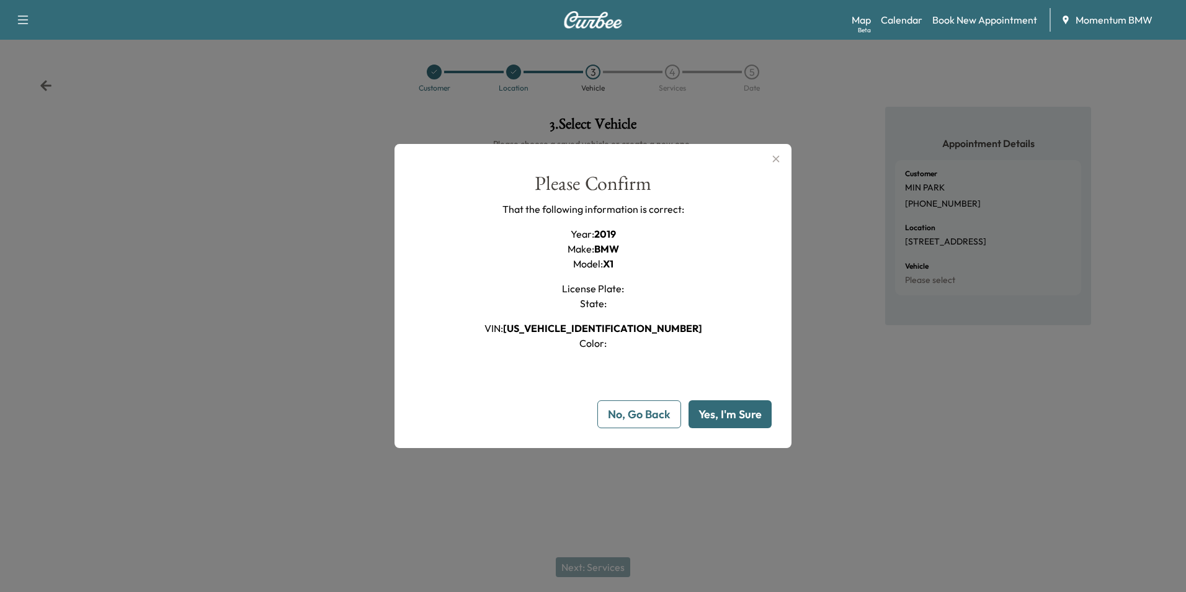
click at [735, 409] on button "Yes, I'm Sure" at bounding box center [730, 414] width 83 height 28
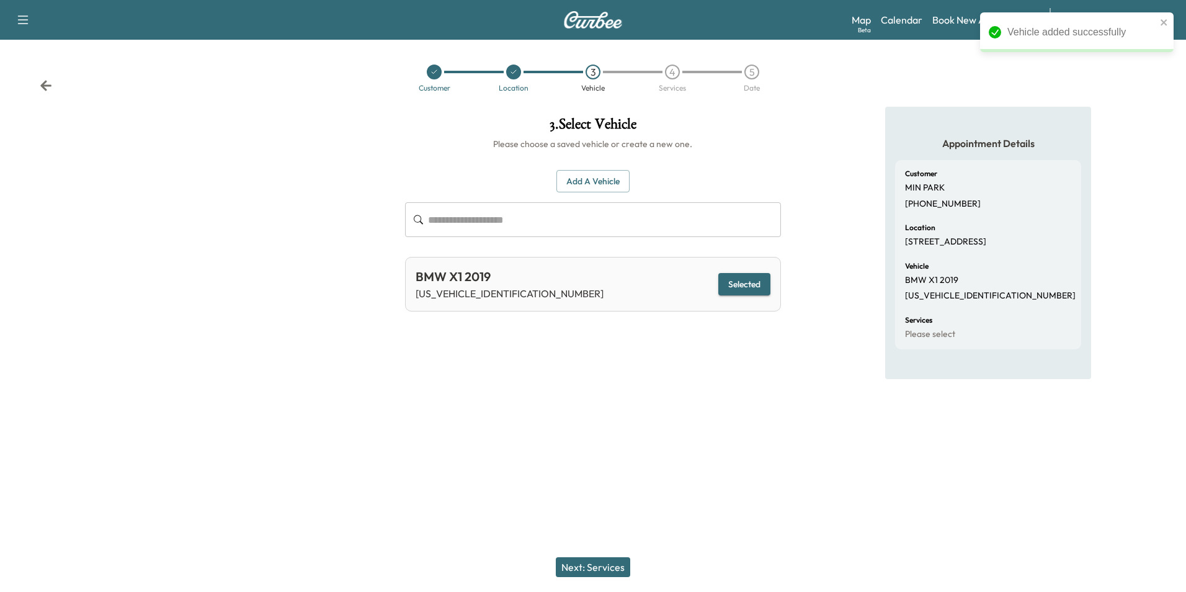
click at [586, 565] on button "Next: Services" at bounding box center [593, 567] width 74 height 20
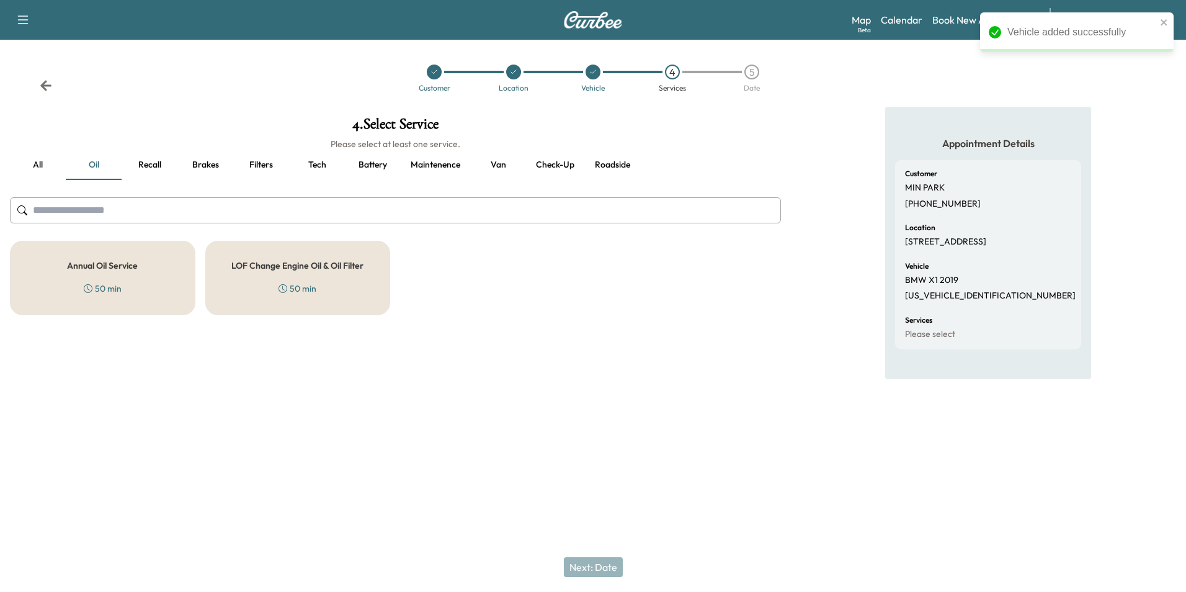
click at [144, 289] on div "Annual Oil Service 50 min" at bounding box center [102, 278] width 185 height 74
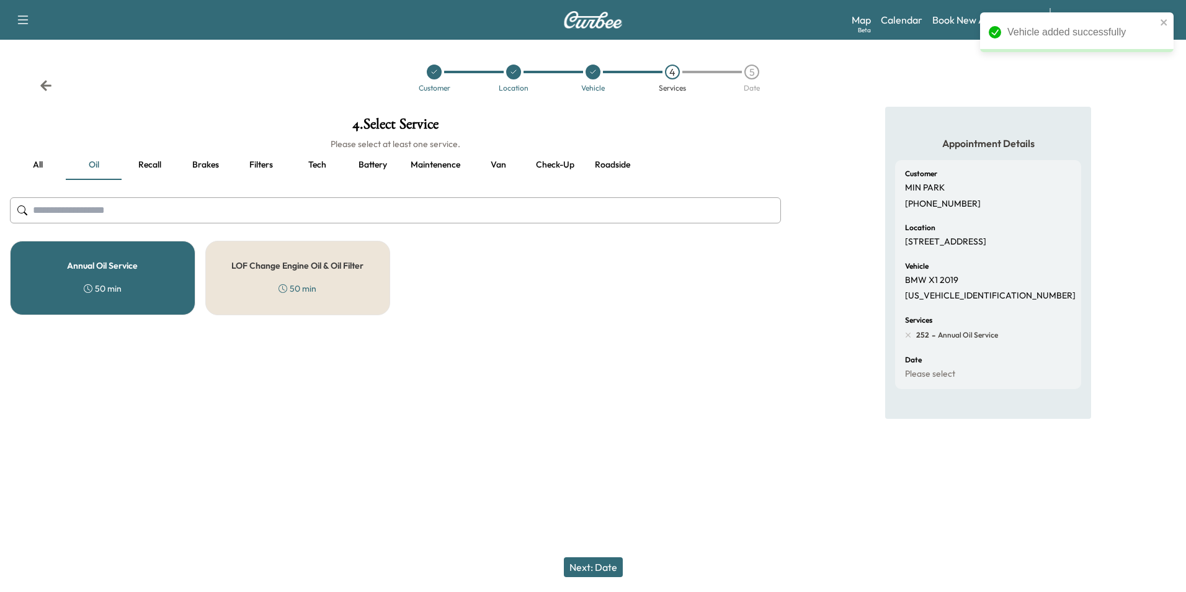
click at [604, 563] on button "Next: Date" at bounding box center [593, 567] width 59 height 20
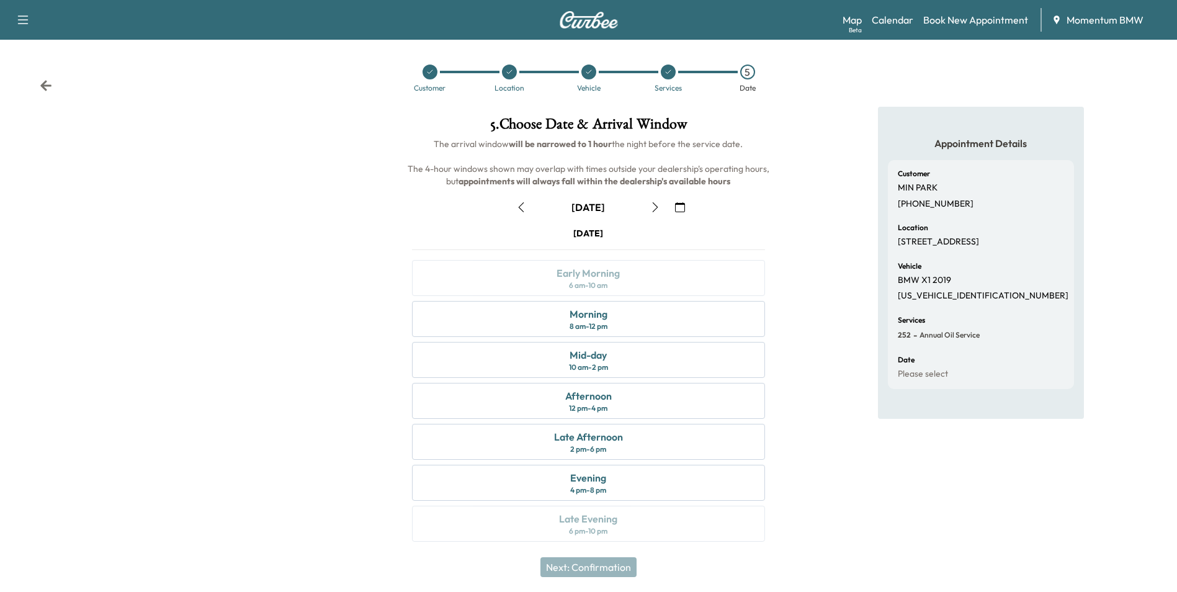
click at [680, 204] on icon "button" at bounding box center [680, 207] width 10 height 10
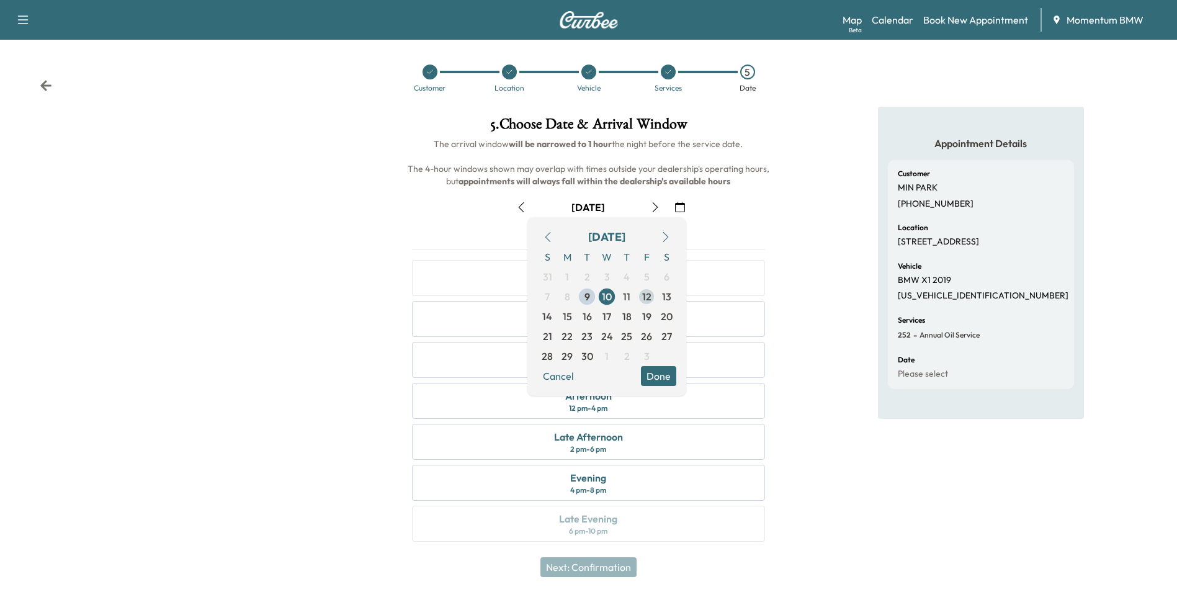
click at [651, 298] on span "12" at bounding box center [646, 297] width 20 height 20
click at [660, 372] on button "Done" at bounding box center [658, 376] width 35 height 20
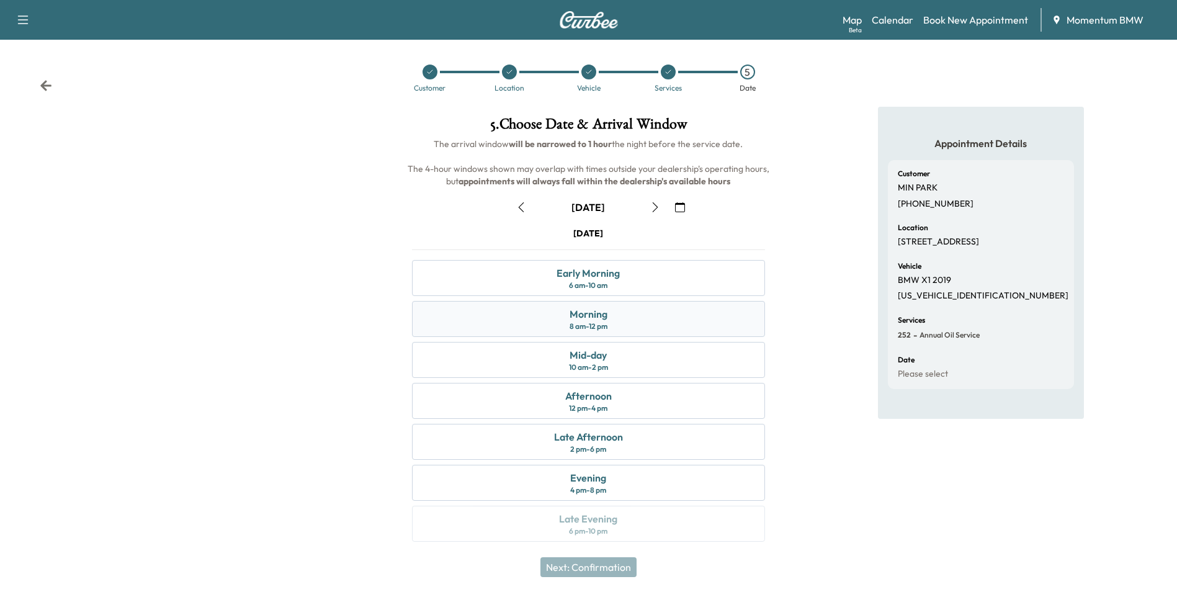
click at [615, 316] on div "Morning 8 am - 12 pm" at bounding box center [588, 319] width 352 height 36
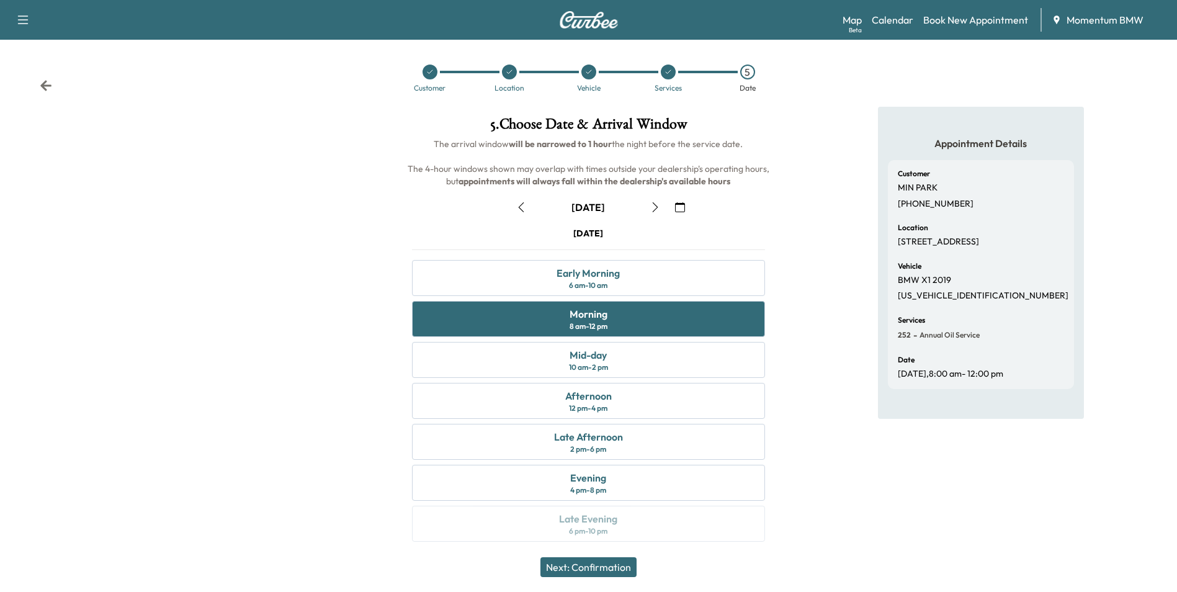
click at [607, 568] on button "Next: Confirmation" at bounding box center [588, 567] width 96 height 20
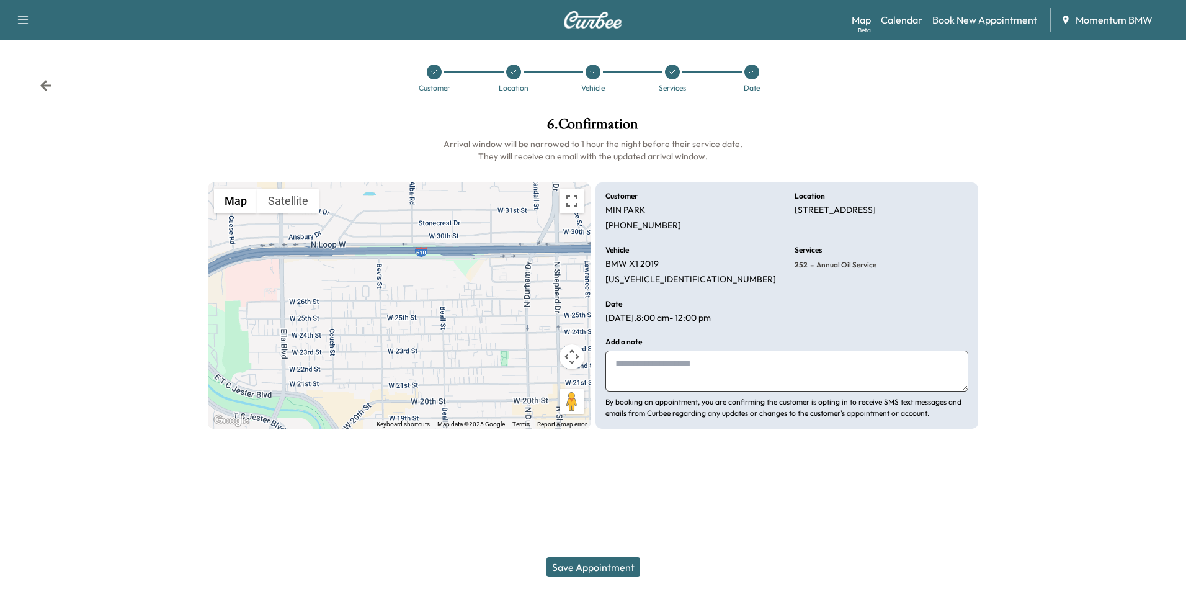
click at [639, 365] on textarea at bounding box center [786, 370] width 363 height 41
type textarea "*******"
click at [599, 566] on button "Save Appointment" at bounding box center [593, 567] width 94 height 20
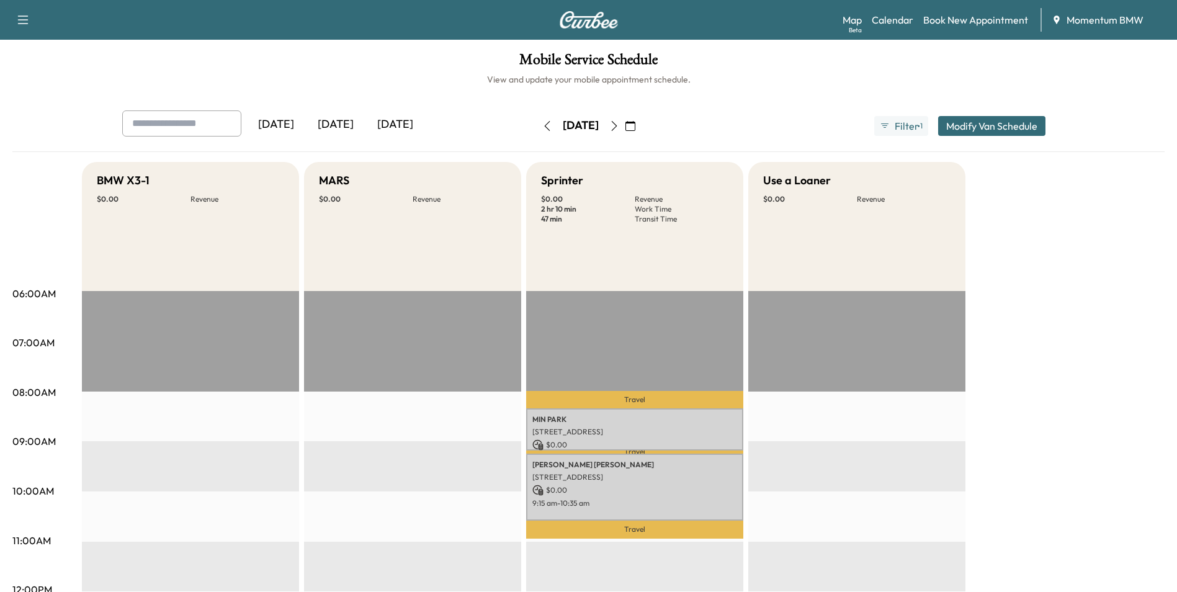
click at [542, 126] on icon "button" at bounding box center [547, 126] width 10 height 10
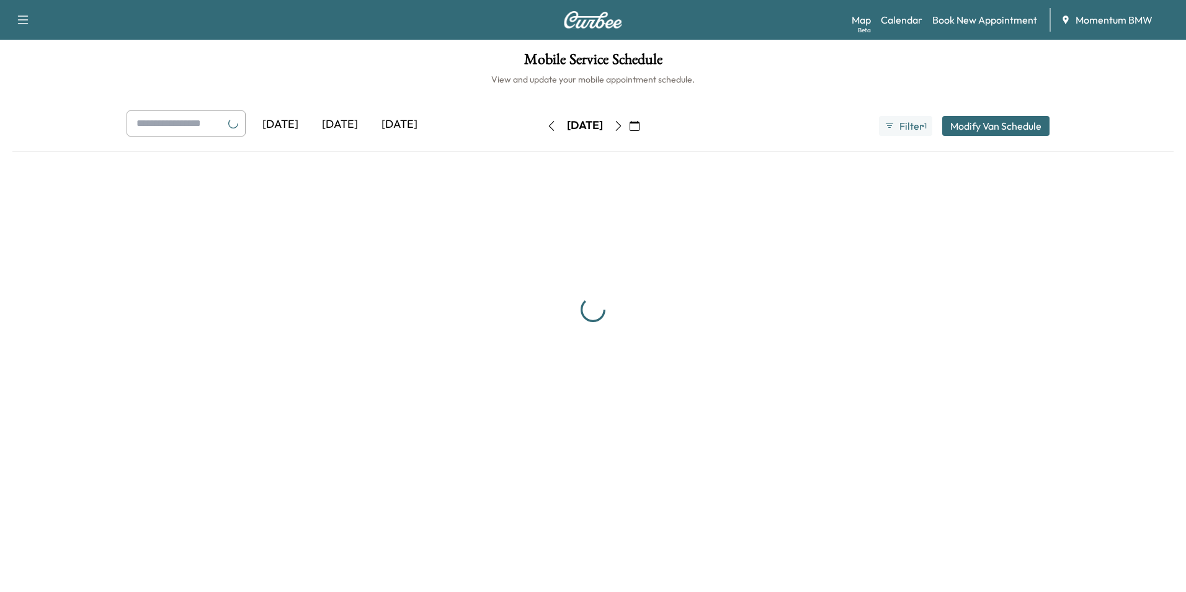
click at [541, 126] on button "button" at bounding box center [551, 126] width 21 height 20
click at [541, 126] on div "[DATE]" at bounding box center [585, 126] width 88 height 20
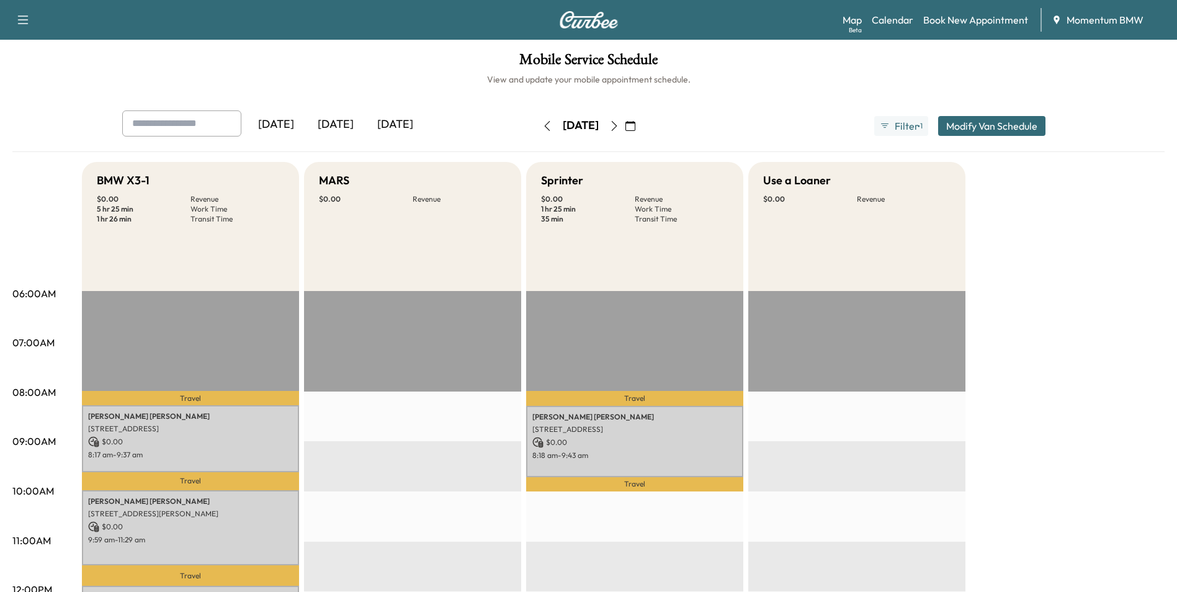
click at [542, 124] on icon "button" at bounding box center [547, 126] width 10 height 10
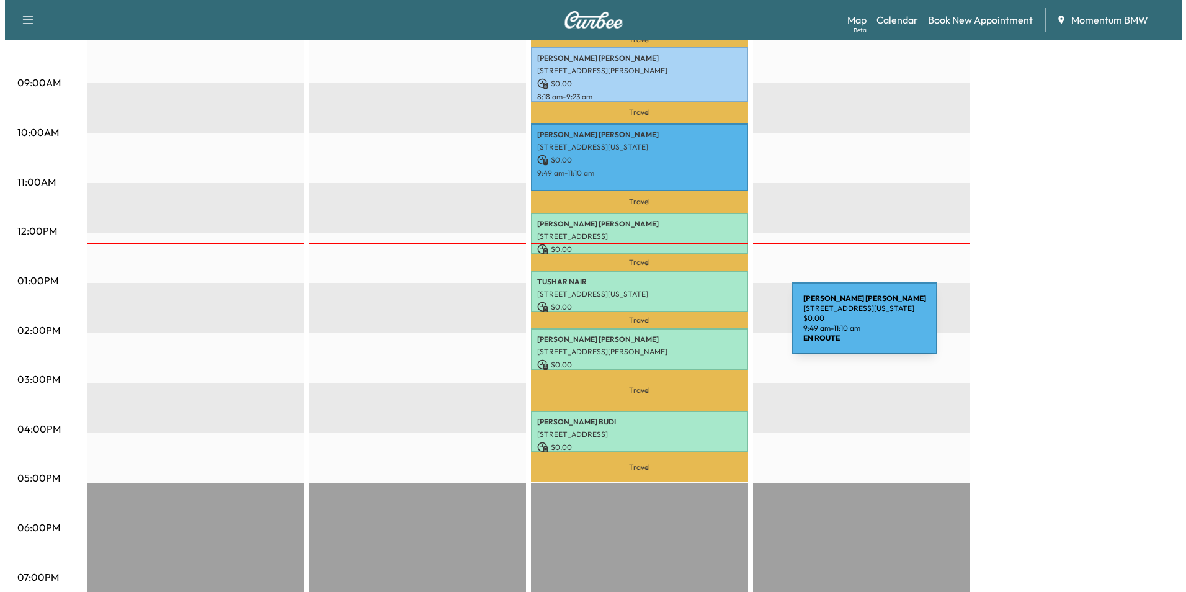
scroll to position [372, 0]
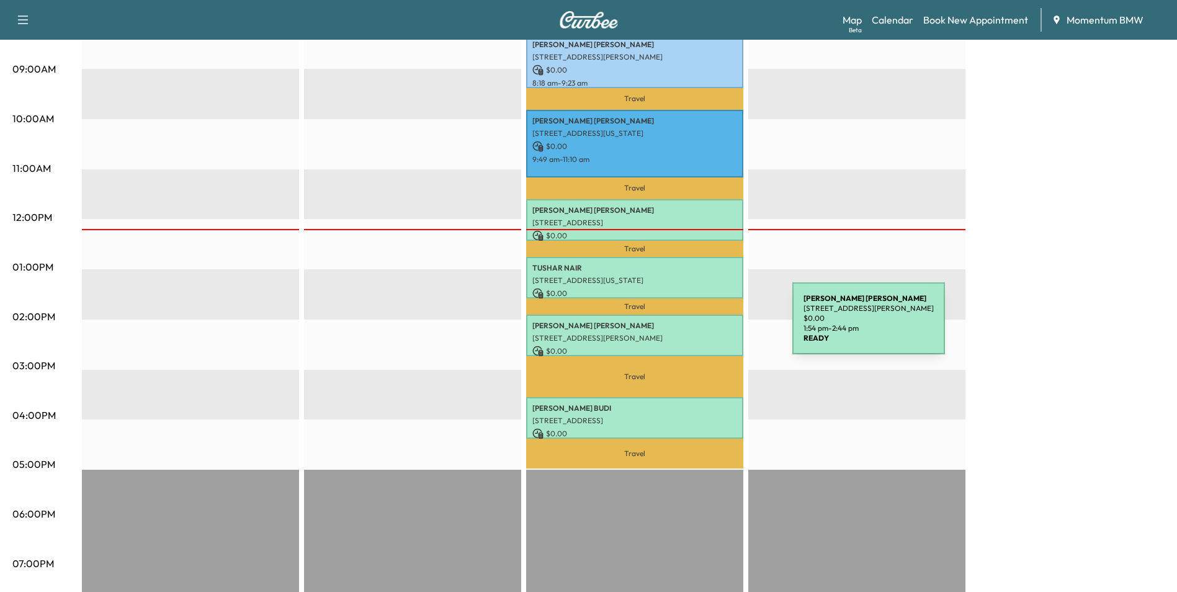
click at [699, 326] on p "[PERSON_NAME]" at bounding box center [634, 326] width 205 height 10
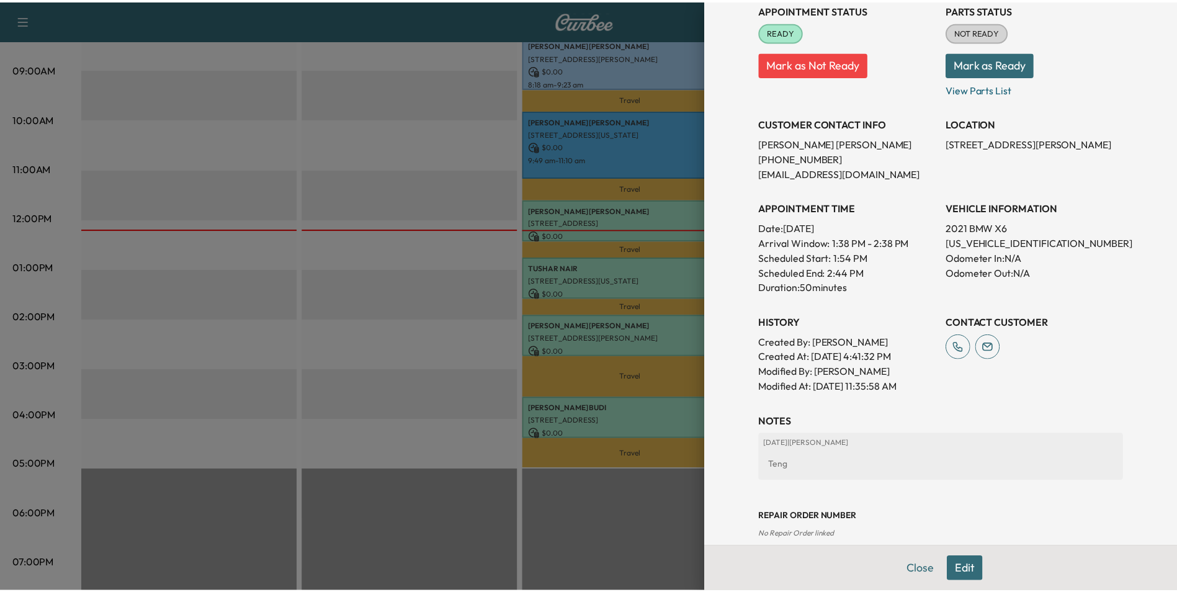
scroll to position [172, 0]
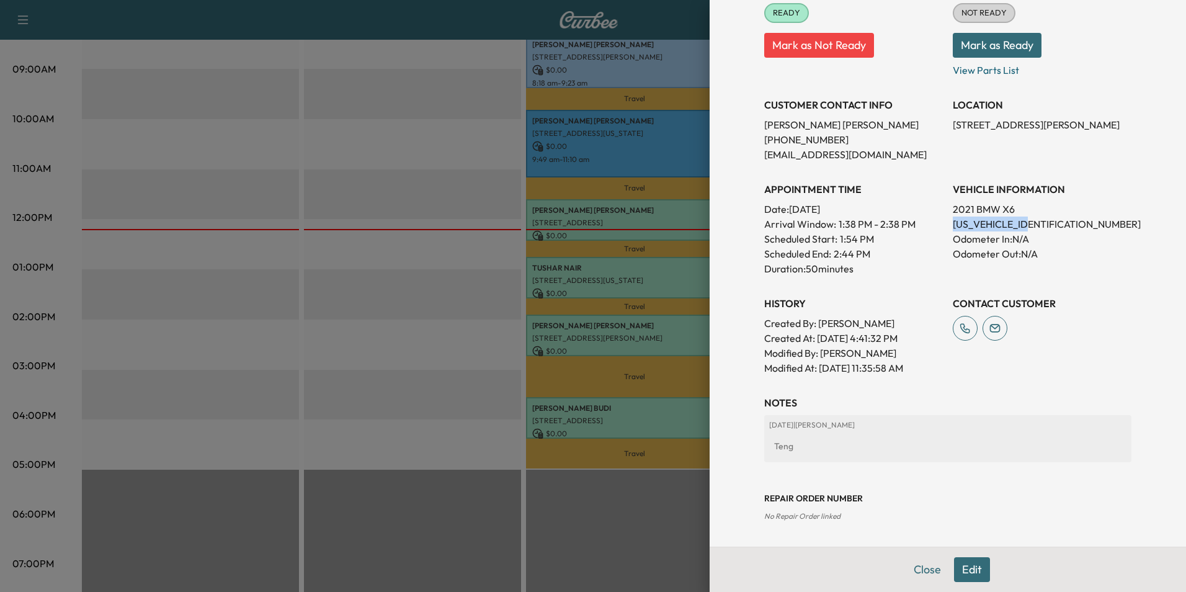
drag, startPoint x: 946, startPoint y: 225, endPoint x: 1030, endPoint y: 219, distance: 84.5
click at [1030, 219] on p "[US_VEHICLE_IDENTIFICATION_NUMBER]" at bounding box center [1042, 223] width 179 height 15
click at [909, 177] on div "APPOINTMENT TIME Date: [DATE] Arrival Window: 1:38 PM - 2:38 PM Scheduled Start…" at bounding box center [853, 224] width 179 height 104
click at [916, 569] on button "Close" at bounding box center [927, 569] width 43 height 25
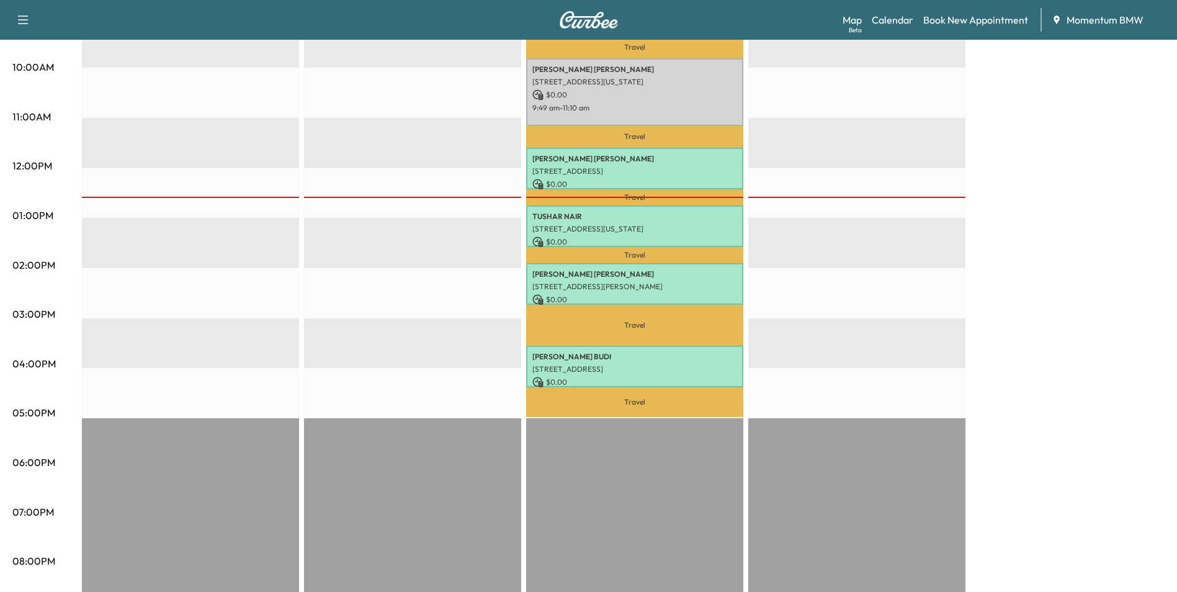
scroll to position [434, 0]
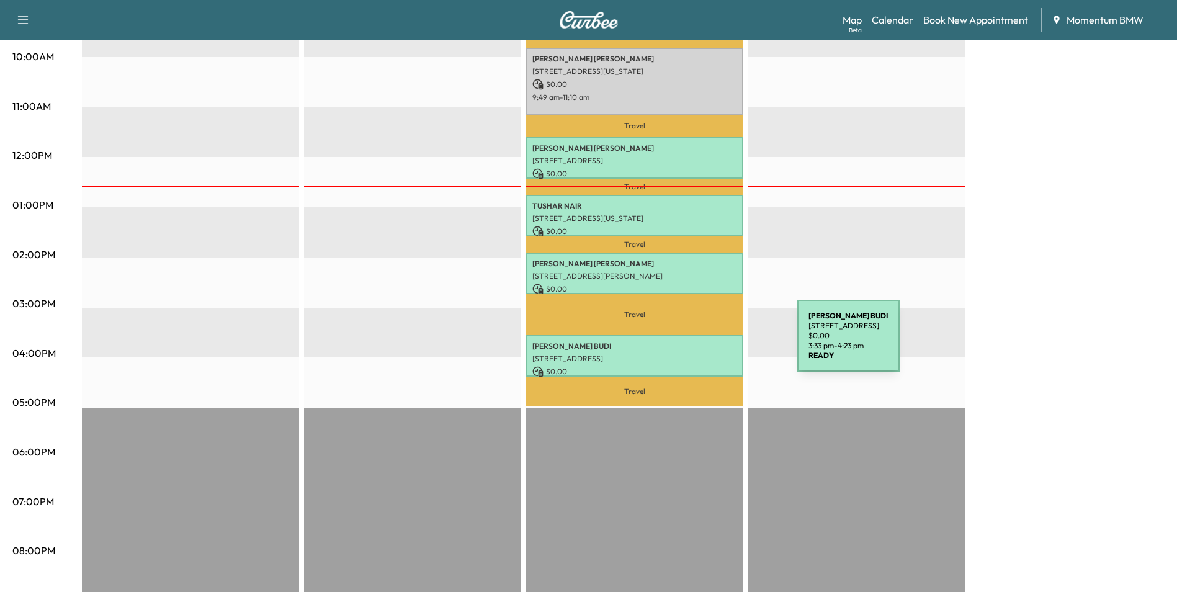
click at [704, 344] on p "[PERSON_NAME]" at bounding box center [634, 346] width 205 height 10
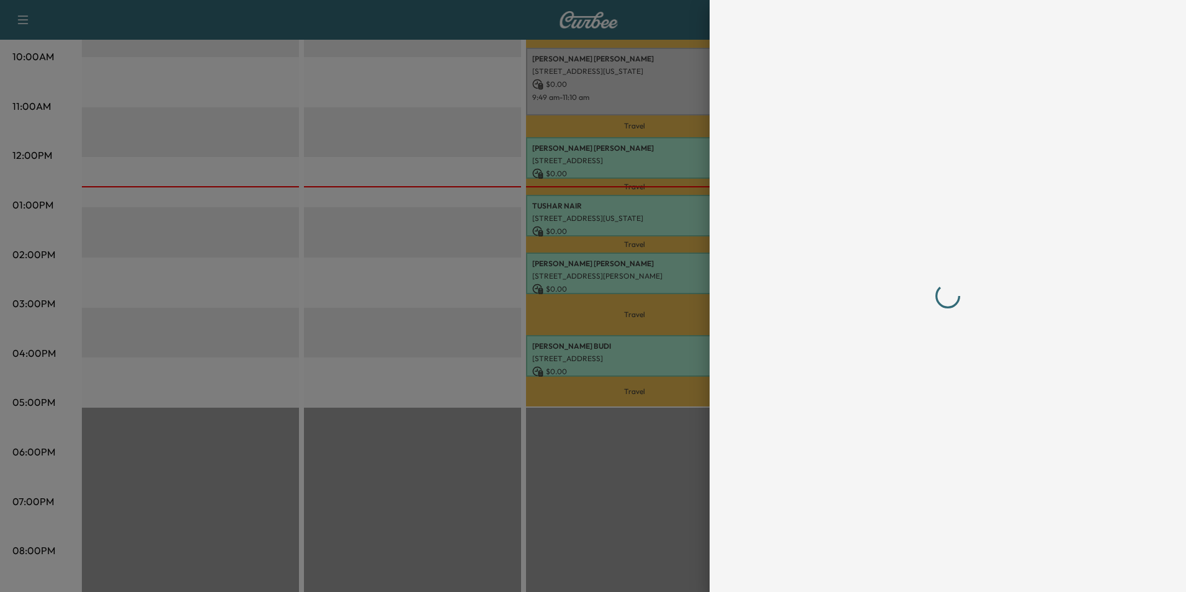
click at [704, 344] on div at bounding box center [593, 296] width 1186 height 592
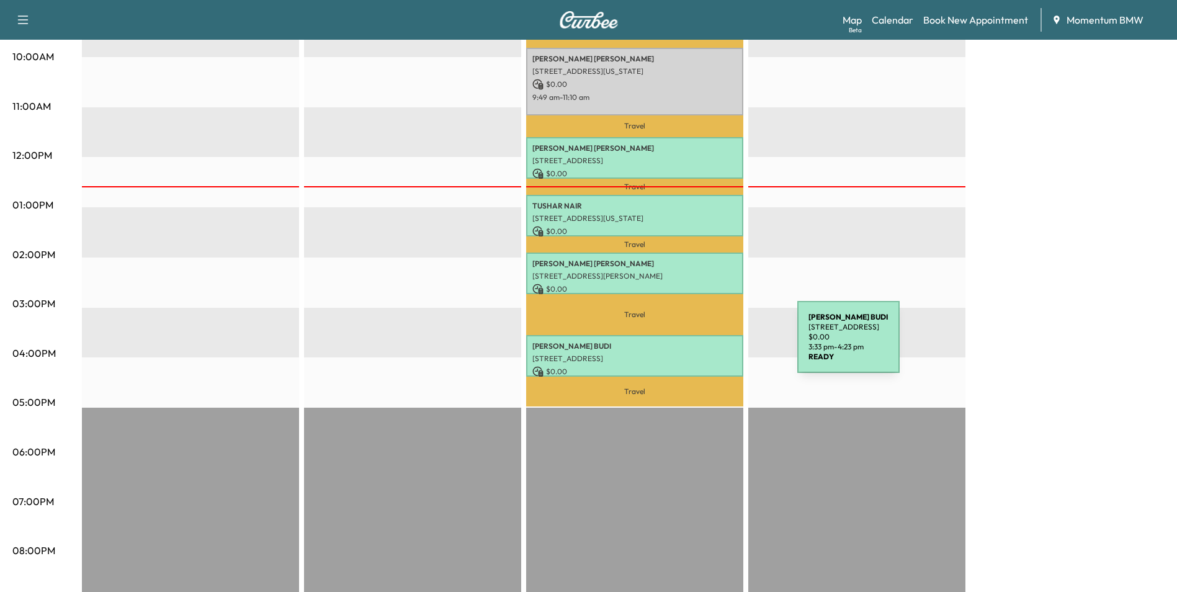
click at [704, 344] on p "[PERSON_NAME]" at bounding box center [634, 346] width 205 height 10
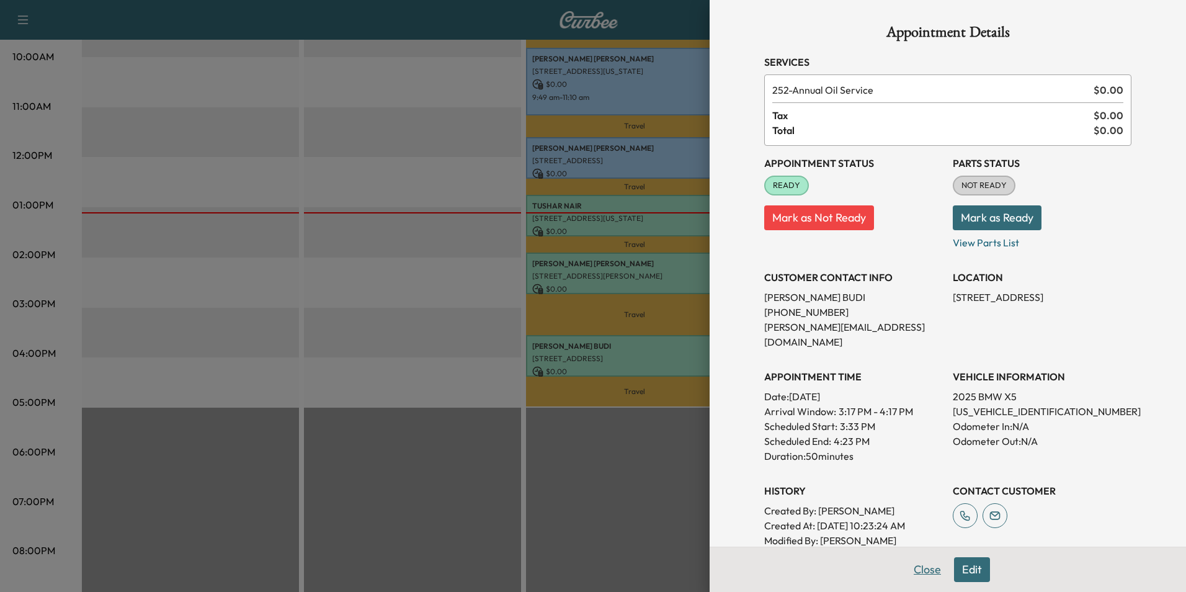
click at [920, 570] on button "Close" at bounding box center [927, 569] width 43 height 25
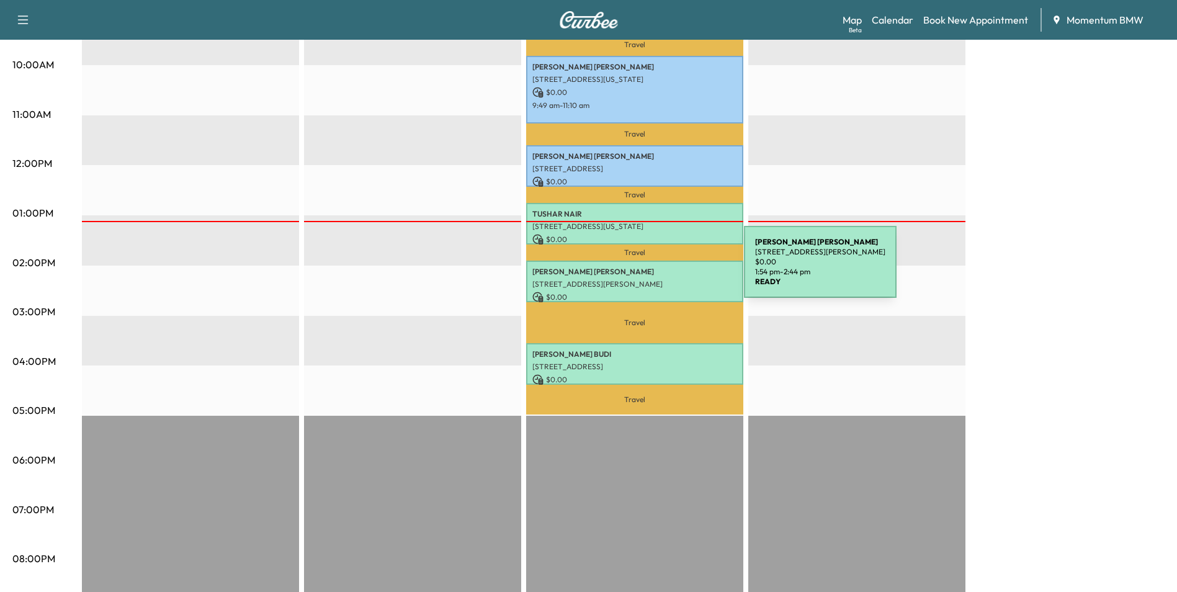
scroll to position [248, 0]
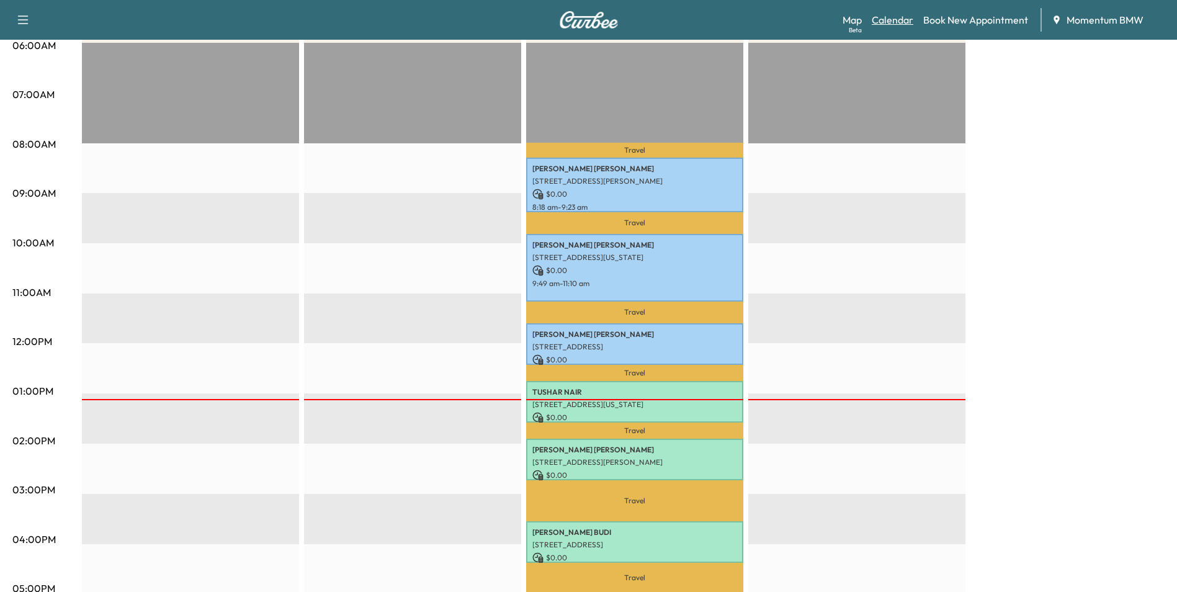
click at [900, 19] on link "Calendar" at bounding box center [892, 19] width 42 height 15
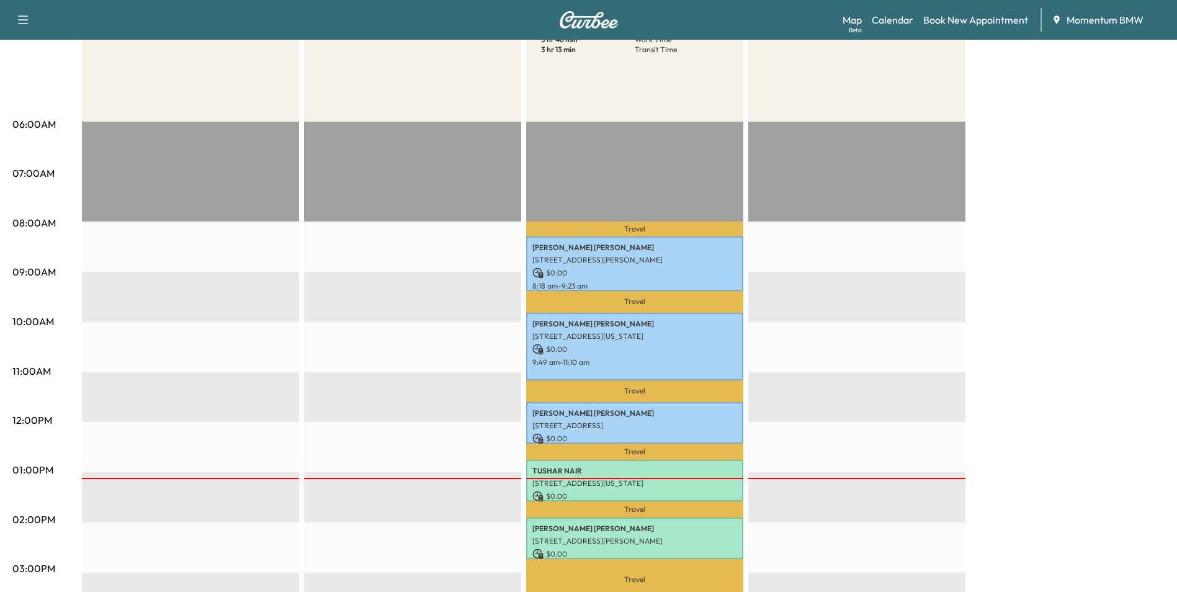
scroll to position [62, 0]
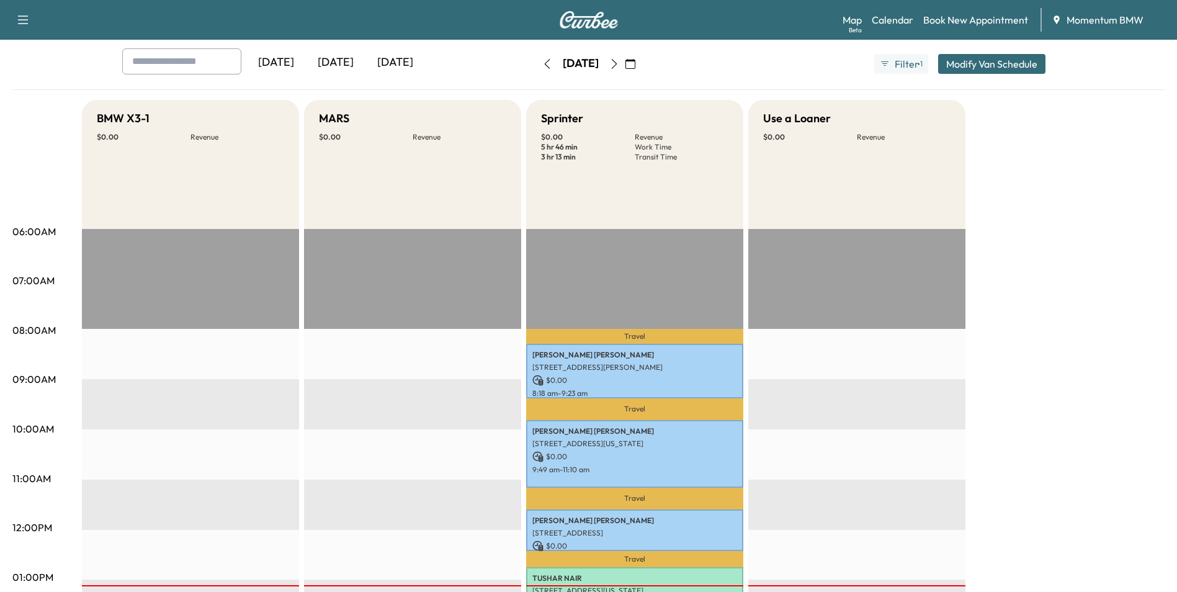
click at [619, 61] on icon "button" at bounding box center [614, 64] width 10 height 10
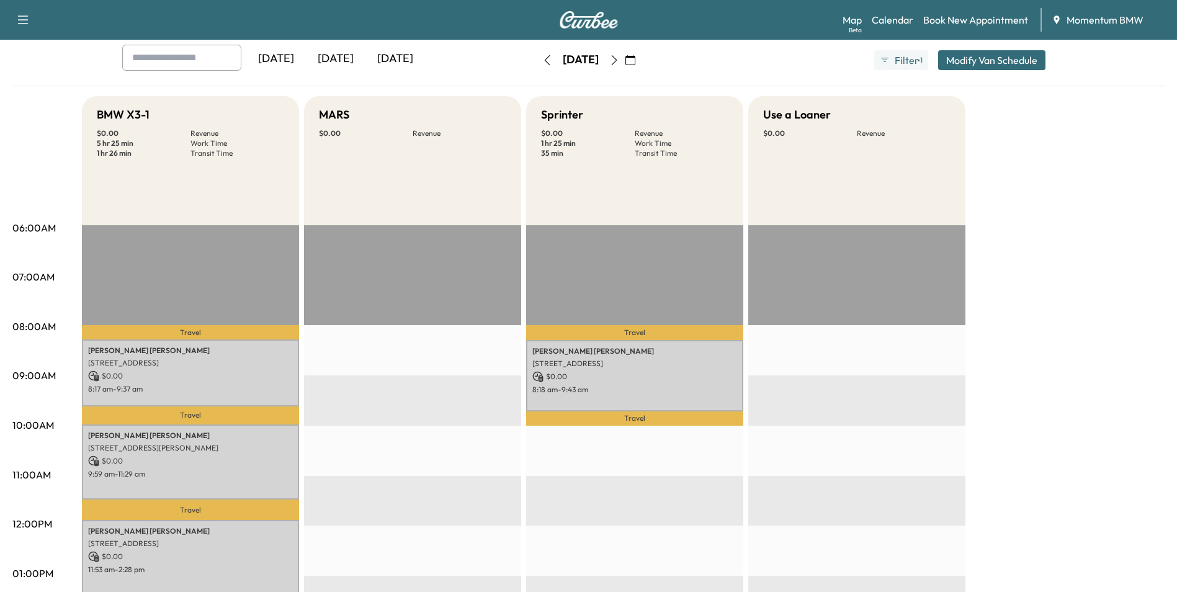
scroll to position [62, 0]
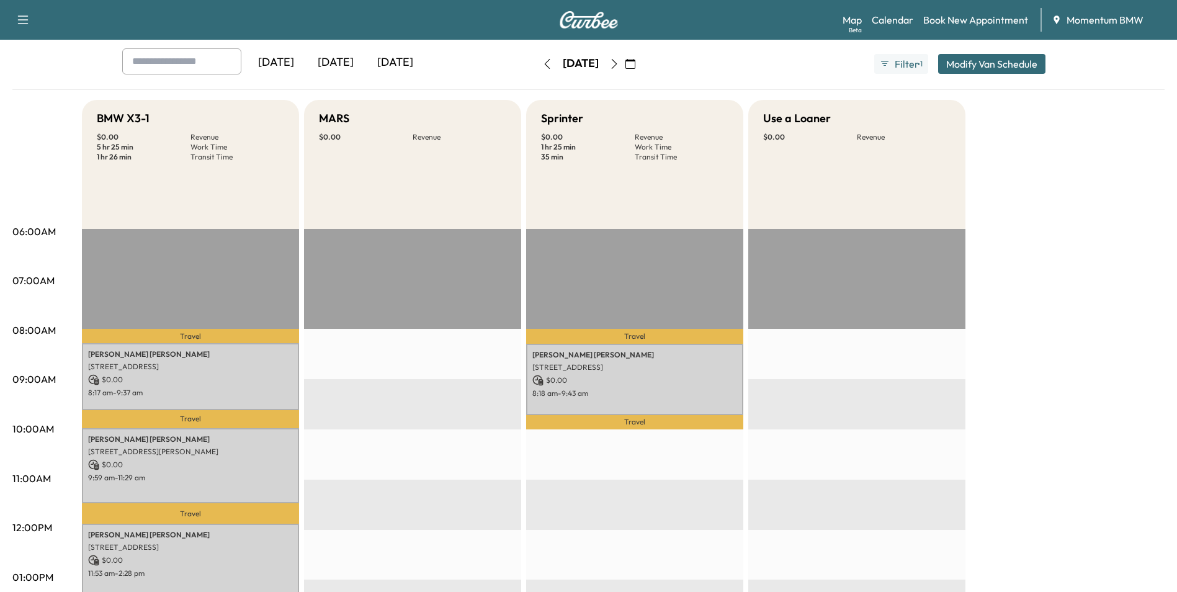
click at [619, 61] on icon "button" at bounding box center [614, 64] width 10 height 10
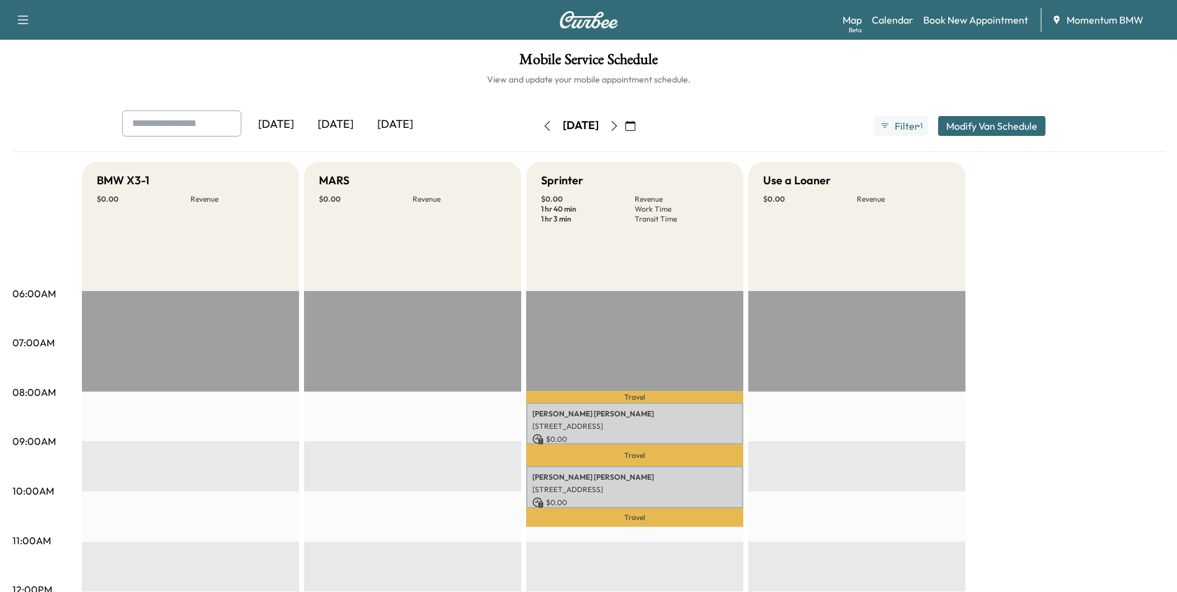
click at [544, 130] on icon "button" at bounding box center [547, 126] width 6 height 10
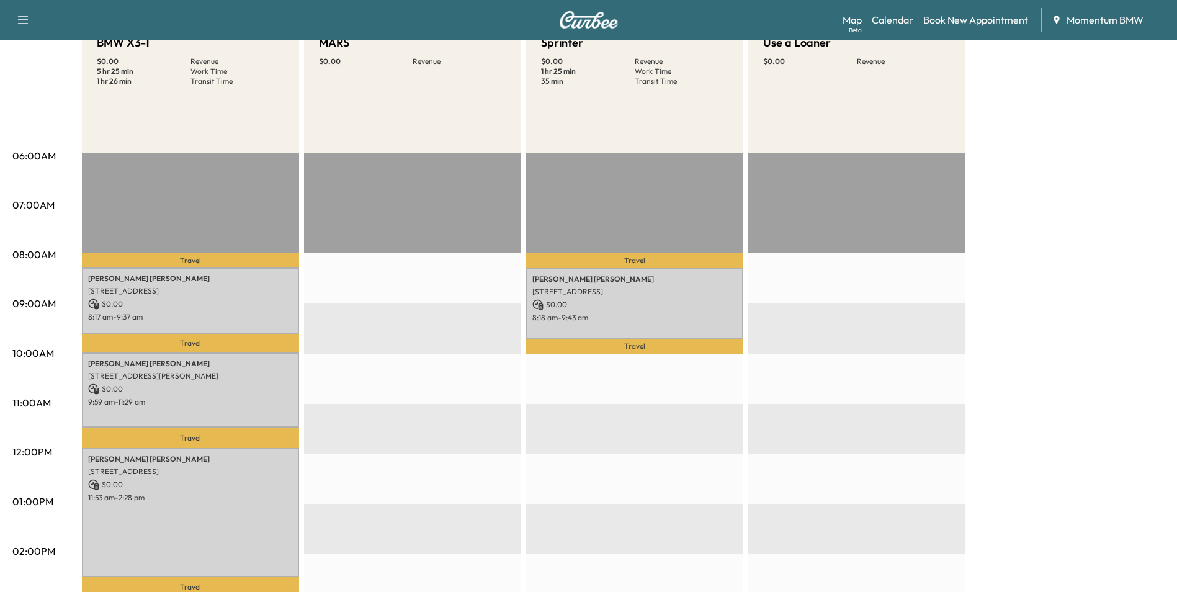
scroll to position [186, 0]
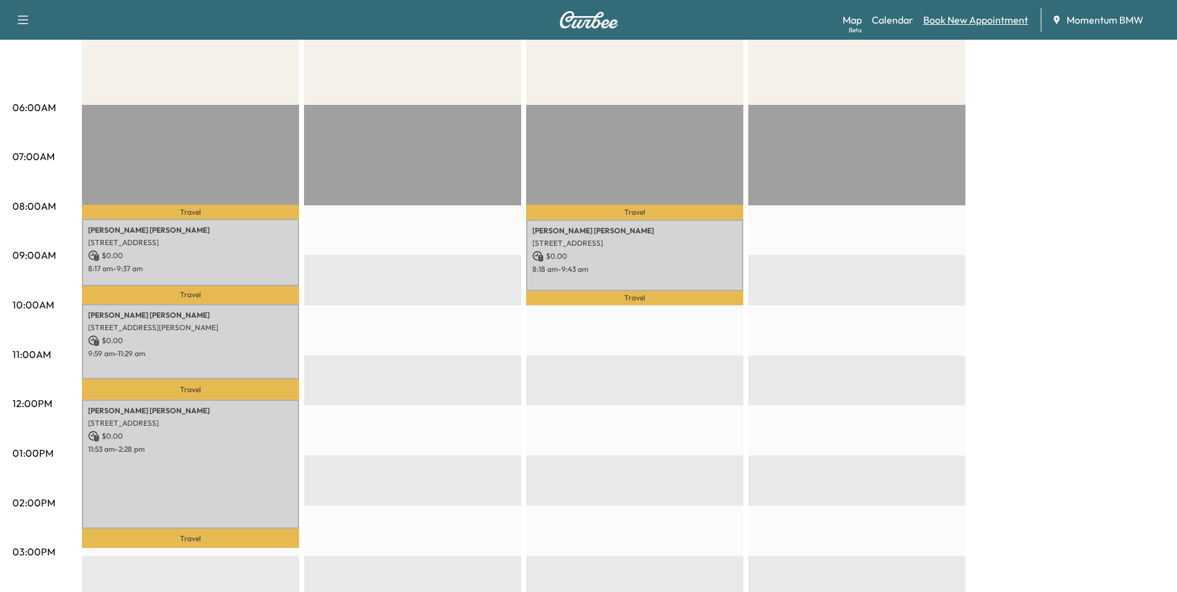
click at [991, 16] on link "Book New Appointment" at bounding box center [975, 19] width 105 height 15
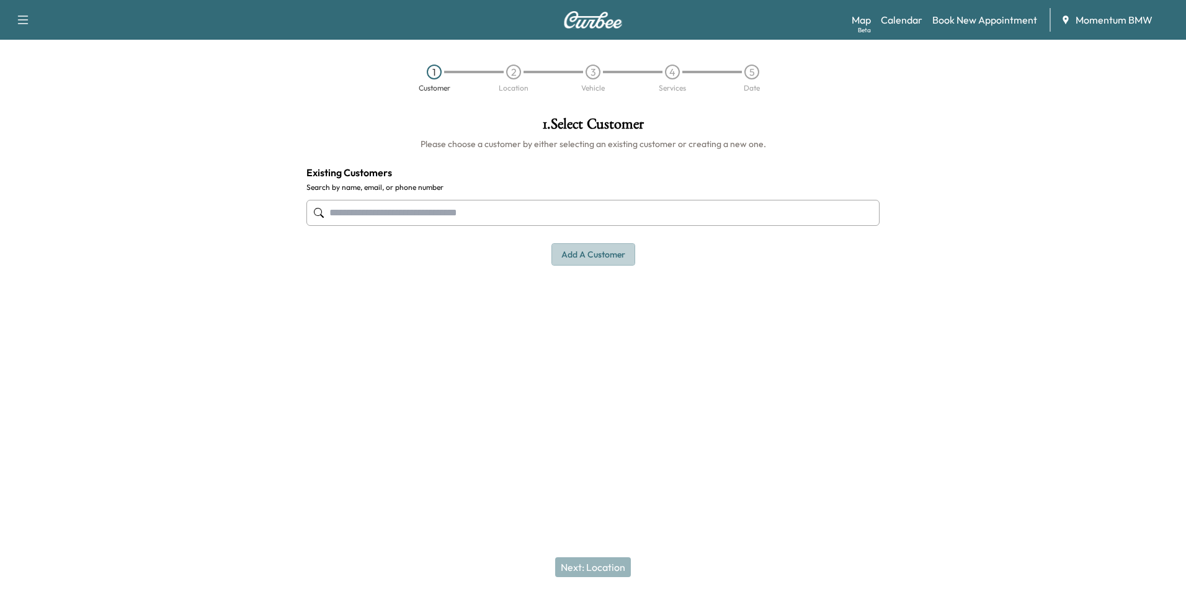
click at [607, 252] on button "Add a customer" at bounding box center [593, 254] width 84 height 23
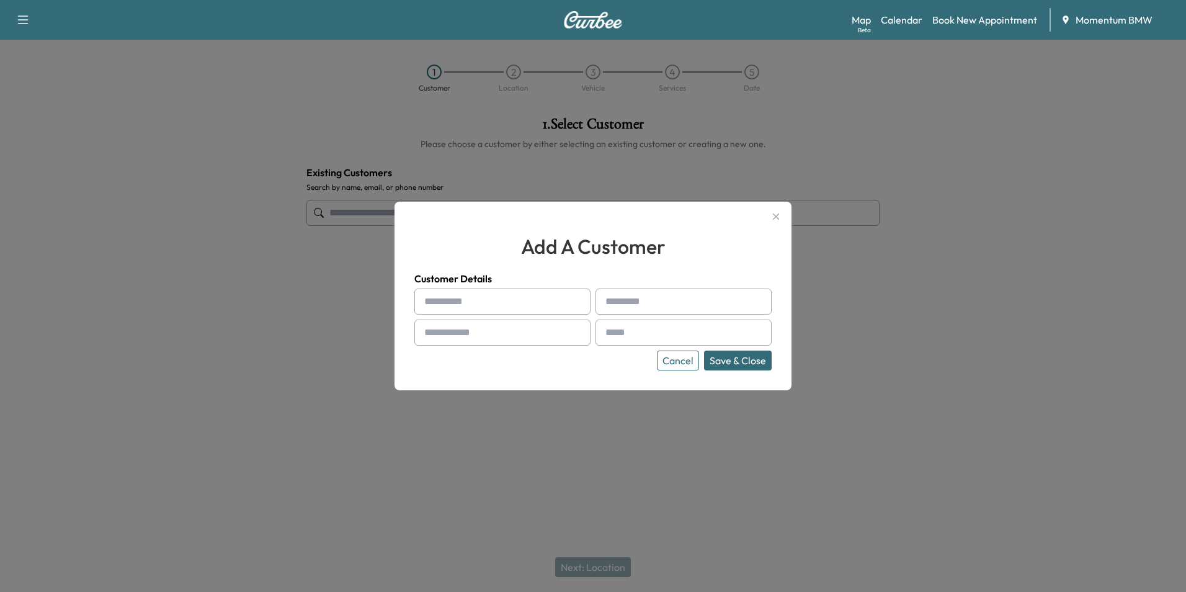
click at [443, 301] on input "text" at bounding box center [502, 301] width 176 height 26
paste input "******"
type input "******"
click at [629, 303] on input "text" at bounding box center [683, 301] width 176 height 26
paste input "********"
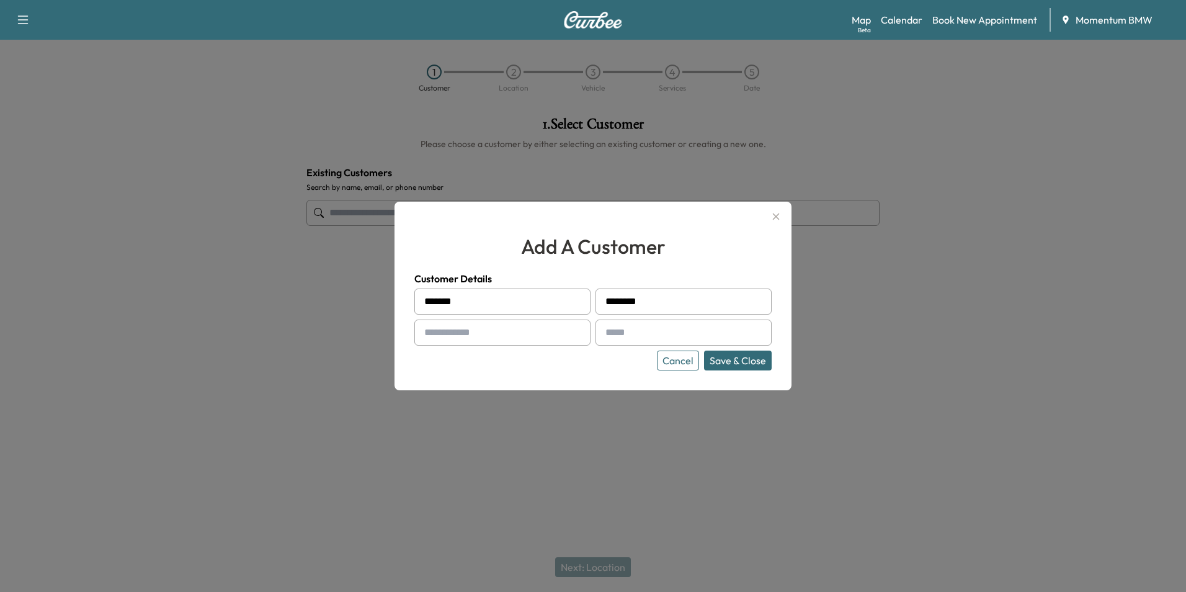
type input "********"
drag, startPoint x: 459, startPoint y: 334, endPoint x: 464, endPoint y: 340, distance: 7.9
click at [459, 334] on input "text" at bounding box center [502, 332] width 176 height 26
click at [452, 332] on input "text" at bounding box center [502, 332] width 176 height 26
paste input "**********"
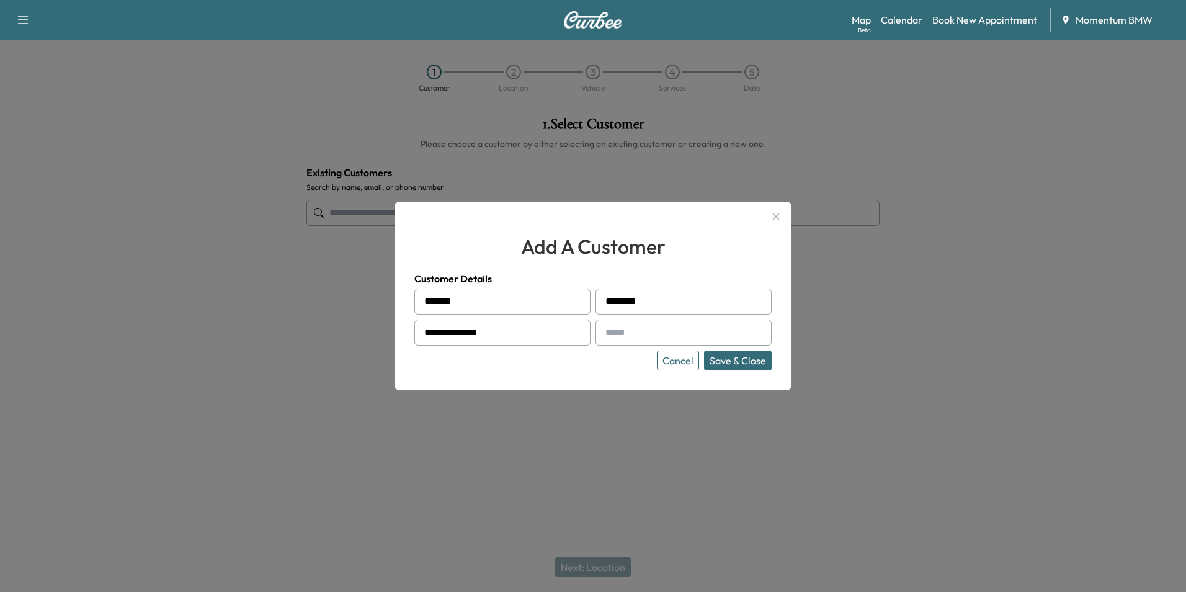
type input "**********"
drag, startPoint x: 649, startPoint y: 334, endPoint x: 645, endPoint y: 341, distance: 7.8
click at [649, 334] on input "text" at bounding box center [683, 332] width 176 height 26
paste input "**********"
type input "**********"
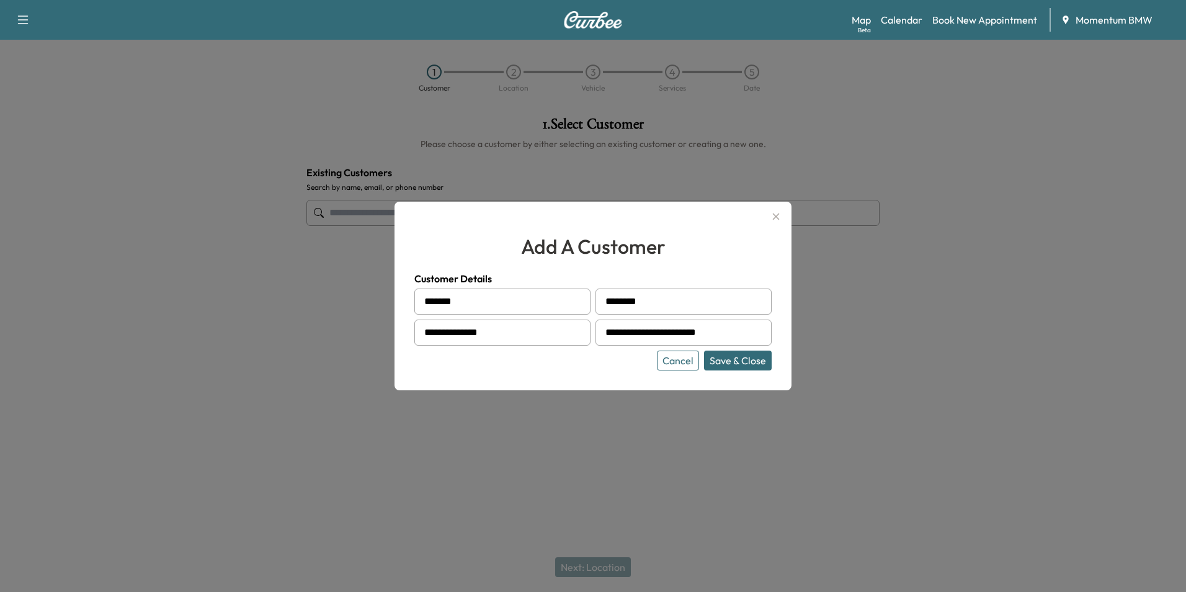
click at [742, 360] on button "Save & Close" at bounding box center [738, 360] width 68 height 20
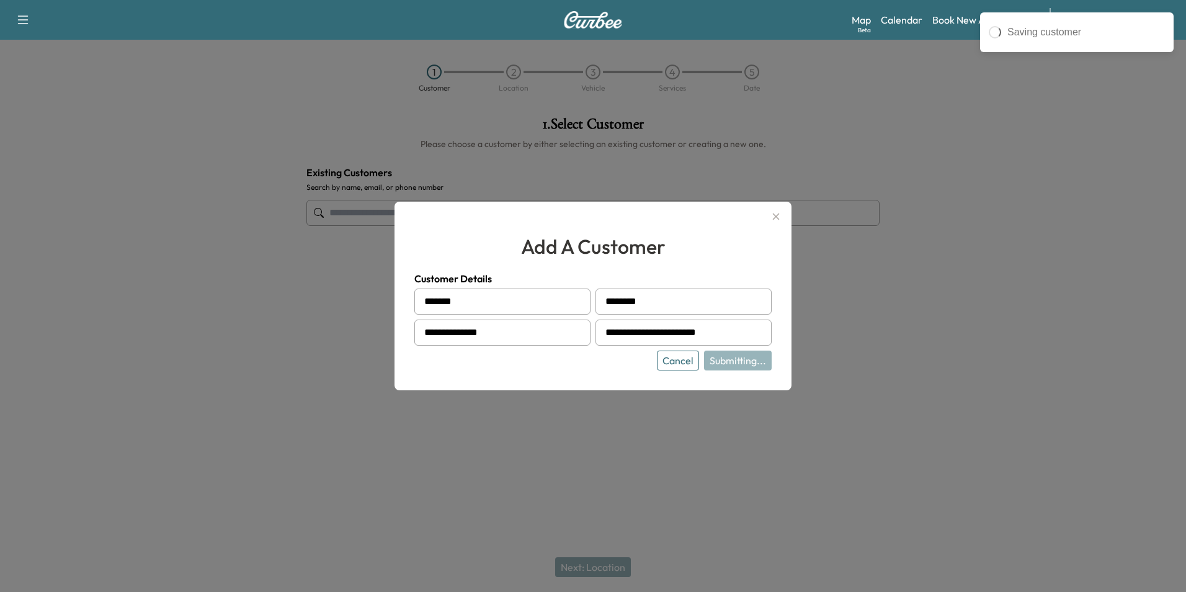
type input "**********"
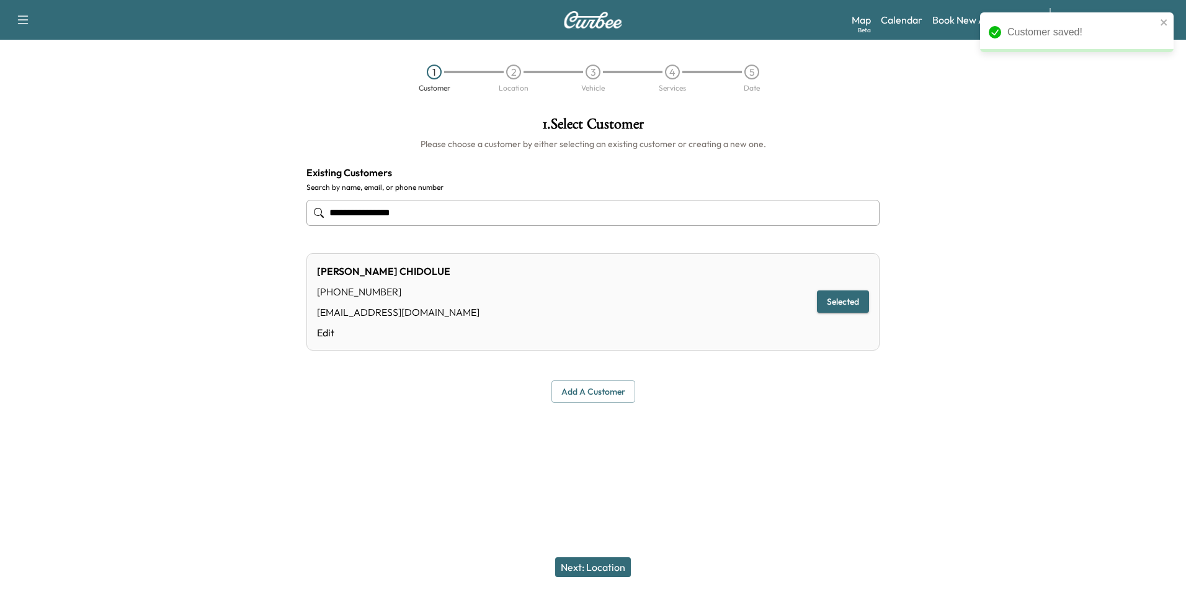
click at [577, 566] on button "Next: Location" at bounding box center [593, 567] width 76 height 20
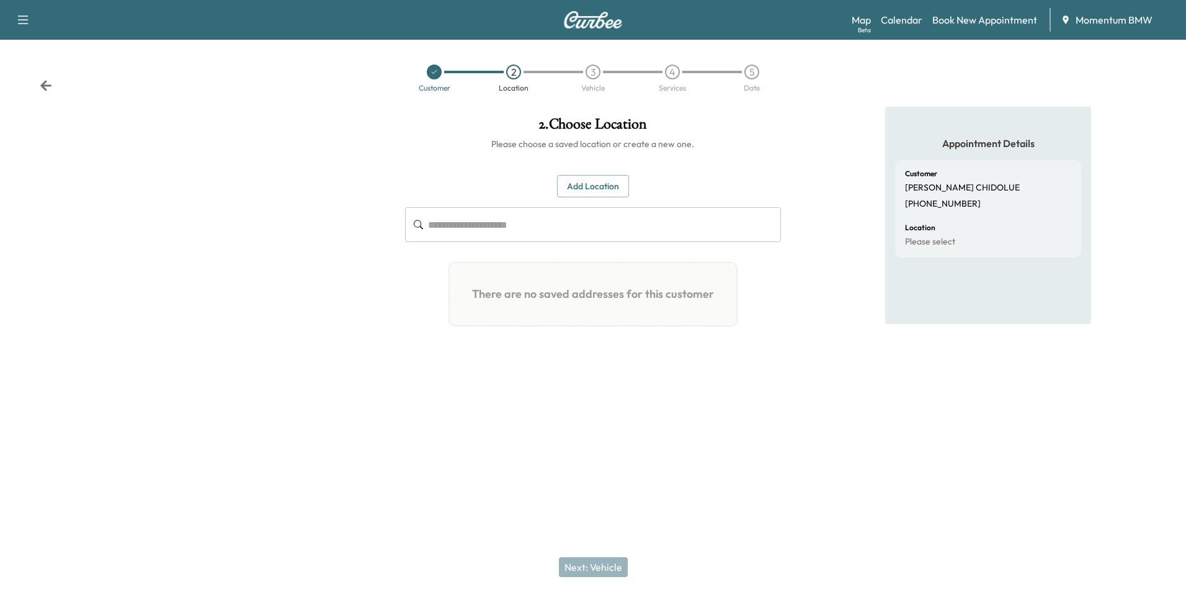
click at [594, 185] on button "Add Location" at bounding box center [593, 186] width 72 height 23
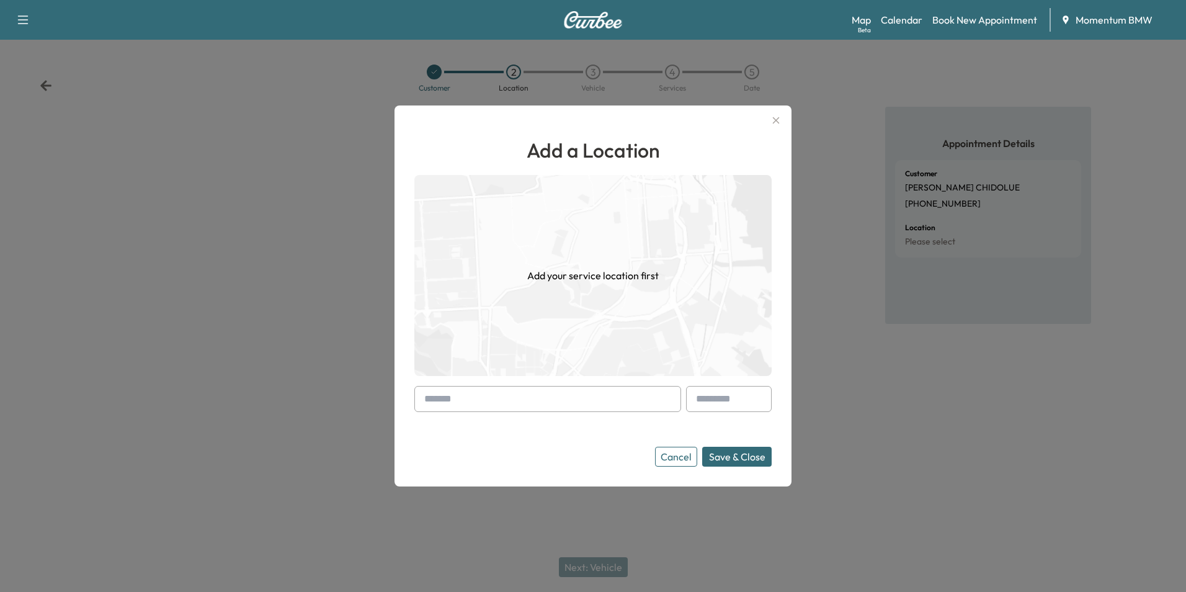
click at [463, 398] on input "text" at bounding box center [547, 399] width 267 height 26
paste input "**********"
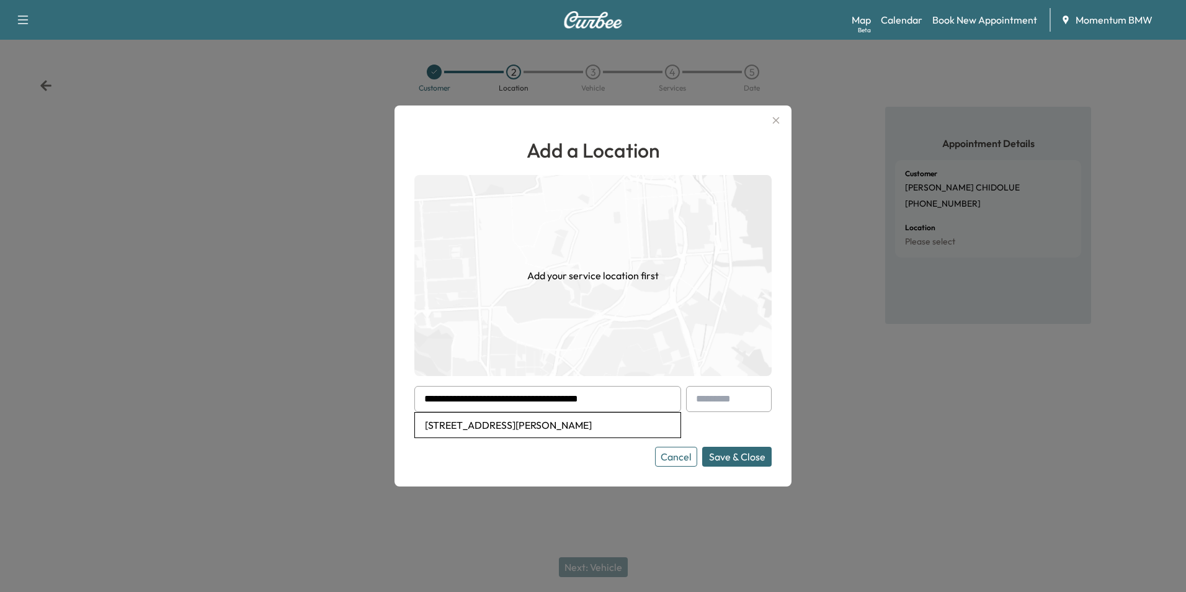
click at [519, 427] on li "[STREET_ADDRESS][PERSON_NAME]" at bounding box center [547, 424] width 265 height 25
type input "**********"
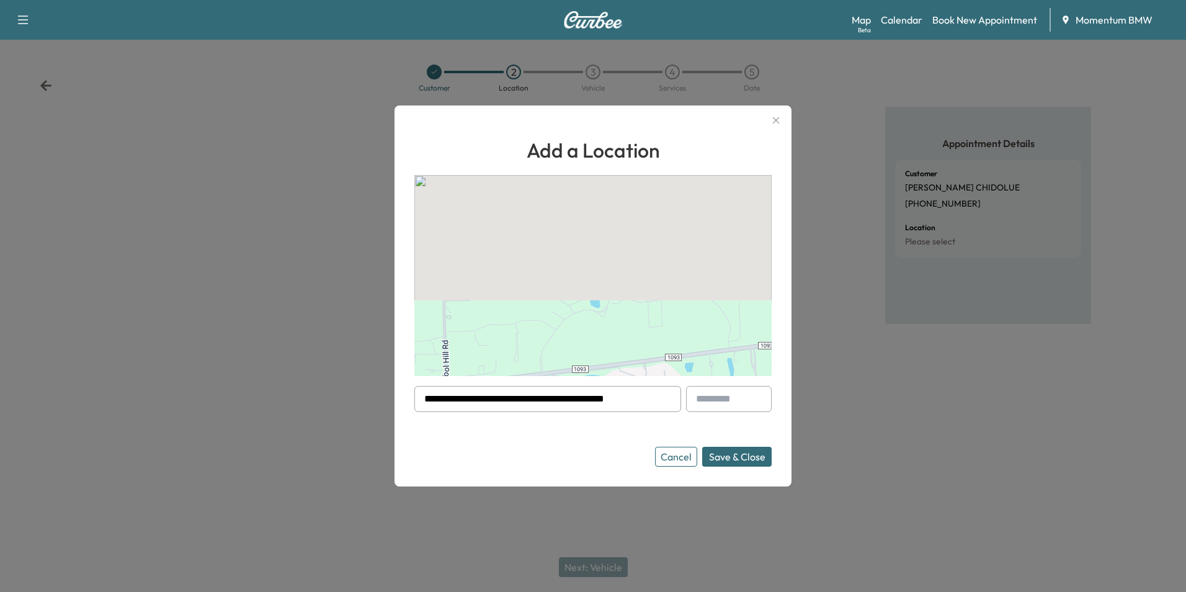
click at [740, 456] on button "Save & Close" at bounding box center [736, 457] width 69 height 20
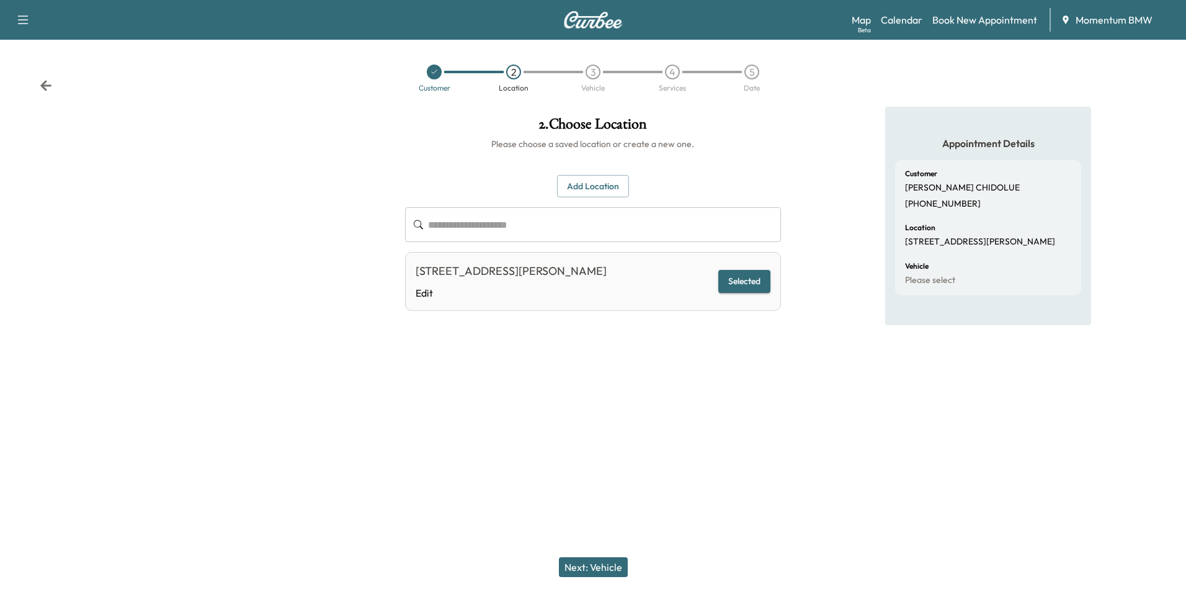
click at [597, 568] on button "Next: Vehicle" at bounding box center [593, 567] width 69 height 20
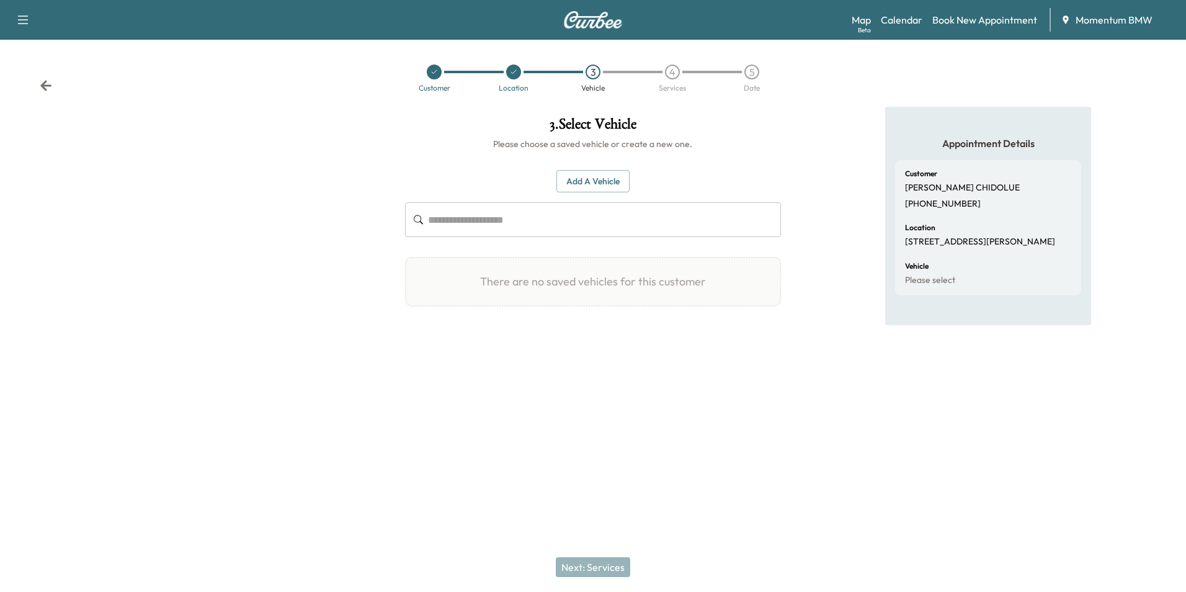
click at [610, 180] on button "Add a Vehicle" at bounding box center [592, 181] width 73 height 23
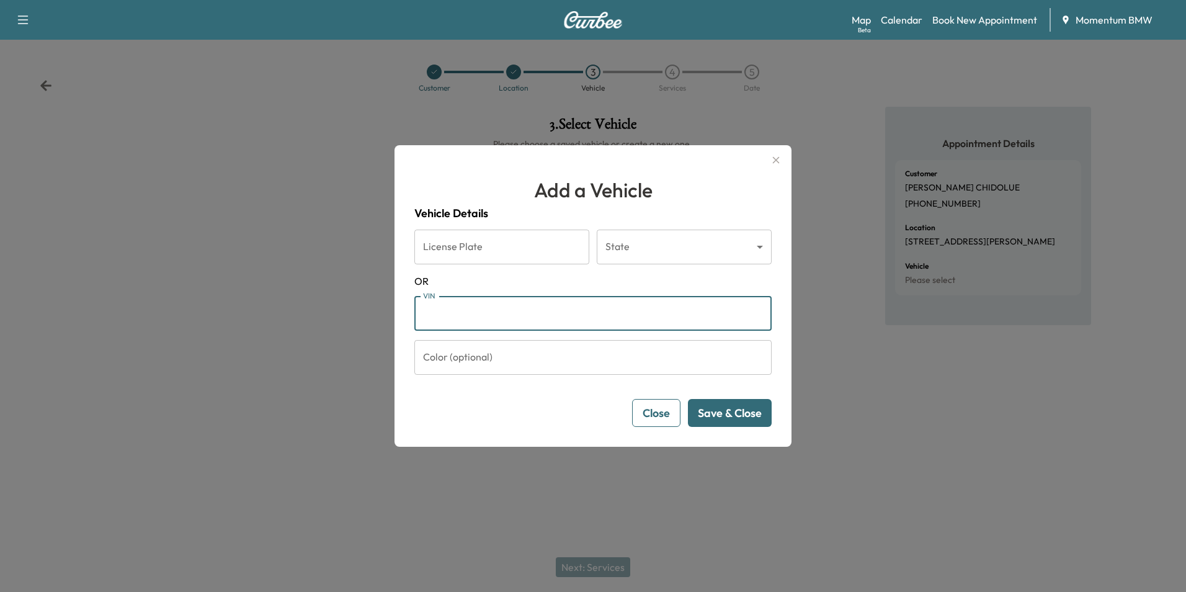
paste input "**********"
type input "**********"
click at [730, 412] on button "Save & Close" at bounding box center [730, 413] width 84 height 28
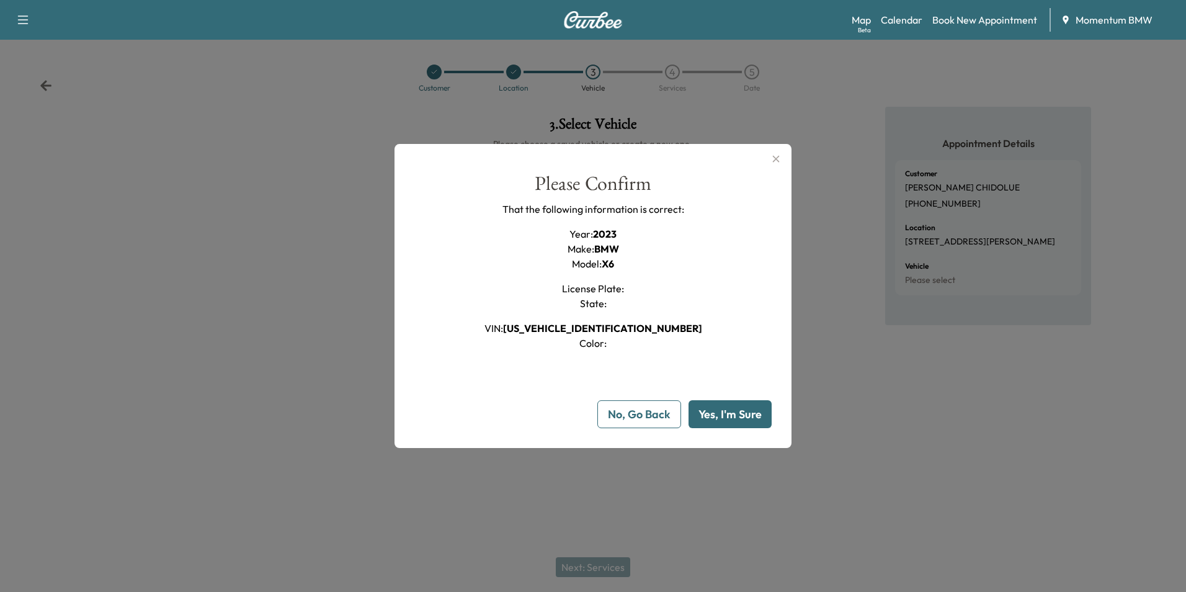
click at [735, 419] on button "Yes, I'm Sure" at bounding box center [730, 414] width 83 height 28
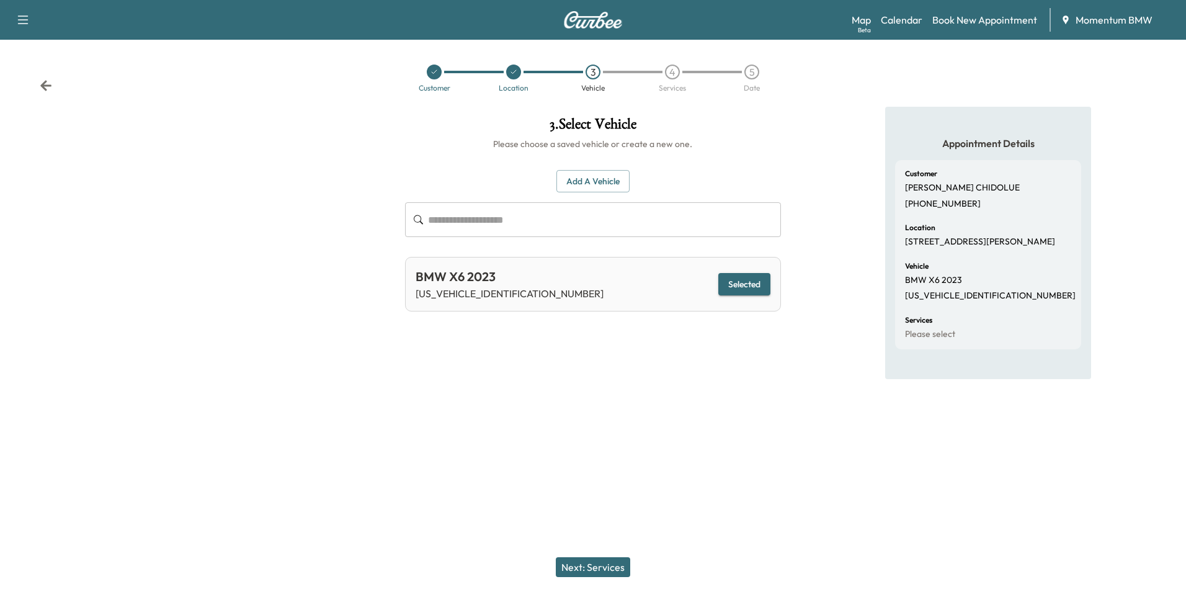
click at [592, 566] on button "Next: Services" at bounding box center [593, 567] width 74 height 20
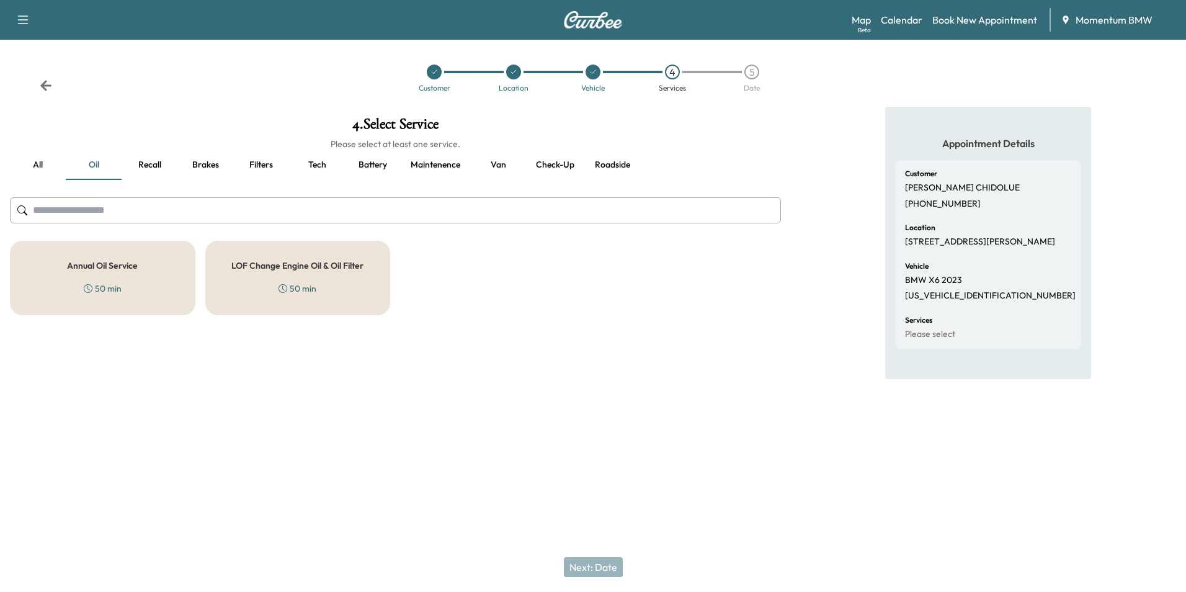
click at [94, 252] on div "Annual Oil Service 50 min" at bounding box center [102, 278] width 185 height 74
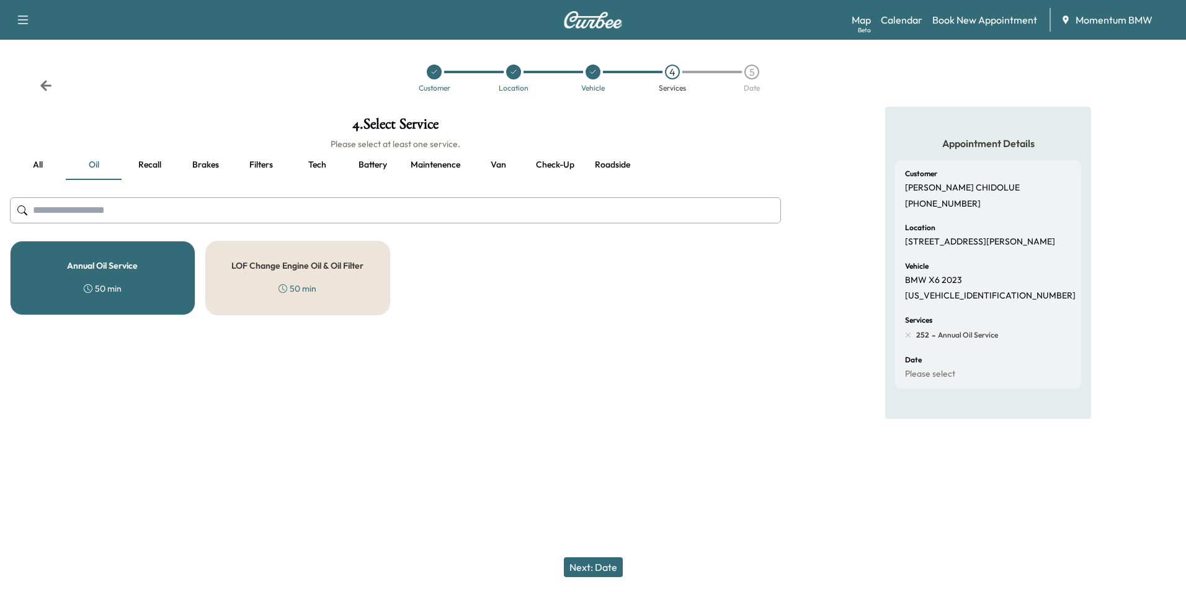
click at [610, 566] on button "Next: Date" at bounding box center [593, 567] width 59 height 20
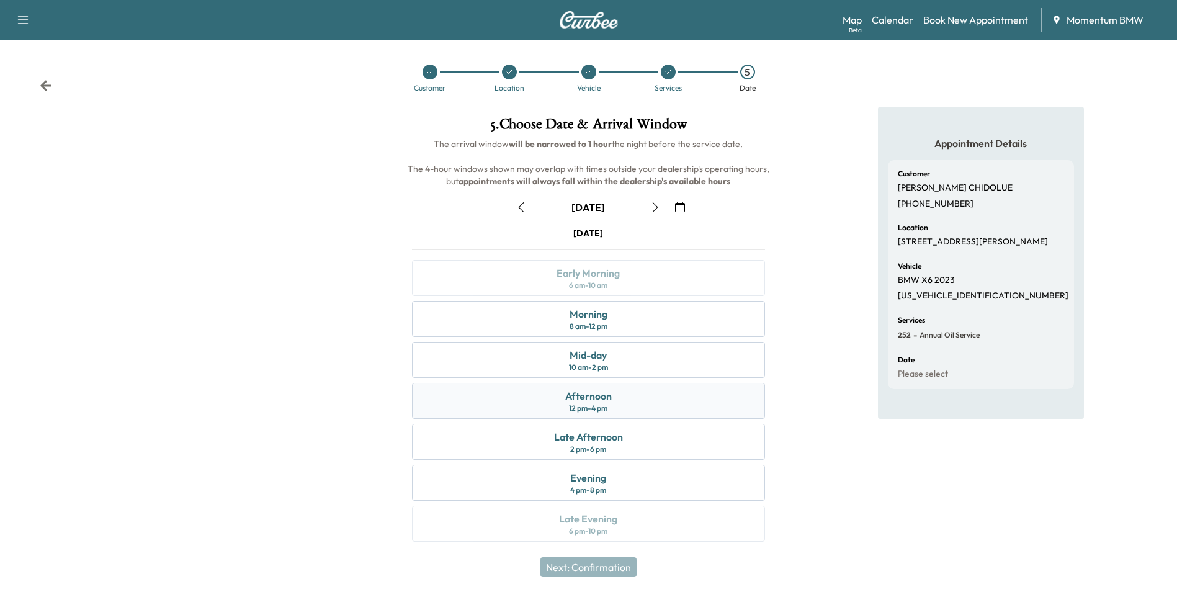
click at [610, 401] on div "Afternoon" at bounding box center [588, 395] width 47 height 15
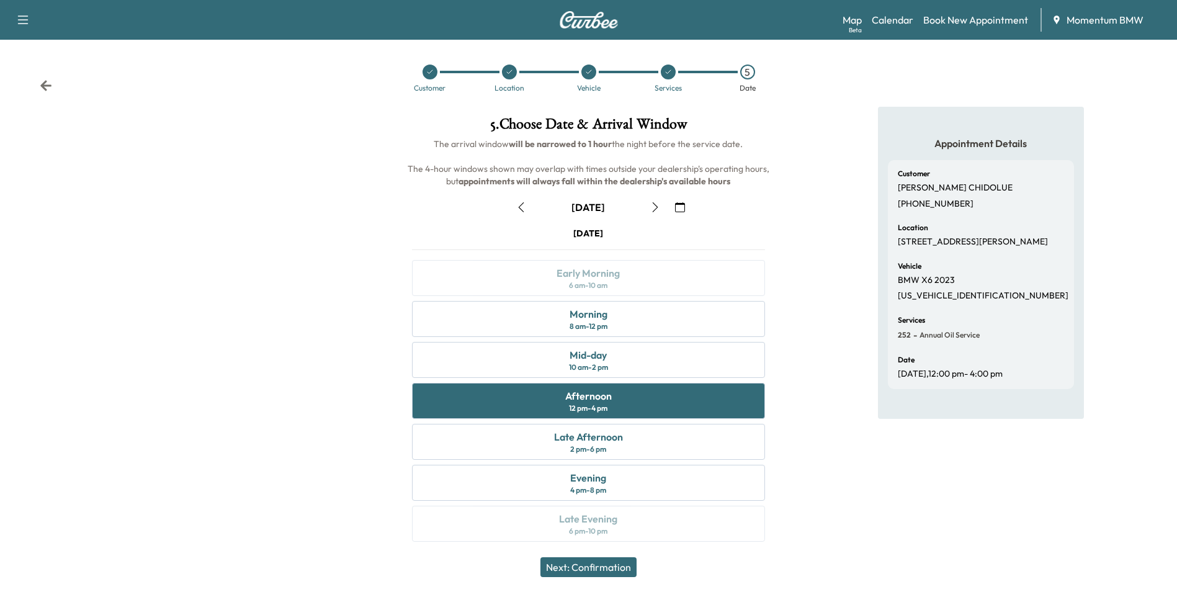
click at [608, 568] on button "Next: Confirmation" at bounding box center [588, 567] width 96 height 20
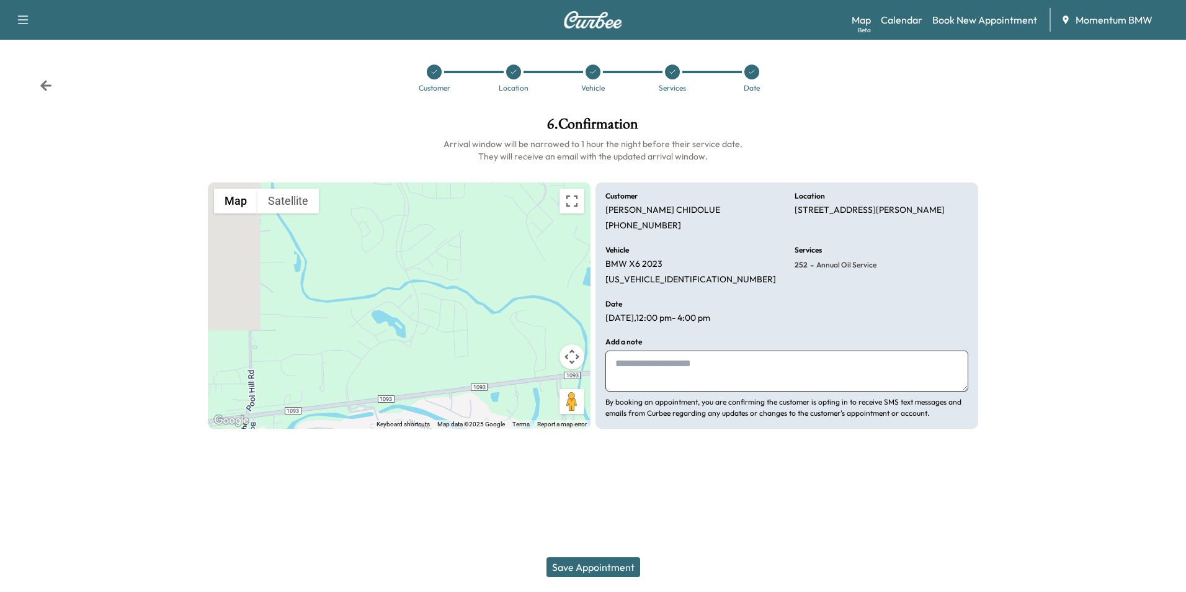
click at [628, 367] on textarea at bounding box center [786, 370] width 363 height 41
type textarea "*********"
click at [584, 568] on button "Save Appointment" at bounding box center [593, 567] width 94 height 20
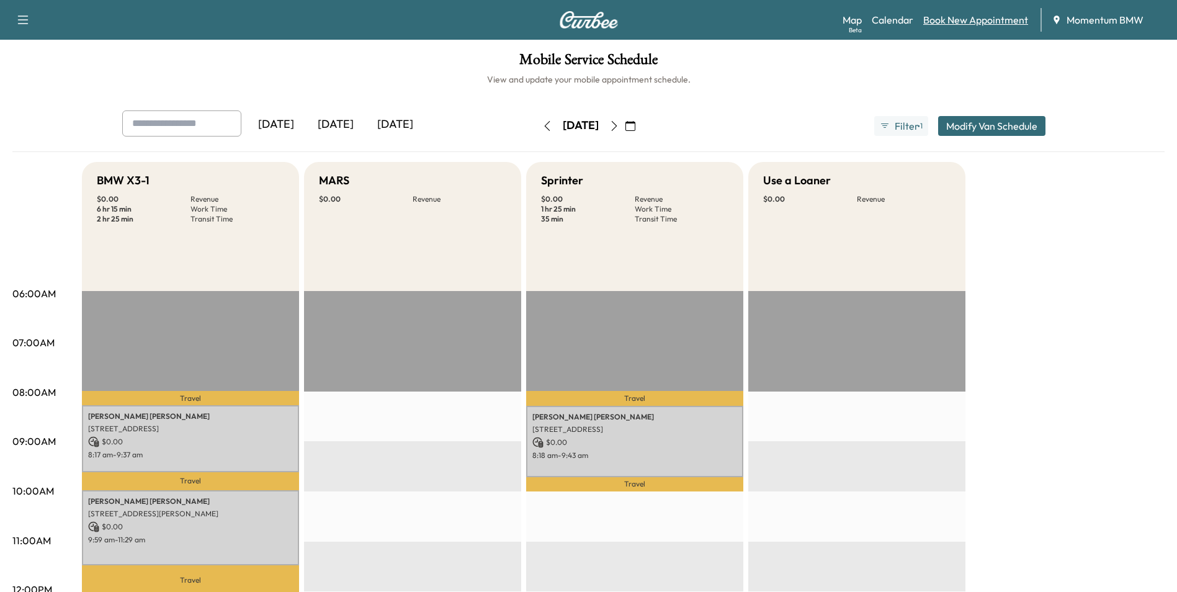
click at [956, 21] on link "Book New Appointment" at bounding box center [975, 19] width 105 height 15
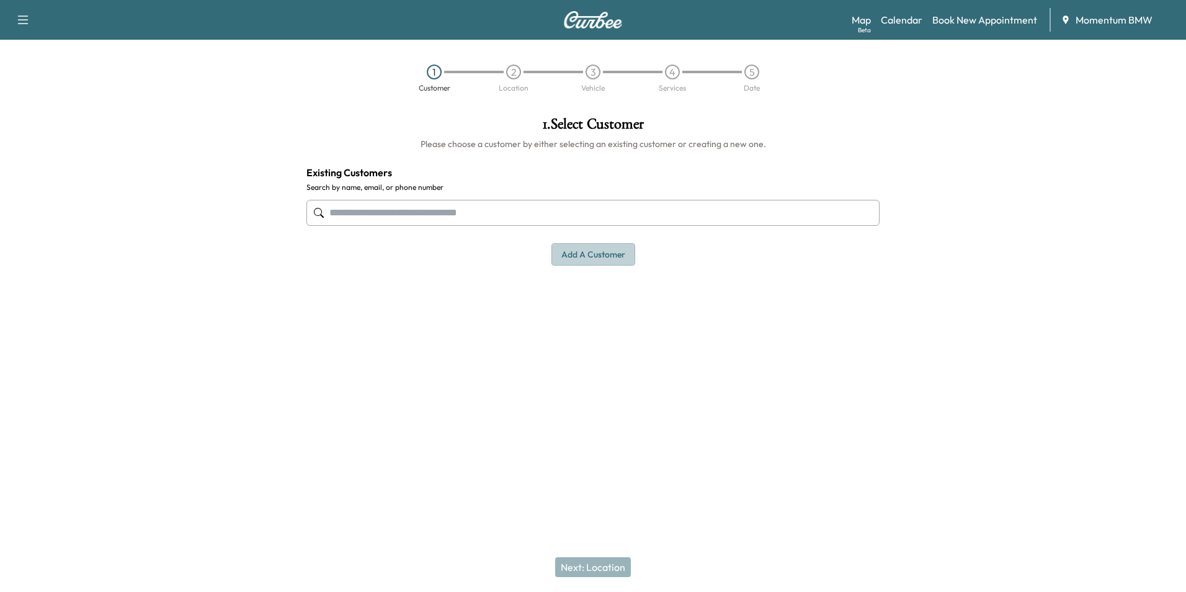
click at [615, 257] on button "Add a customer" at bounding box center [593, 254] width 84 height 23
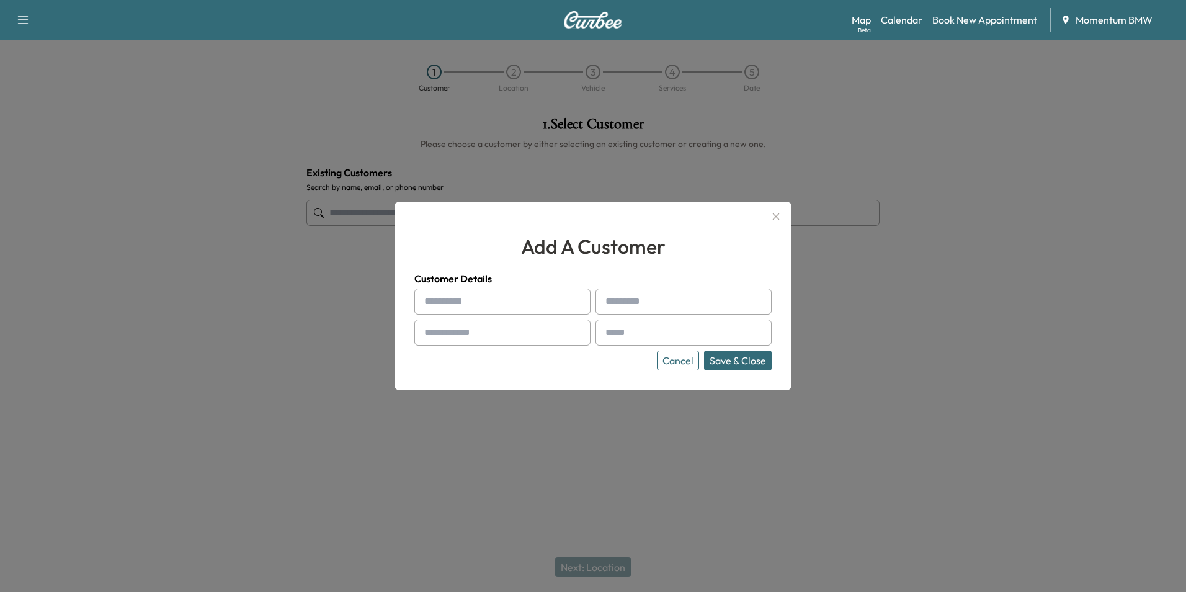
click at [489, 302] on input "text" at bounding box center [502, 301] width 176 height 26
click at [447, 305] on input "text" at bounding box center [502, 301] width 176 height 26
paste input "******"
type input "******"
click at [617, 300] on input "text" at bounding box center [683, 301] width 176 height 26
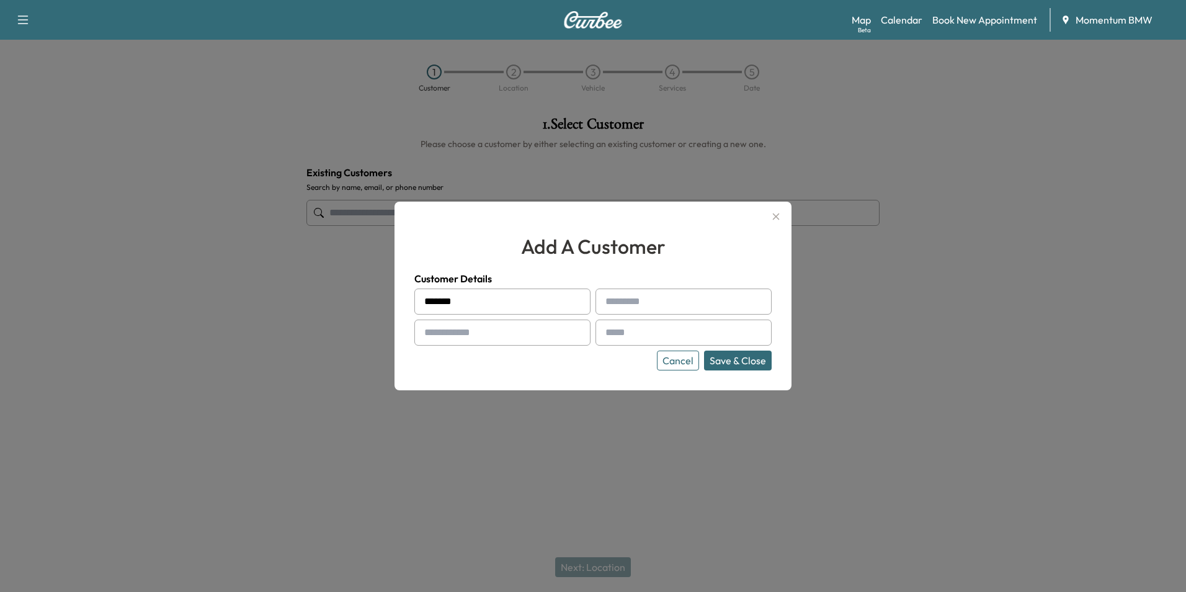
paste input "*******"
type input "*******"
click at [479, 338] on input "text" at bounding box center [502, 332] width 176 height 26
click at [447, 333] on input "text" at bounding box center [502, 332] width 176 height 26
paste input "**********"
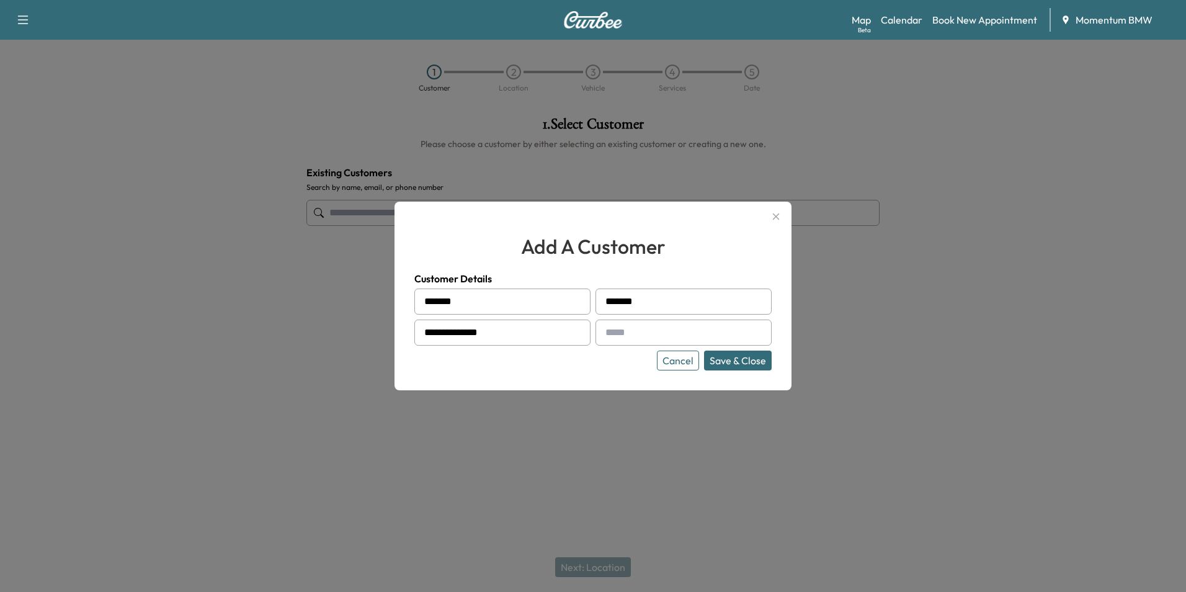
type input "**********"
click at [618, 338] on input "text" at bounding box center [683, 332] width 176 height 26
click at [626, 333] on input "text" at bounding box center [683, 332] width 176 height 26
paste input "**********"
type input "**********"
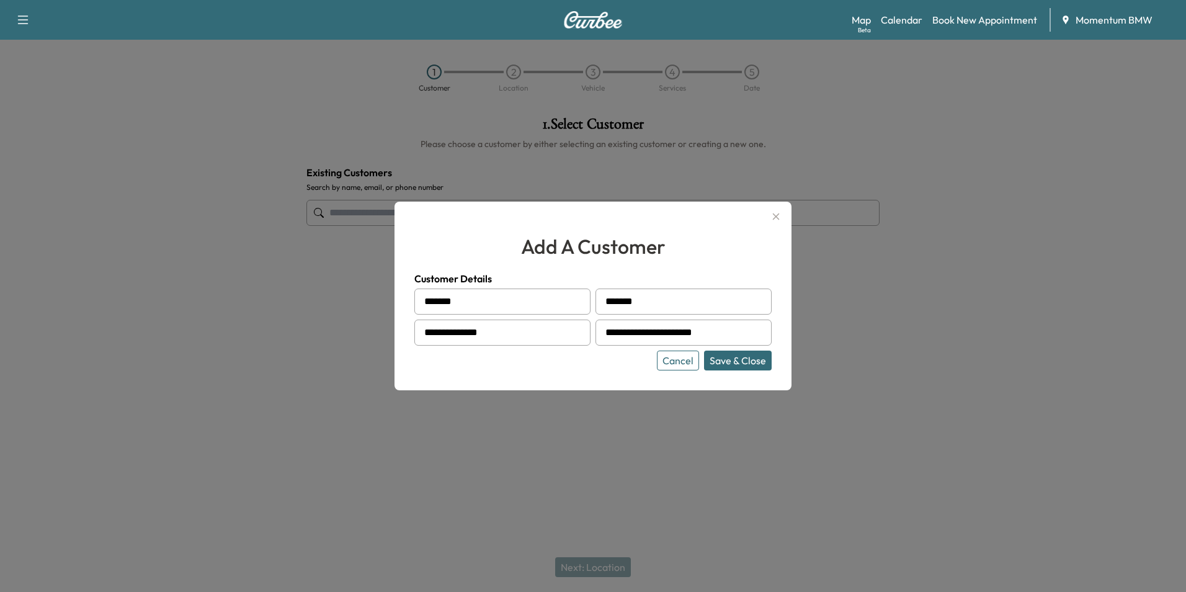
click at [739, 361] on button "Save & Close" at bounding box center [738, 360] width 68 height 20
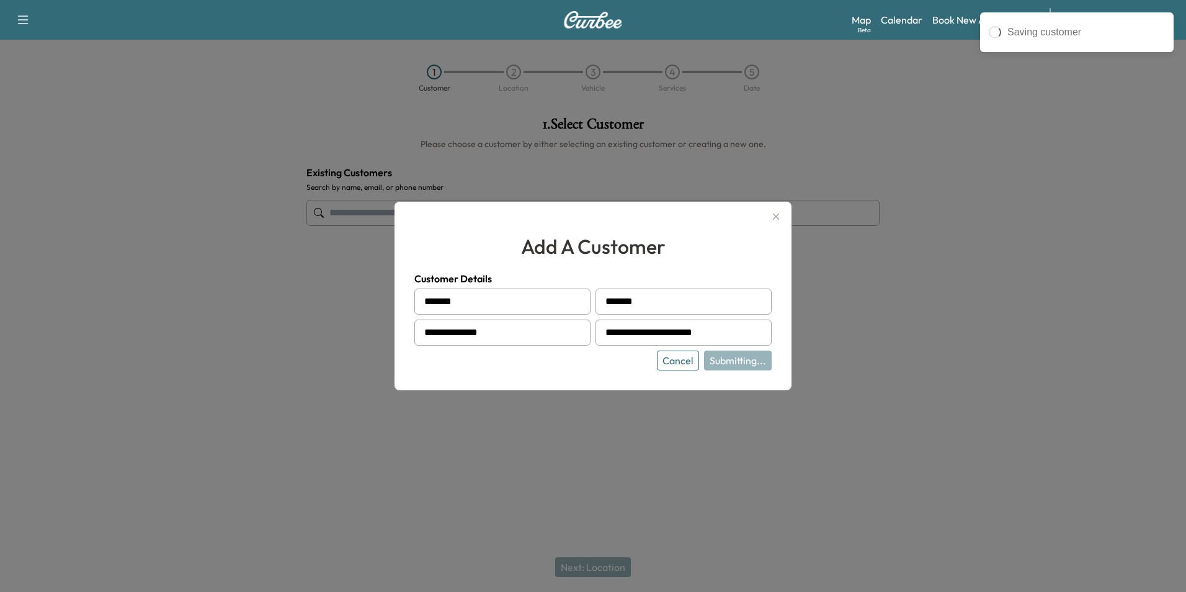
type input "**********"
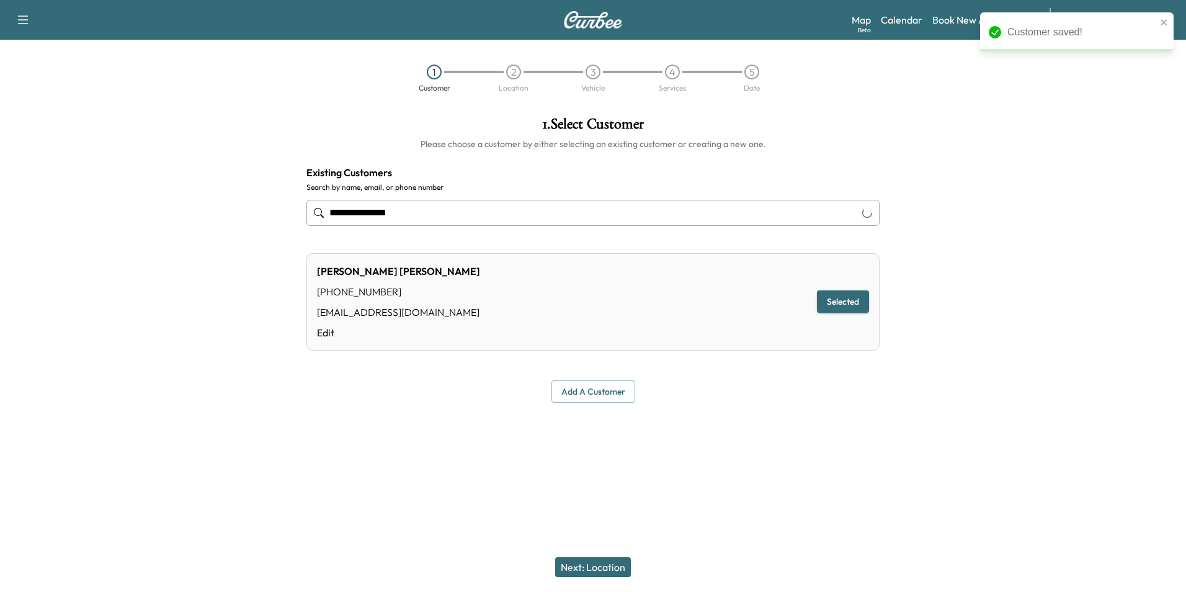
click at [594, 563] on button "Next: Location" at bounding box center [593, 567] width 76 height 20
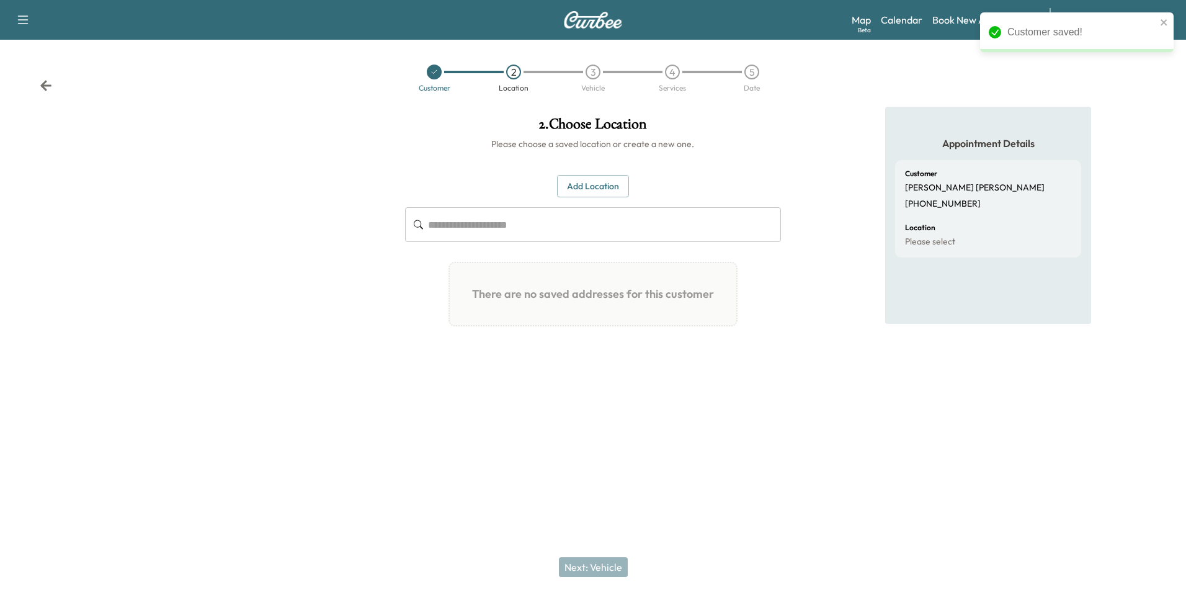
click at [596, 187] on button "Add Location" at bounding box center [593, 186] width 72 height 23
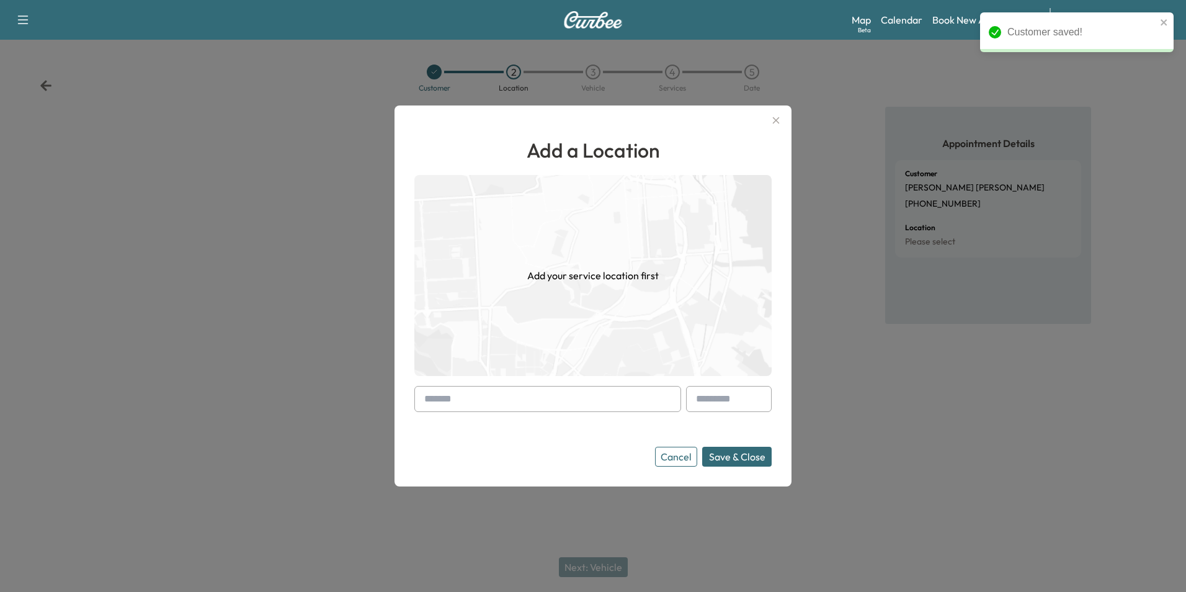
click at [469, 396] on input "text" at bounding box center [547, 399] width 267 height 26
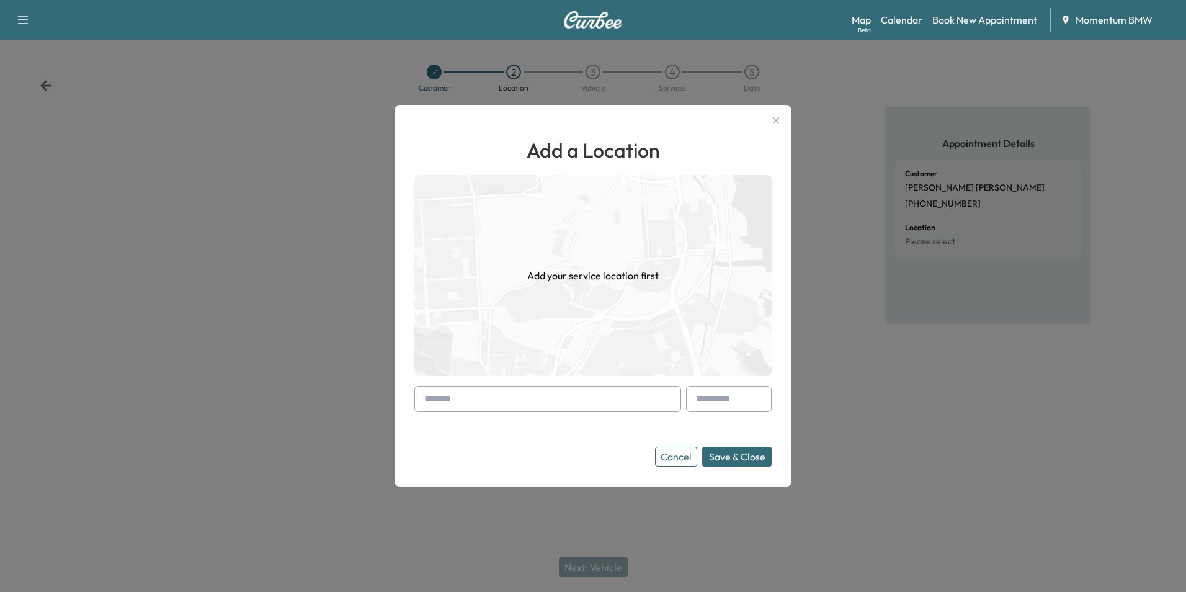
paste input "**********"
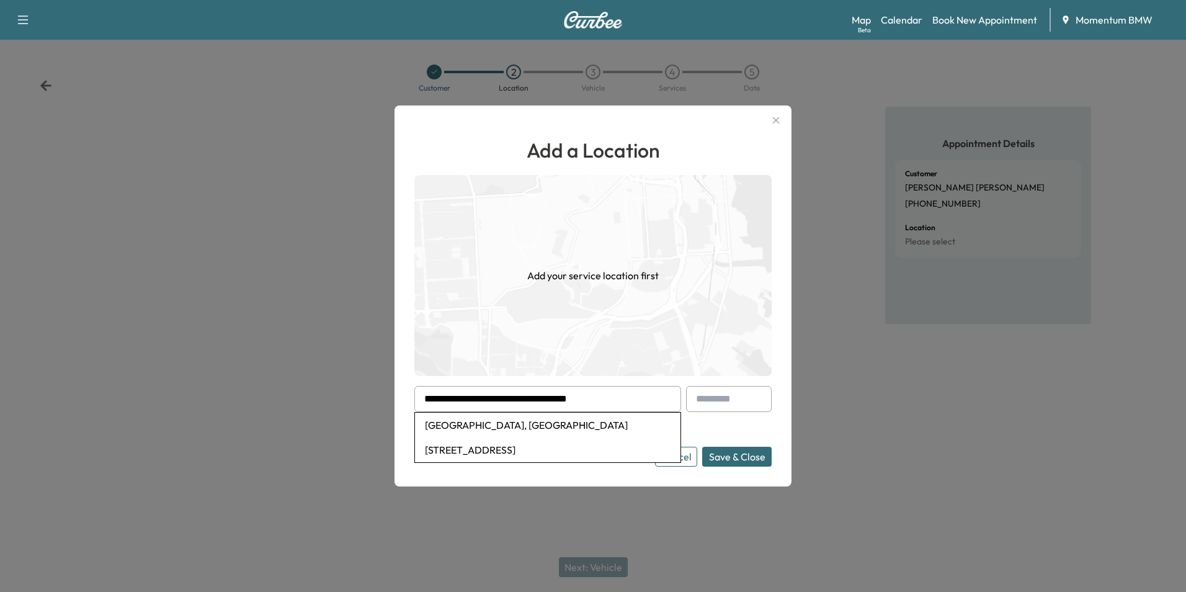
click at [504, 427] on li "[GEOGRAPHIC_DATA], [GEOGRAPHIC_DATA]" at bounding box center [547, 424] width 265 height 25
type input "**********"
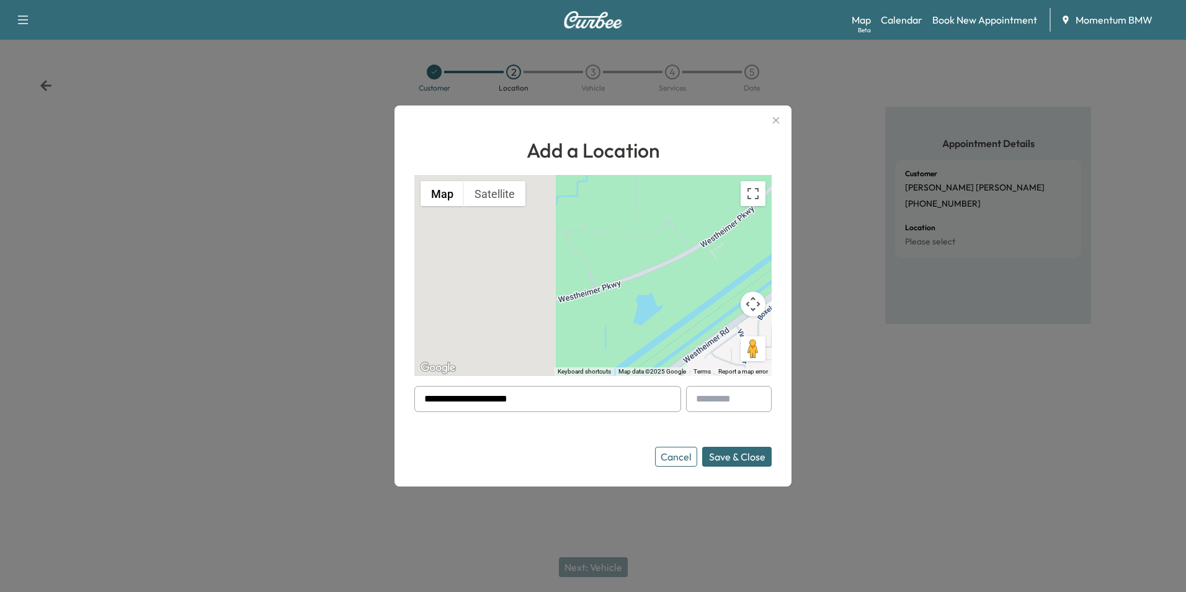
drag, startPoint x: 539, startPoint y: 398, endPoint x: 357, endPoint y: 372, distance: 183.6
click at [357, 372] on div "**********" at bounding box center [593, 296] width 1186 height 592
click at [435, 398] on input "text" at bounding box center [547, 399] width 267 height 26
paste input "**********"
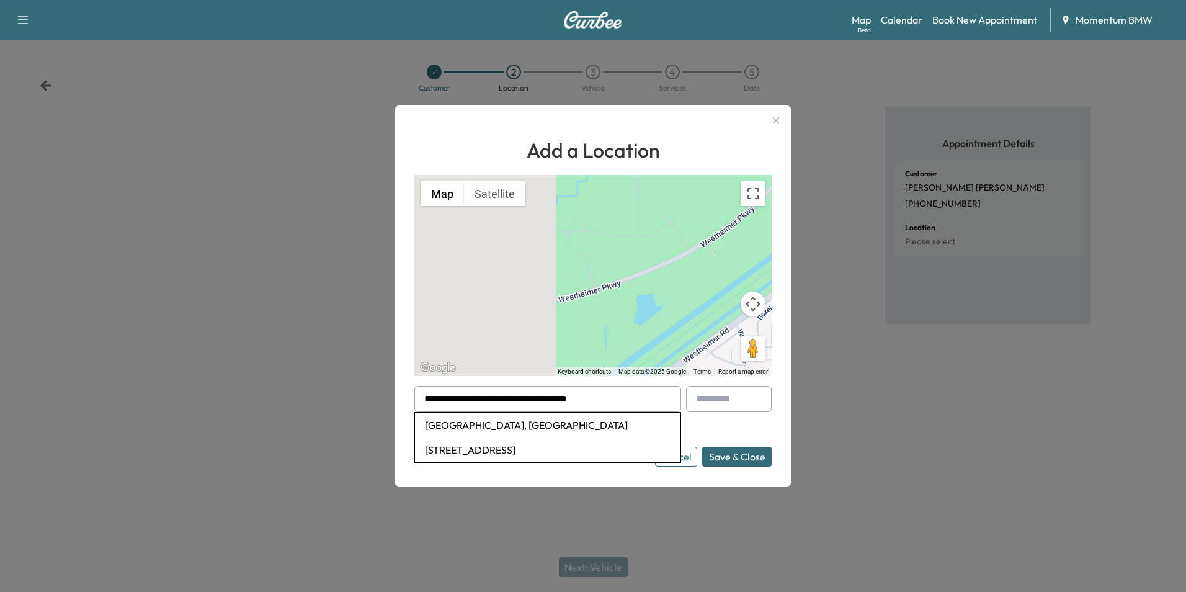
click at [480, 448] on li "[STREET_ADDRESS]" at bounding box center [547, 449] width 265 height 25
type input "**********"
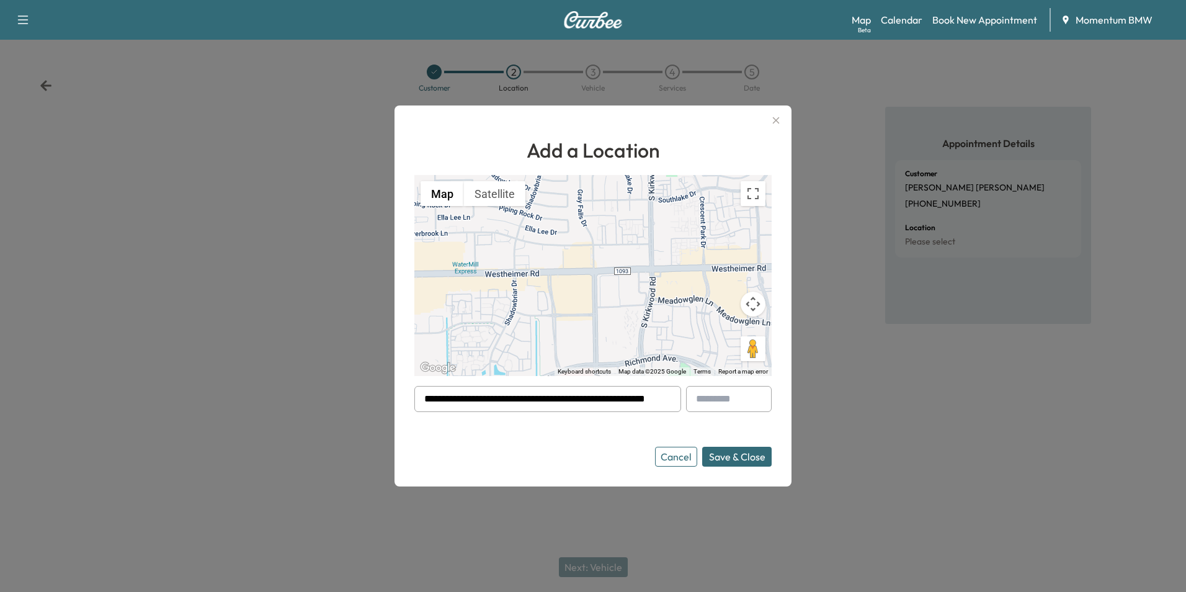
click at [737, 458] on button "Save & Close" at bounding box center [736, 457] width 69 height 20
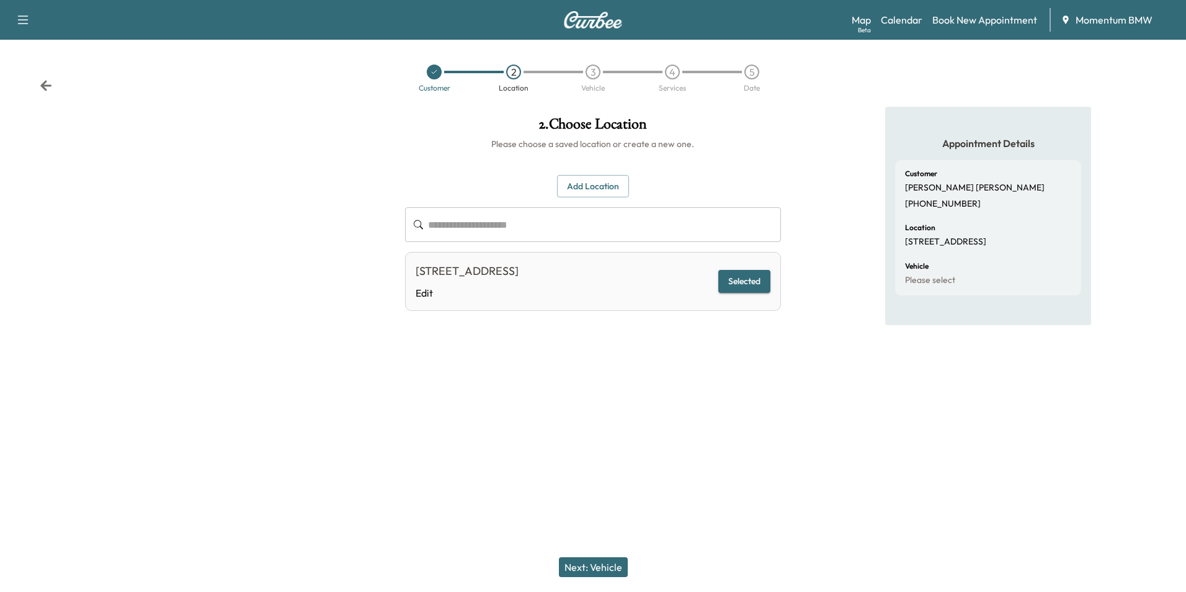
click at [612, 562] on button "Next: Vehicle" at bounding box center [593, 567] width 69 height 20
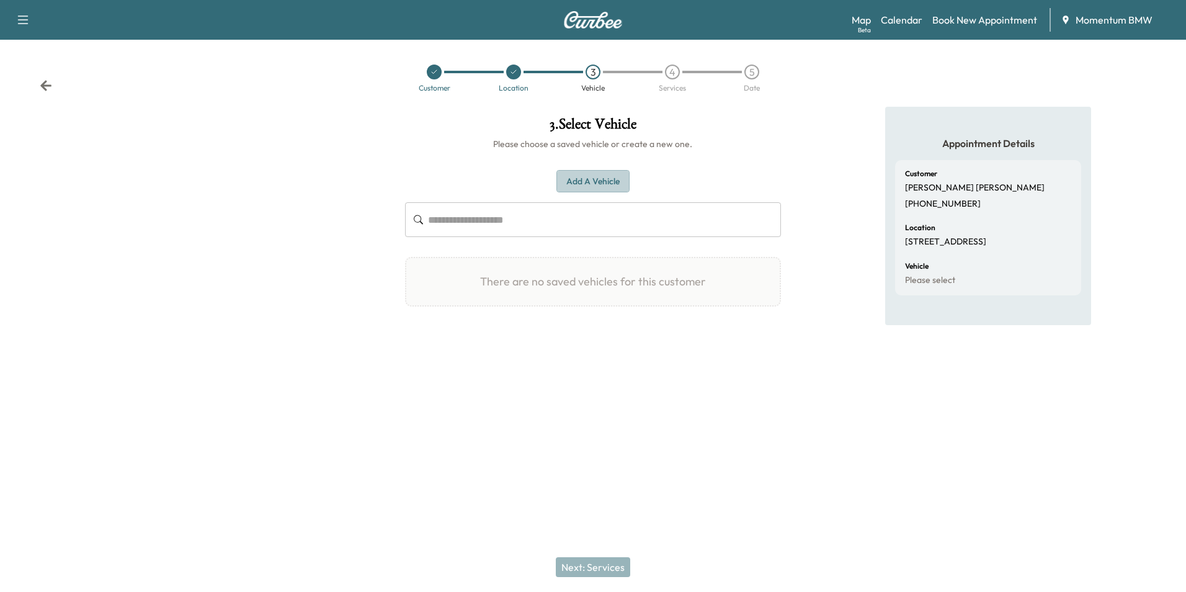
click at [600, 181] on button "Add a Vehicle" at bounding box center [592, 181] width 73 height 23
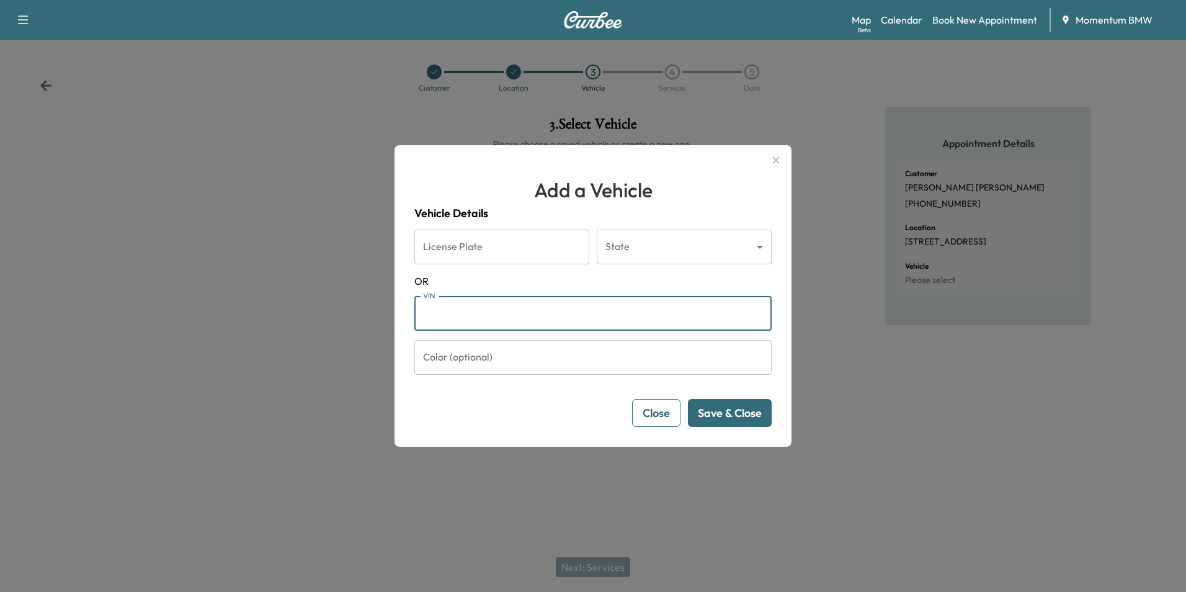
paste input "**********"
type input "**********"
click at [739, 416] on button "Save & Close" at bounding box center [730, 413] width 84 height 28
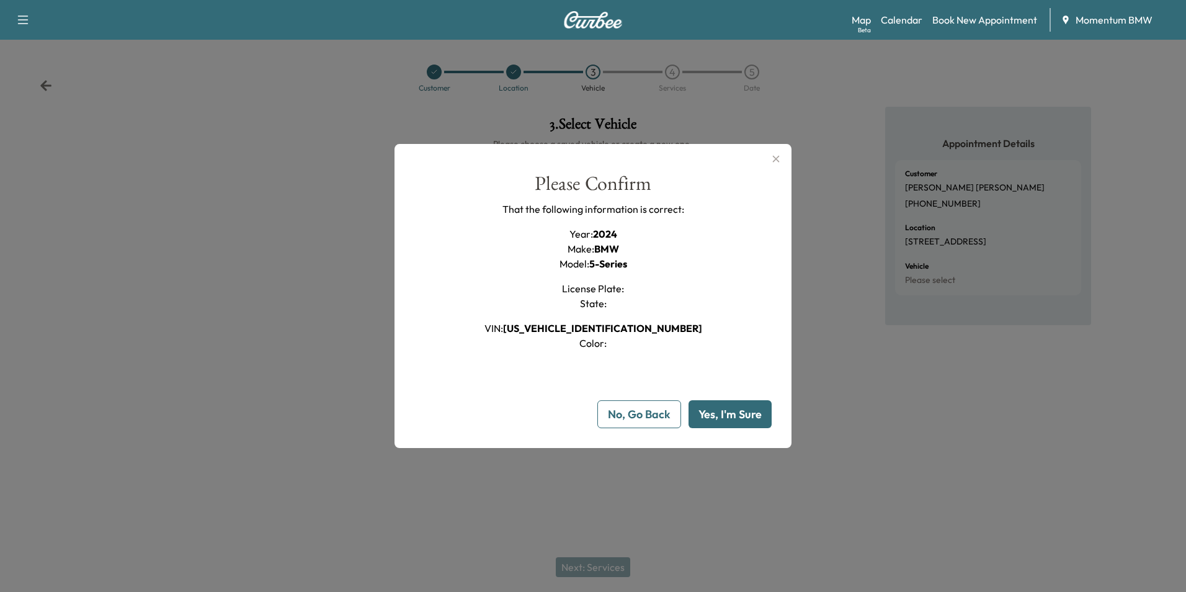
click at [739, 416] on button "Yes, I'm Sure" at bounding box center [730, 414] width 83 height 28
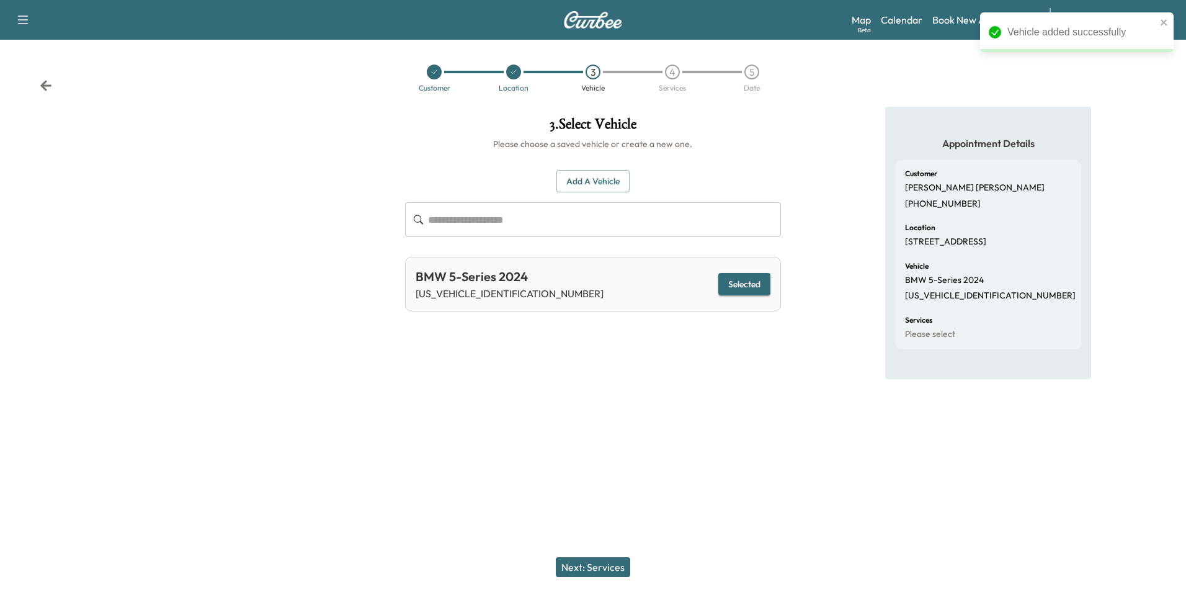
click at [605, 569] on button "Next: Services" at bounding box center [593, 567] width 74 height 20
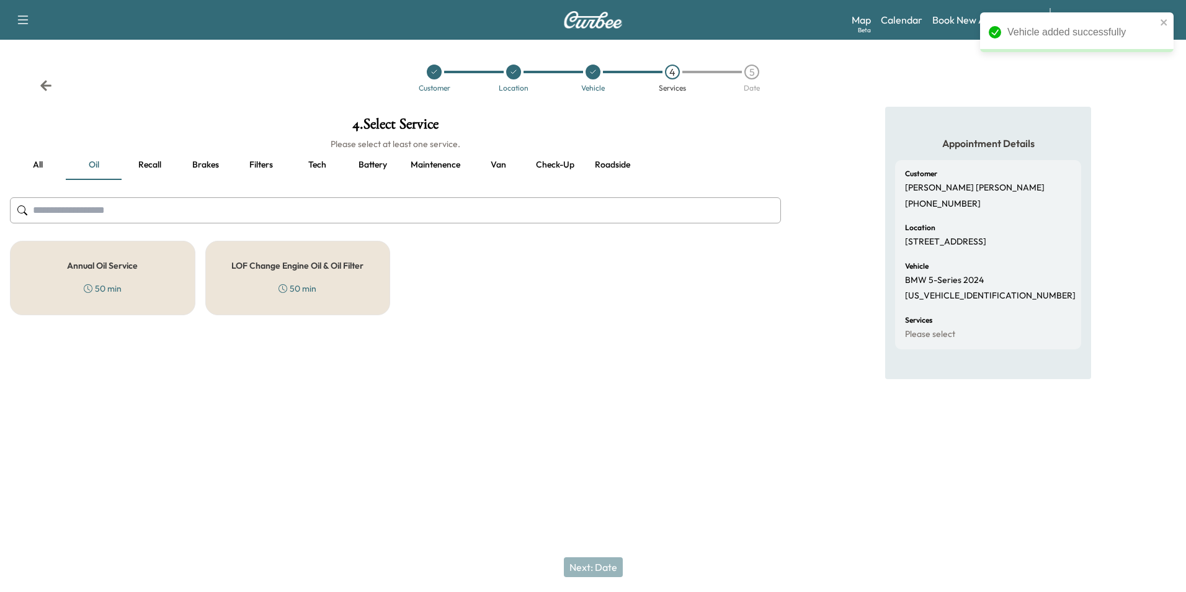
click at [128, 283] on div "Annual Oil Service 50 min" at bounding box center [102, 278] width 185 height 74
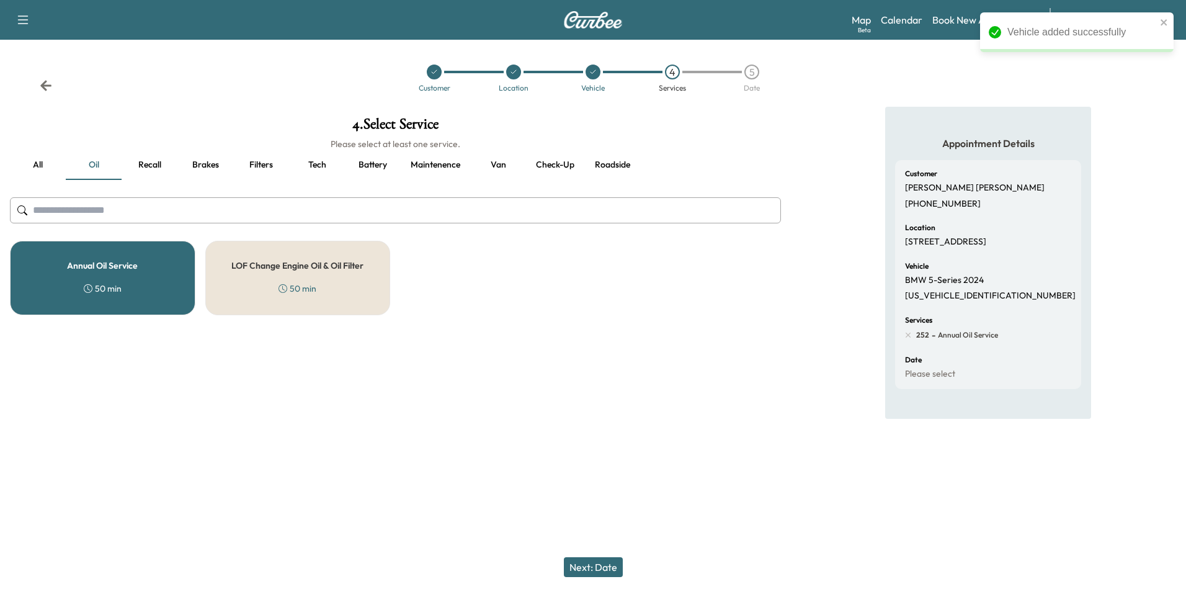
click at [600, 567] on button "Next: Date" at bounding box center [593, 567] width 59 height 20
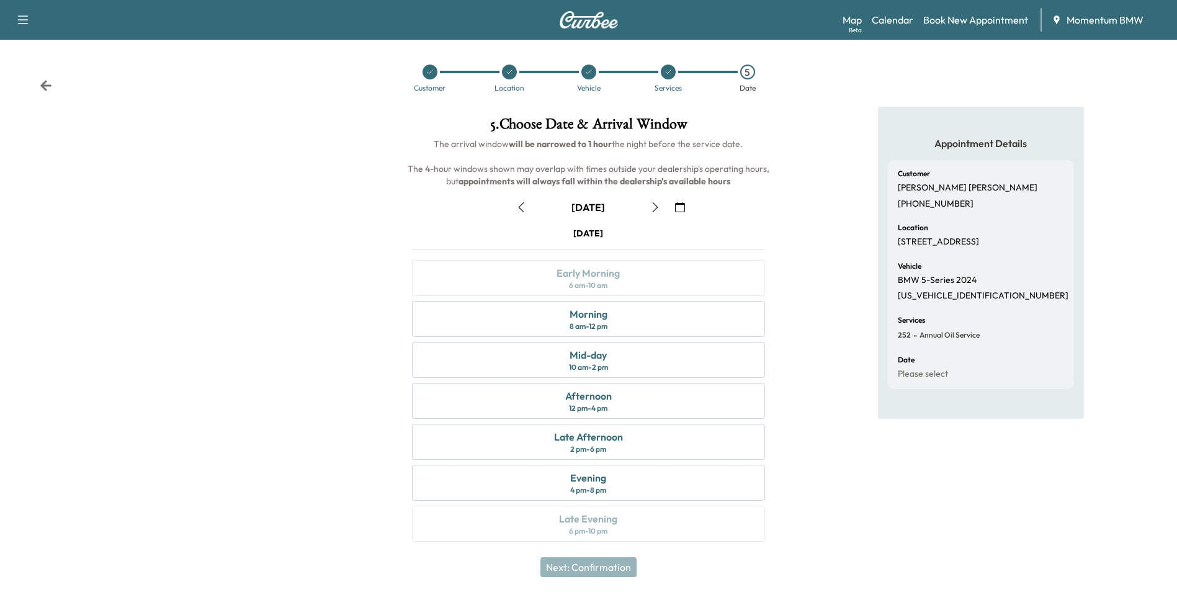
click at [677, 206] on icon "button" at bounding box center [680, 207] width 10 height 10
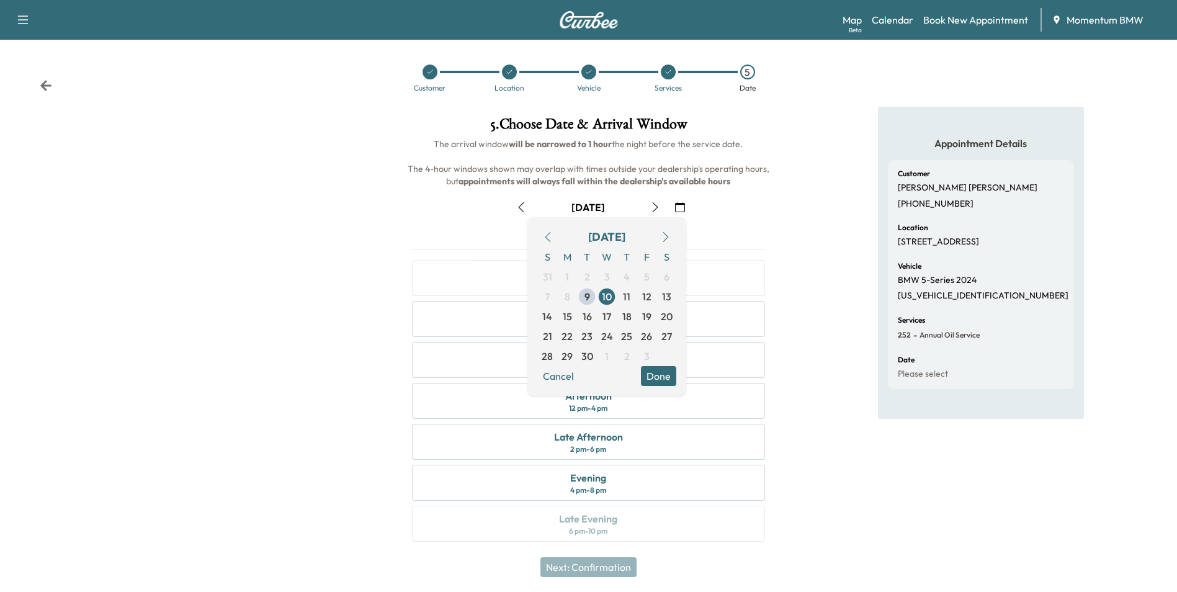
click at [666, 234] on icon "button" at bounding box center [666, 237] width 10 height 10
click at [625, 278] on span "2" at bounding box center [627, 276] width 6 height 15
click at [651, 377] on button "Done" at bounding box center [658, 376] width 35 height 20
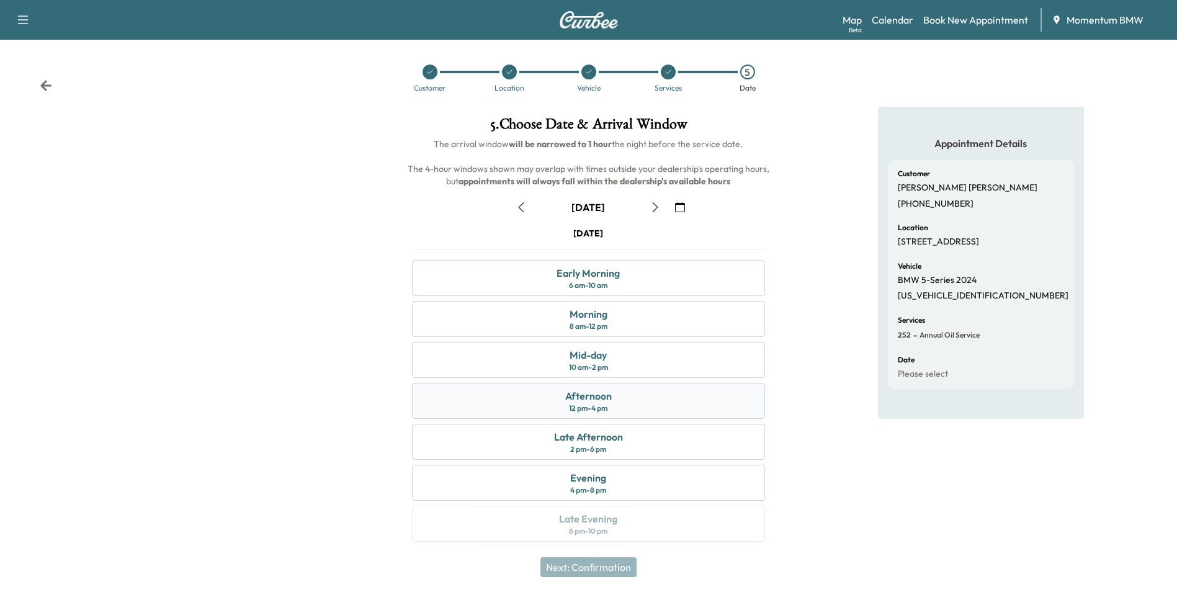
click at [608, 399] on div "Afternoon" at bounding box center [588, 395] width 47 height 15
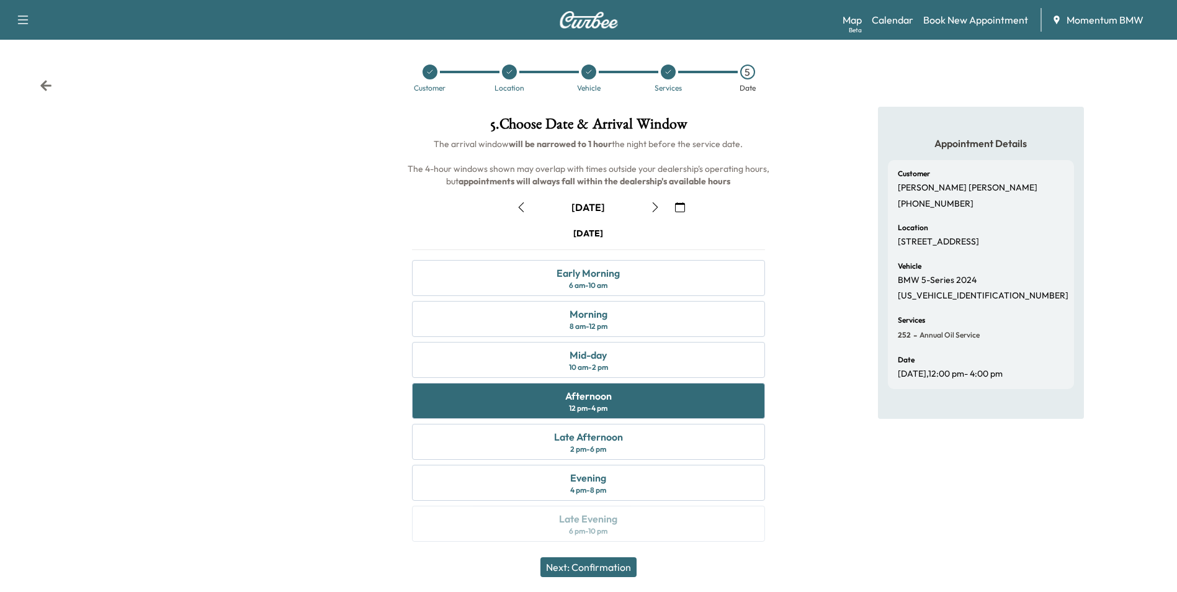
click at [599, 566] on button "Next: Confirmation" at bounding box center [588, 567] width 96 height 20
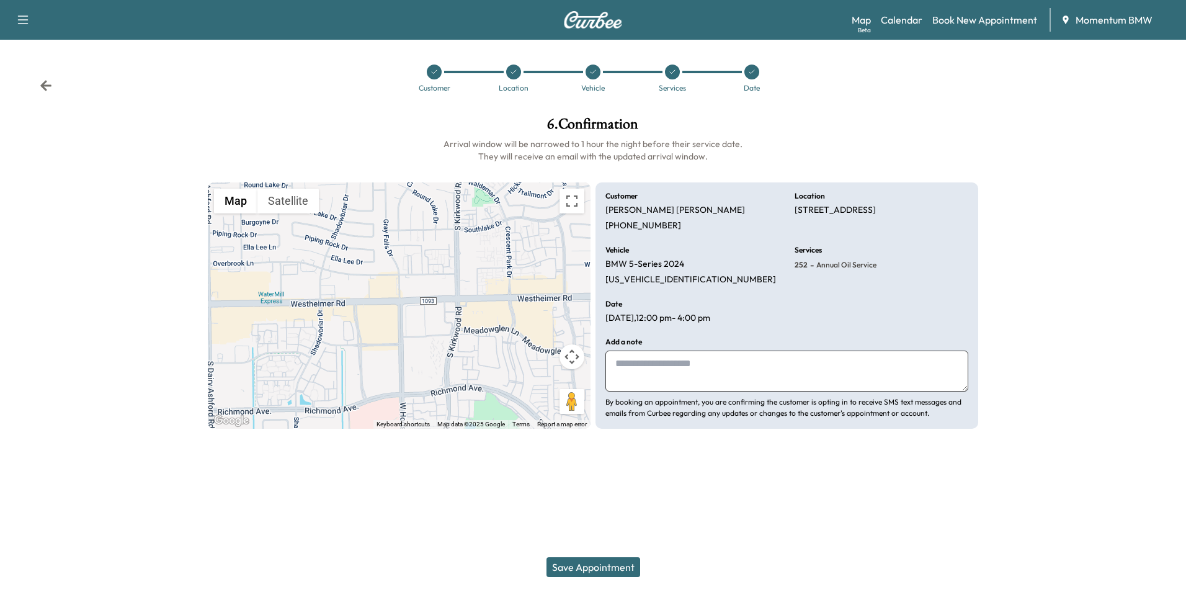
click at [652, 370] on textarea at bounding box center [786, 370] width 363 height 41
type textarea "****"
click at [584, 568] on button "Save Appointment" at bounding box center [593, 567] width 94 height 20
